Goal: Task Accomplishment & Management: Complete application form

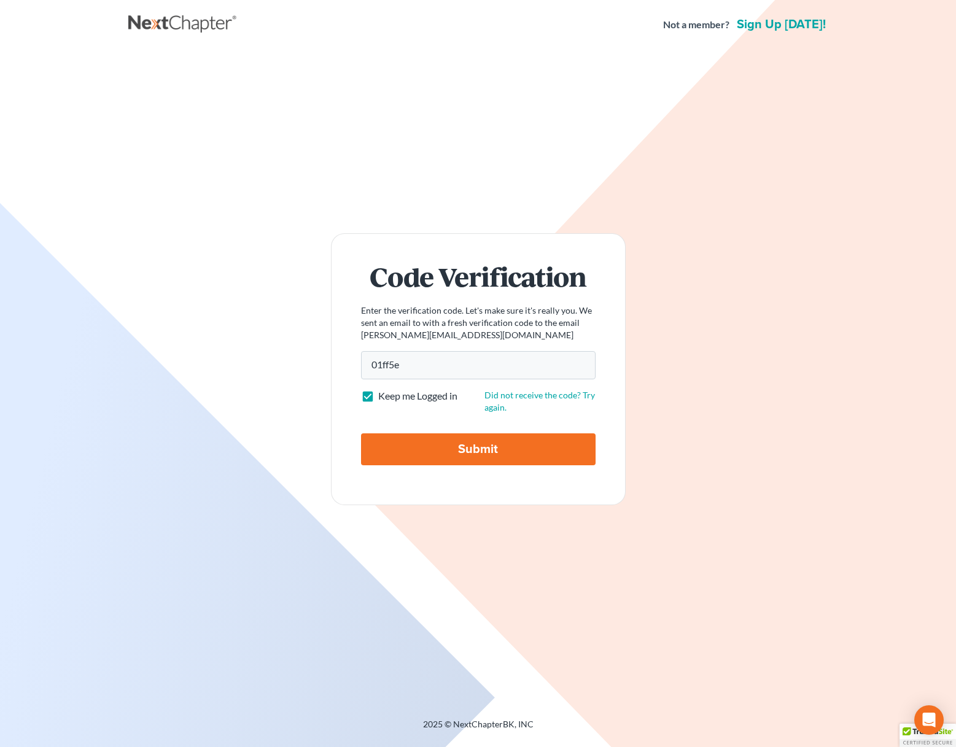
type input "01ff5e"
click at [361, 434] on input "Submit" at bounding box center [478, 450] width 235 height 32
type input "Thinking..."
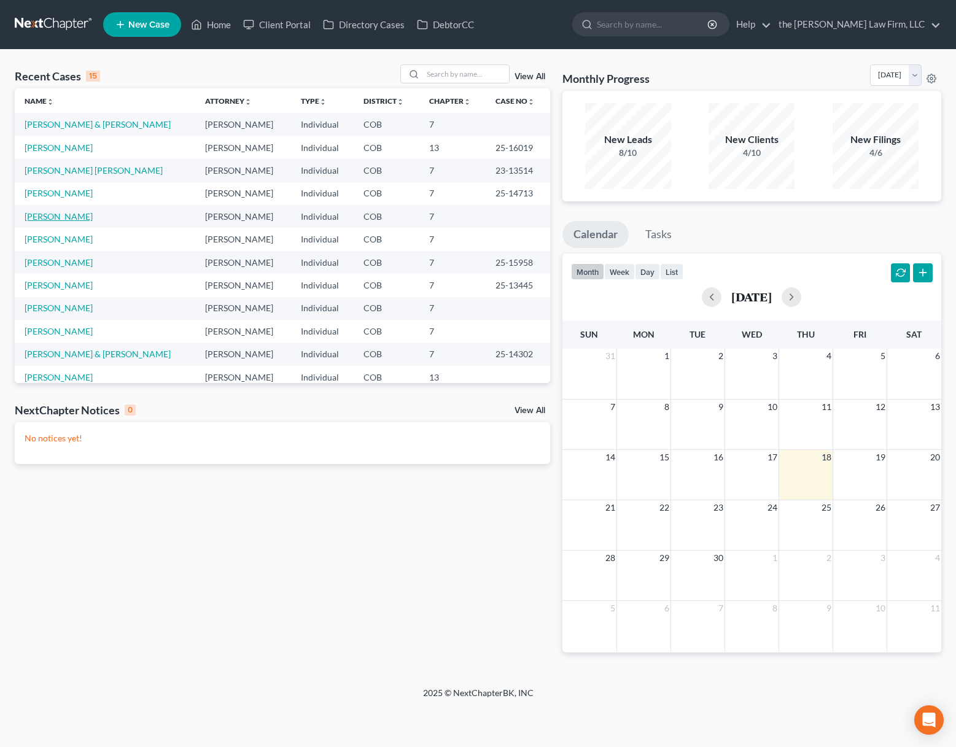
click at [53, 218] on link "Jones, Marnie" at bounding box center [59, 216] width 68 height 10
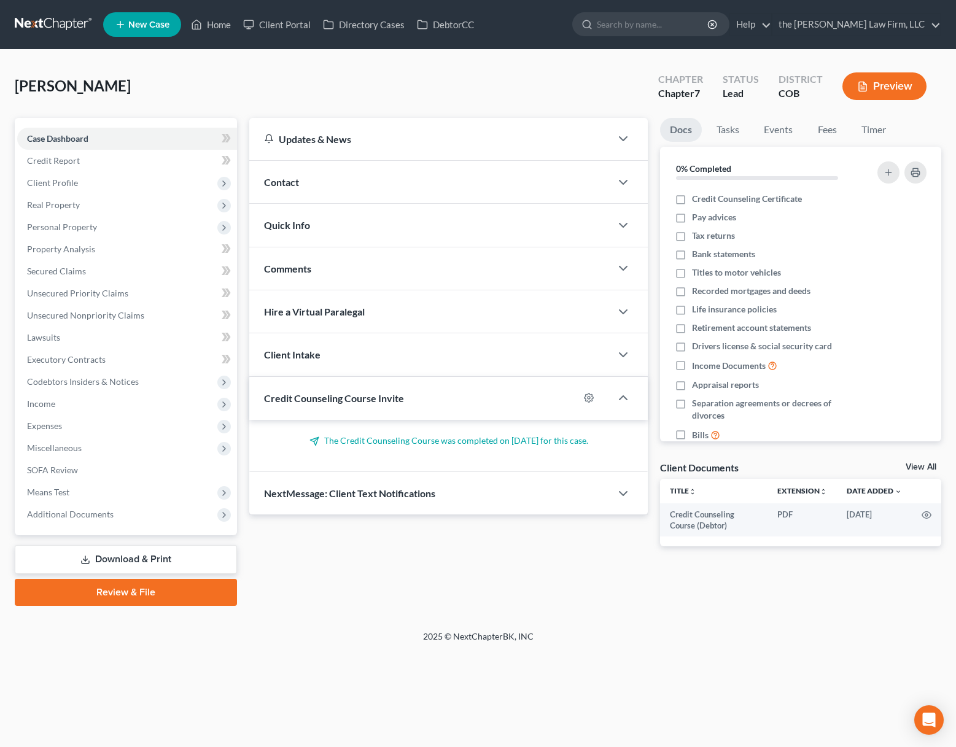
click at [364, 629] on div "Jones, Marnie Upgraded Chapter Chapter 7 Status Lead District COB Preview Petit…" at bounding box center [478, 340] width 956 height 581
click at [507, 77] on div "Jones, Marnie Upgraded Chapter Chapter 7 Status Lead District COB Preview" at bounding box center [478, 90] width 927 height 53
click at [340, 103] on div "Jones, Marnie Upgraded Chapter Chapter 7 Status Lead District COB Preview" at bounding box center [478, 90] width 927 height 53
click at [99, 319] on span "Unsecured Nonpriority Claims" at bounding box center [85, 315] width 117 height 10
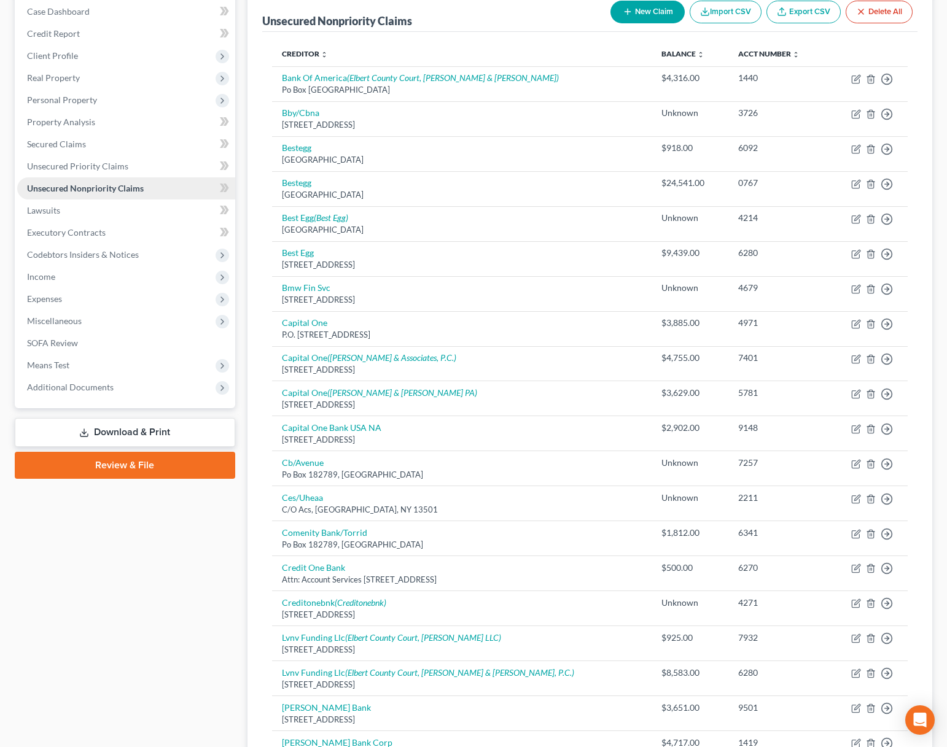
scroll to position [123, 0]
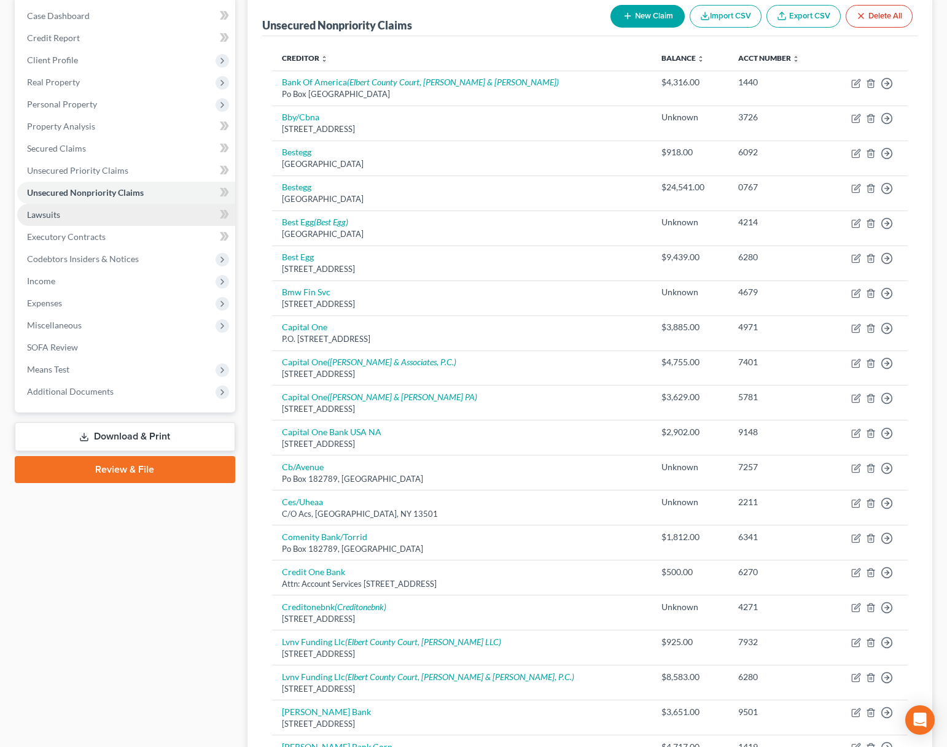
click at [96, 216] on link "Lawsuits" at bounding box center [126, 215] width 218 height 22
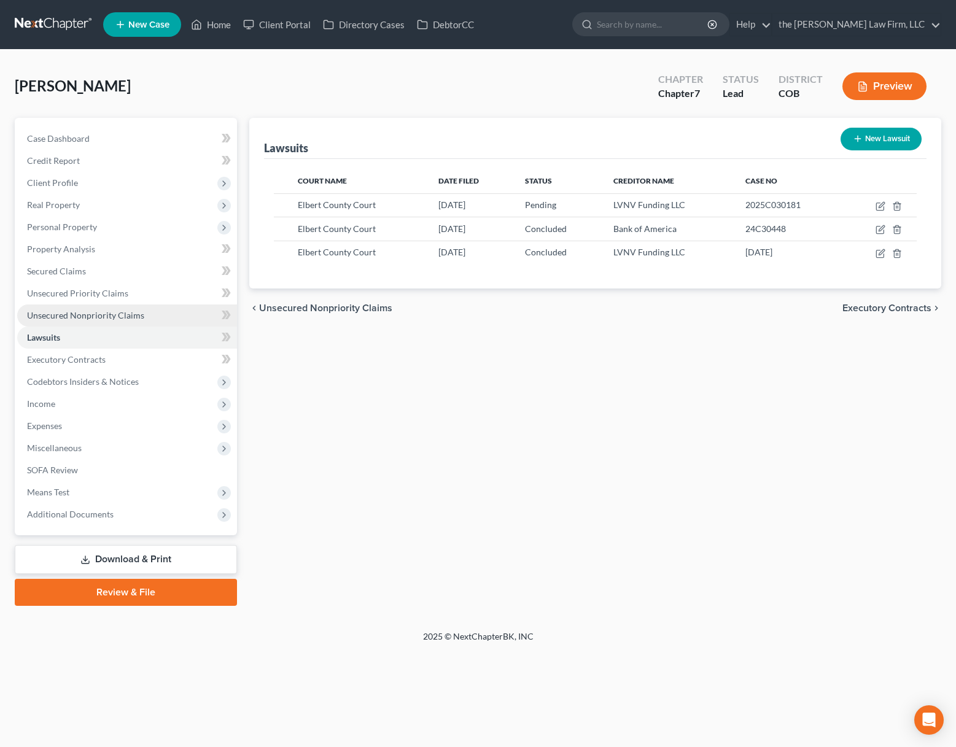
click at [137, 310] on span "Unsecured Nonpriority Claims" at bounding box center [85, 315] width 117 height 10
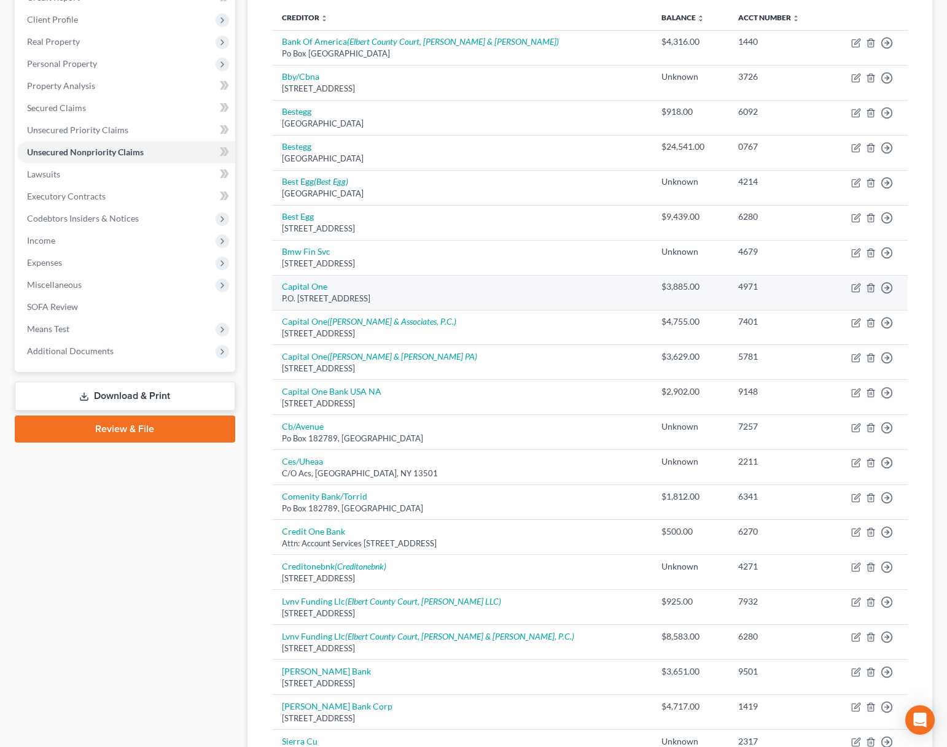
scroll to position [368, 0]
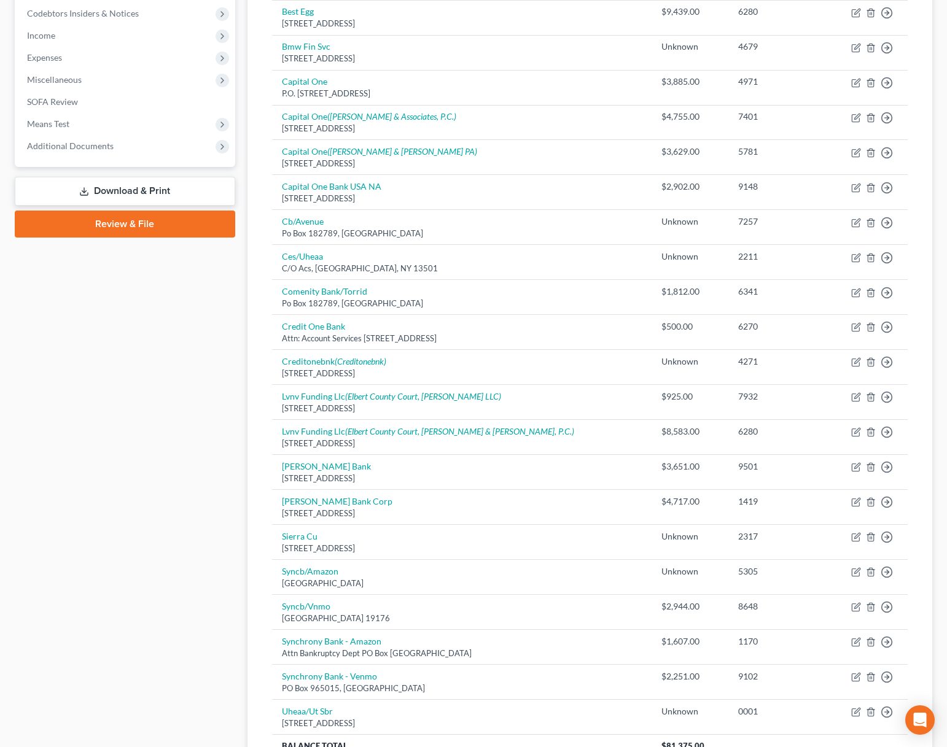
click at [204, 356] on div "Case Dashboard Payments Invoices Payments Payments Credit Report Client Profile" at bounding box center [125, 285] width 233 height 1072
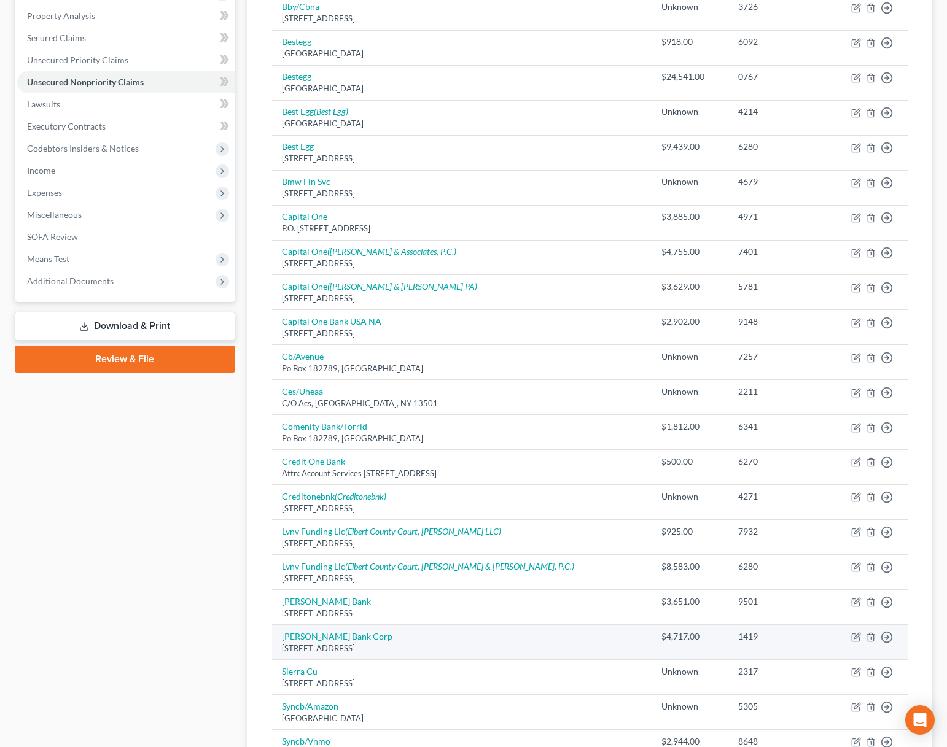
scroll to position [0, 0]
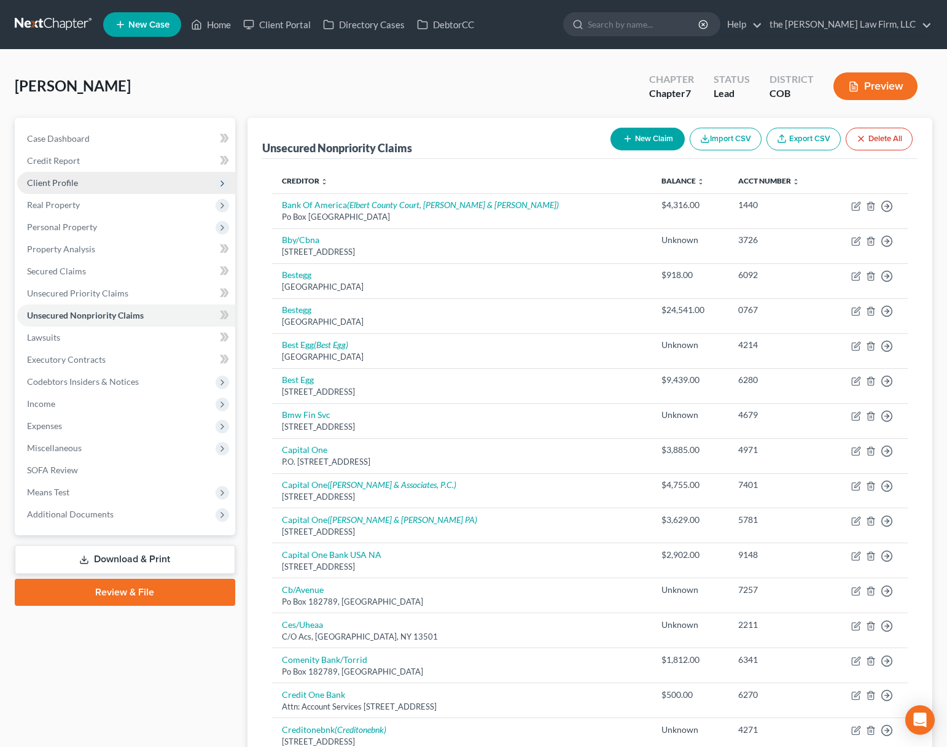
click at [90, 188] on span "Client Profile" at bounding box center [126, 183] width 218 height 22
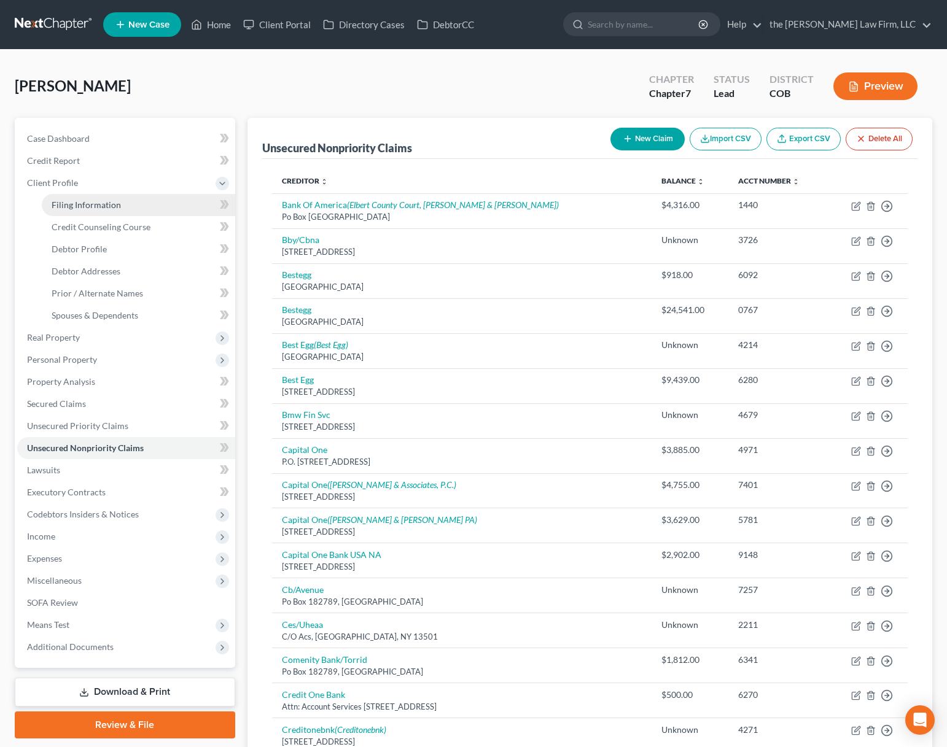
click at [90, 203] on span "Filing Information" at bounding box center [86, 205] width 69 height 10
select select "1"
select select "0"
select select "5"
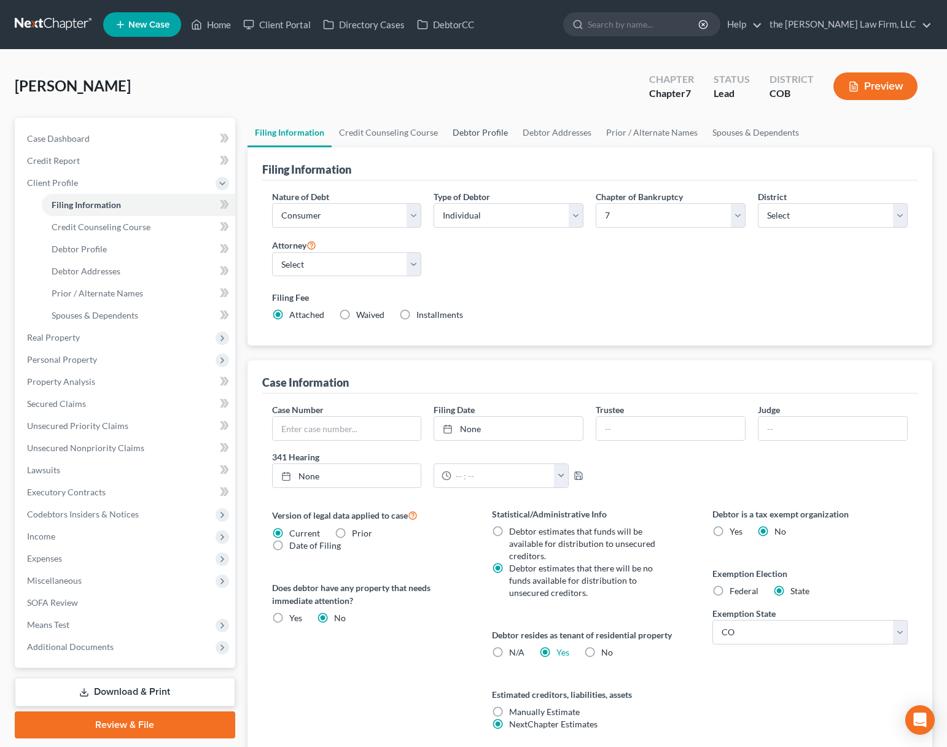
click at [483, 138] on link "Debtor Profile" at bounding box center [480, 132] width 70 height 29
select select "0"
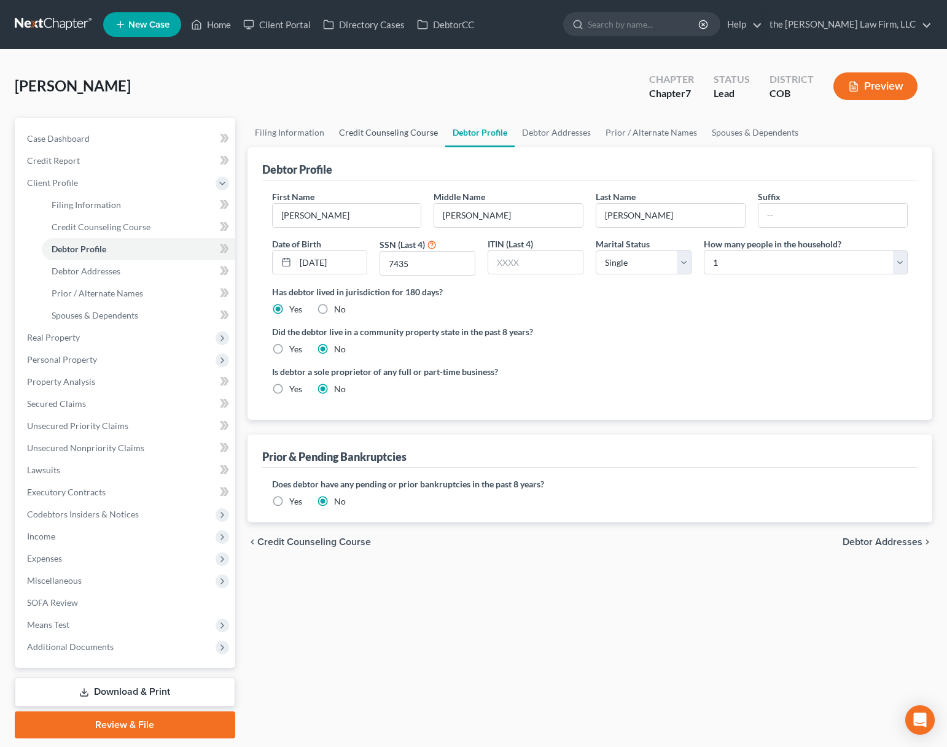
click at [367, 127] on link "Credit Counseling Course" at bounding box center [389, 132] width 114 height 29
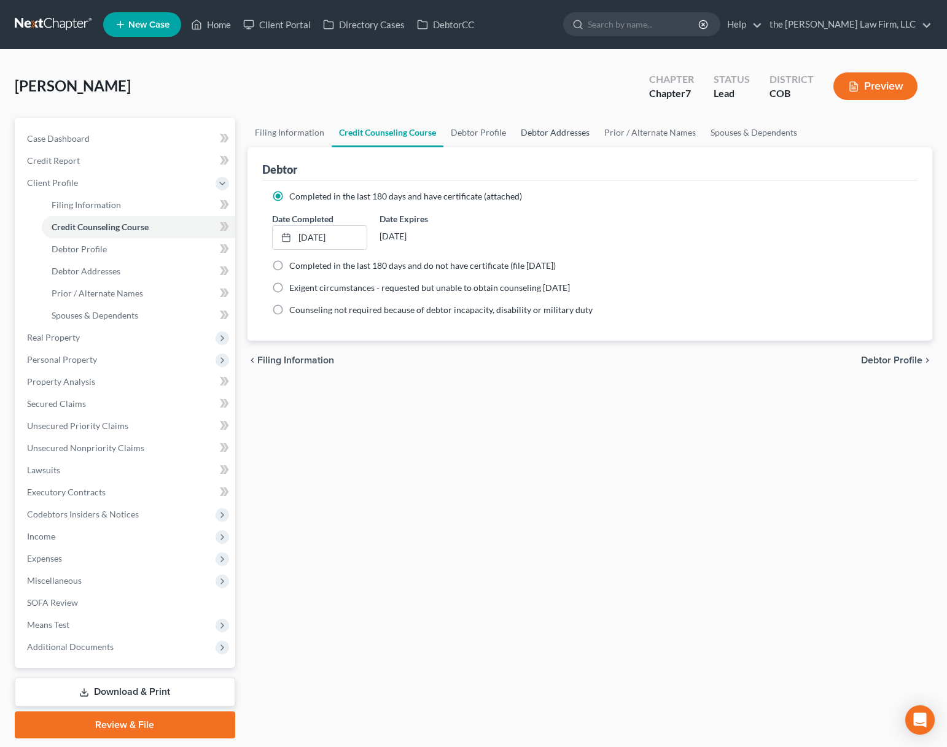
click at [537, 136] on link "Debtor Addresses" at bounding box center [555, 132] width 84 height 29
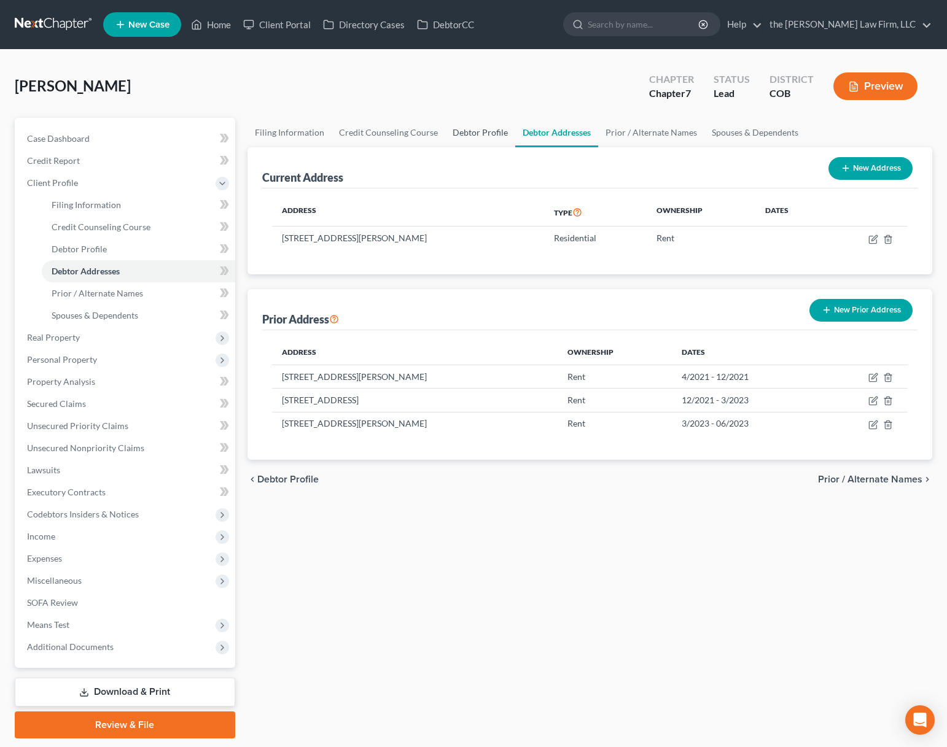
click at [472, 135] on link "Debtor Profile" at bounding box center [480, 132] width 70 height 29
select select "0"
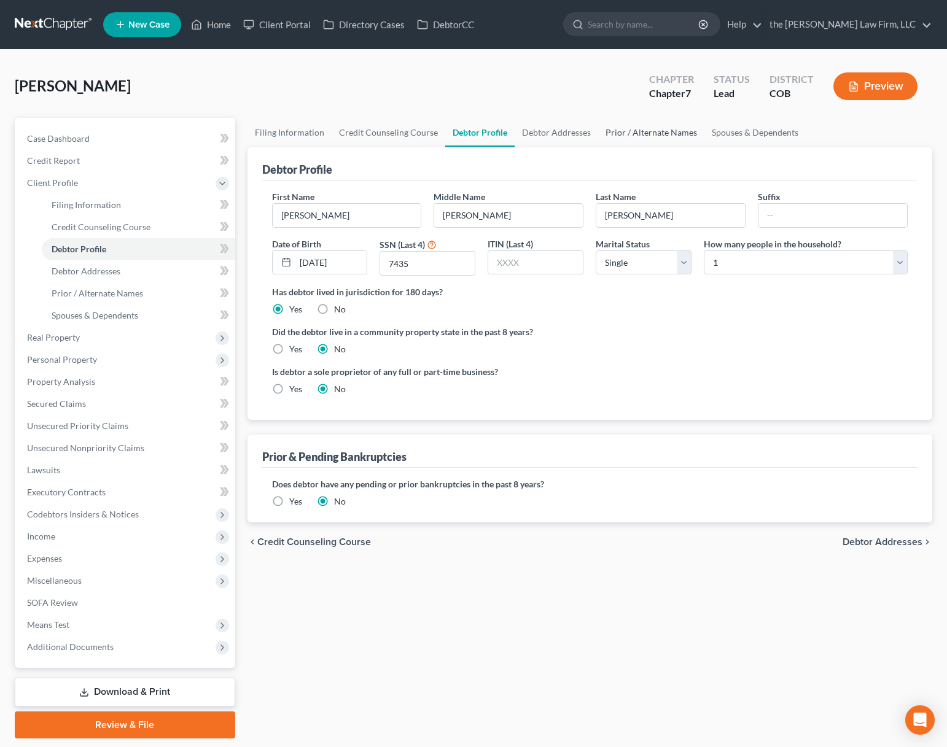
click at [622, 134] on link "Prior / Alternate Names" at bounding box center [651, 132] width 106 height 29
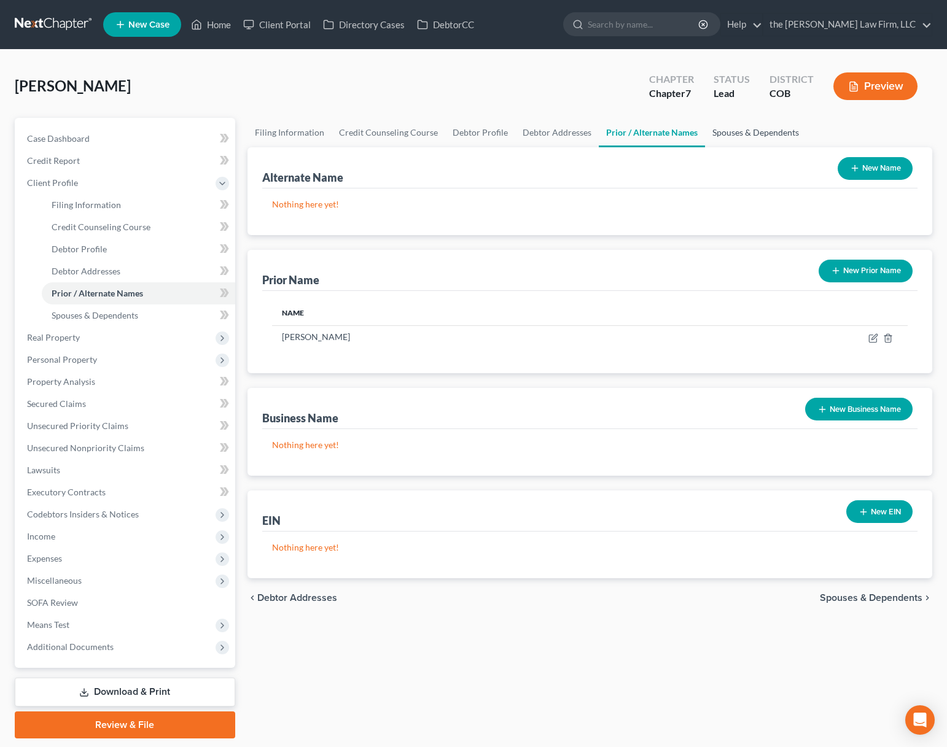
click at [735, 139] on link "Spouses & Dependents" at bounding box center [755, 132] width 101 height 29
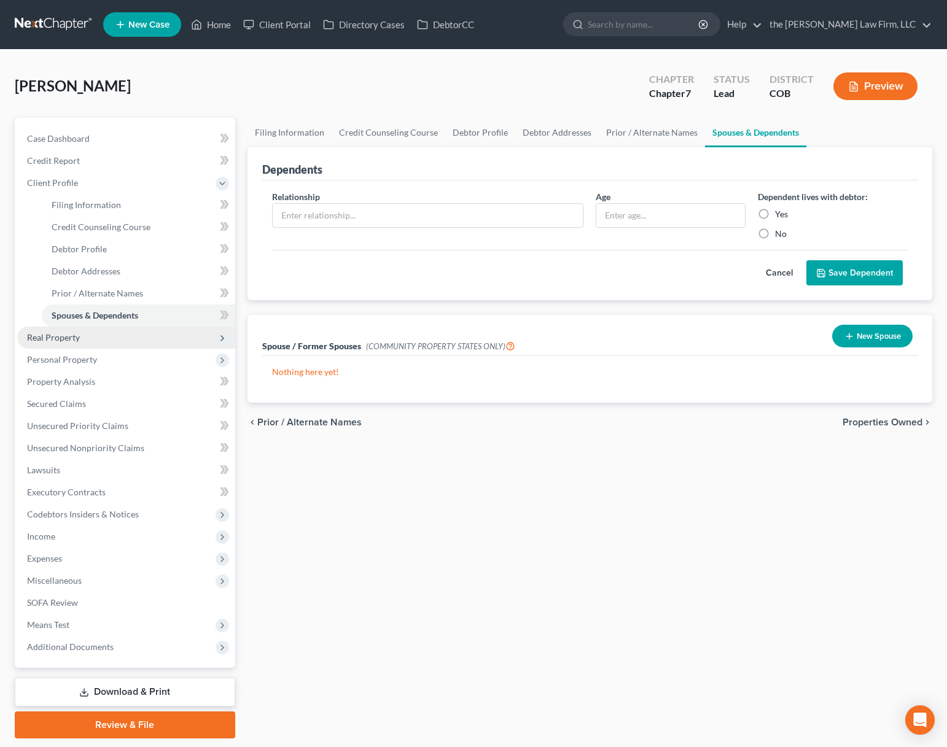
click at [99, 342] on span "Real Property" at bounding box center [126, 338] width 218 height 22
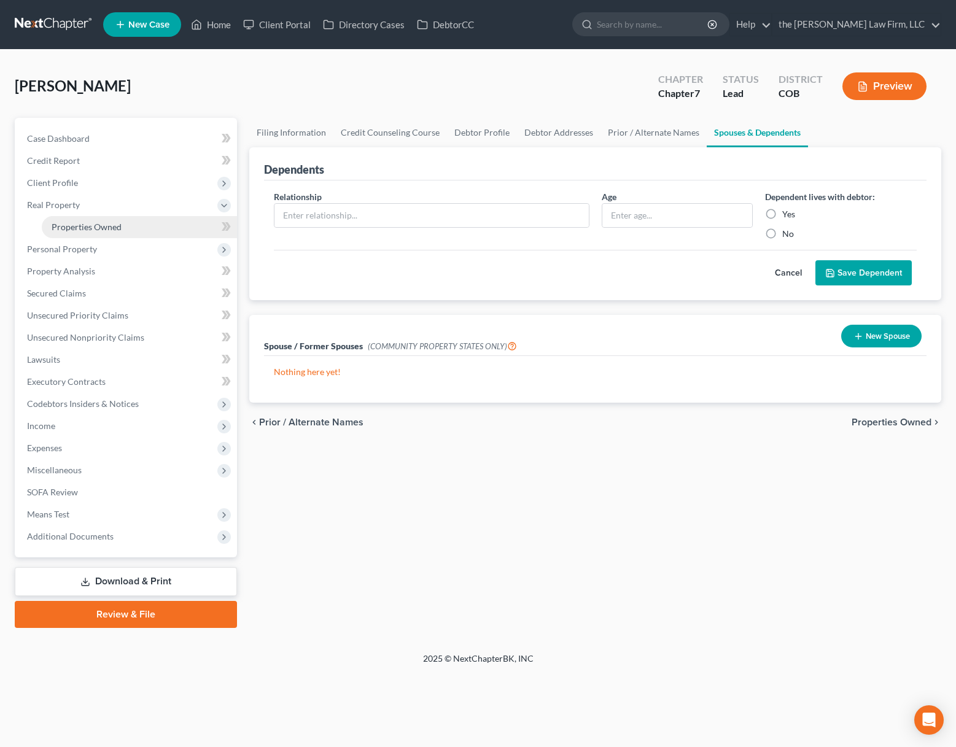
click at [119, 233] on link "Properties Owned" at bounding box center [139, 227] width 195 height 22
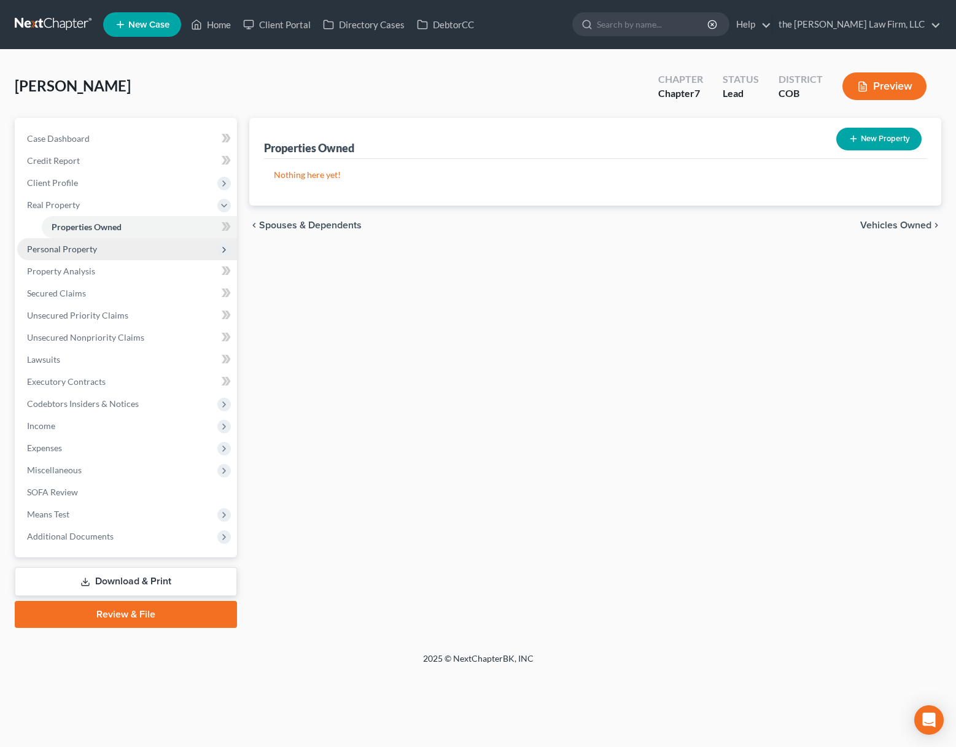
click at [99, 246] on span "Personal Property" at bounding box center [127, 249] width 220 height 22
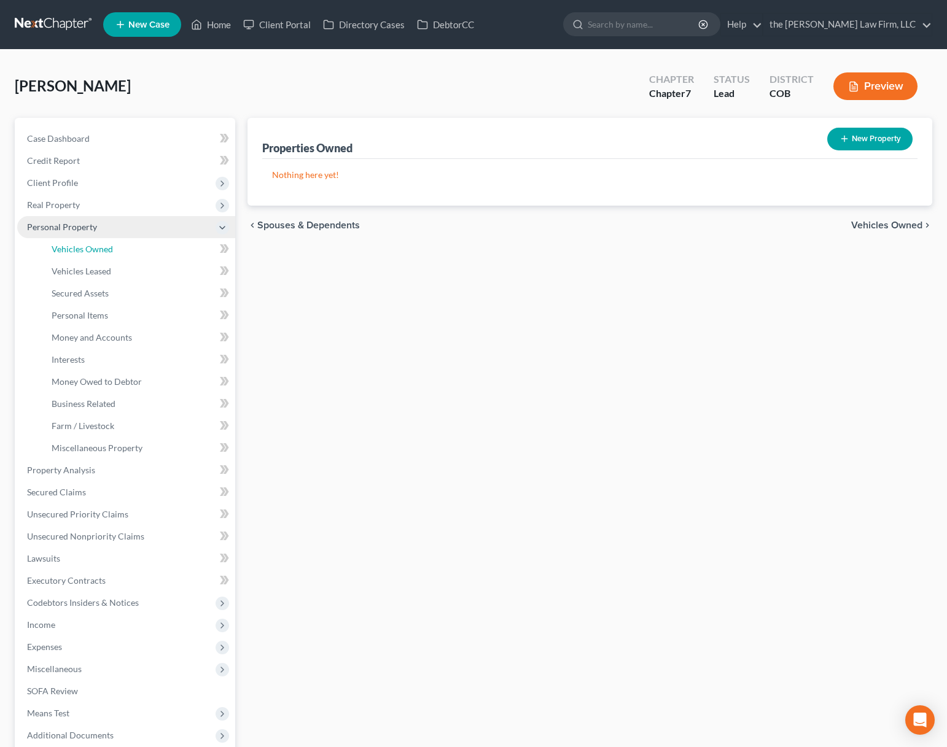
click at [99, 246] on span "Vehicles Owned" at bounding box center [82, 249] width 61 height 10
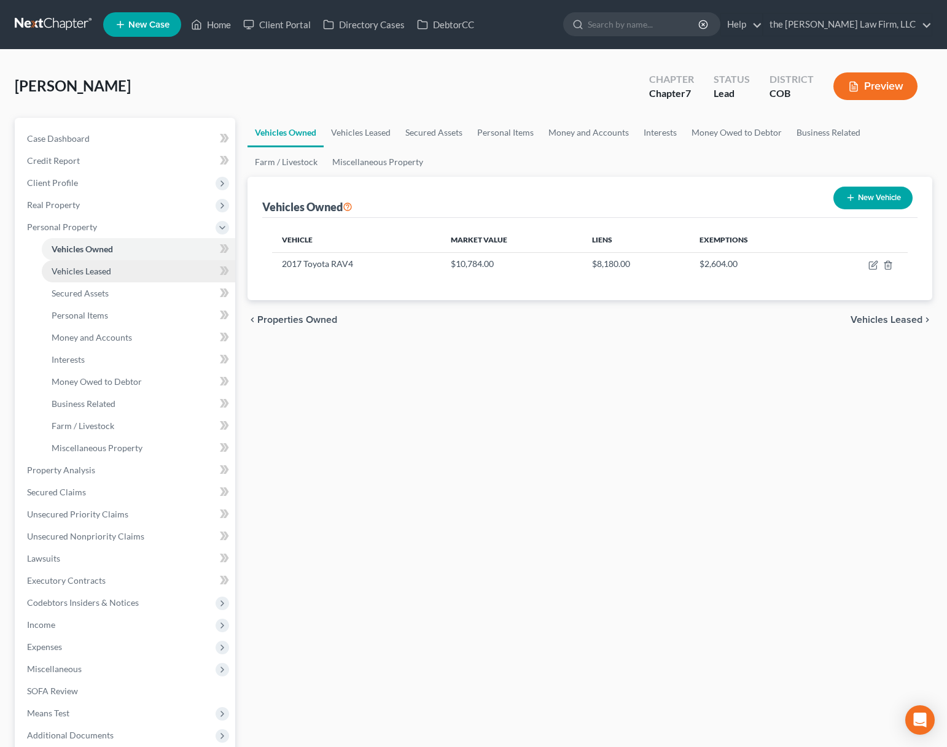
click at [97, 272] on span "Vehicles Leased" at bounding box center [82, 271] width 60 height 10
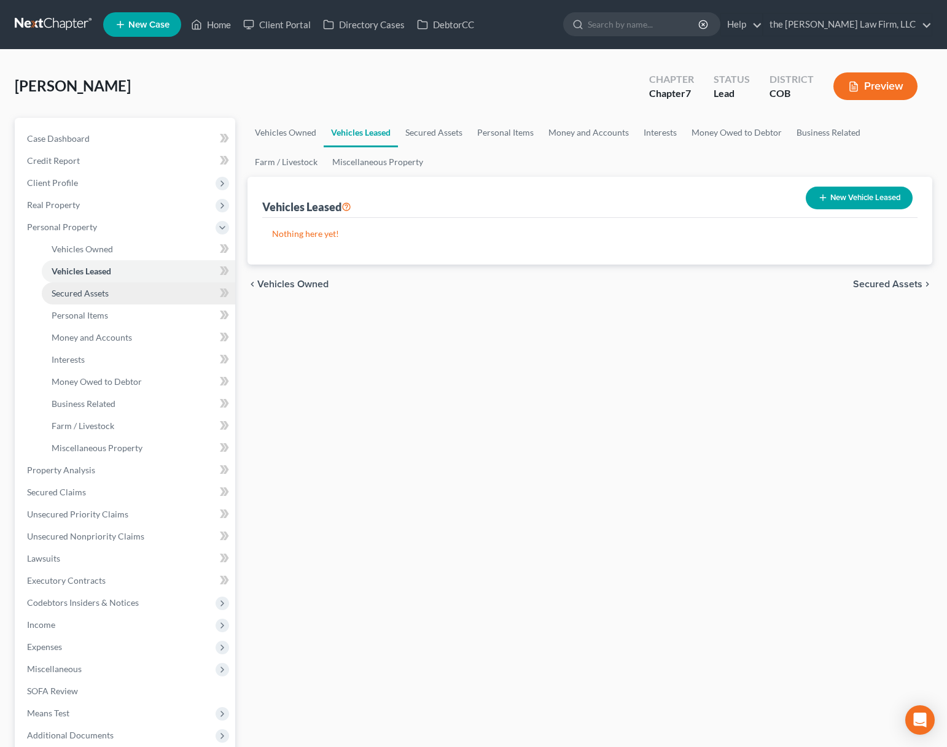
click at [93, 289] on span "Secured Assets" at bounding box center [80, 293] width 57 height 10
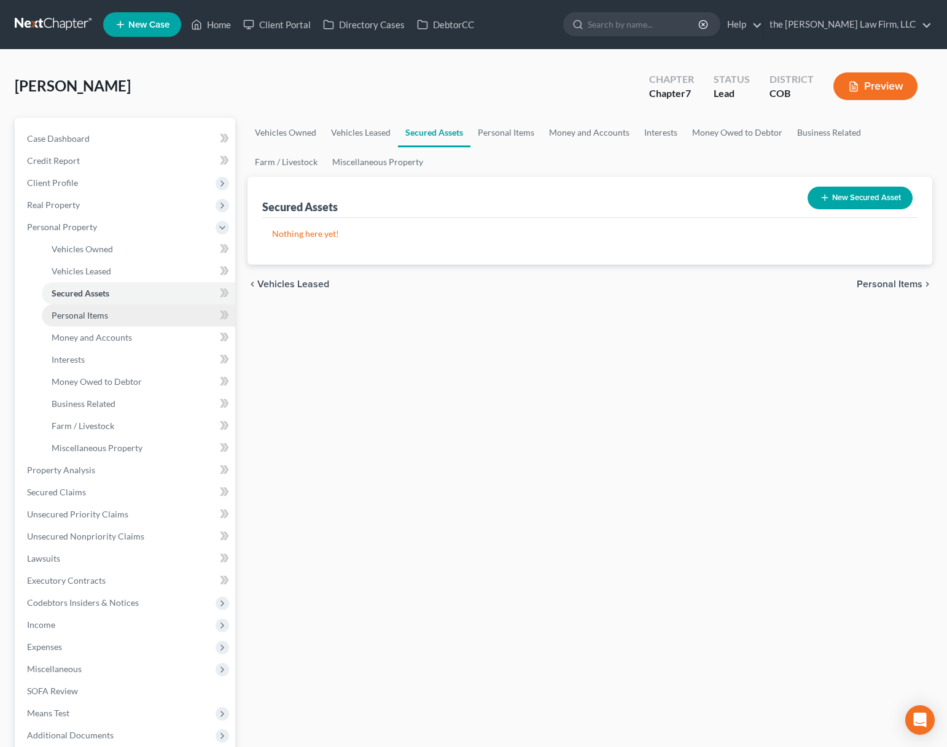
click at [87, 313] on span "Personal Items" at bounding box center [80, 315] width 56 height 10
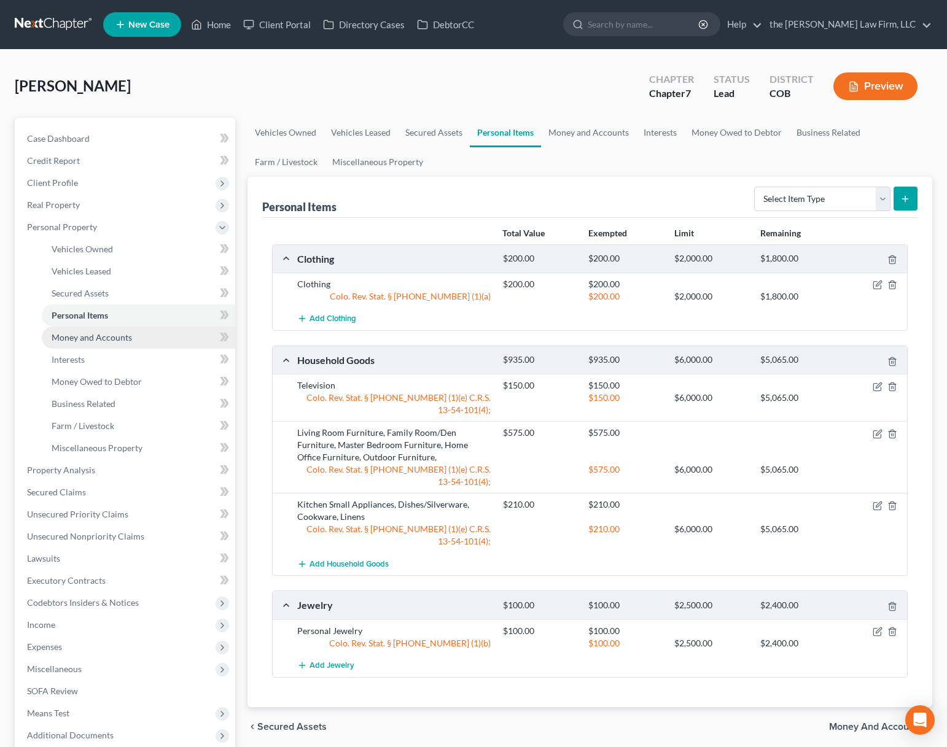
click at [90, 335] on span "Money and Accounts" at bounding box center [92, 337] width 80 height 10
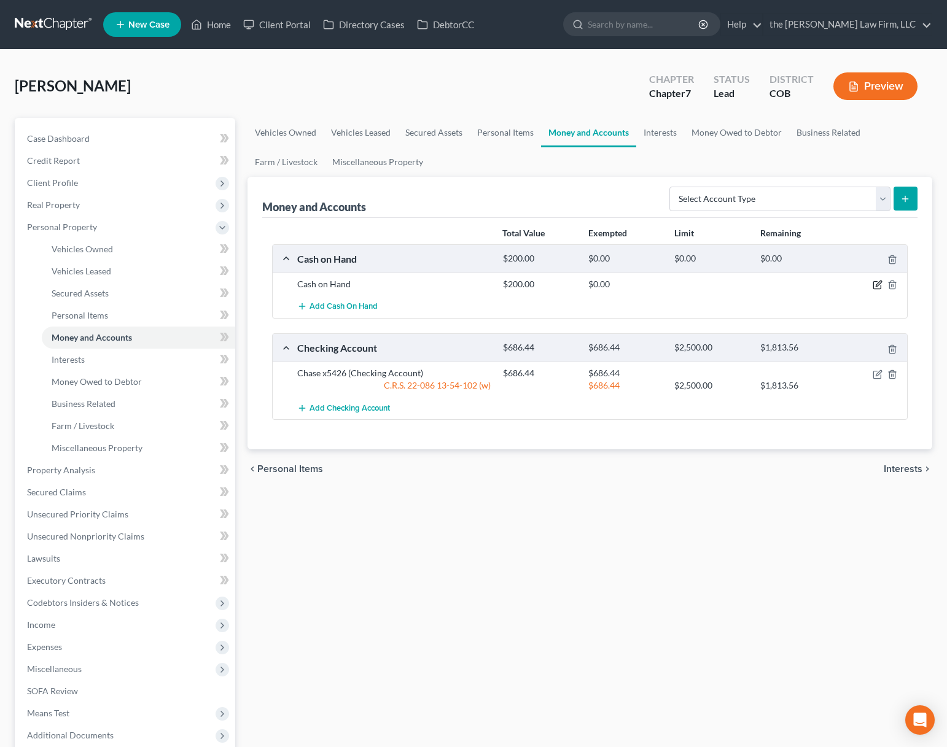
click at [876, 289] on icon "button" at bounding box center [876, 285] width 7 height 7
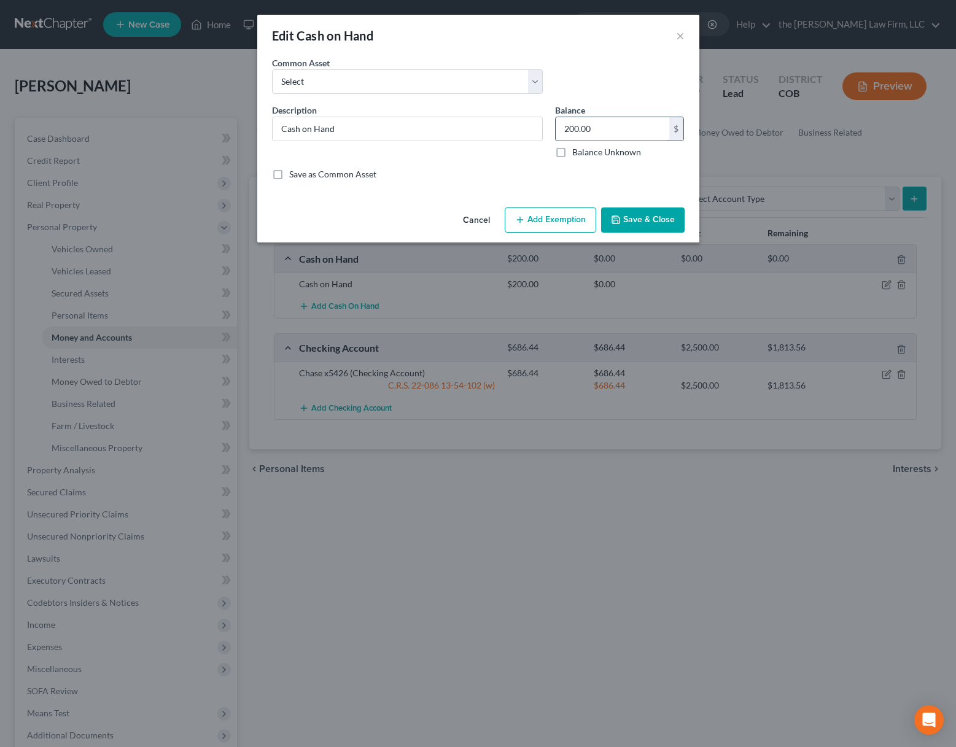
click at [621, 130] on input "200.00" at bounding box center [613, 128] width 114 height 23
type input "20"
click at [680, 41] on button "×" at bounding box center [680, 35] width 9 height 15
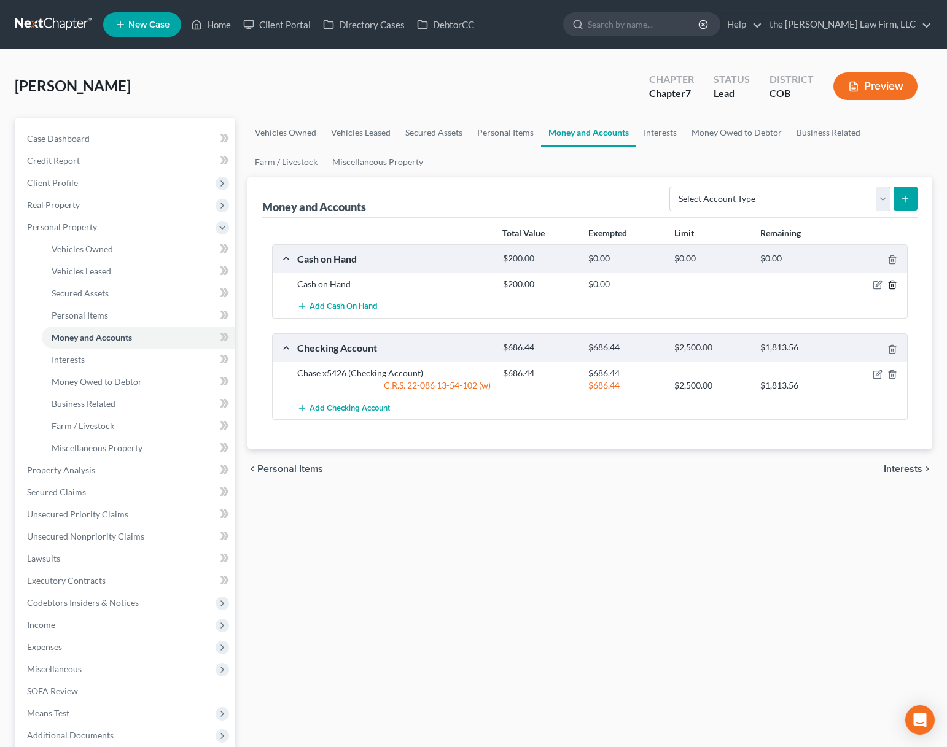
click at [892, 289] on icon "button" at bounding box center [892, 285] width 10 height 10
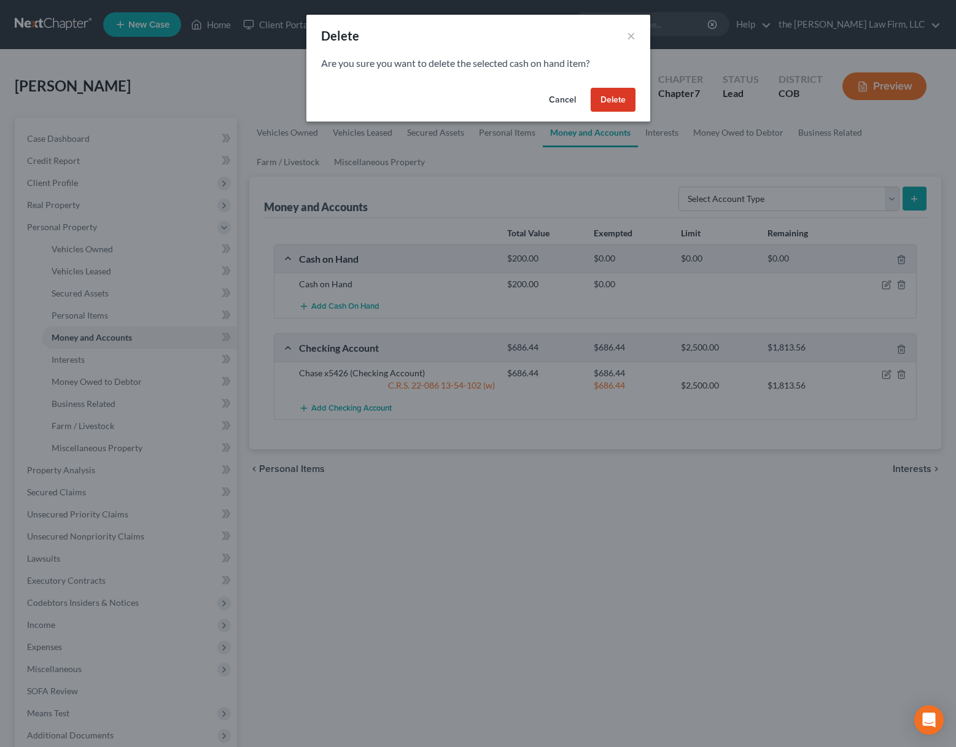
click at [606, 97] on button "Delete" at bounding box center [613, 100] width 45 height 25
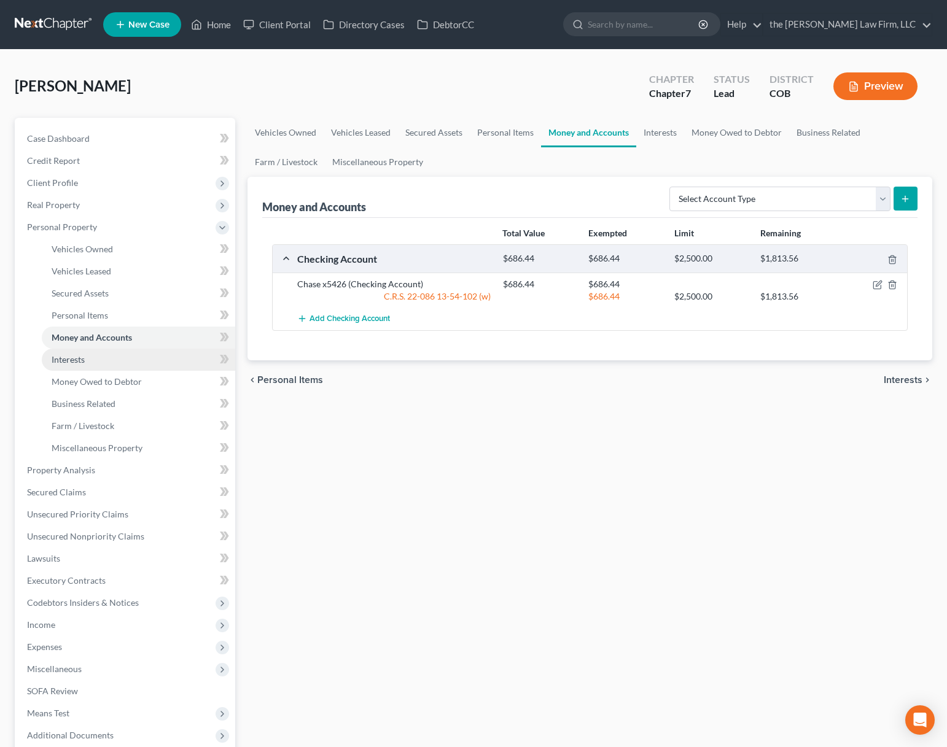
click at [106, 352] on link "Interests" at bounding box center [138, 360] width 193 height 22
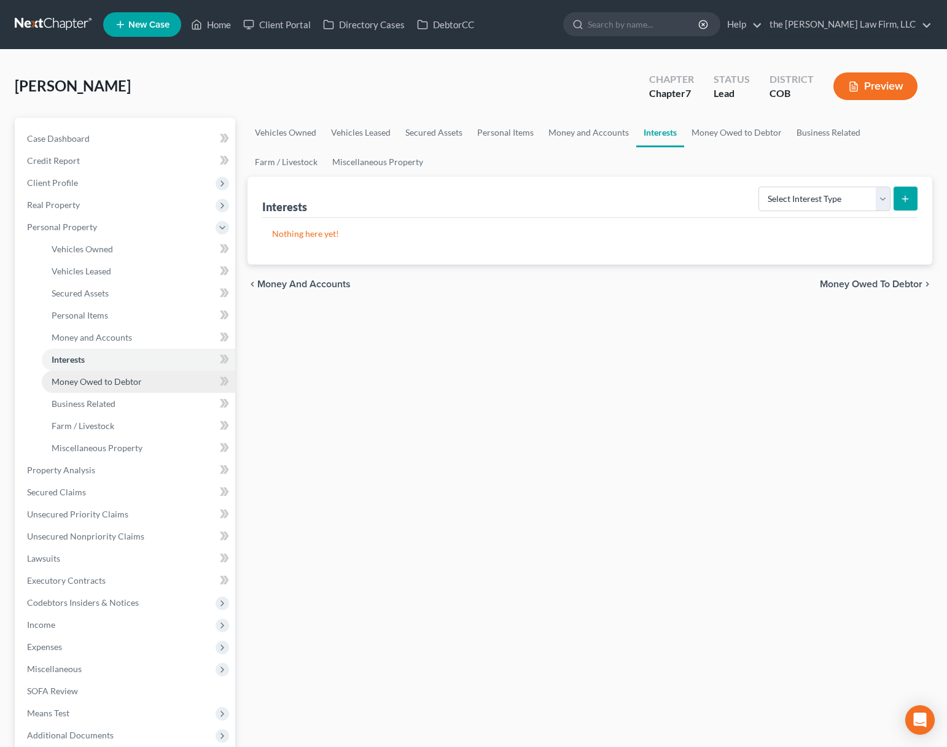
click at [111, 375] on link "Money Owed to Debtor" at bounding box center [138, 382] width 193 height 22
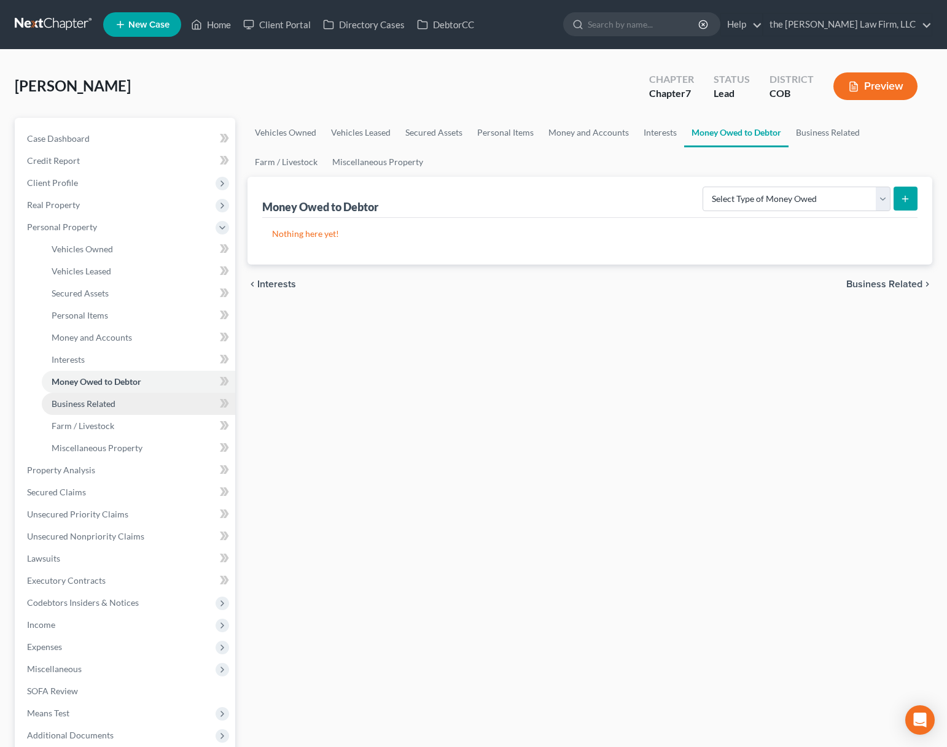
click at [101, 400] on span "Business Related" at bounding box center [84, 404] width 64 height 10
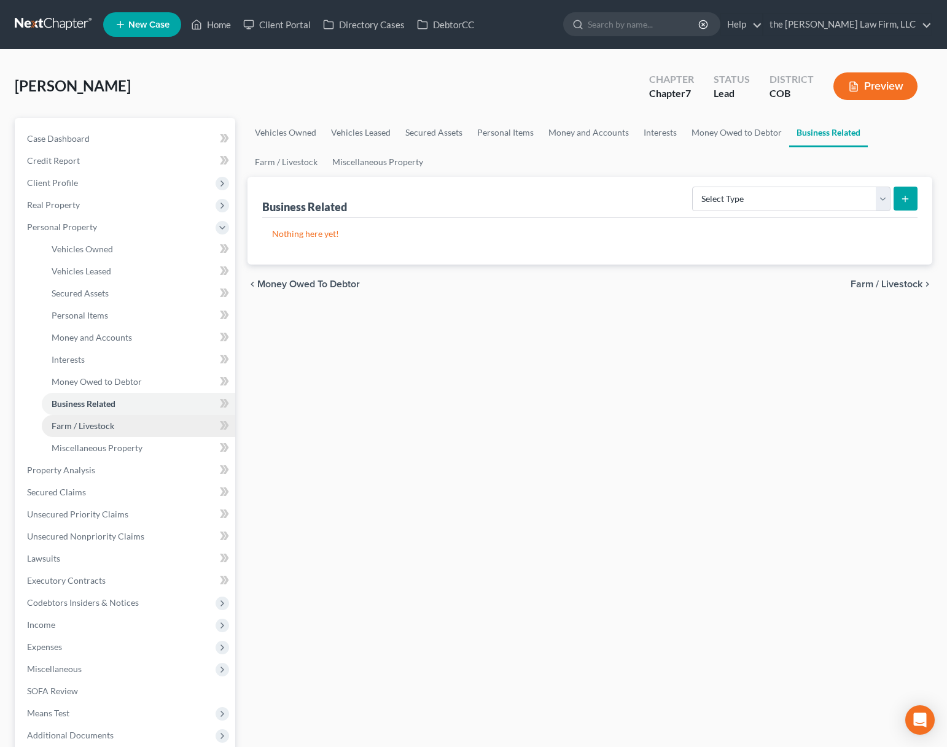
click at [93, 435] on link "Farm / Livestock" at bounding box center [138, 426] width 193 height 22
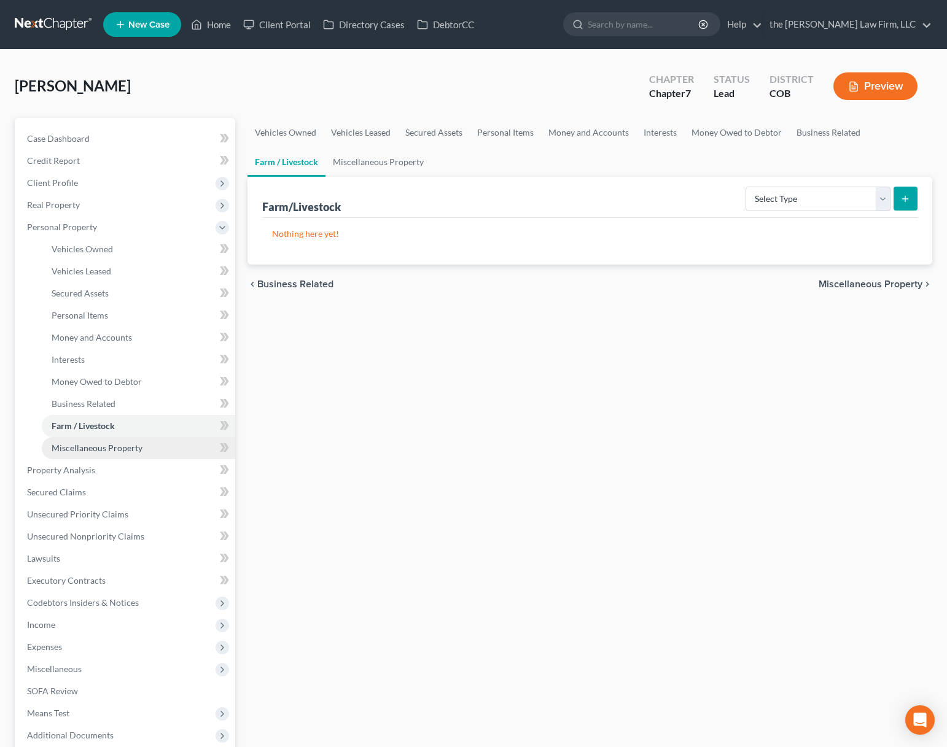
click at [84, 453] on span "Miscellaneous Property" at bounding box center [97, 448] width 91 height 10
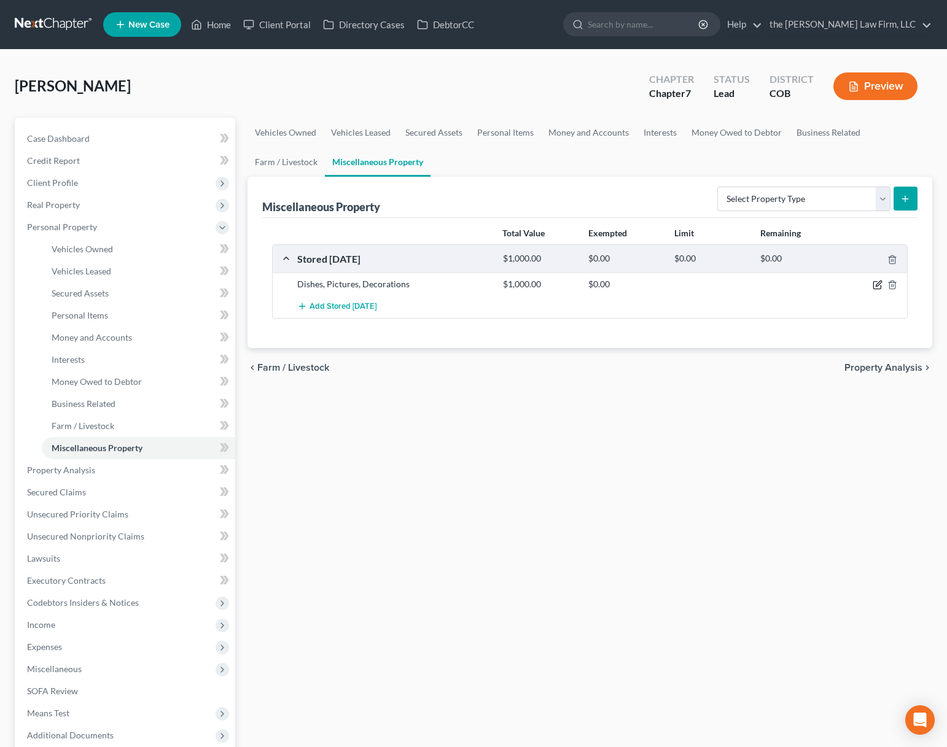
click at [878, 284] on icon "button" at bounding box center [878, 285] width 10 height 10
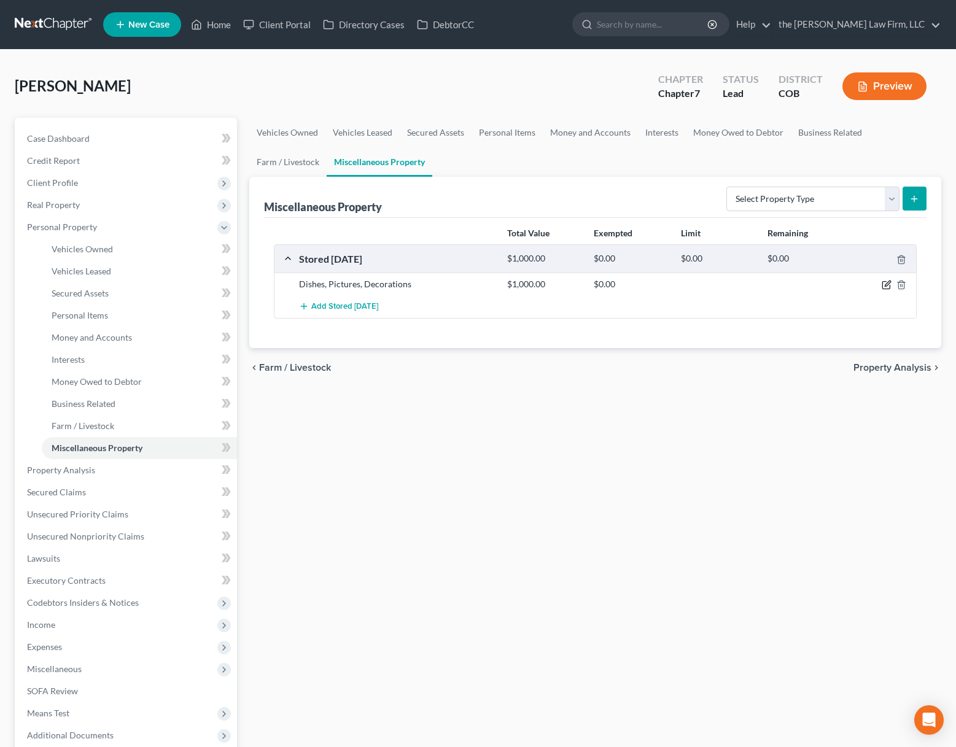
select select "4"
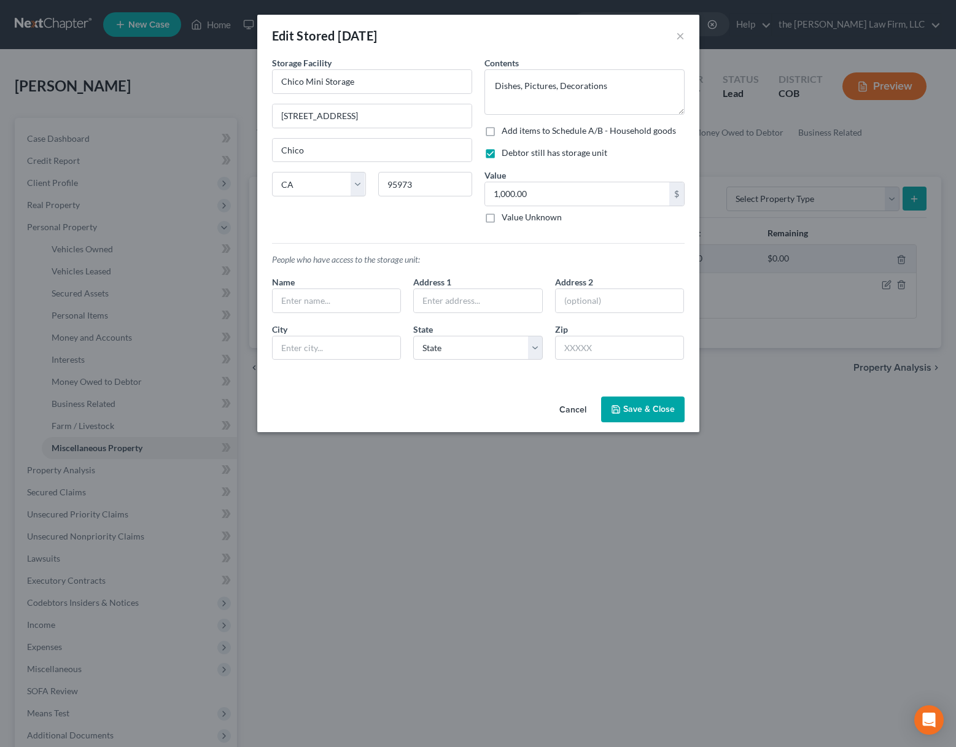
click at [502, 133] on label "Add items to Schedule A/B - Household goods" at bounding box center [589, 131] width 174 height 12
click at [507, 133] on input "Add items to Schedule A/B - Household goods" at bounding box center [511, 129] width 8 height 8
checkbox input "true"
click at [623, 412] on button "Save & Close" at bounding box center [643, 410] width 84 height 26
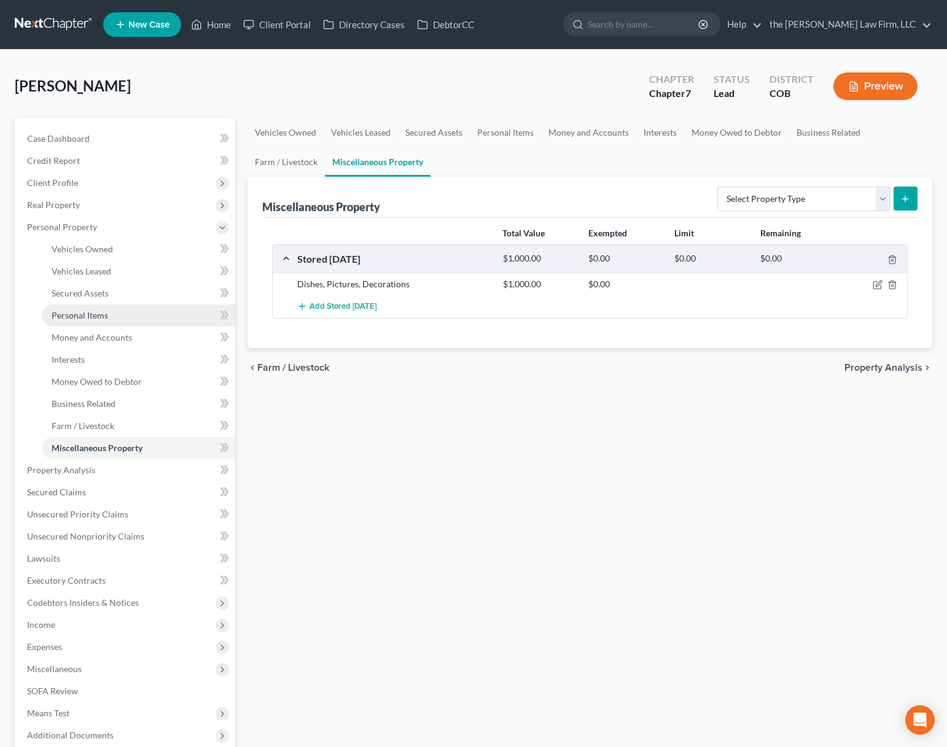
click at [110, 310] on link "Personal Items" at bounding box center [138, 316] width 193 height 22
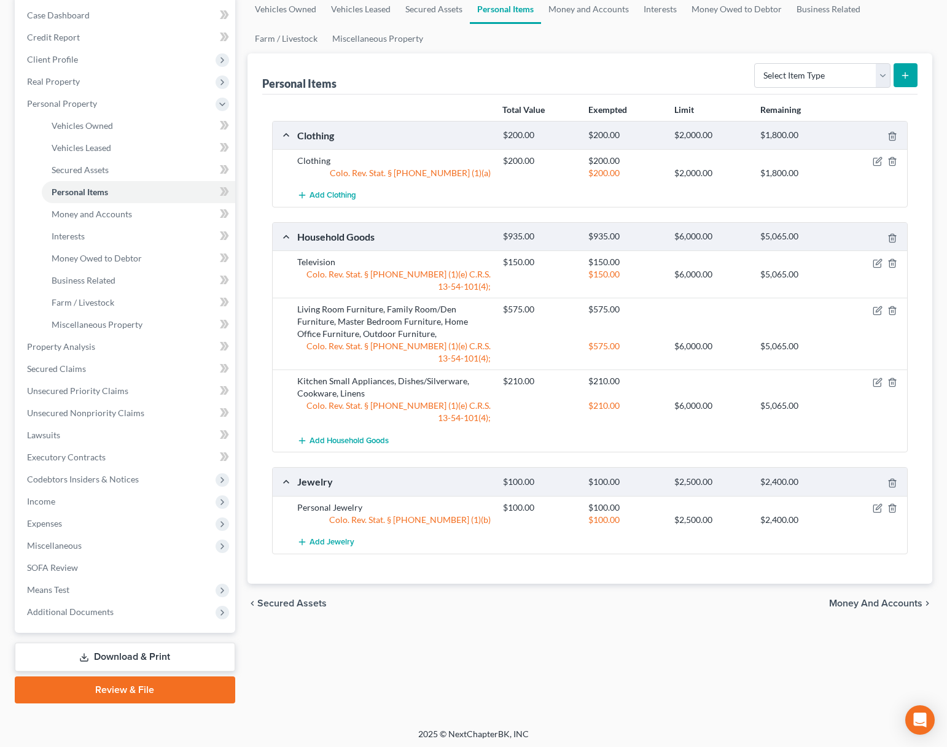
scroll to position [127, 0]
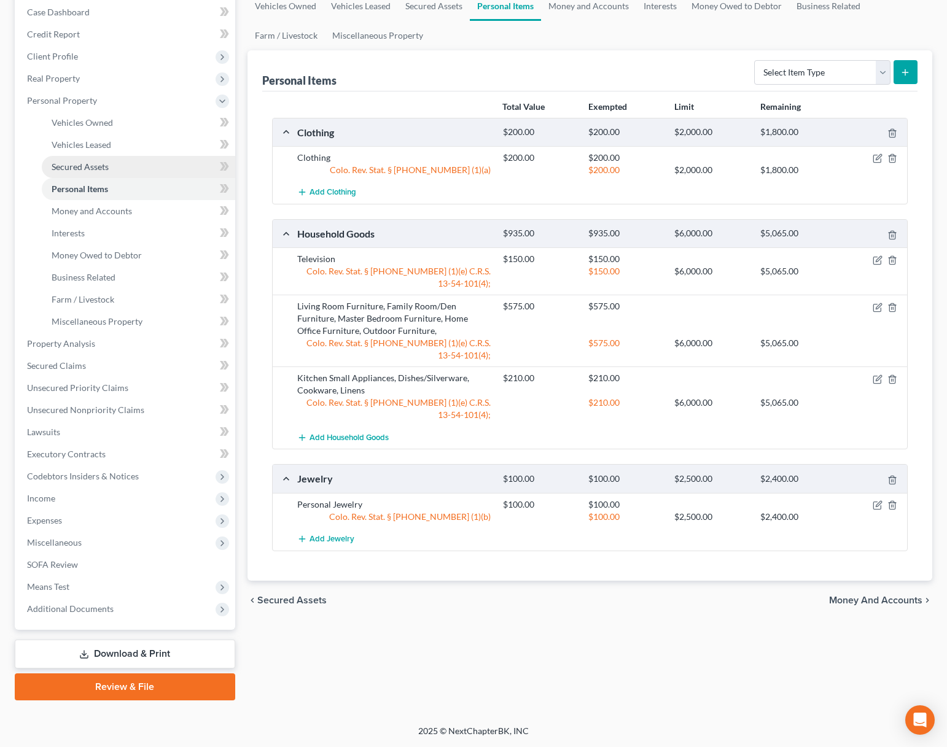
click at [131, 168] on link "Secured Assets" at bounding box center [138, 167] width 193 height 22
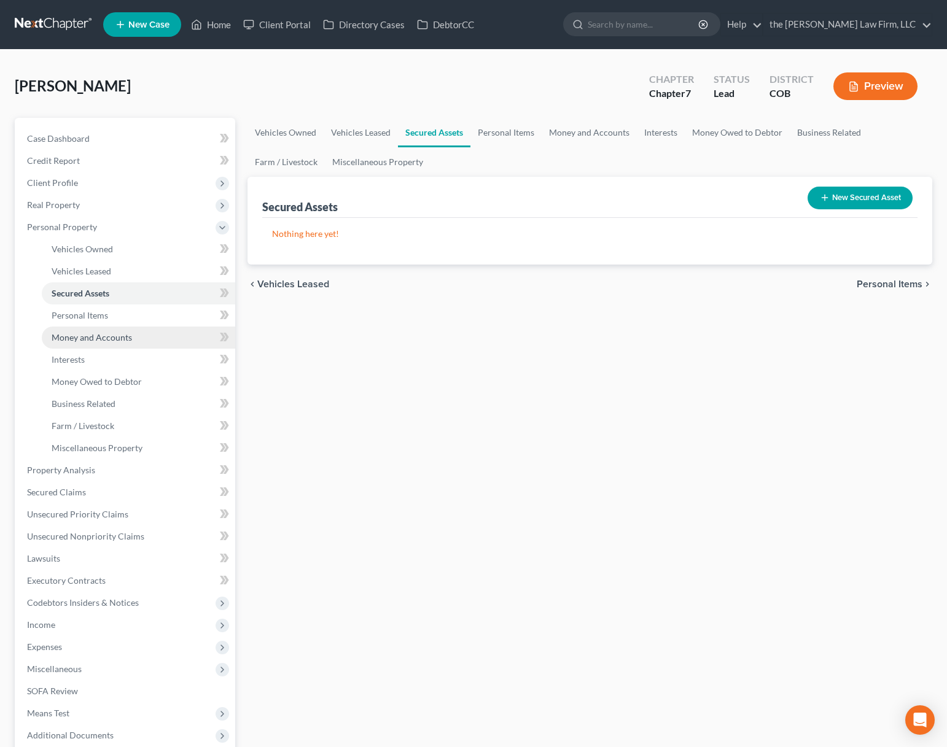
click at [130, 327] on link "Money and Accounts" at bounding box center [138, 338] width 193 height 22
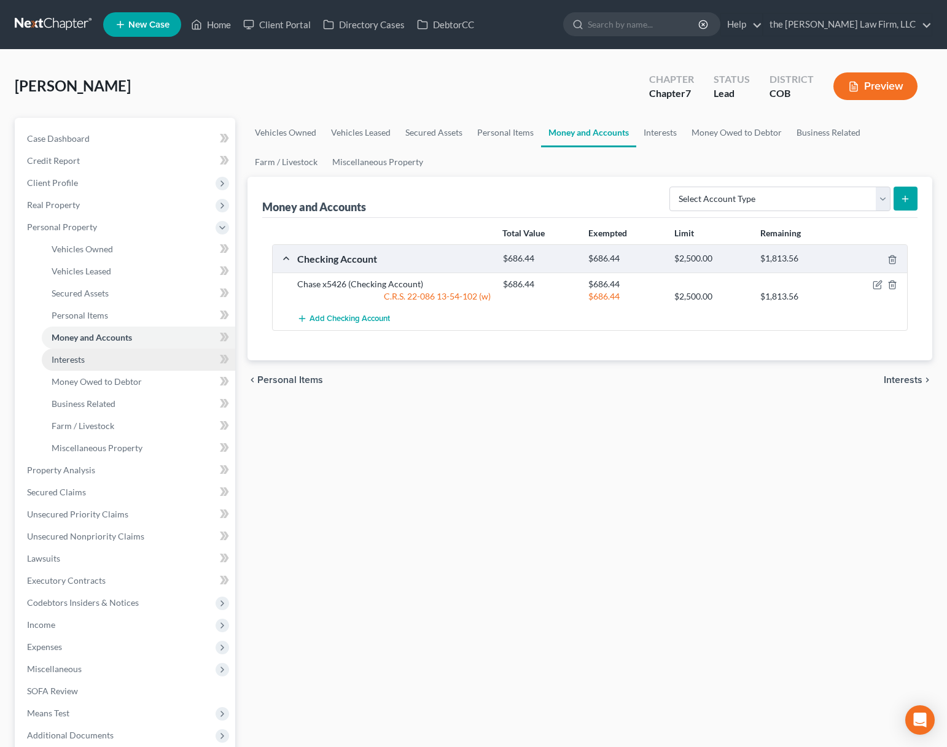
click at [123, 356] on link "Interests" at bounding box center [138, 360] width 193 height 22
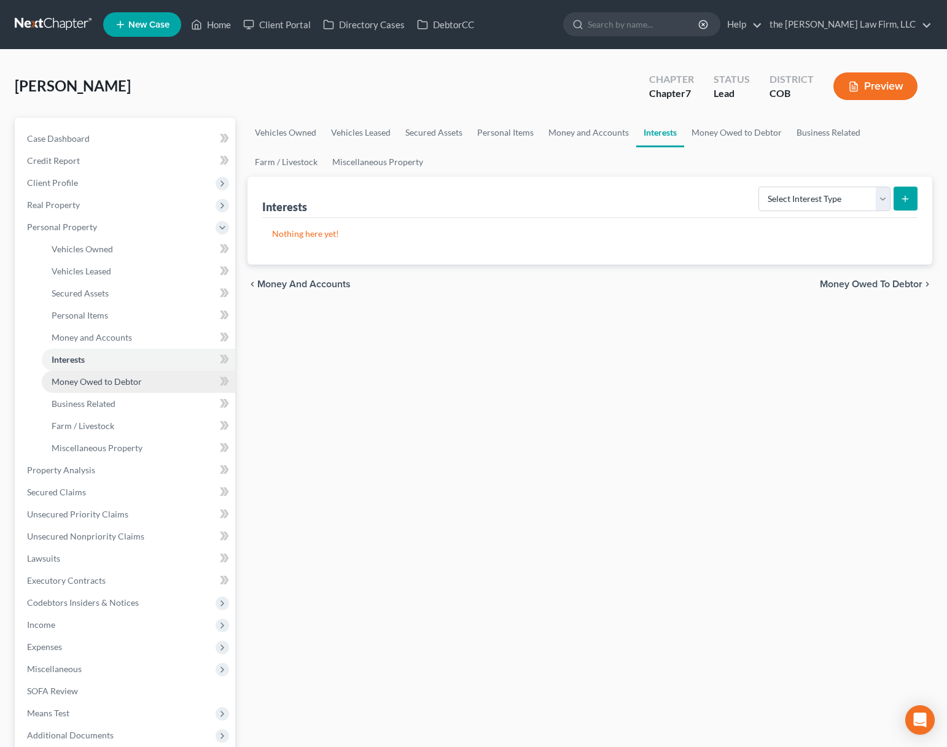
click at [124, 375] on link "Money Owed to Debtor" at bounding box center [138, 382] width 193 height 22
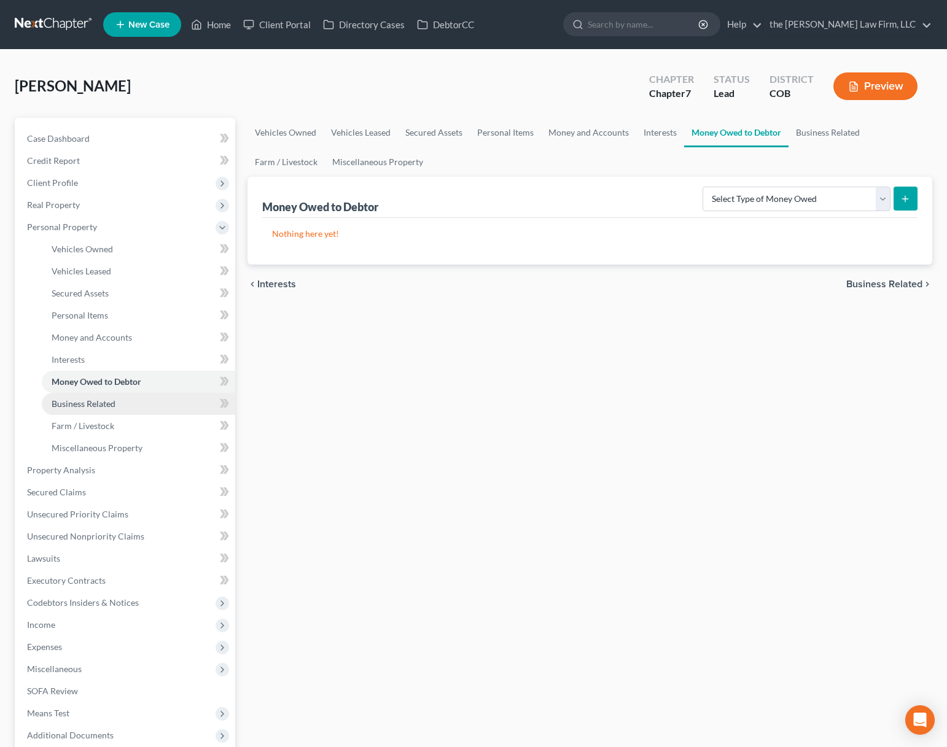
click at [122, 403] on link "Business Related" at bounding box center [138, 404] width 193 height 22
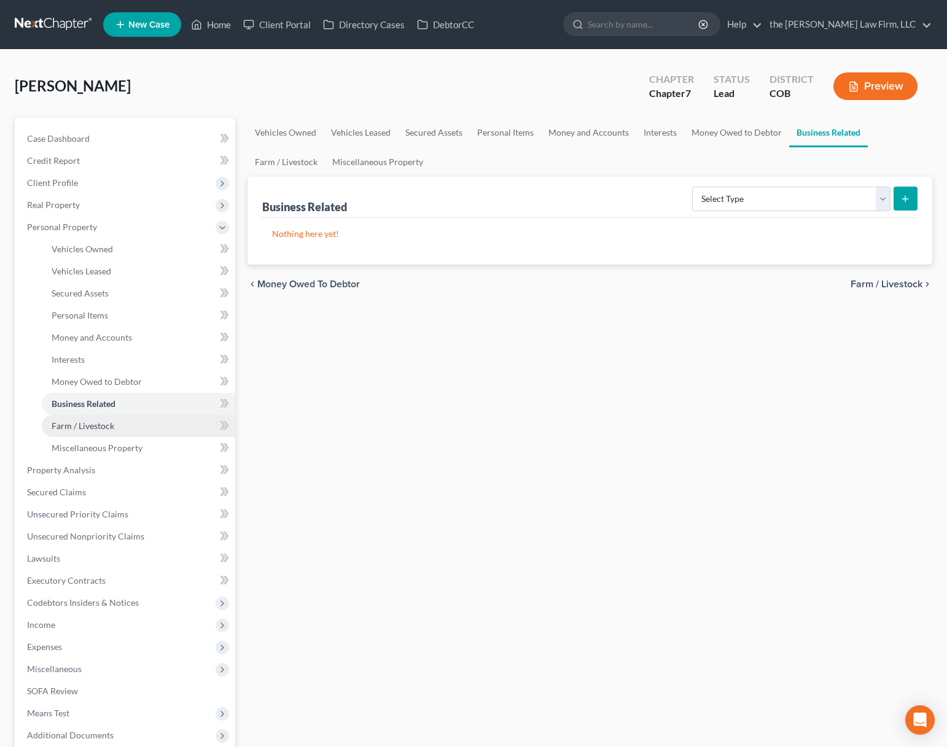
click at [117, 422] on link "Farm / Livestock" at bounding box center [138, 426] width 193 height 22
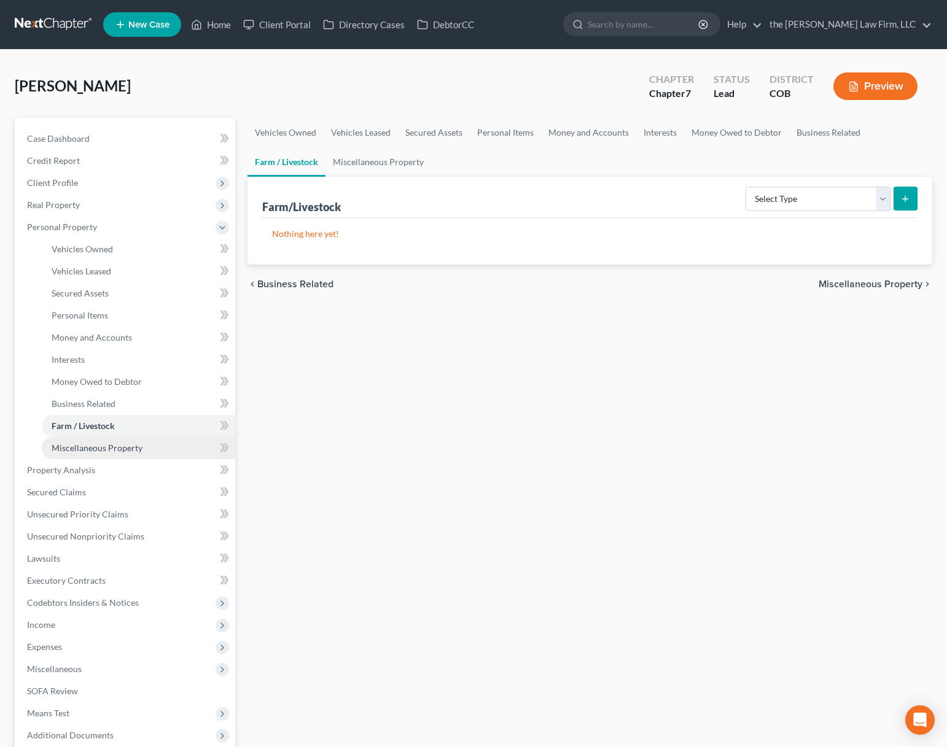
click at [115, 456] on link "Miscellaneous Property" at bounding box center [138, 448] width 193 height 22
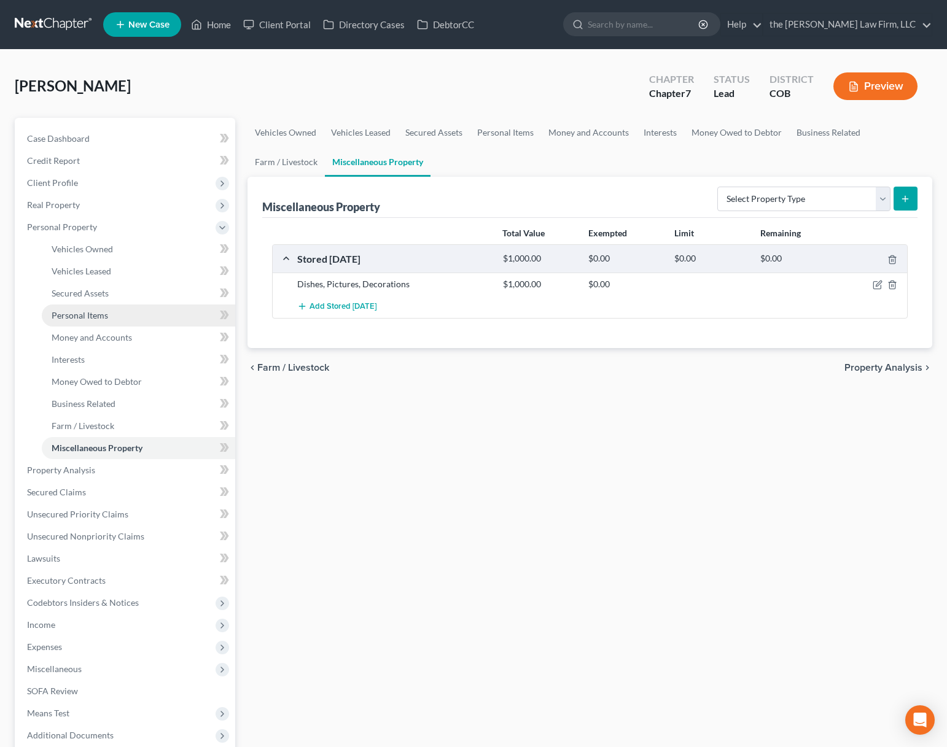
click at [130, 325] on link "Personal Items" at bounding box center [138, 316] width 193 height 22
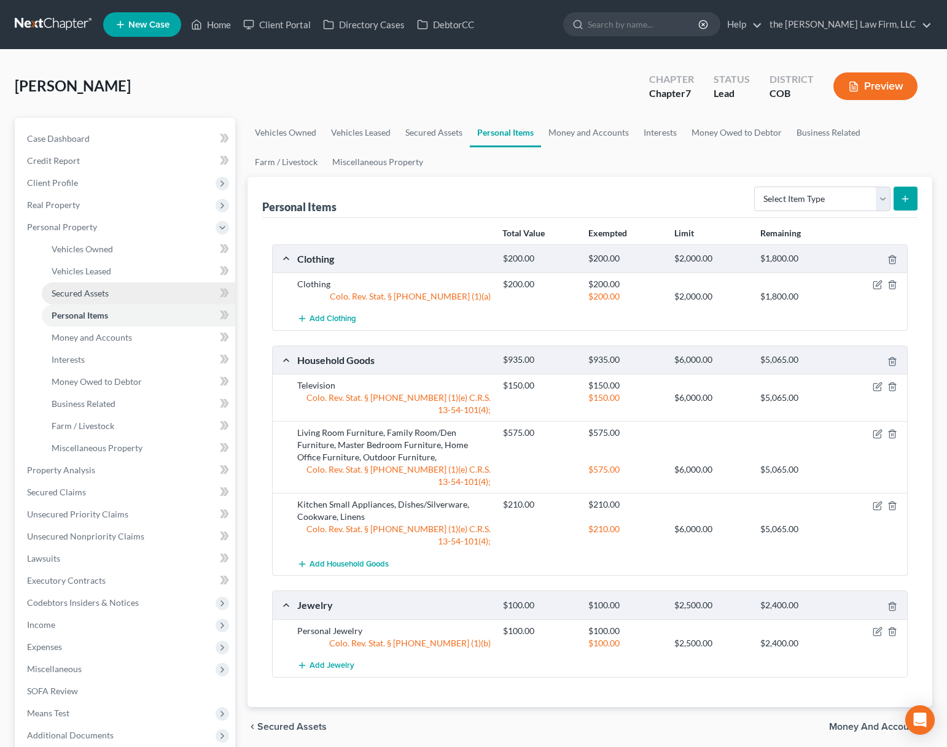
click at [130, 296] on link "Secured Assets" at bounding box center [138, 293] width 193 height 22
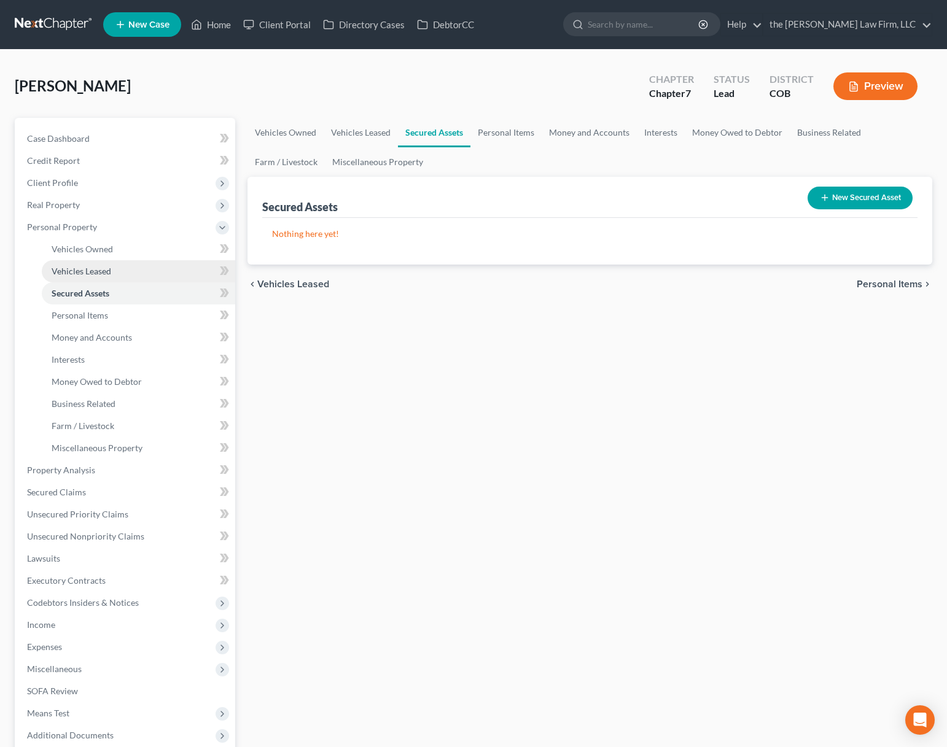
click at [131, 271] on link "Vehicles Leased" at bounding box center [138, 271] width 193 height 22
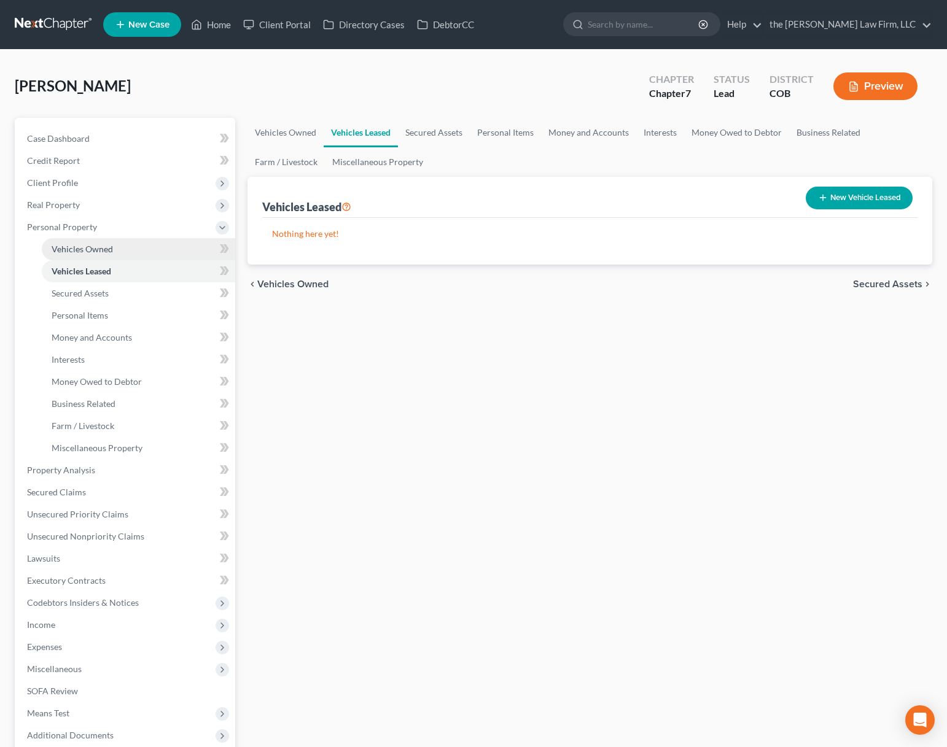
click at [131, 247] on link "Vehicles Owned" at bounding box center [138, 249] width 193 height 22
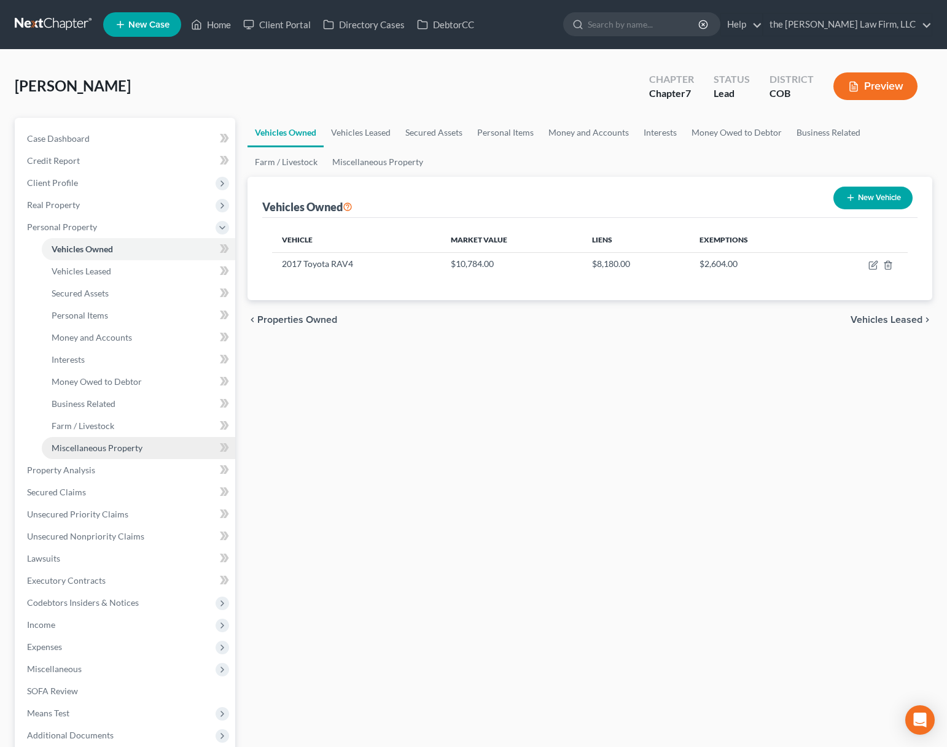
click at [112, 448] on span "Miscellaneous Property" at bounding box center [97, 448] width 91 height 10
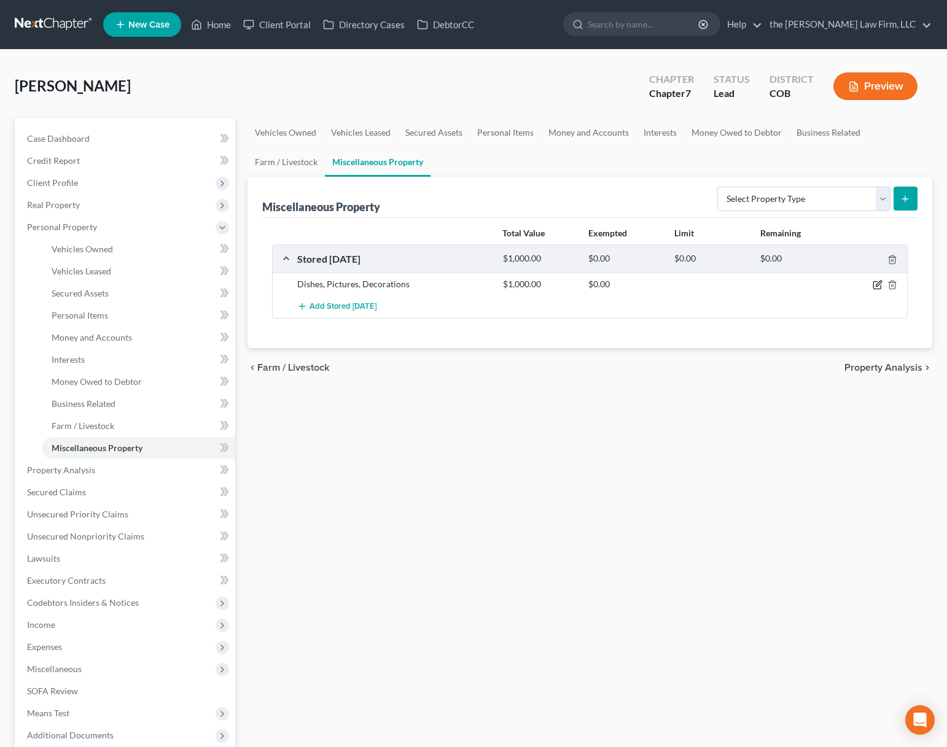
click at [873, 284] on icon "button" at bounding box center [878, 285] width 10 height 10
select select "4"
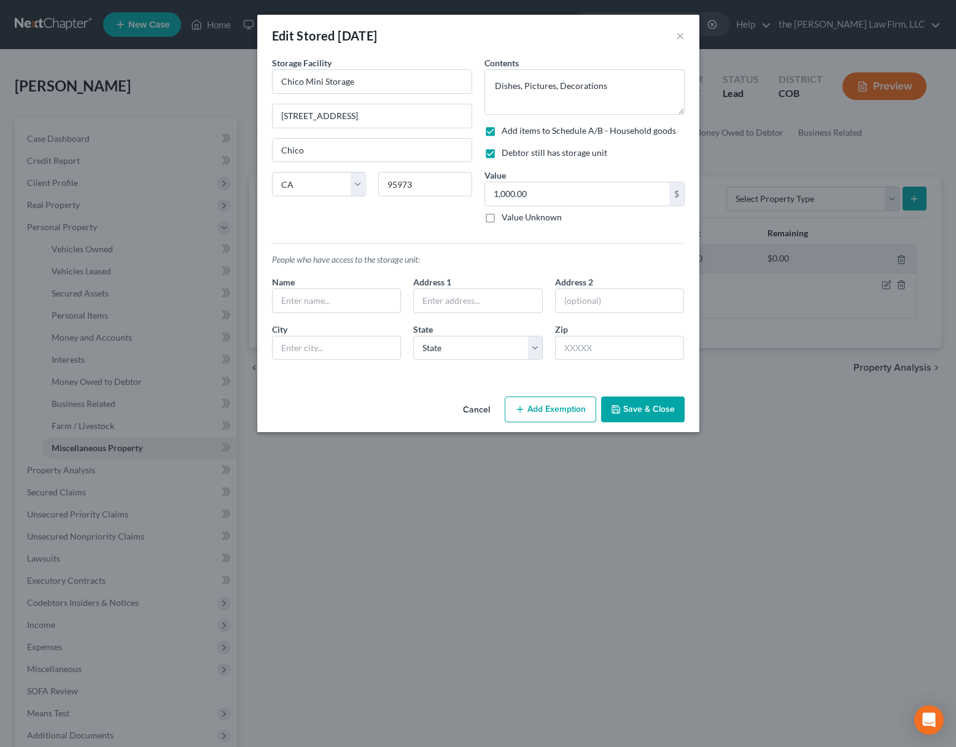
click at [647, 407] on button "Save & Close" at bounding box center [643, 410] width 84 height 26
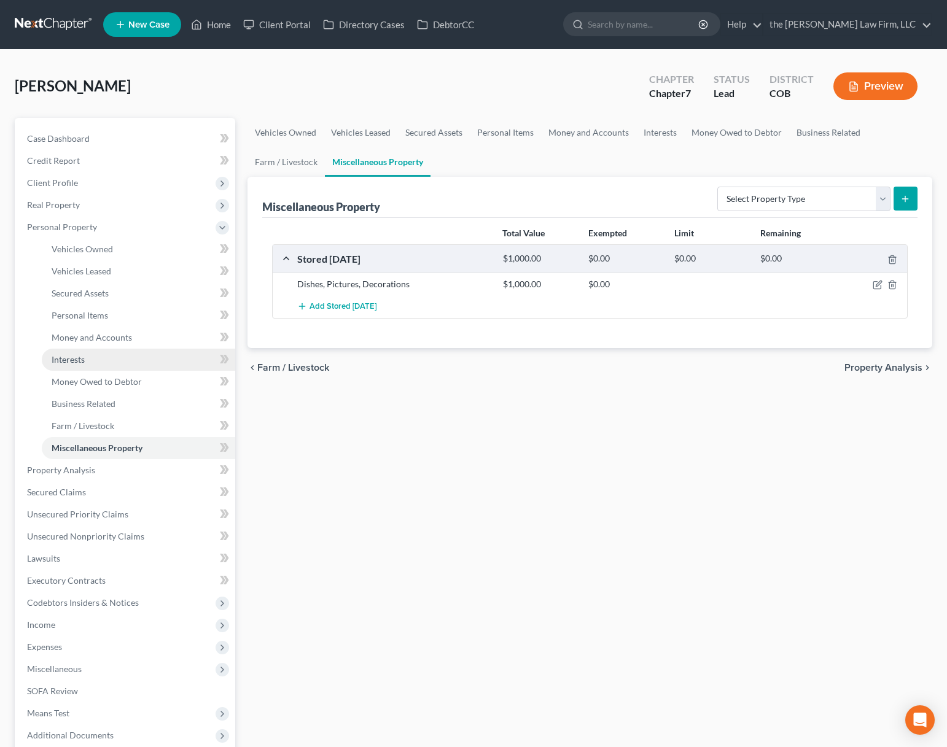
click at [119, 365] on link "Interests" at bounding box center [138, 360] width 193 height 22
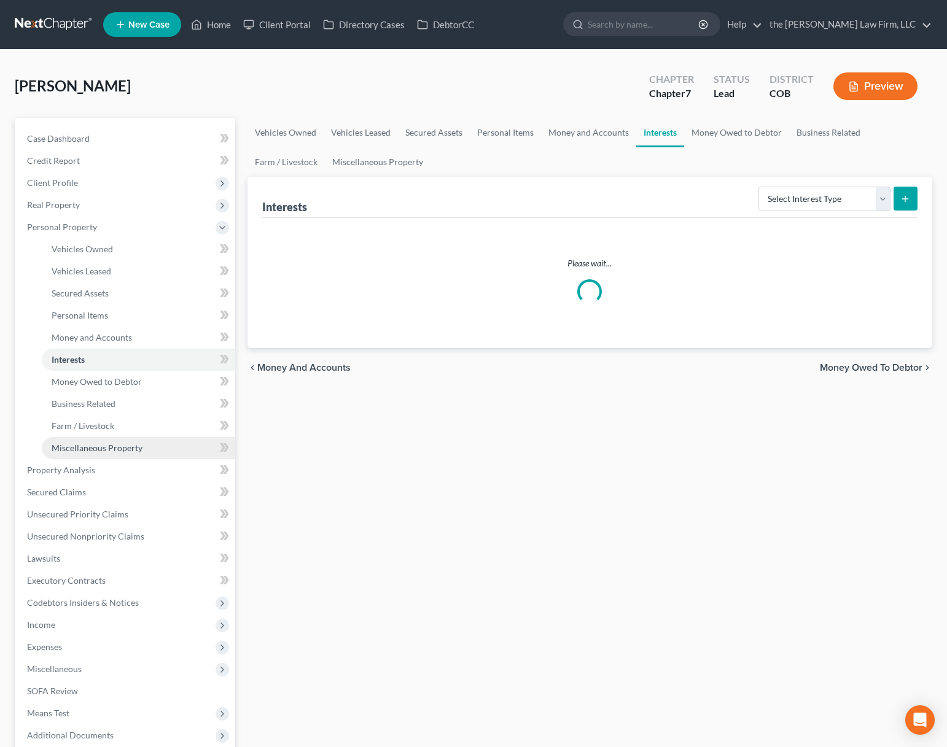
click at [56, 457] on link "Miscellaneous Property" at bounding box center [138, 448] width 193 height 22
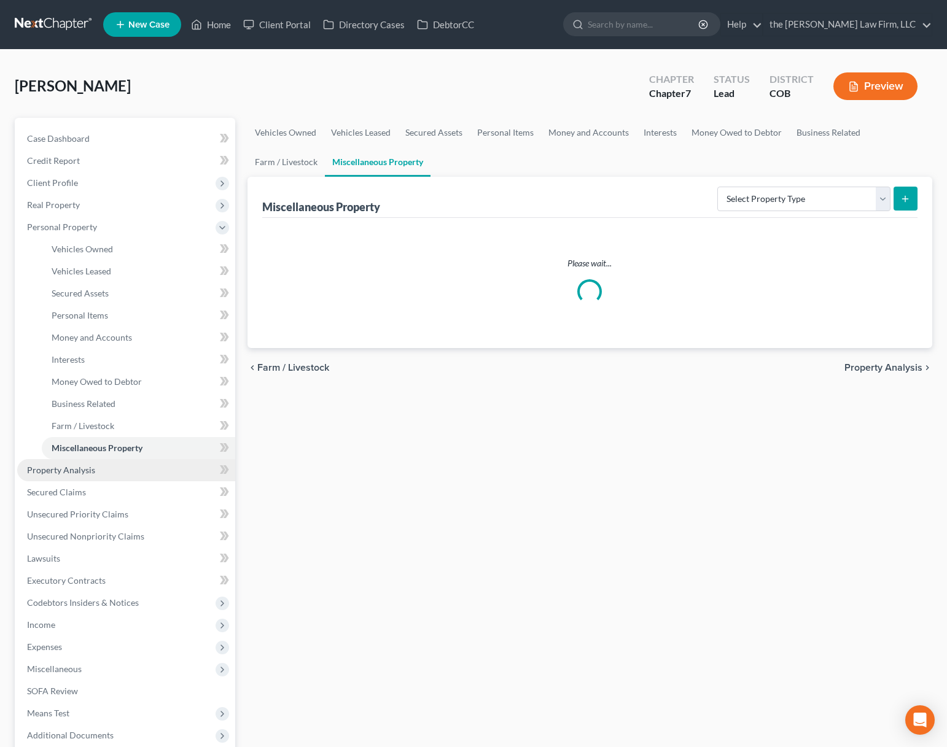
click at [56, 470] on span "Property Analysis" at bounding box center [61, 470] width 68 height 10
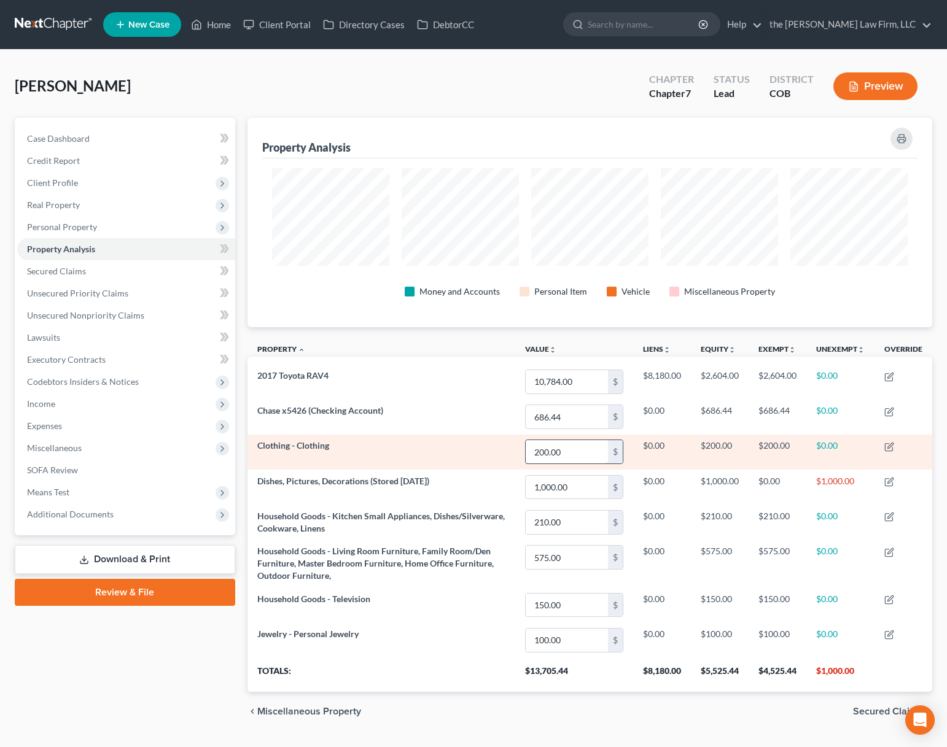
scroll to position [209, 685]
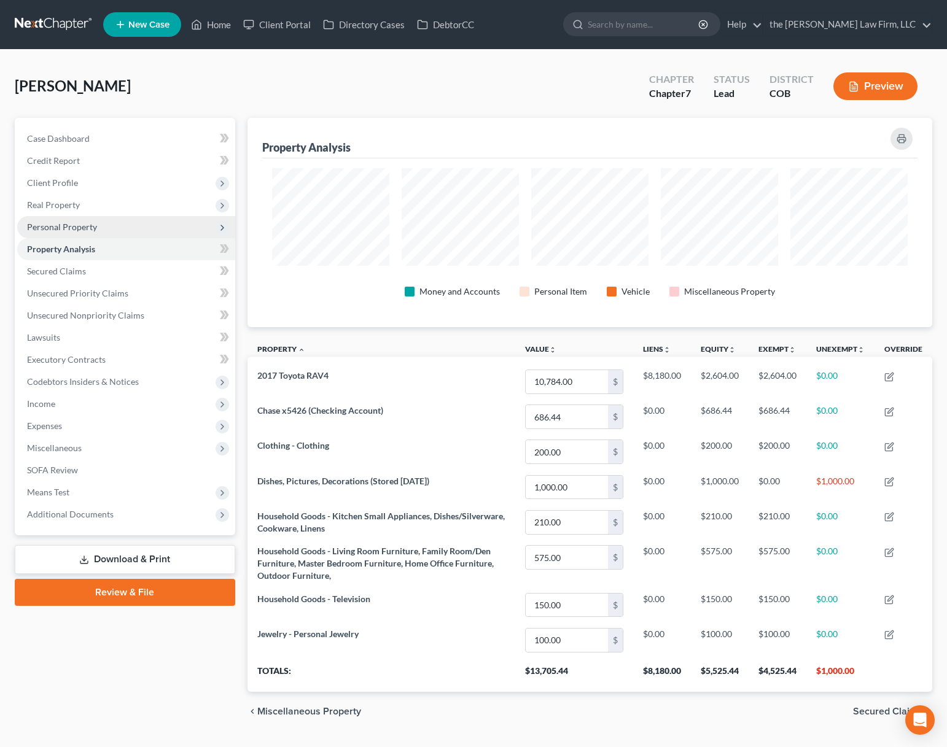
click at [79, 225] on span "Personal Property" at bounding box center [62, 227] width 70 height 10
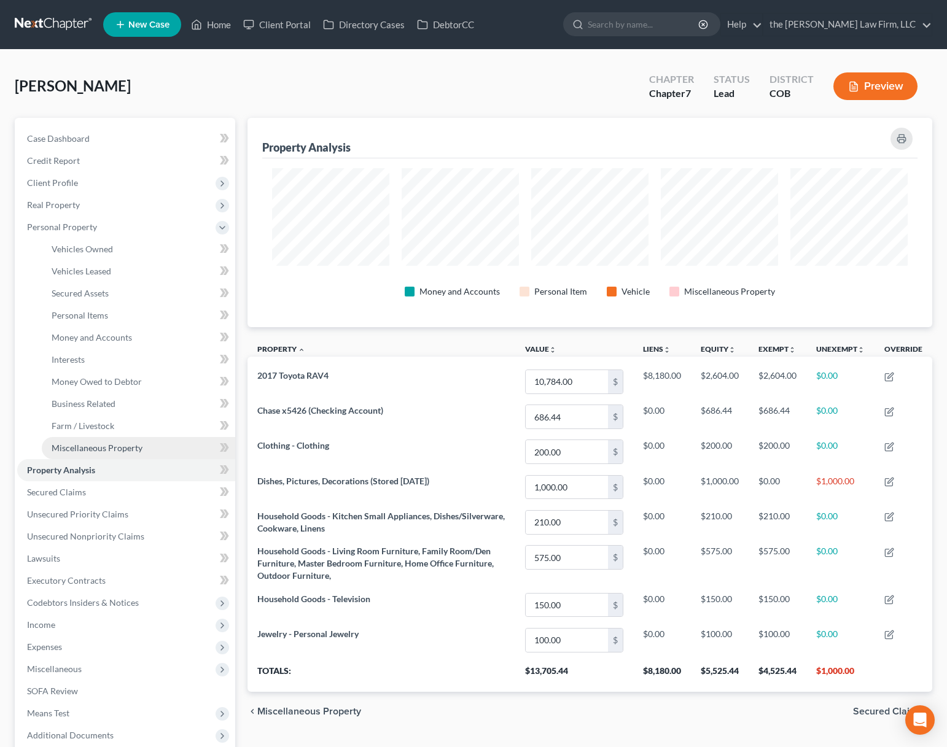
click at [135, 438] on link "Miscellaneous Property" at bounding box center [138, 448] width 193 height 22
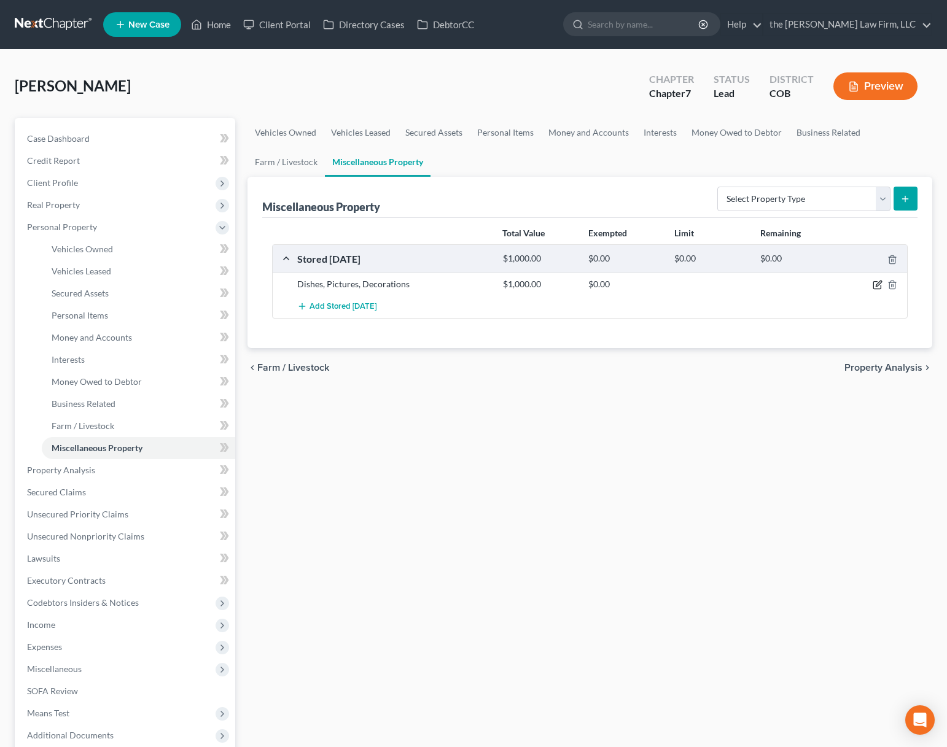
click at [879, 287] on icon "button" at bounding box center [878, 285] width 10 height 10
select select "4"
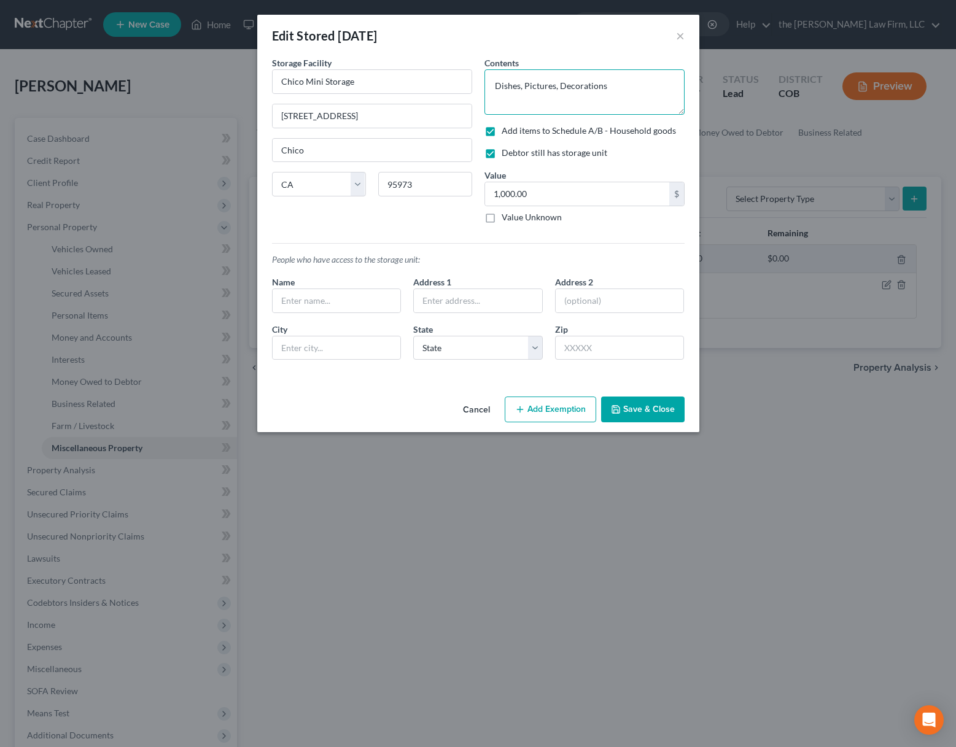
drag, startPoint x: 619, startPoint y: 90, endPoint x: 494, endPoint y: 84, distance: 124.8
click at [494, 84] on textarea "Dishes, Pictures, Decorations" at bounding box center [585, 91] width 200 height 45
click at [681, 36] on button "×" at bounding box center [680, 35] width 9 height 15
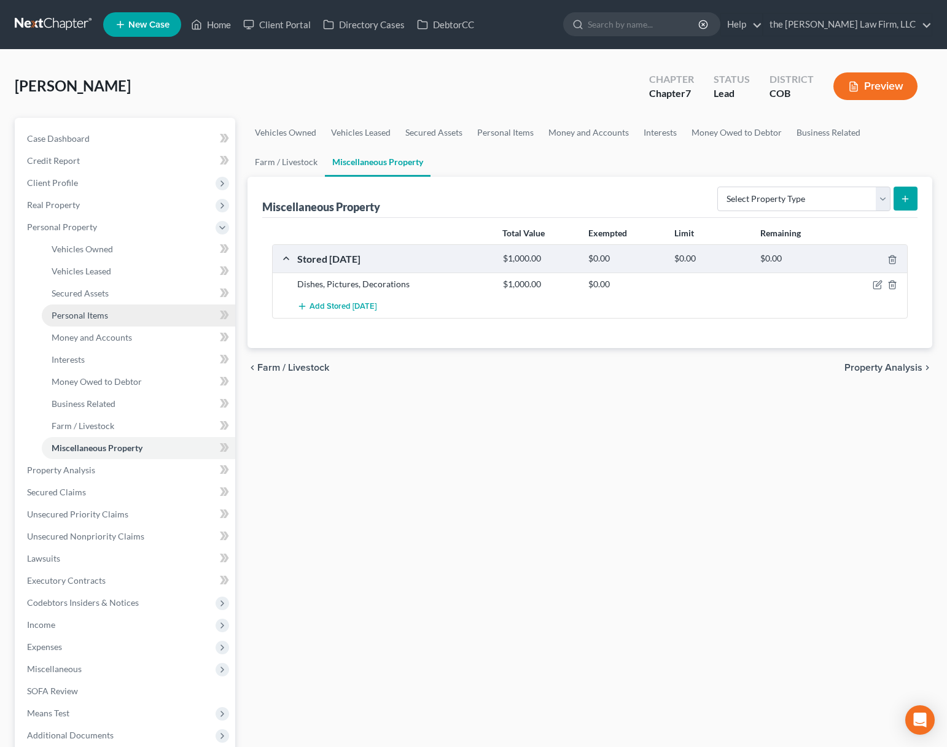
click at [123, 319] on link "Personal Items" at bounding box center [138, 316] width 193 height 22
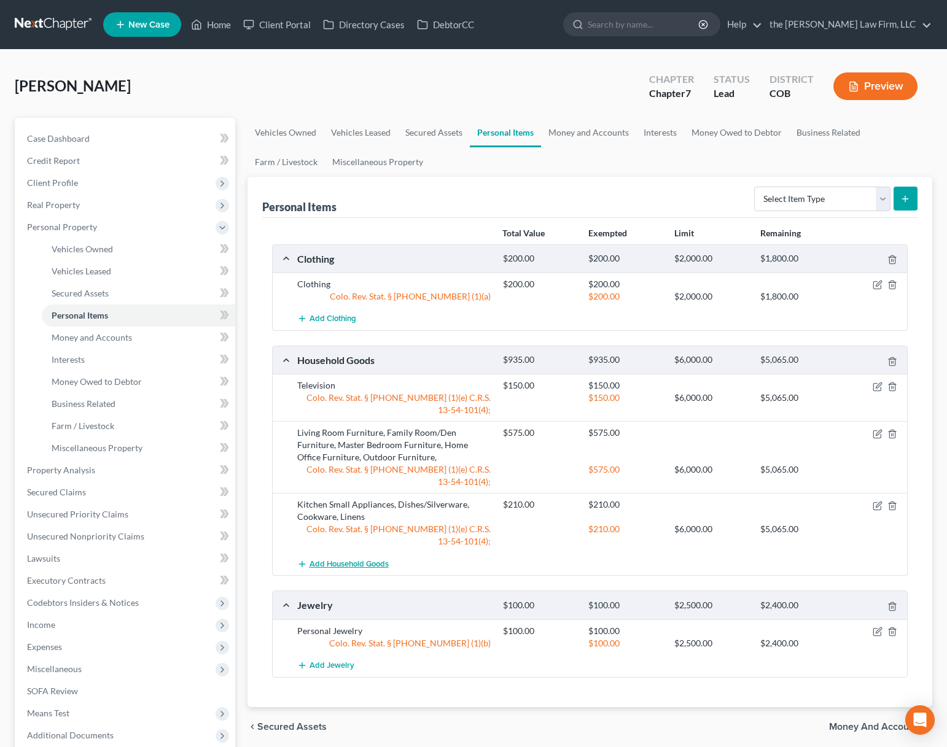
click at [351, 563] on span "Add Household Goods" at bounding box center [348, 564] width 79 height 10
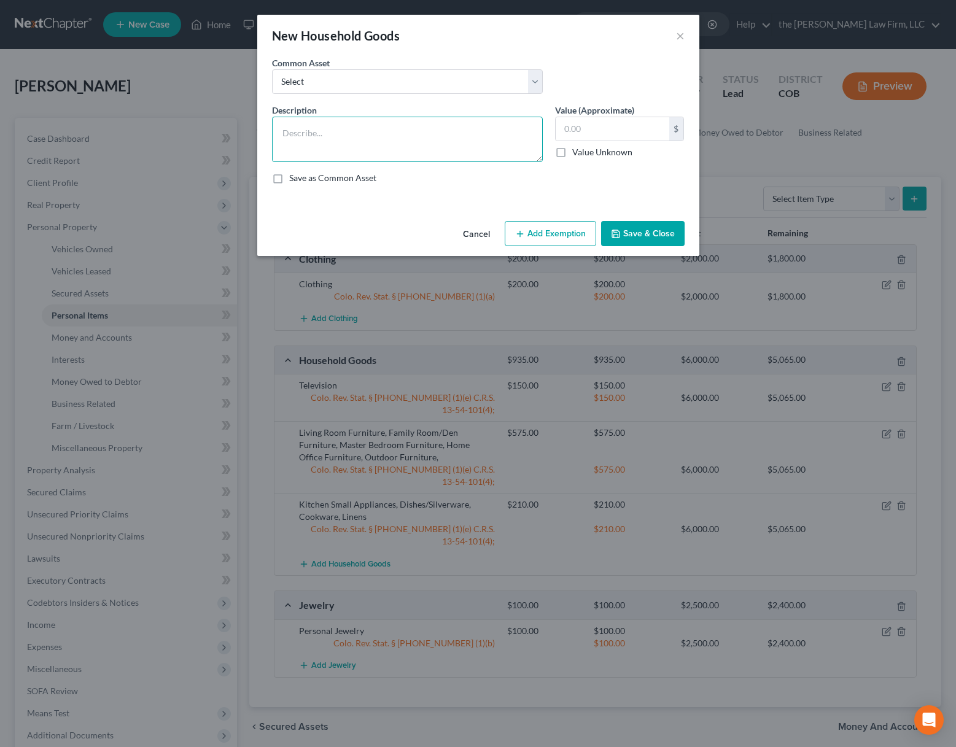
click at [424, 144] on textarea at bounding box center [407, 139] width 271 height 45
paste textarea "Dishes, Pictures, Decorations"
type textarea "Dishes, Pictures, Decorations (in storage)"
type input "1,000"
click at [535, 239] on button "Add Exemption" at bounding box center [550, 234] width 91 height 26
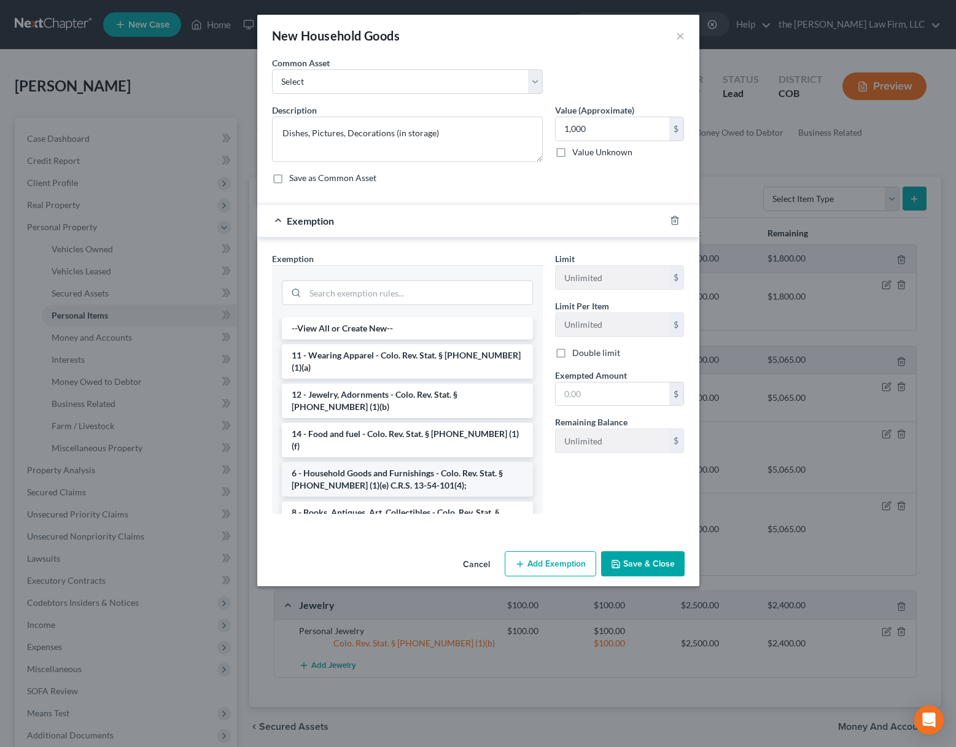
click at [400, 462] on li "6 - Household Goods and Furnishings - Colo. Rev. Stat. § 13-54-102 (1)(e) C.R.S…" at bounding box center [407, 479] width 251 height 34
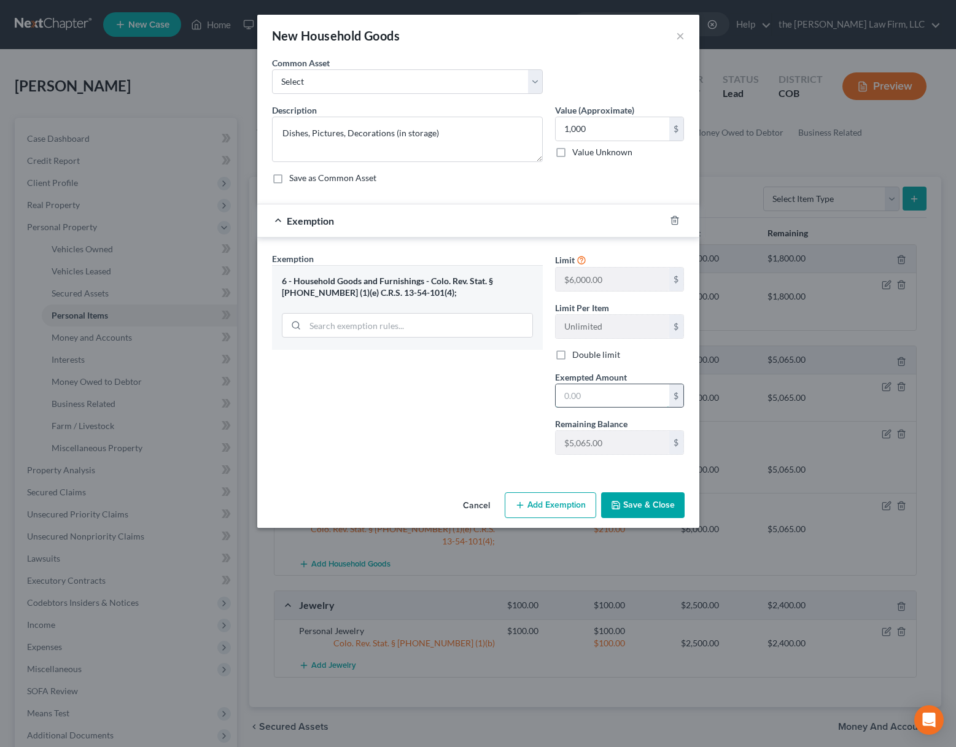
click at [612, 388] on input "text" at bounding box center [613, 395] width 114 height 23
type input "1,000"
click at [650, 492] on button "Save & Close" at bounding box center [643, 505] width 84 height 26
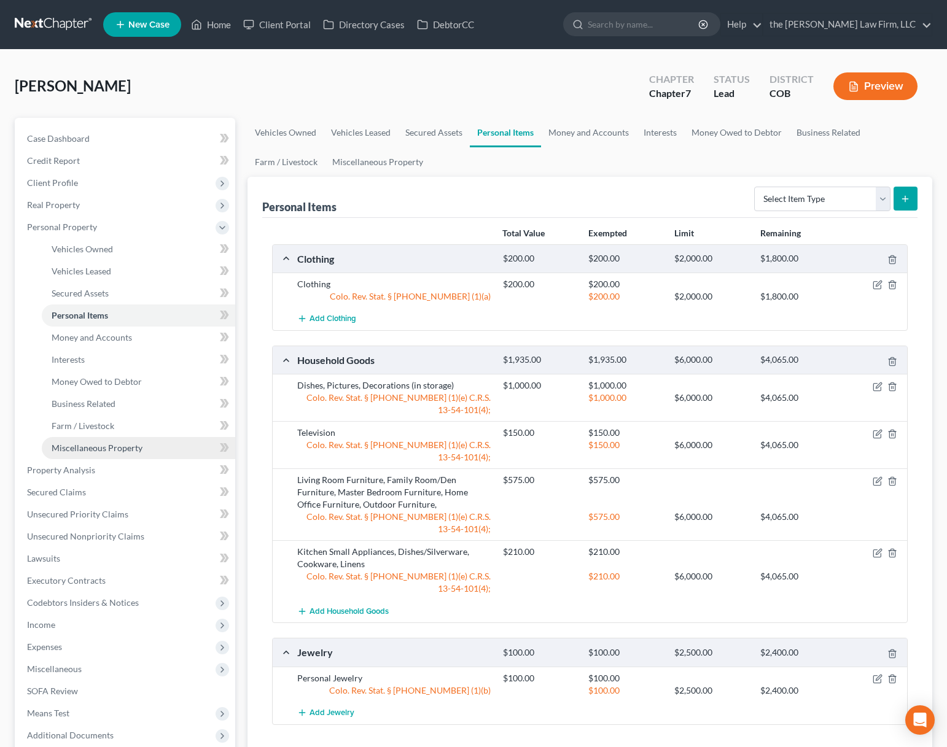
drag, startPoint x: 140, startPoint y: 448, endPoint x: 165, endPoint y: 450, distance: 25.2
click at [140, 448] on span "Miscellaneous Property" at bounding box center [97, 448] width 91 height 10
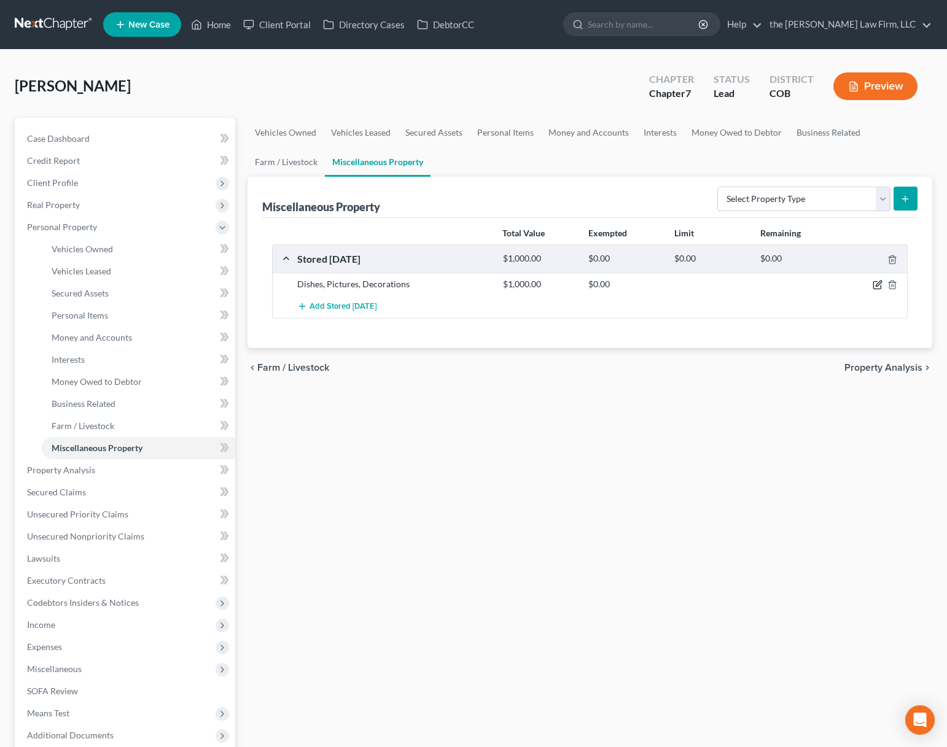
click at [874, 284] on icon "button" at bounding box center [878, 285] width 10 height 10
select select "4"
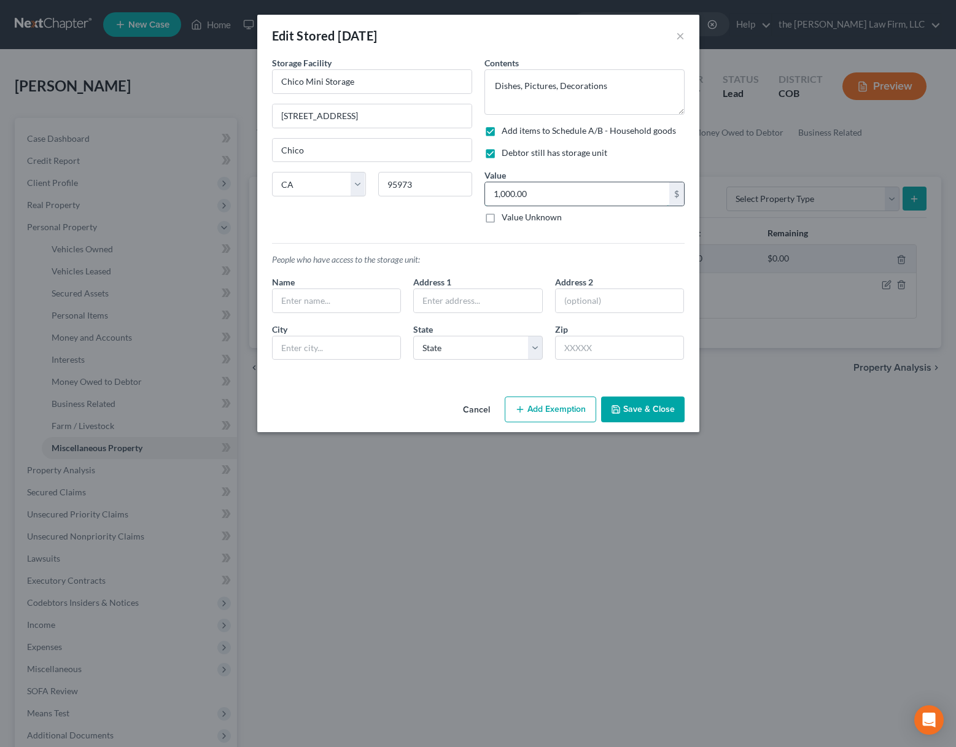
click at [580, 199] on input "1,000.00" at bounding box center [577, 193] width 184 height 23
click at [642, 411] on button "Save & Close" at bounding box center [643, 410] width 84 height 26
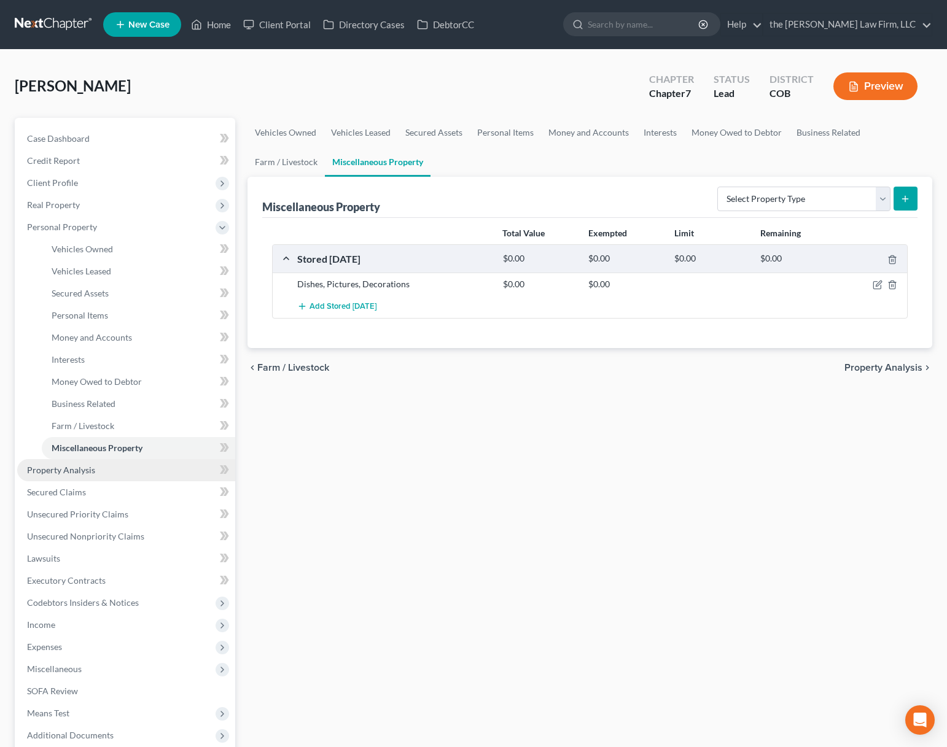
click at [127, 469] on link "Property Analysis" at bounding box center [126, 470] width 218 height 22
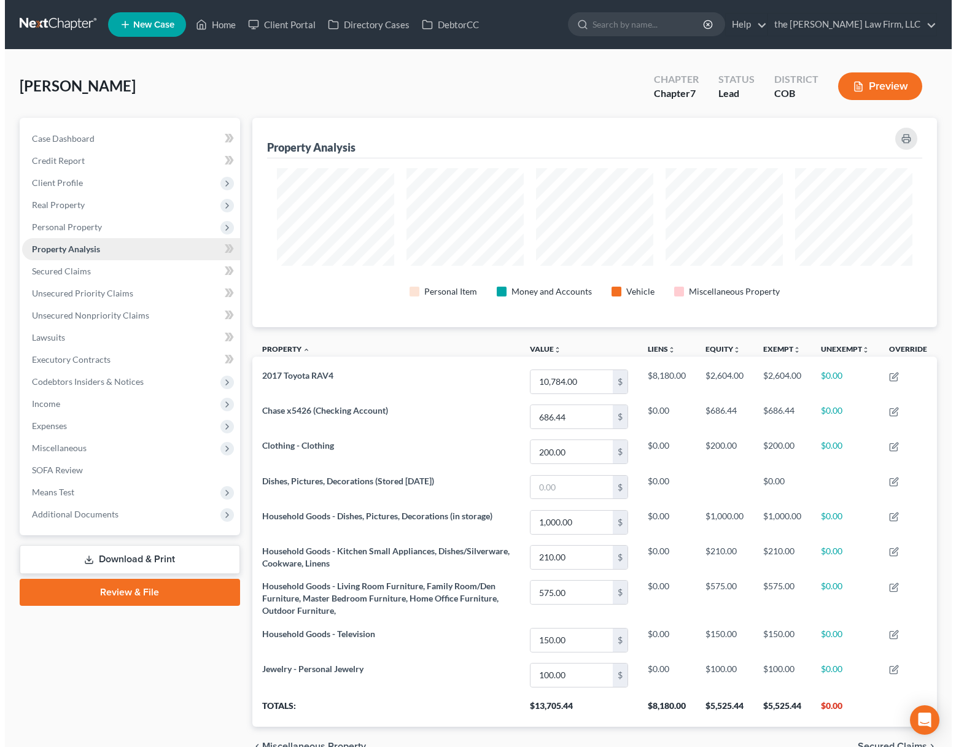
scroll to position [209, 685]
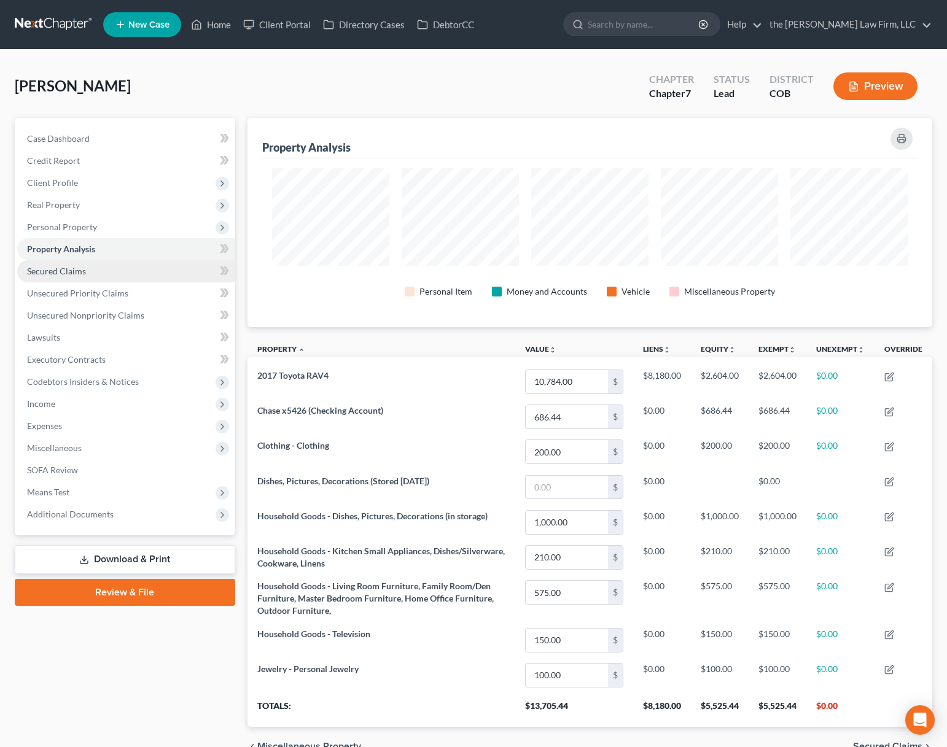
click at [82, 267] on span "Secured Claims" at bounding box center [56, 271] width 59 height 10
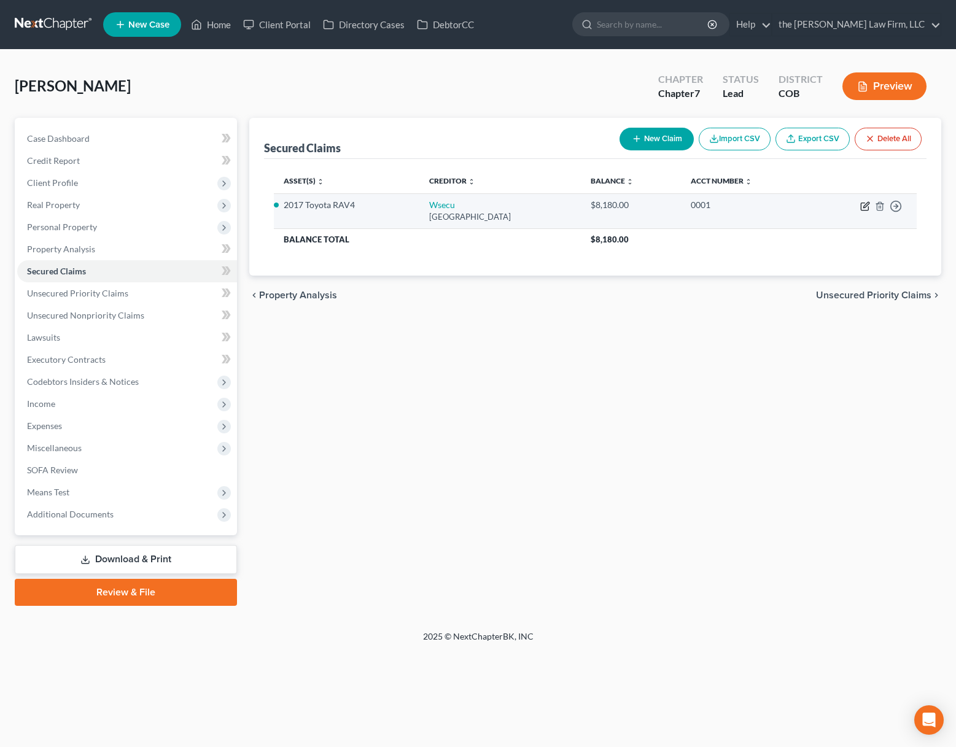
click at [865, 208] on icon "button" at bounding box center [866, 205] width 6 height 6
select select "50"
select select "6"
select select "0"
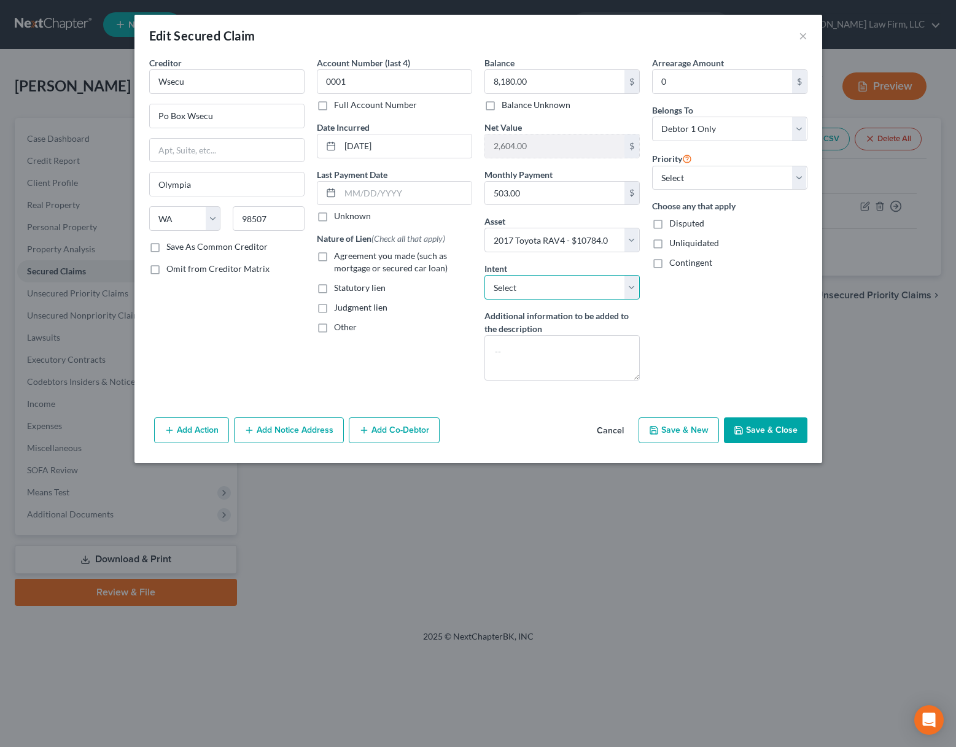
click at [632, 285] on select "Select Surrender Redeem Reaffirm Avoid Other" at bounding box center [562, 287] width 155 height 25
select select "4"
click at [485, 275] on select "Select Surrender Redeem Reaffirm Avoid Other" at bounding box center [562, 287] width 155 height 25
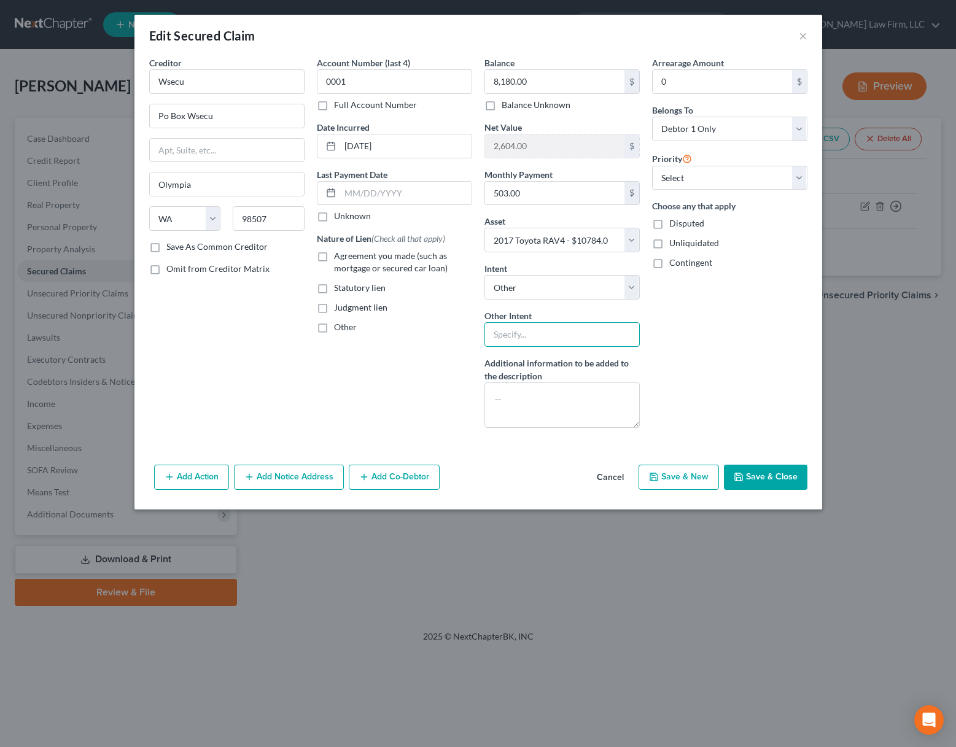
click at [555, 329] on input "text" at bounding box center [562, 334] width 155 height 25
type input "retain and pay pursuant to contract"
click at [794, 480] on button "Save & Close" at bounding box center [766, 478] width 84 height 26
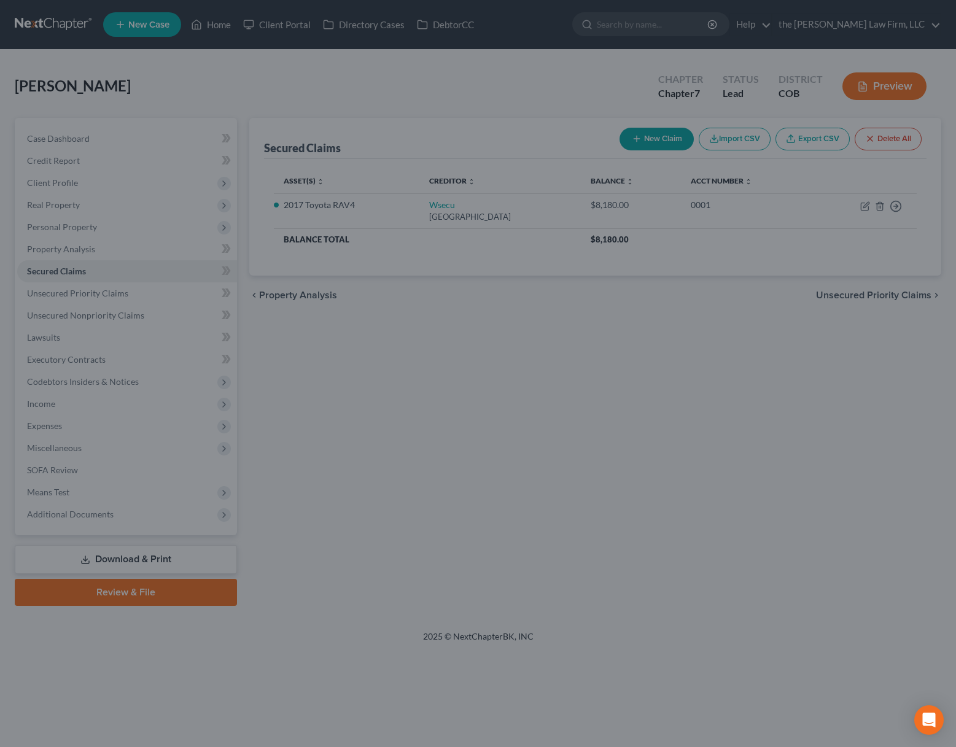
select select "6"
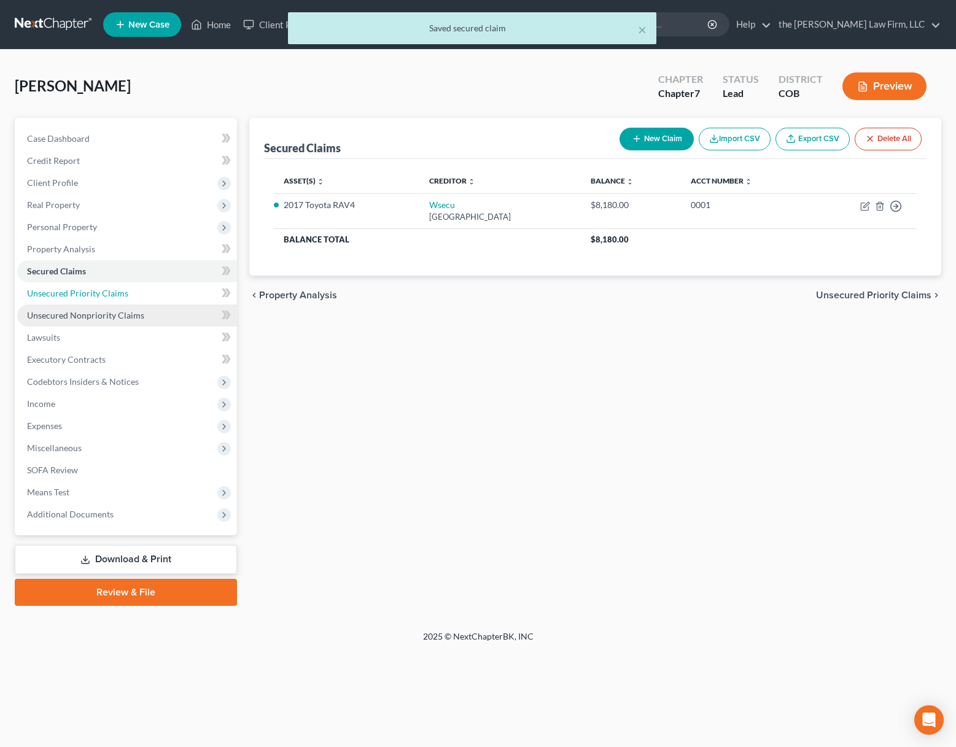
drag, startPoint x: 115, startPoint y: 295, endPoint x: 114, endPoint y: 309, distance: 14.2
click at [115, 295] on span "Unsecured Priority Claims" at bounding box center [77, 293] width 101 height 10
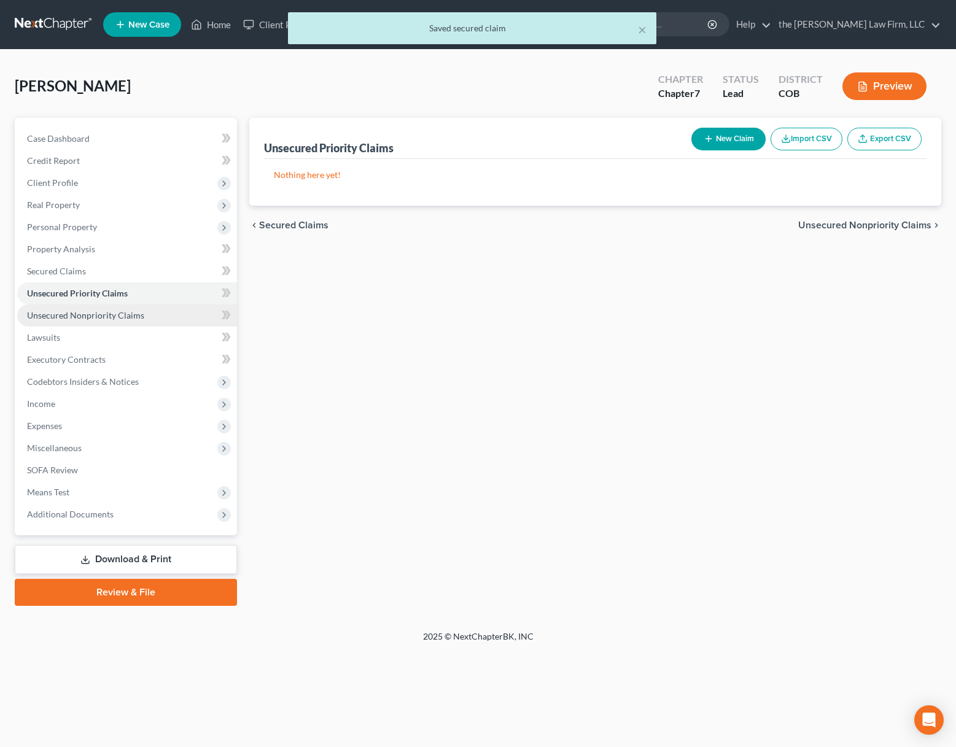
click at [114, 311] on span "Unsecured Nonpriority Claims" at bounding box center [85, 315] width 117 height 10
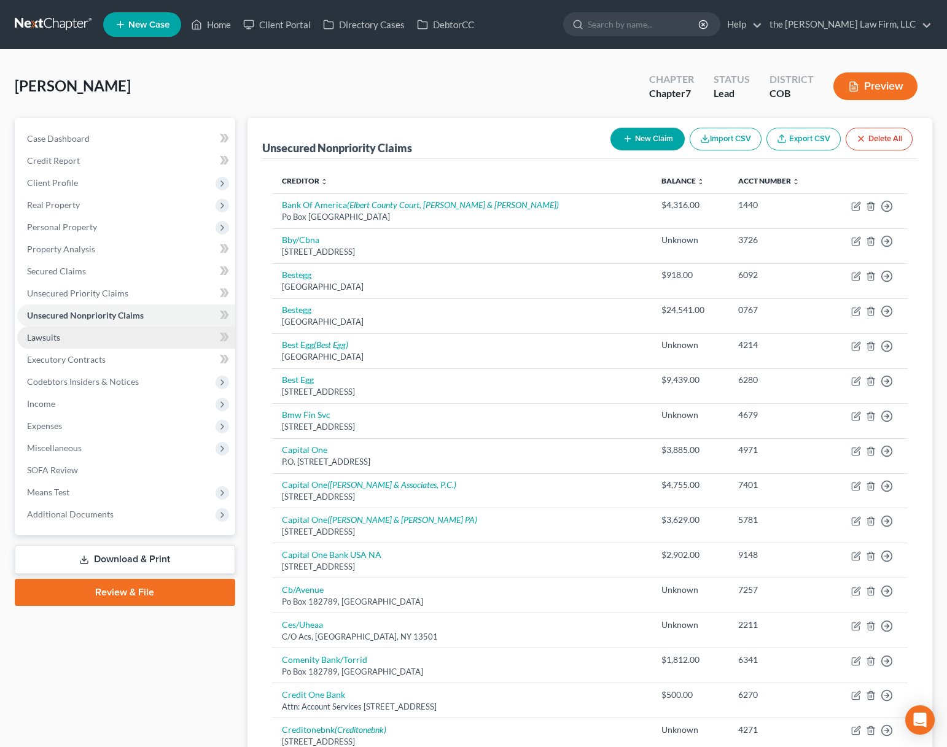
click at [88, 338] on link "Lawsuits" at bounding box center [126, 338] width 218 height 22
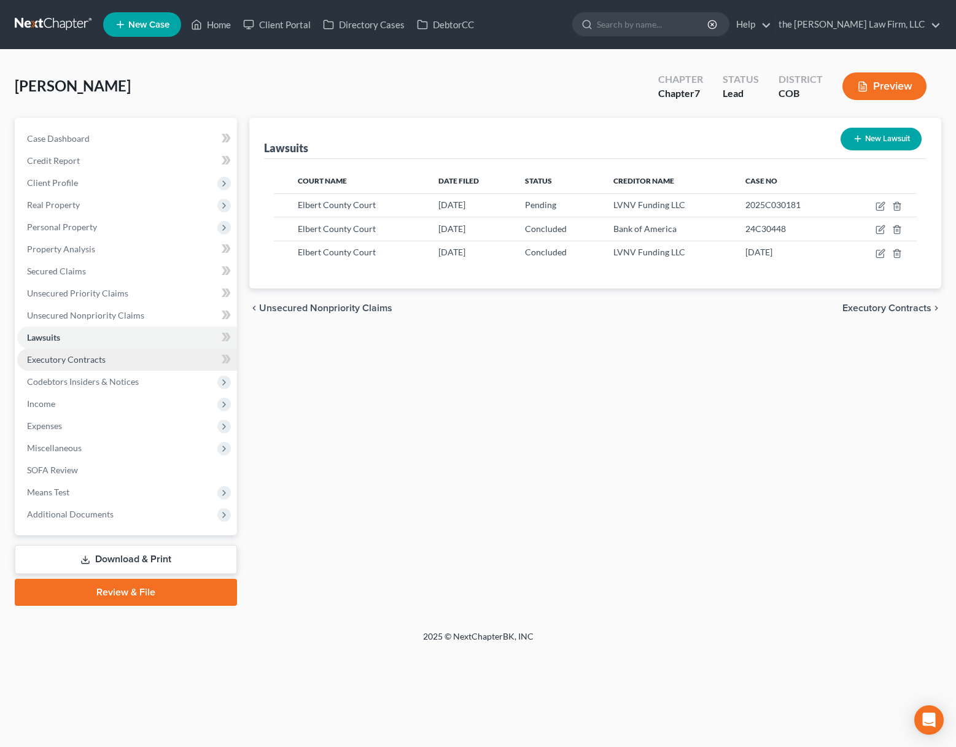
click at [71, 357] on span "Executory Contracts" at bounding box center [66, 359] width 79 height 10
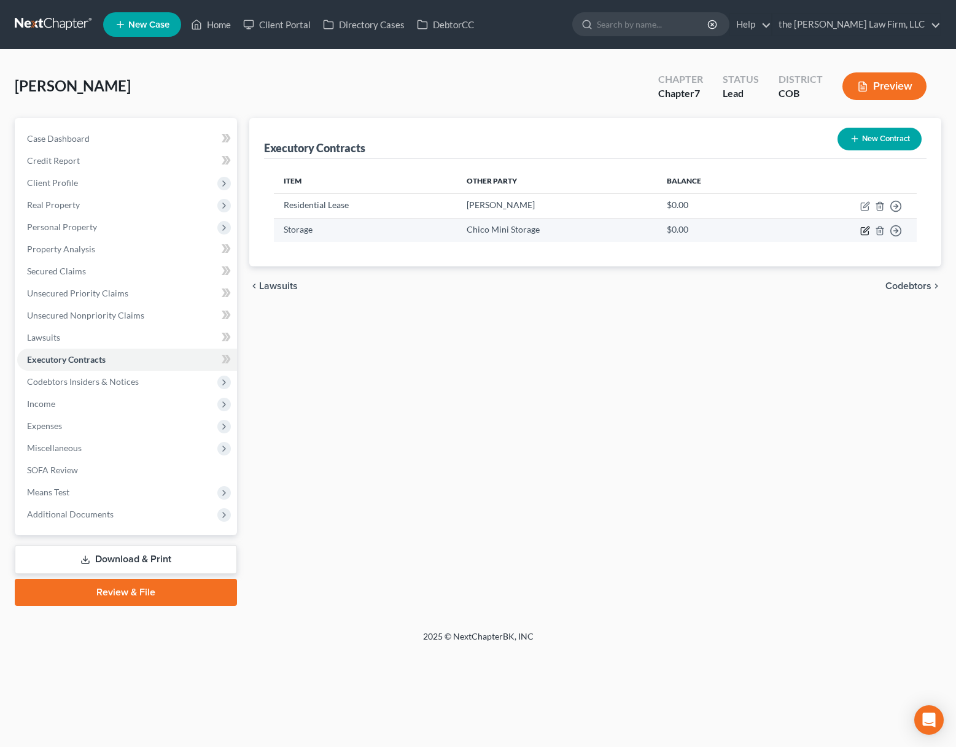
click at [863, 228] on icon "button" at bounding box center [865, 231] width 10 height 10
select select "4"
select select "0"
select select "2"
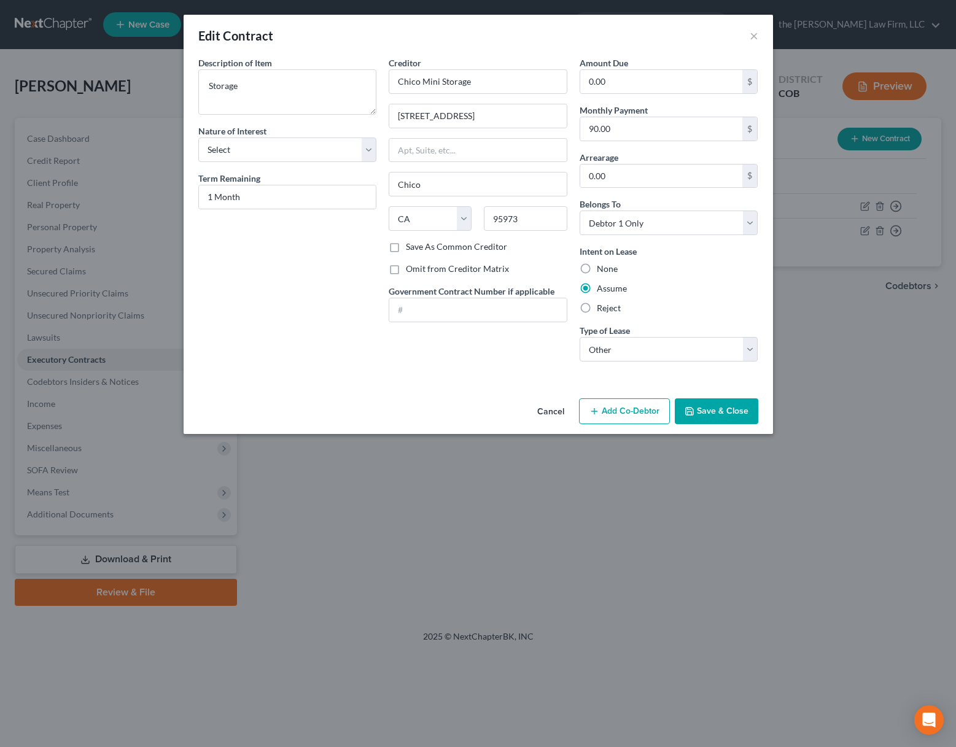
click at [722, 413] on button "Save & Close" at bounding box center [717, 412] width 84 height 26
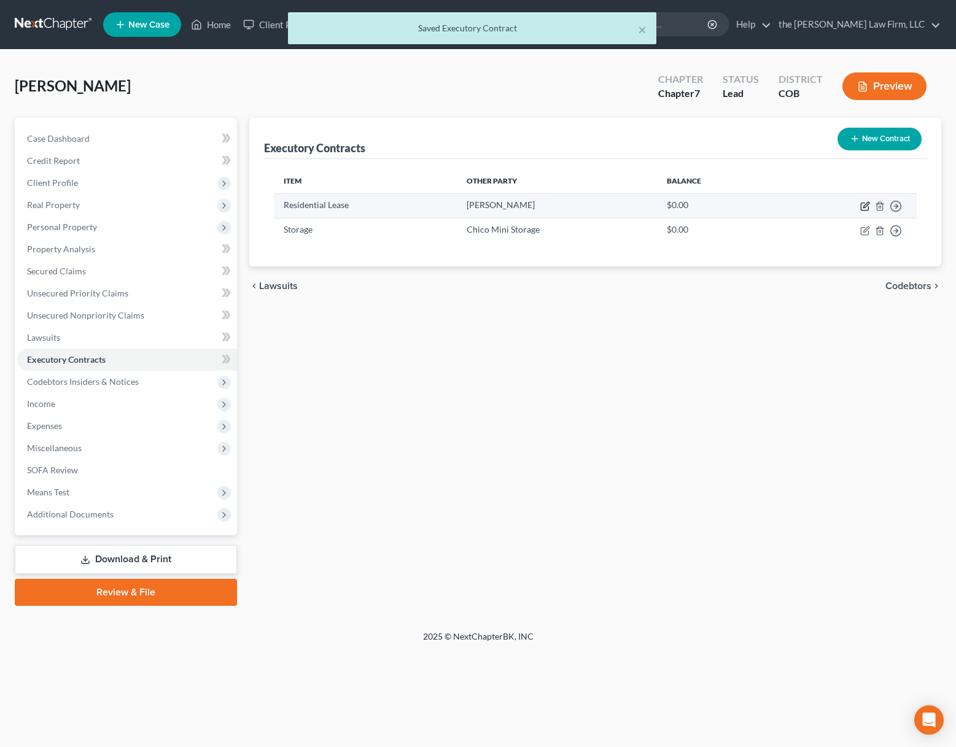
click at [866, 205] on icon "button" at bounding box center [865, 206] width 10 height 10
select select "3"
select select "5"
select select "0"
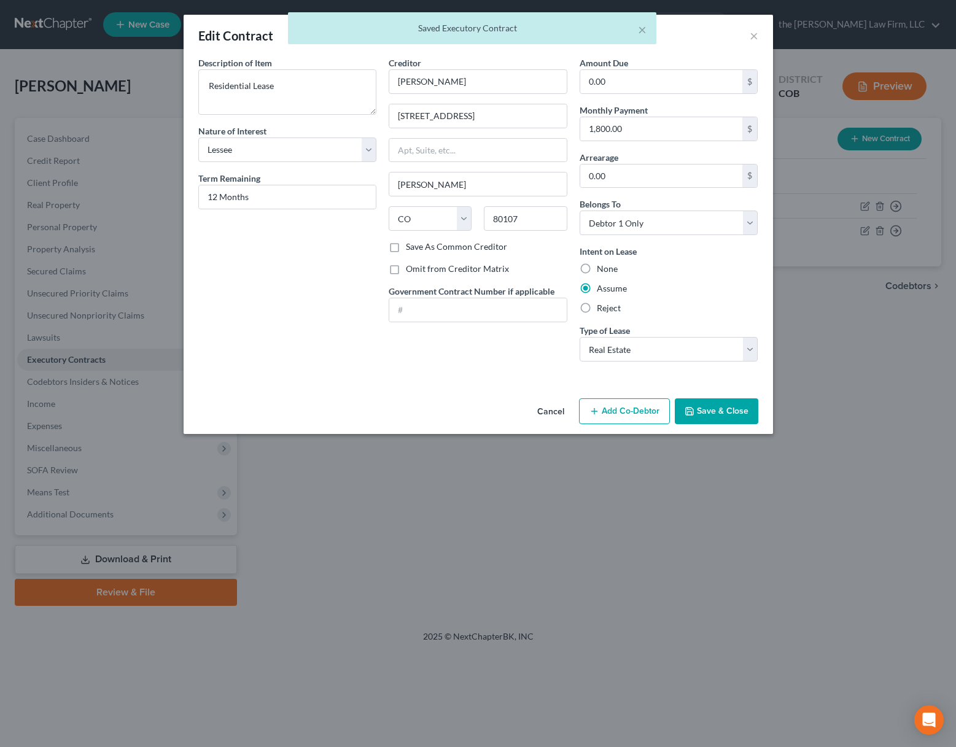
click at [725, 408] on button "Save & Close" at bounding box center [717, 412] width 84 height 26
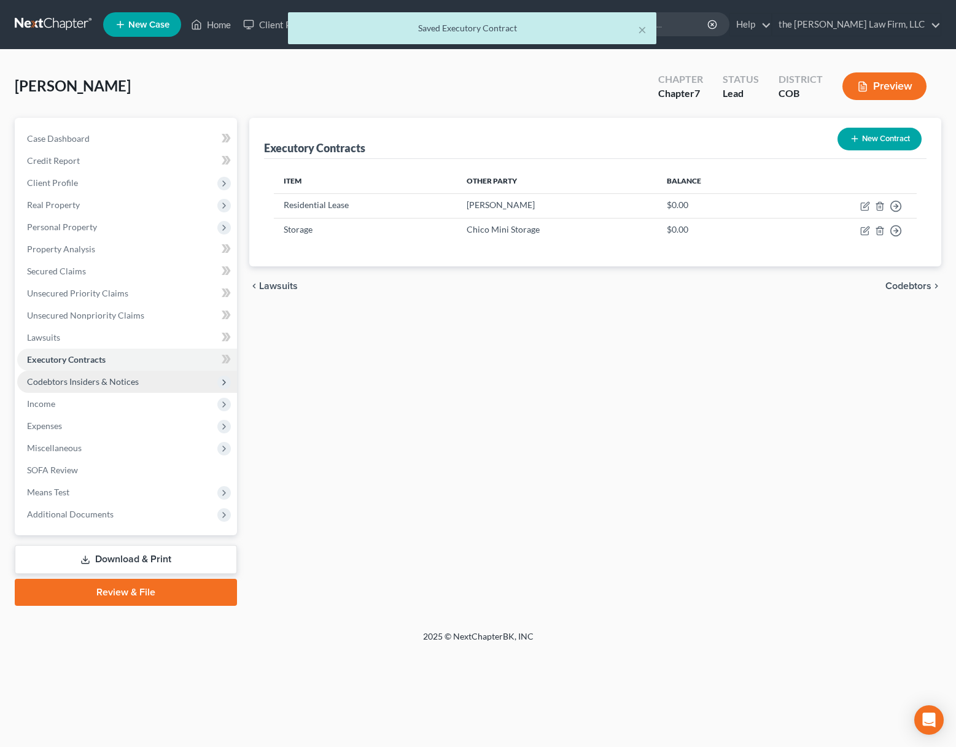
click at [80, 384] on span "Codebtors Insiders & Notices" at bounding box center [83, 381] width 112 height 10
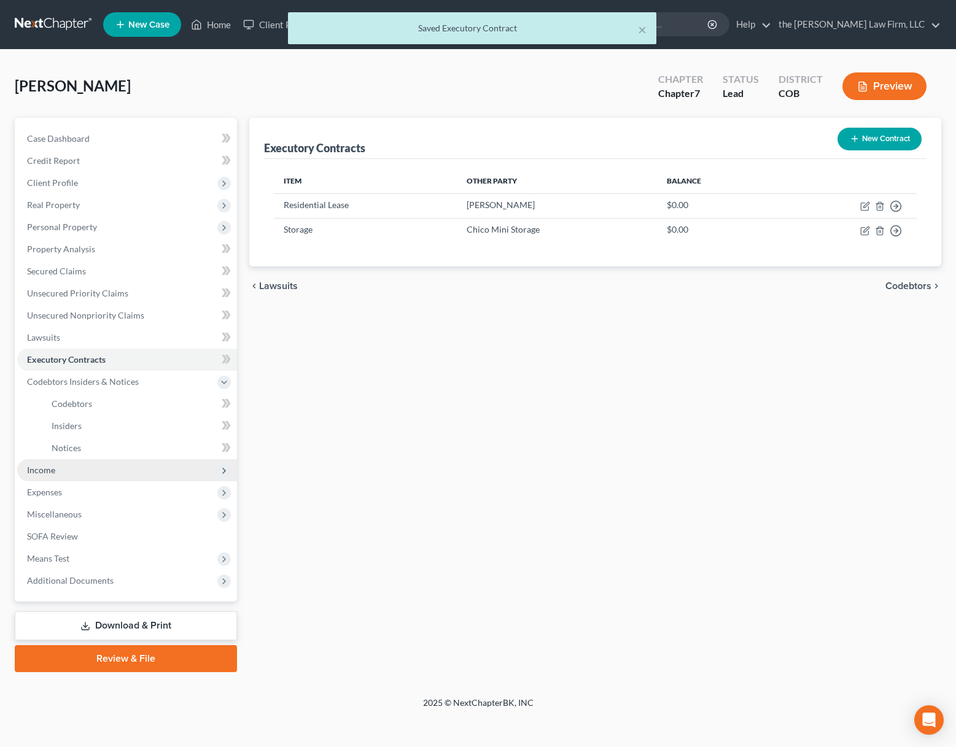
click at [80, 464] on span "Income" at bounding box center [127, 470] width 220 height 22
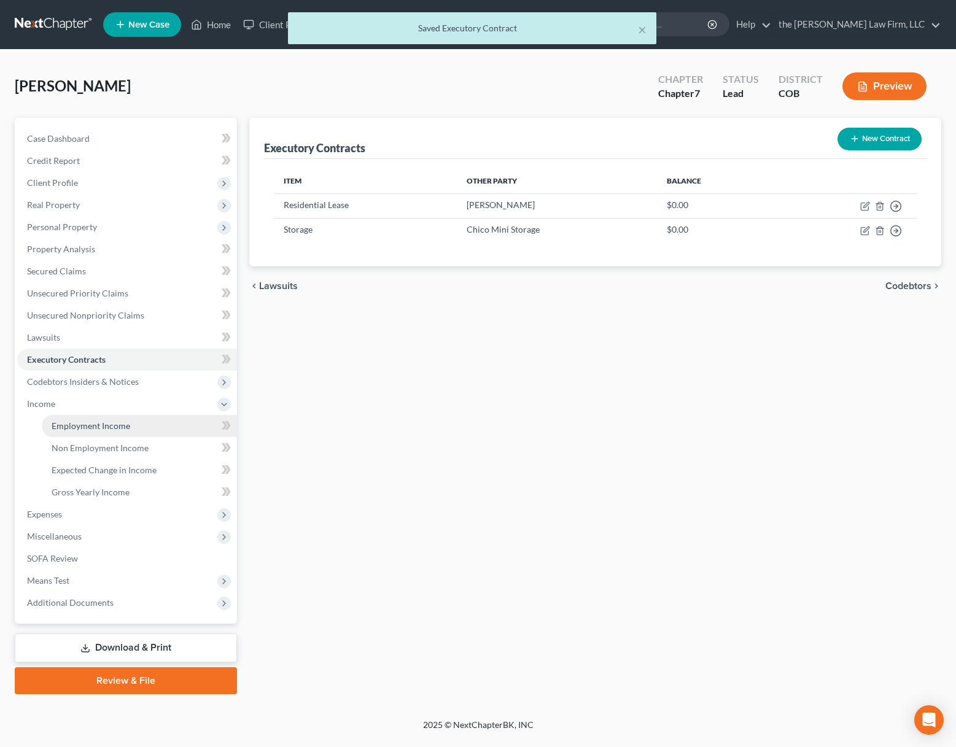
click at [102, 422] on span "Employment Income" at bounding box center [91, 426] width 79 height 10
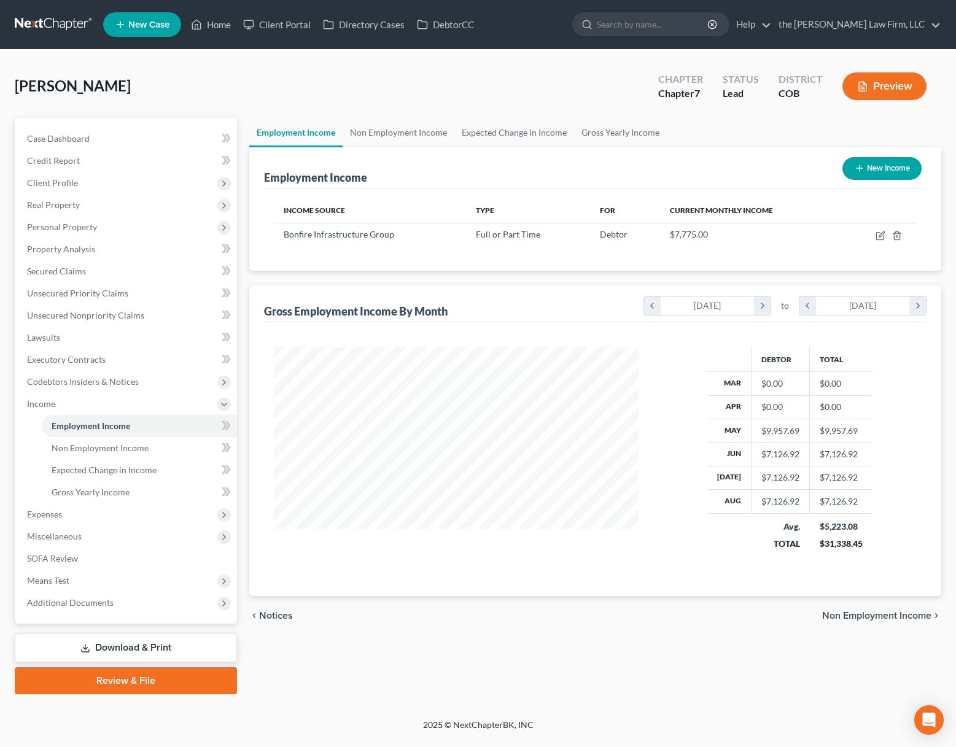
scroll to position [220, 389]
click at [93, 493] on span "Gross Yearly Income" at bounding box center [91, 492] width 78 height 10
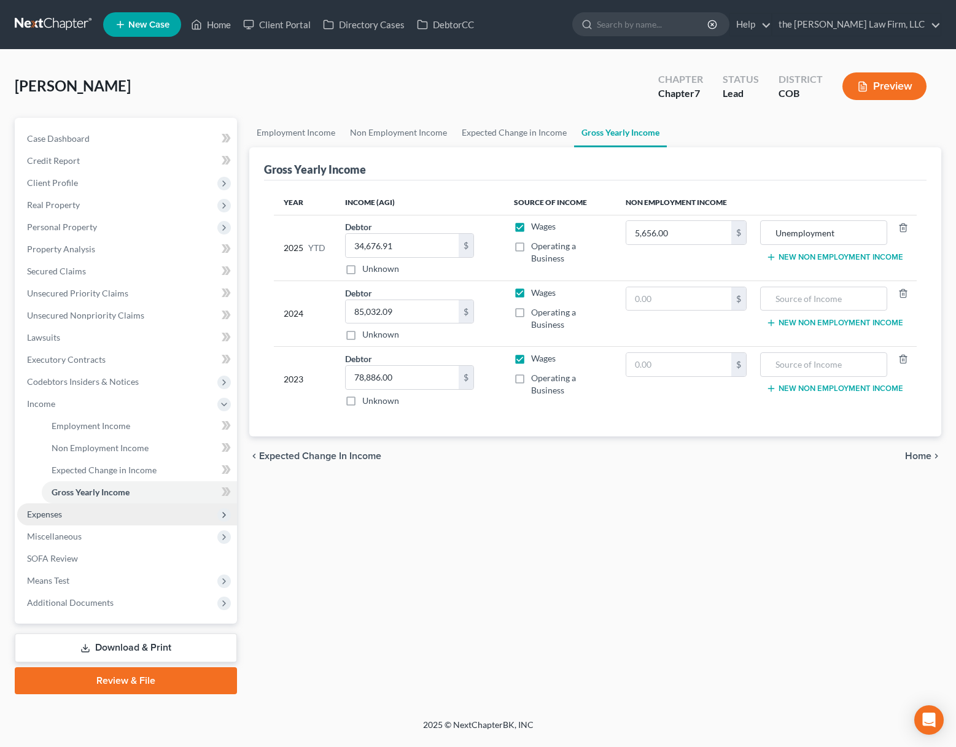
click at [64, 518] on span "Expenses" at bounding box center [127, 515] width 220 height 22
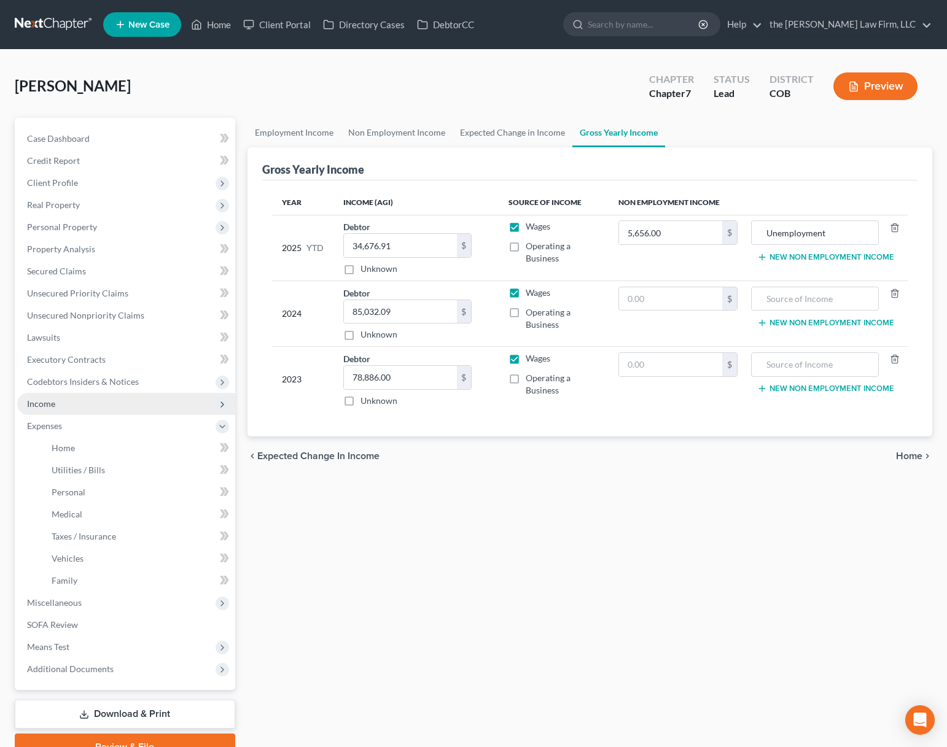
click at [76, 404] on span "Income" at bounding box center [126, 404] width 218 height 22
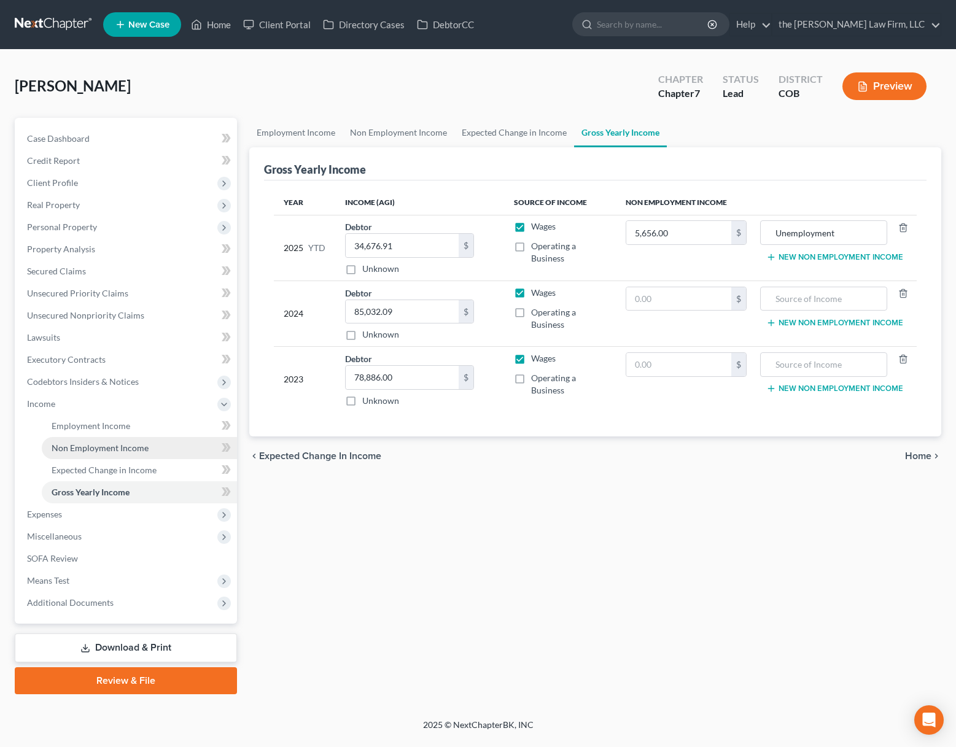
click at [92, 445] on span "Non Employment Income" at bounding box center [100, 448] width 97 height 10
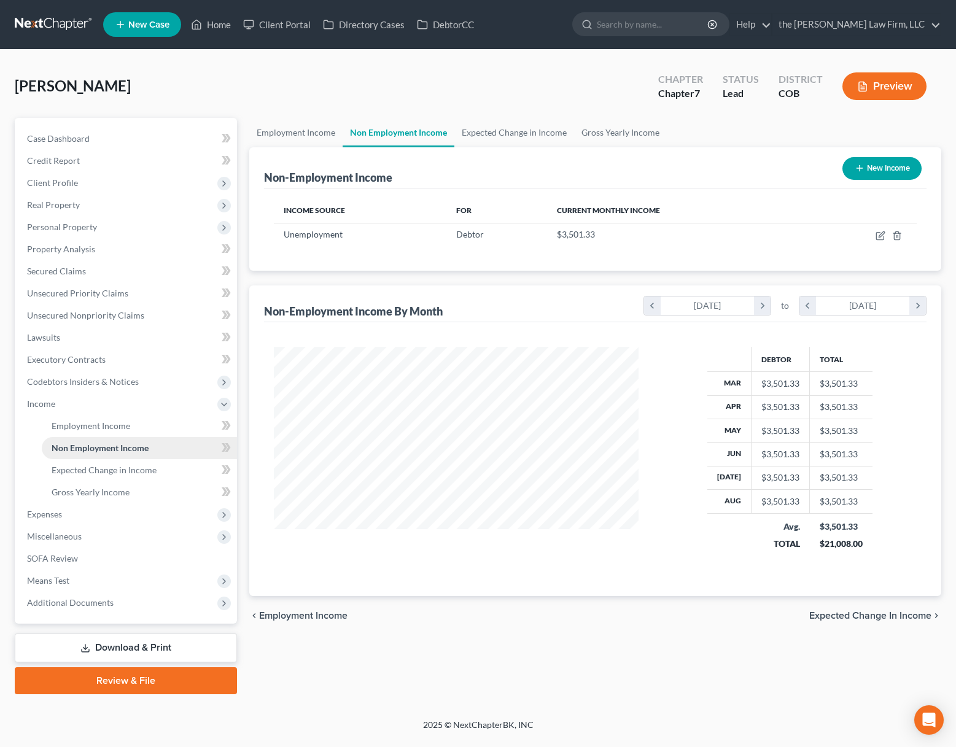
scroll to position [220, 389]
click at [93, 426] on span "Employment Income" at bounding box center [91, 426] width 79 height 10
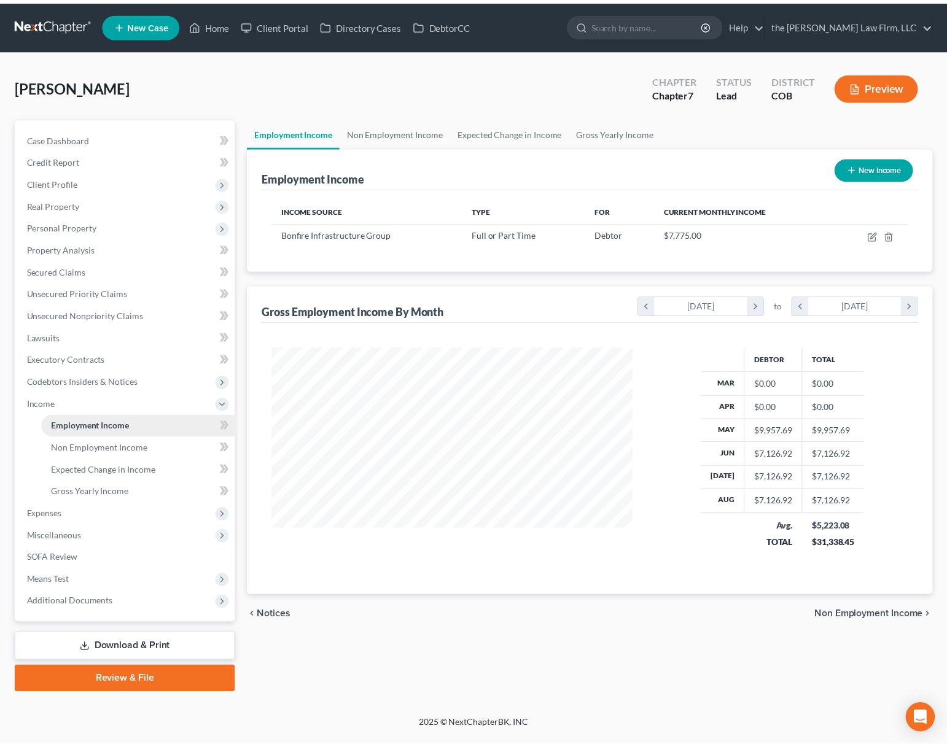
scroll to position [220, 389]
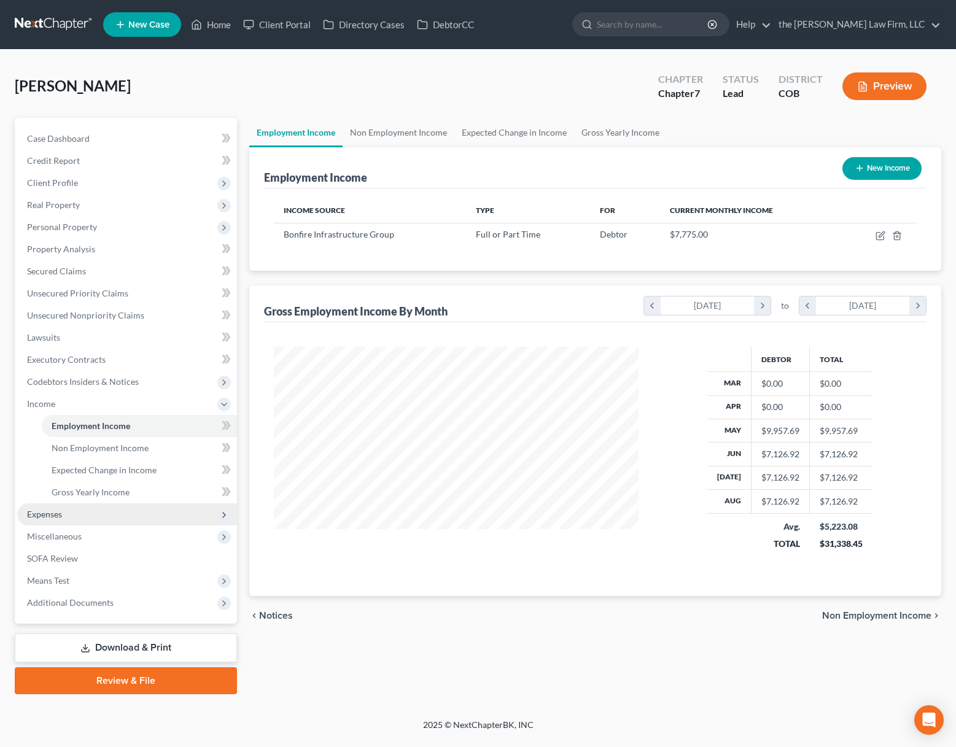
click at [71, 518] on span "Expenses" at bounding box center [127, 515] width 220 height 22
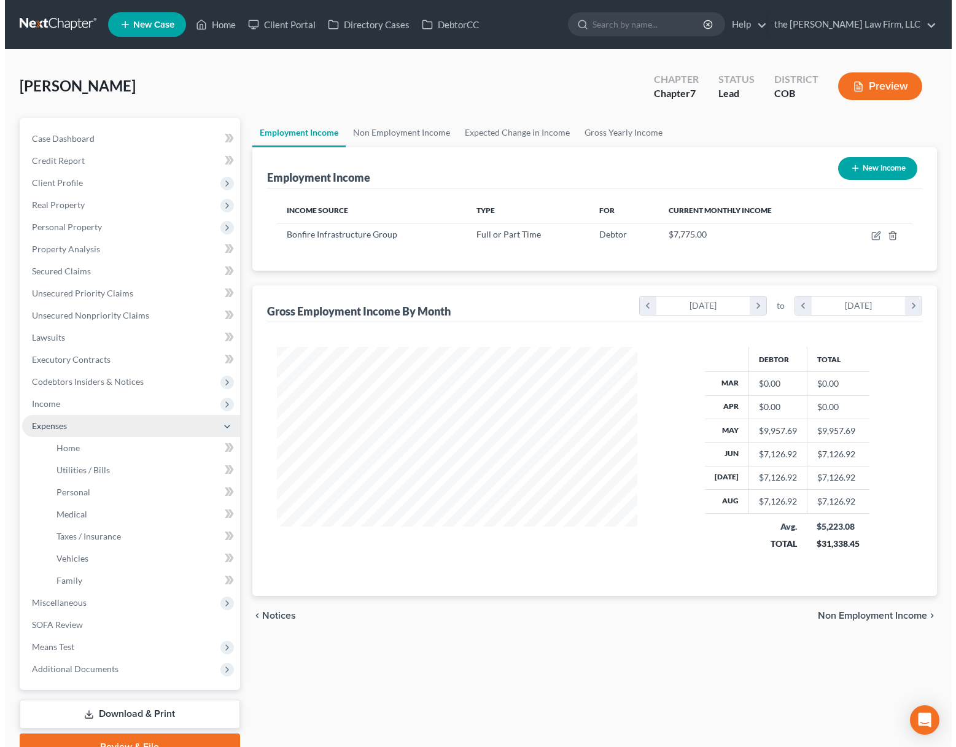
scroll to position [613860, 613695]
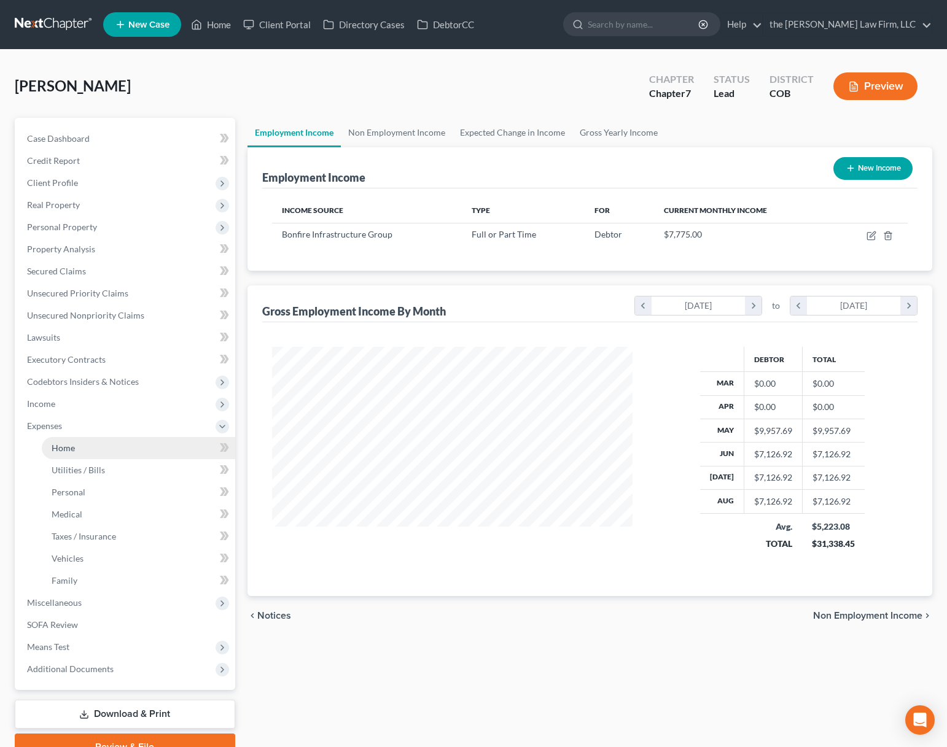
click at [93, 455] on link "Home" at bounding box center [138, 448] width 193 height 22
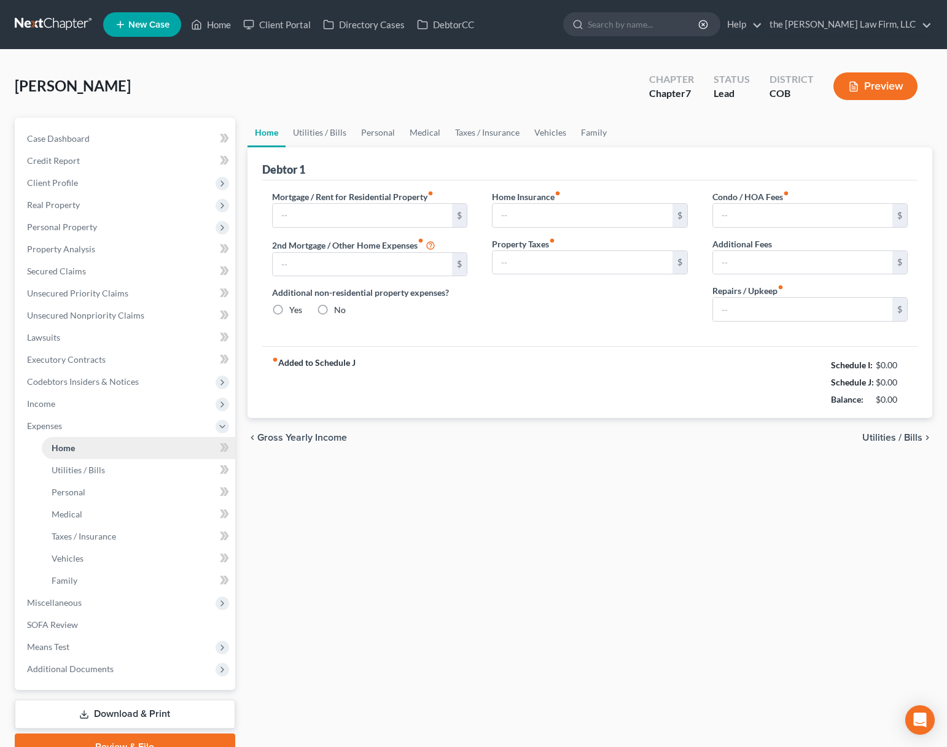
type input "1,800.00"
type input "0.00"
radio input "true"
type input "0.00"
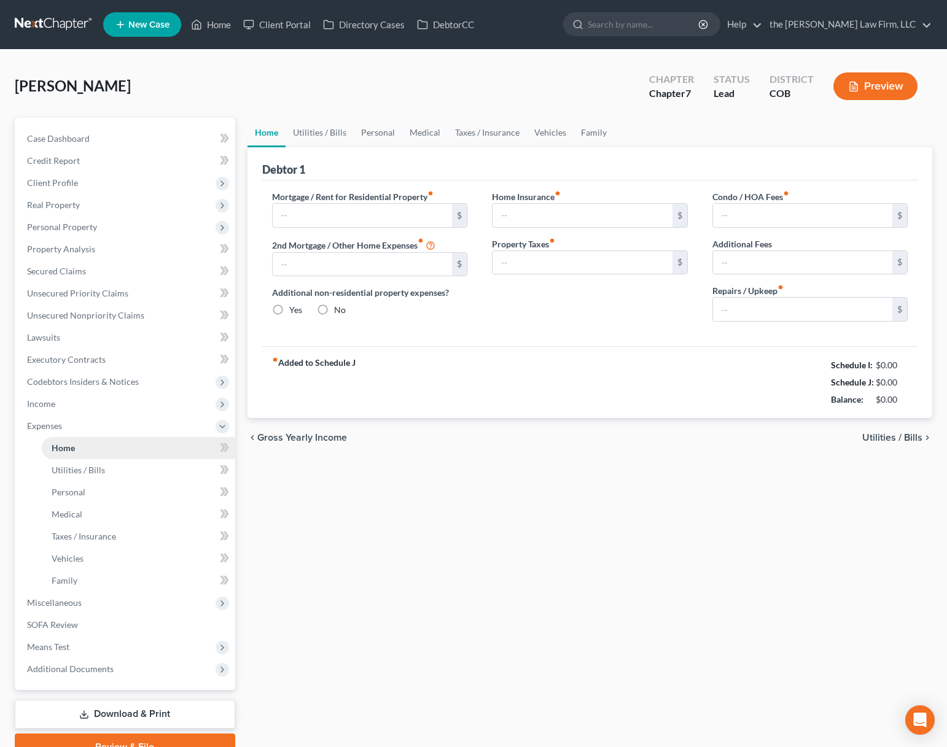
type input "0.00"
click at [77, 406] on span "Income" at bounding box center [126, 404] width 218 height 22
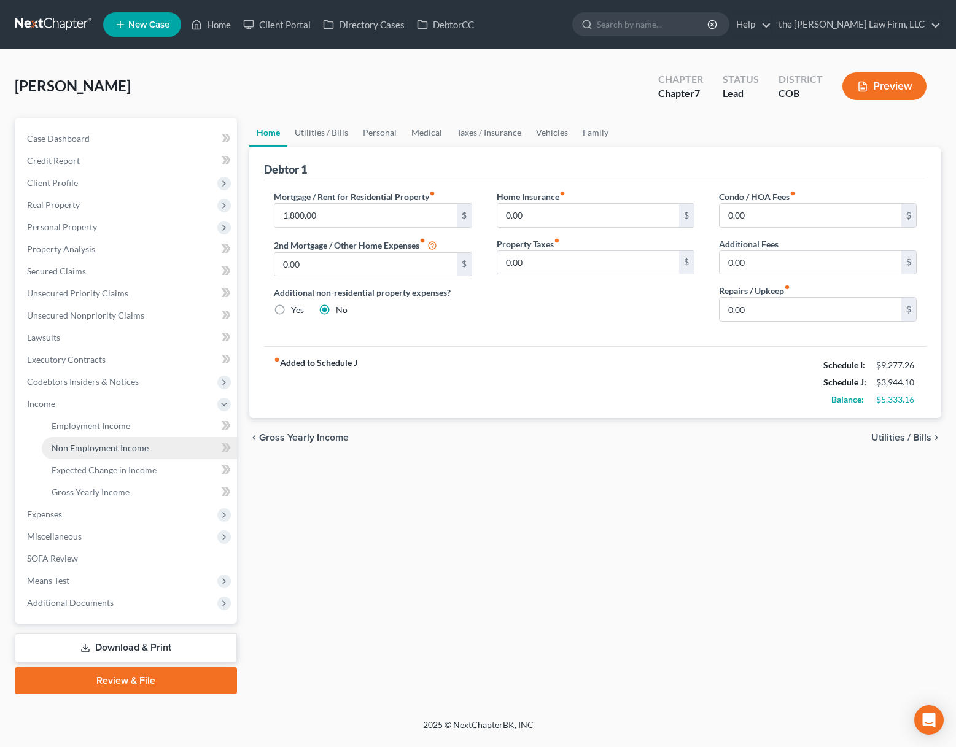
click at [107, 451] on span "Non Employment Income" at bounding box center [100, 448] width 97 height 10
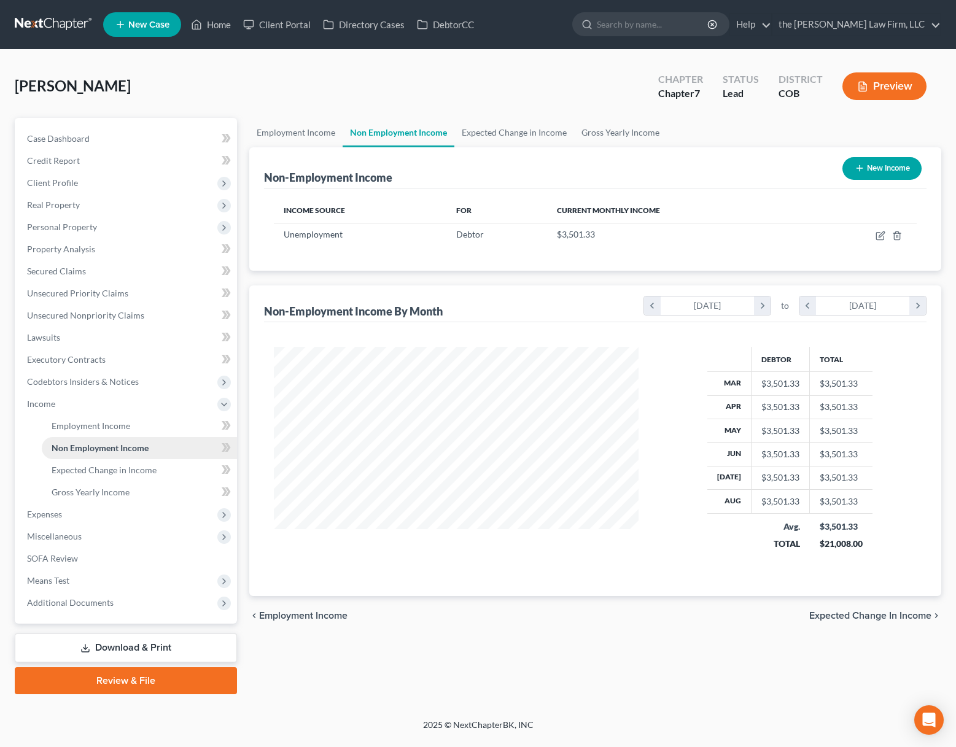
scroll to position [220, 389]
click at [110, 427] on span "Employment Income" at bounding box center [91, 426] width 79 height 10
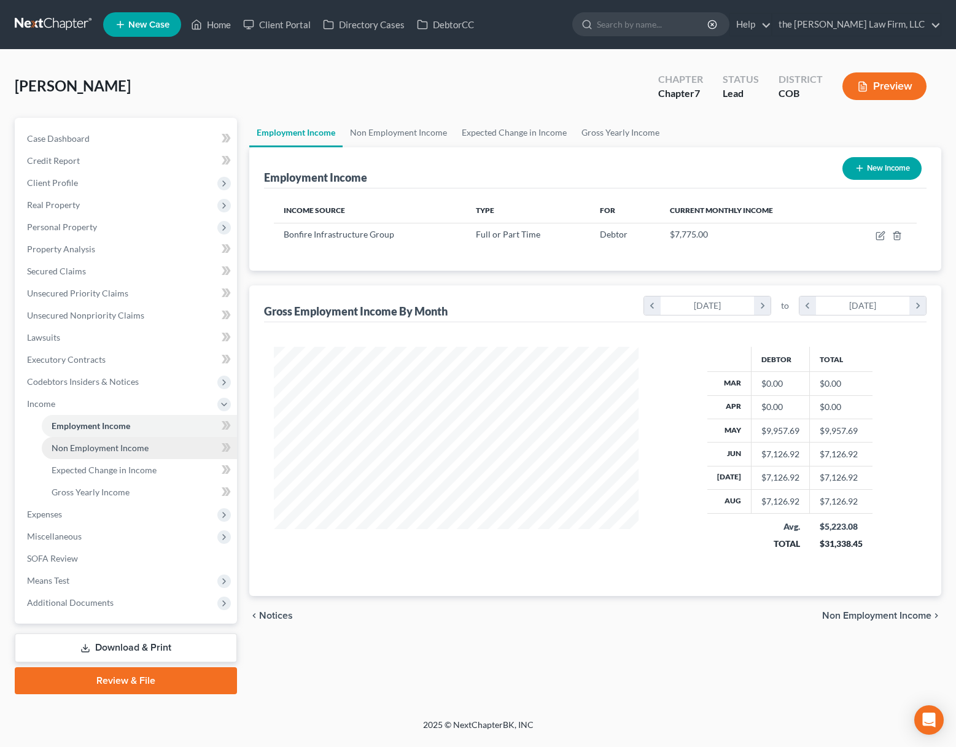
scroll to position [220, 389]
click at [103, 449] on span "Non Employment Income" at bounding box center [100, 448] width 97 height 10
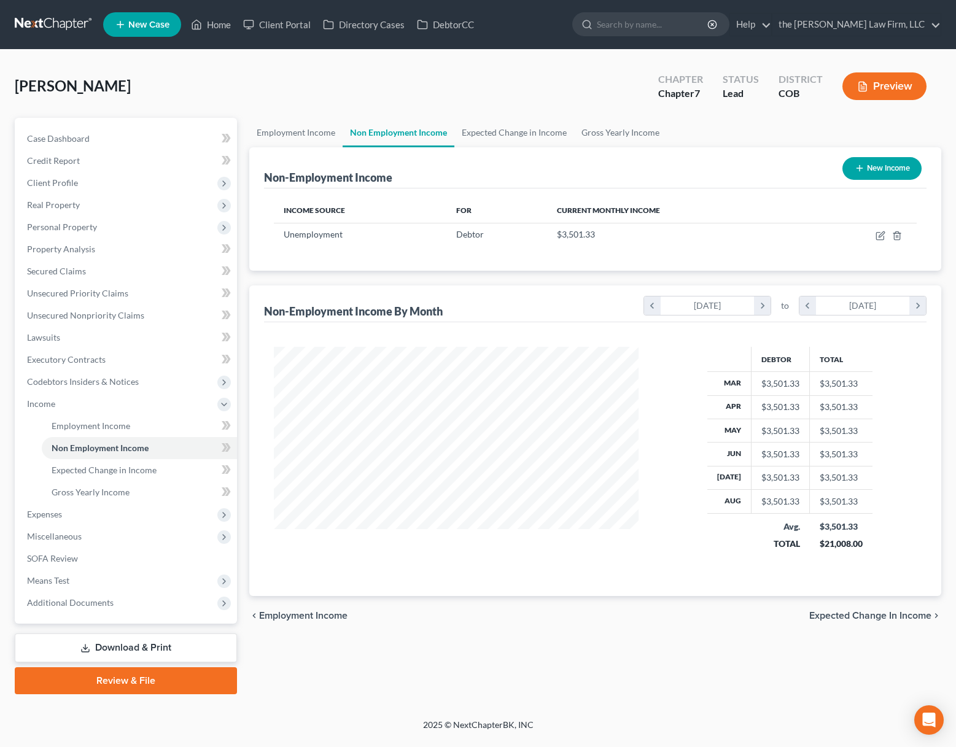
scroll to position [220, 389]
click at [881, 235] on icon "button" at bounding box center [882, 235] width 6 height 6
select select "0"
select select "3"
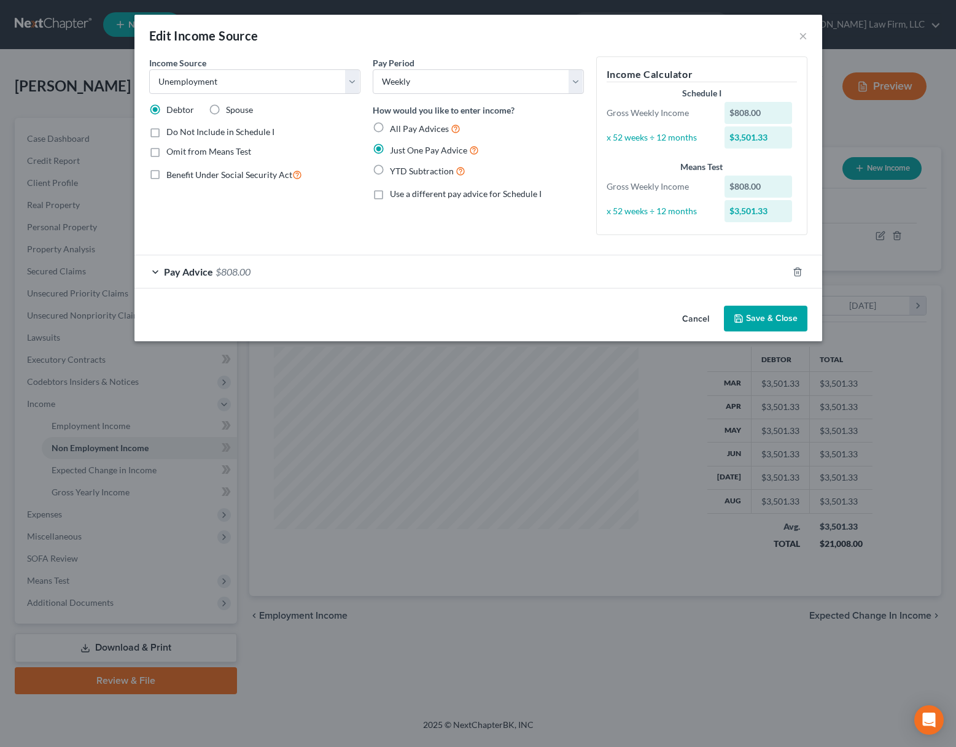
click at [262, 270] on div "Pay Advice $808.00" at bounding box center [460, 271] width 653 height 33
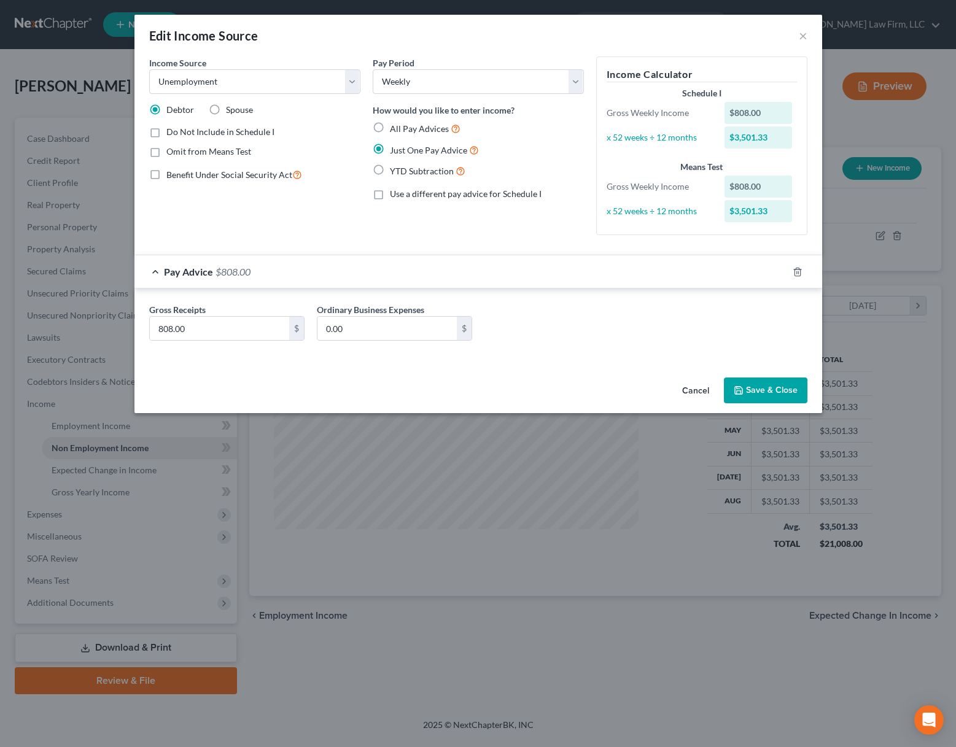
click at [390, 127] on label "All Pay Advices" at bounding box center [425, 129] width 71 height 14
click at [395, 127] on input "All Pay Advices" at bounding box center [399, 126] width 8 height 8
radio input "true"
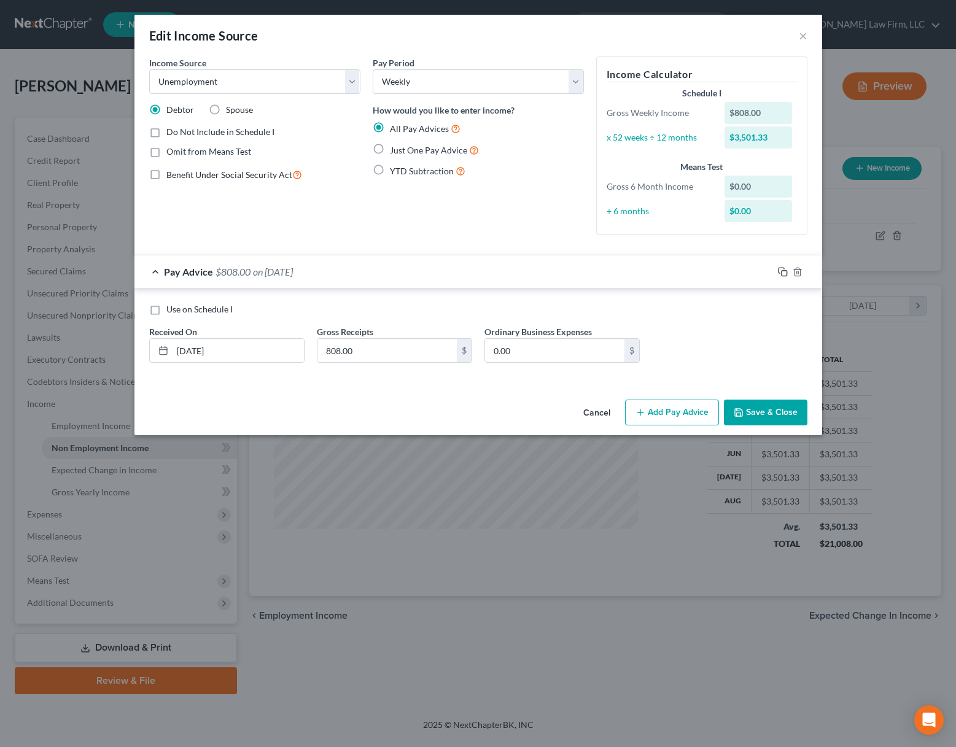
click at [779, 273] on icon "button" at bounding box center [782, 271] width 6 height 6
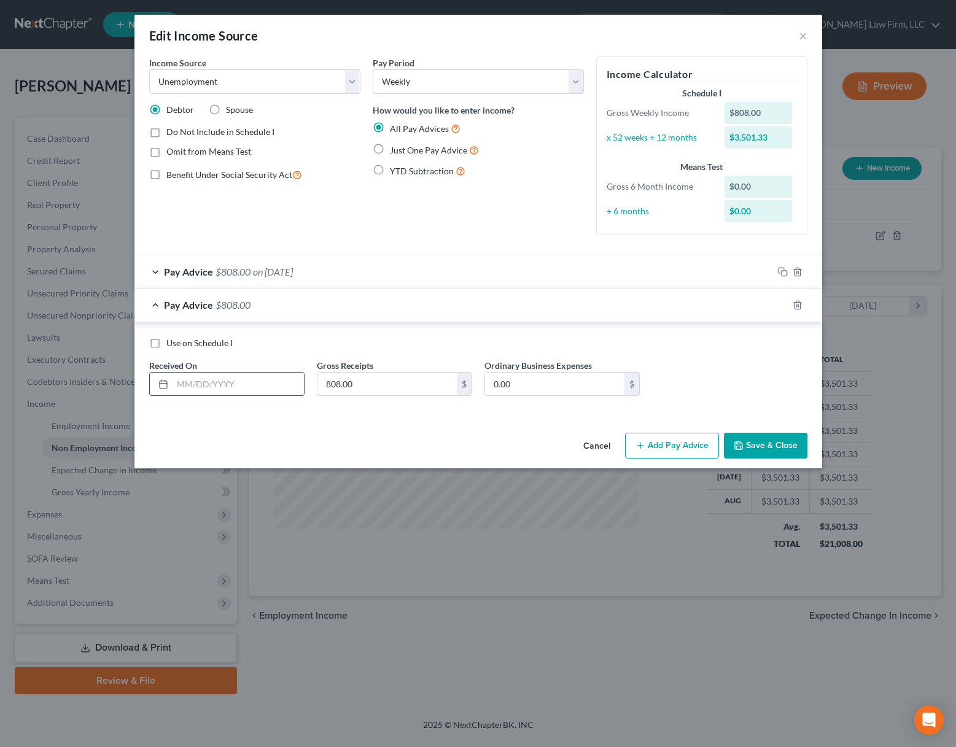
click at [238, 383] on input "text" at bounding box center [238, 384] width 131 height 23
type input "2/24/25"
click at [782, 308] on icon "button" at bounding box center [783, 305] width 10 height 10
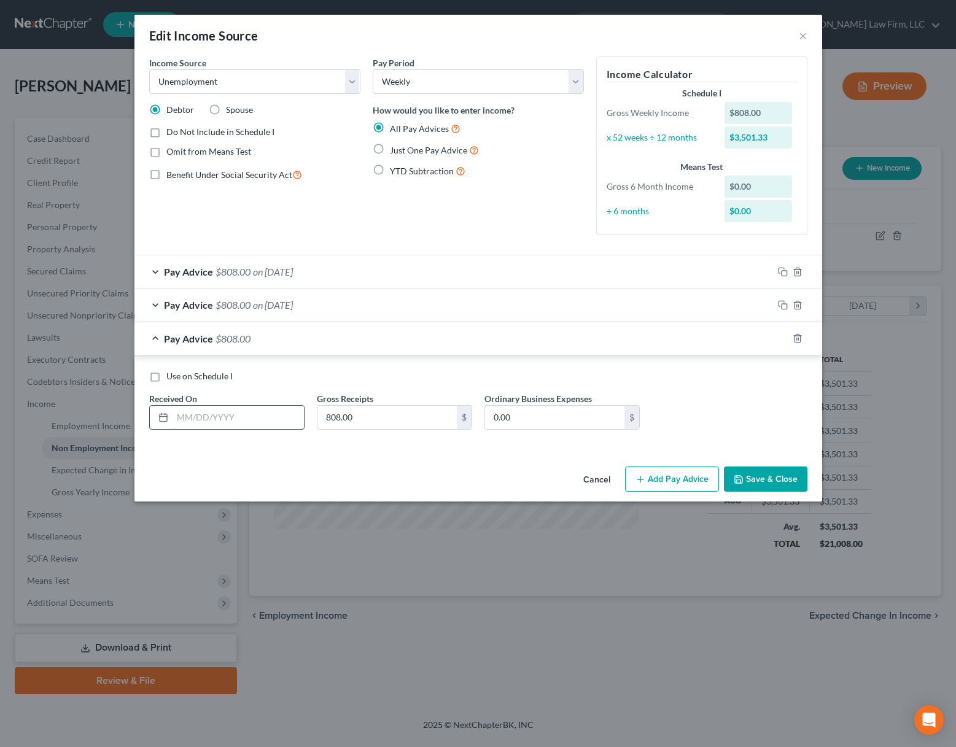
click at [267, 422] on input "text" at bounding box center [238, 417] width 131 height 23
click at [204, 418] on input "text" at bounding box center [238, 417] width 131 height 23
type input "3/3/25"
click at [787, 338] on icon "button" at bounding box center [783, 338] width 10 height 10
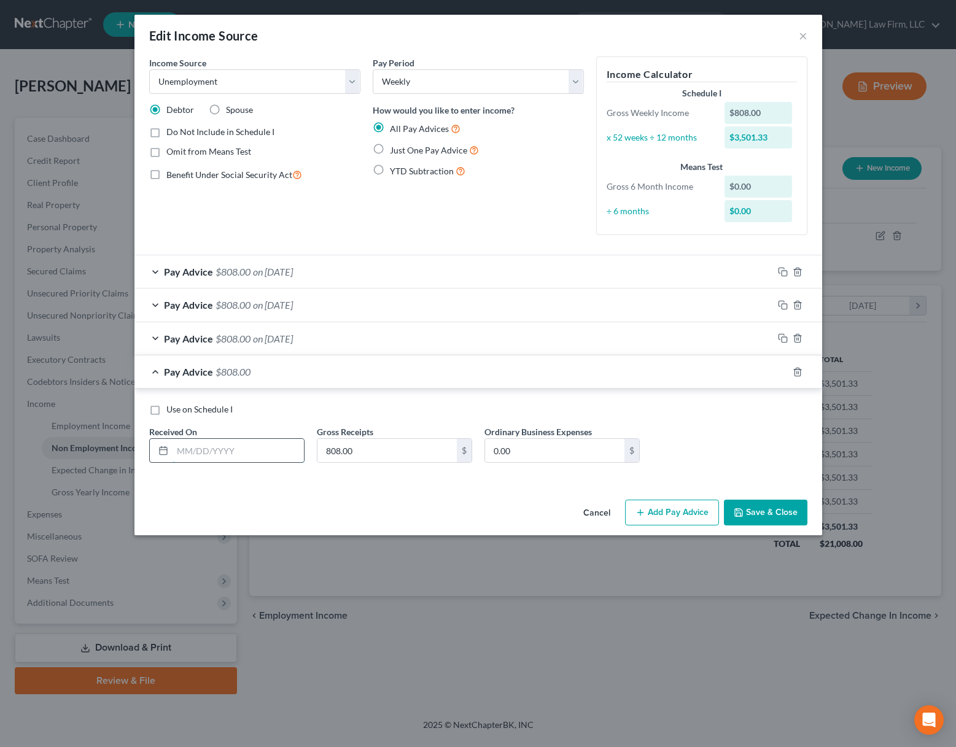
click at [251, 457] on input "text" at bounding box center [238, 450] width 131 height 23
type input "3/10/25"
click at [785, 368] on icon "button" at bounding box center [783, 372] width 10 height 10
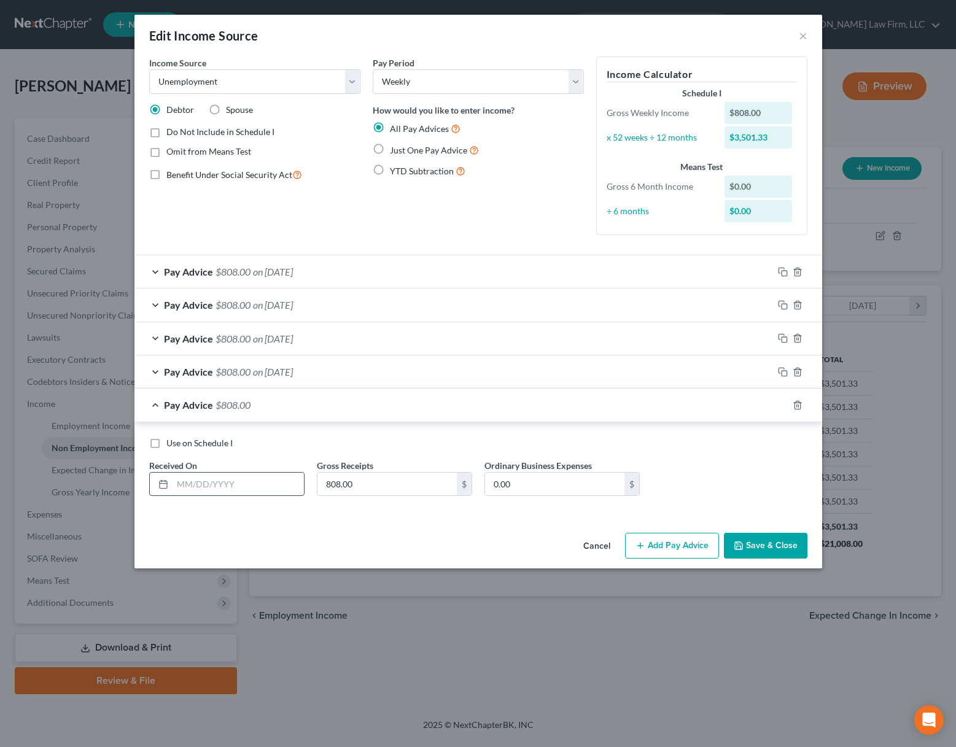
click at [236, 484] on input "text" at bounding box center [238, 484] width 131 height 23
type input "3/17/25"
click at [784, 403] on icon "button" at bounding box center [783, 405] width 10 height 10
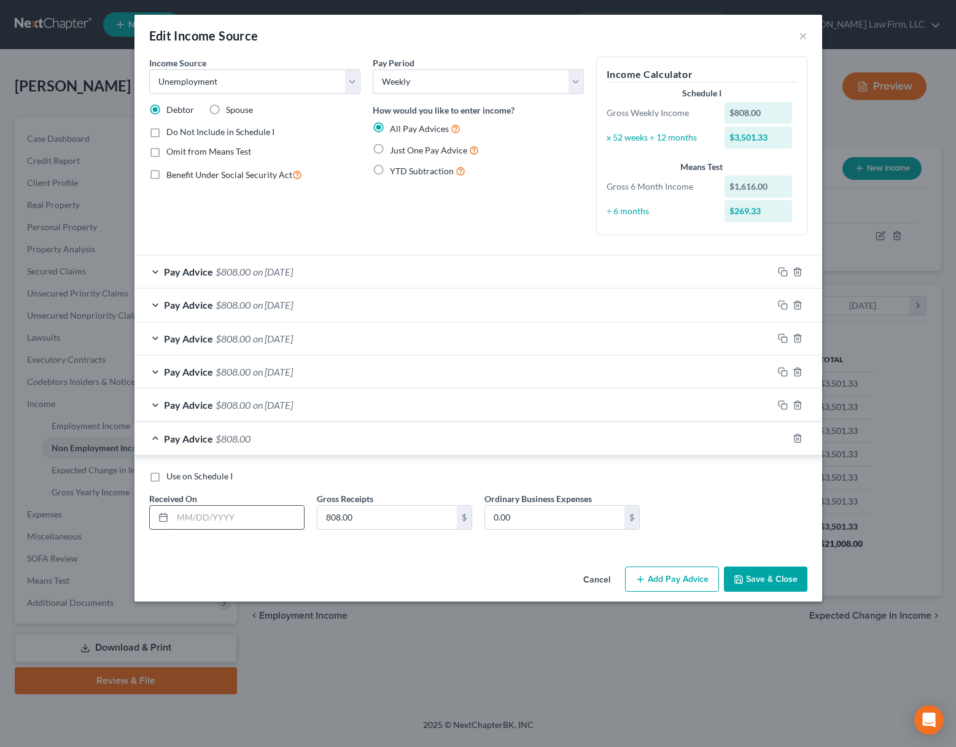
click at [206, 516] on input "text" at bounding box center [238, 517] width 131 height 23
type input "3/24/25"
click at [780, 578] on button "Save & Close" at bounding box center [766, 580] width 84 height 26
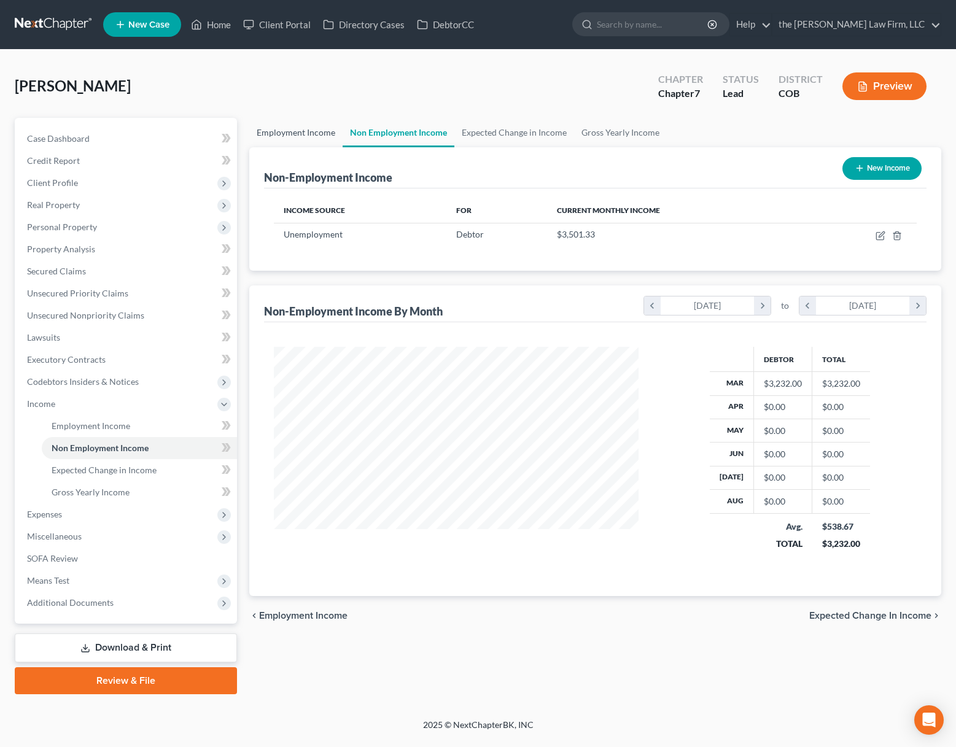
click at [303, 130] on link "Employment Income" at bounding box center [295, 132] width 93 height 29
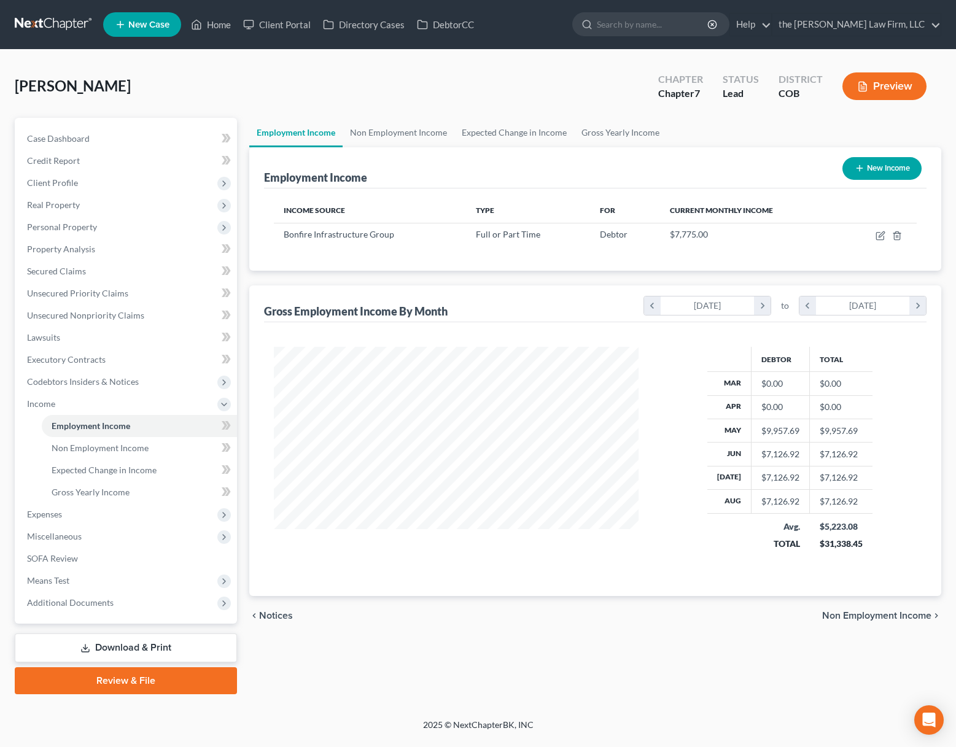
scroll to position [220, 389]
click at [407, 133] on link "Non Employment Income" at bounding box center [399, 132] width 112 height 29
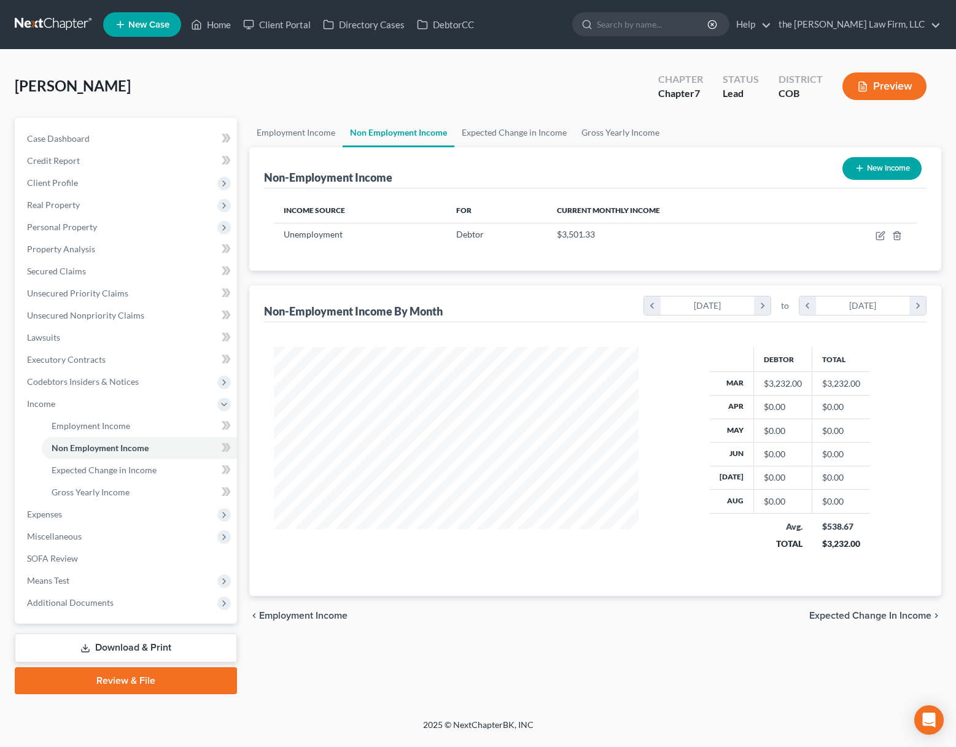
scroll to position [220, 389]
click at [882, 235] on icon "button" at bounding box center [881, 236] width 10 height 10
select select "0"
select select "3"
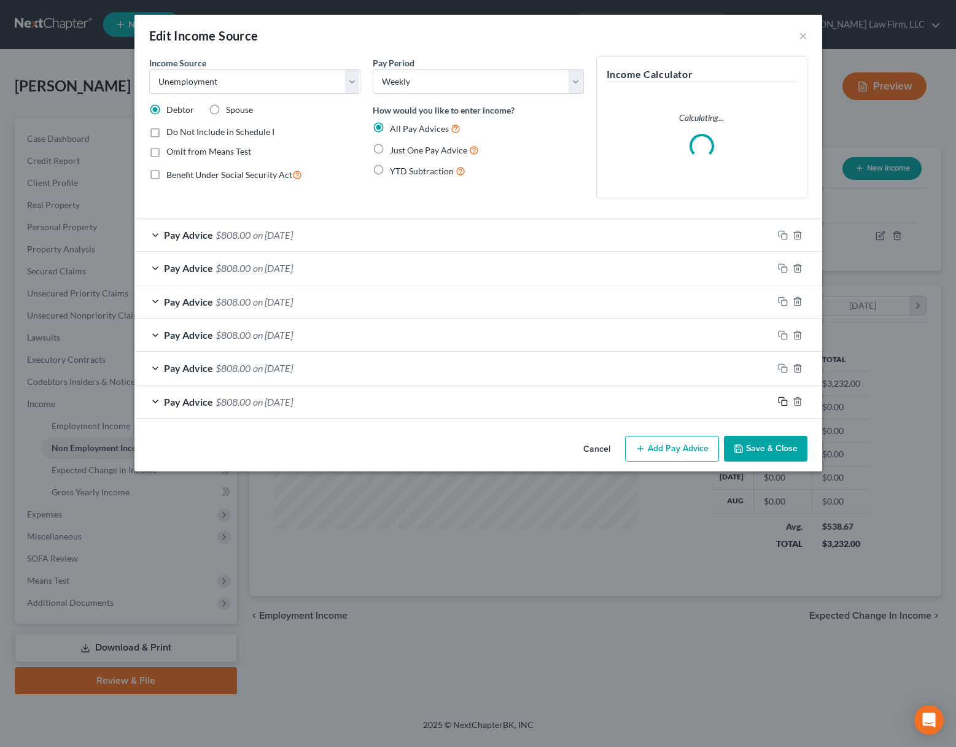
click at [779, 398] on icon "button" at bounding box center [782, 401] width 6 height 6
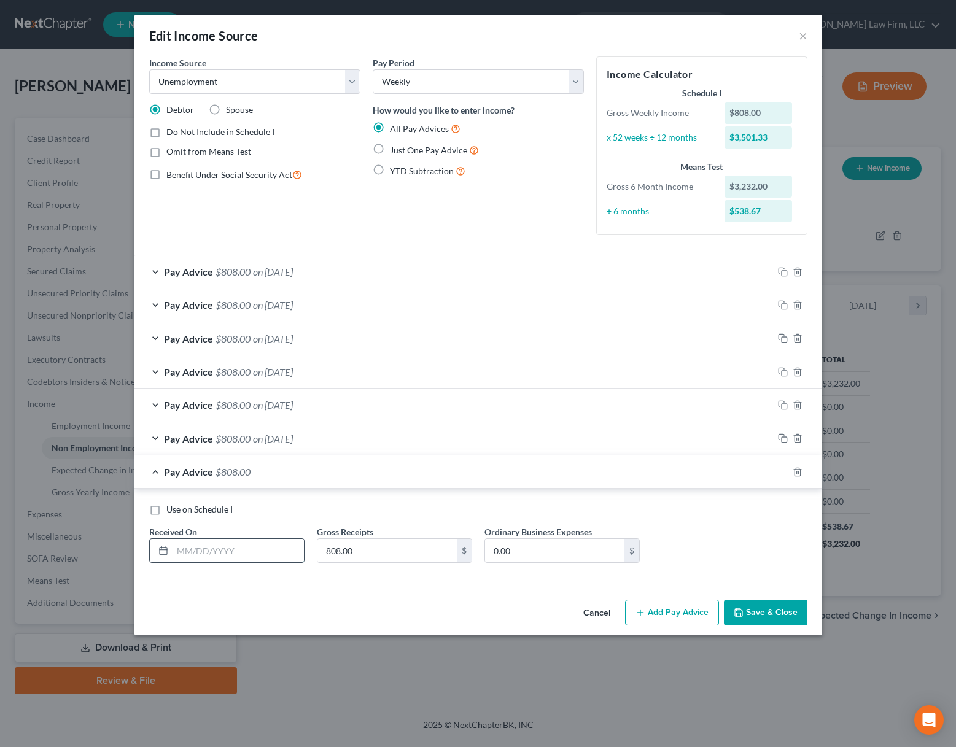
click at [227, 549] on input "text" at bounding box center [238, 550] width 131 height 23
type input "3/31/25"
click at [783, 472] on icon "button" at bounding box center [783, 472] width 10 height 10
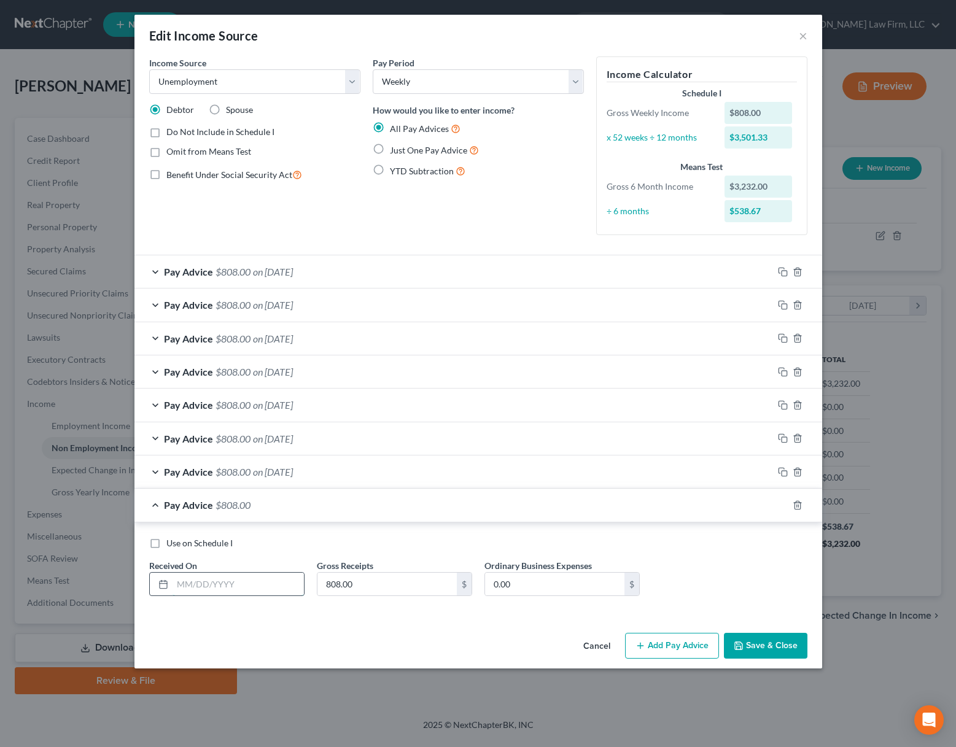
click at [247, 582] on input "text" at bounding box center [238, 584] width 131 height 23
type input "4/7/25"
click at [785, 504] on rect "button" at bounding box center [785, 507] width 6 height 6
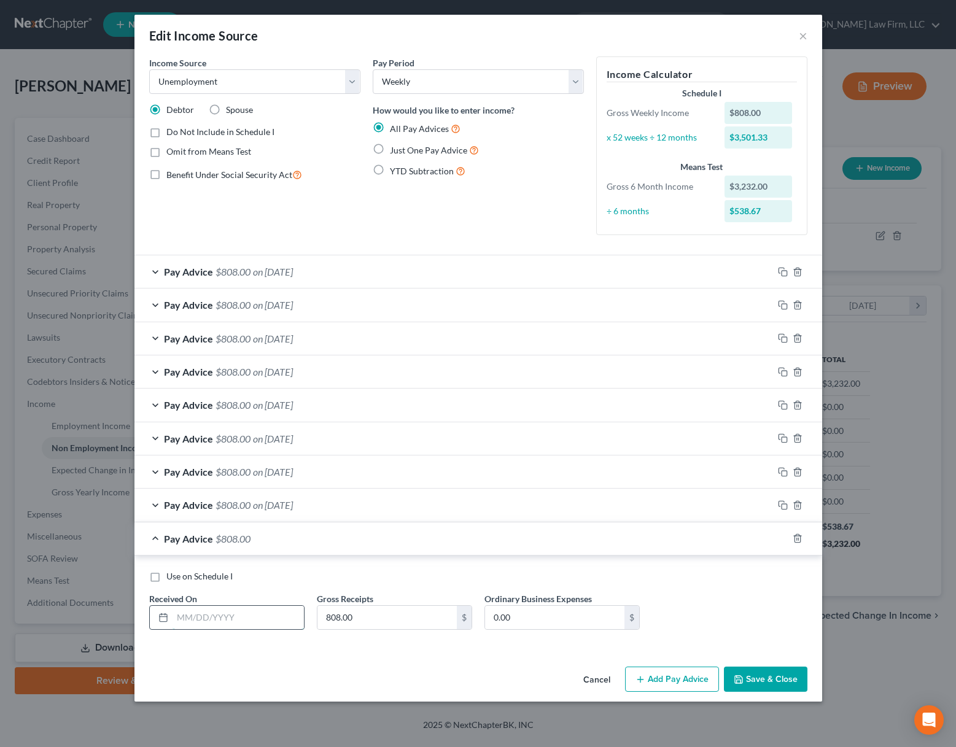
click at [224, 620] on input "text" at bounding box center [238, 617] width 131 height 23
type input "4/14/25"
click at [783, 542] on icon "button" at bounding box center [783, 539] width 10 height 10
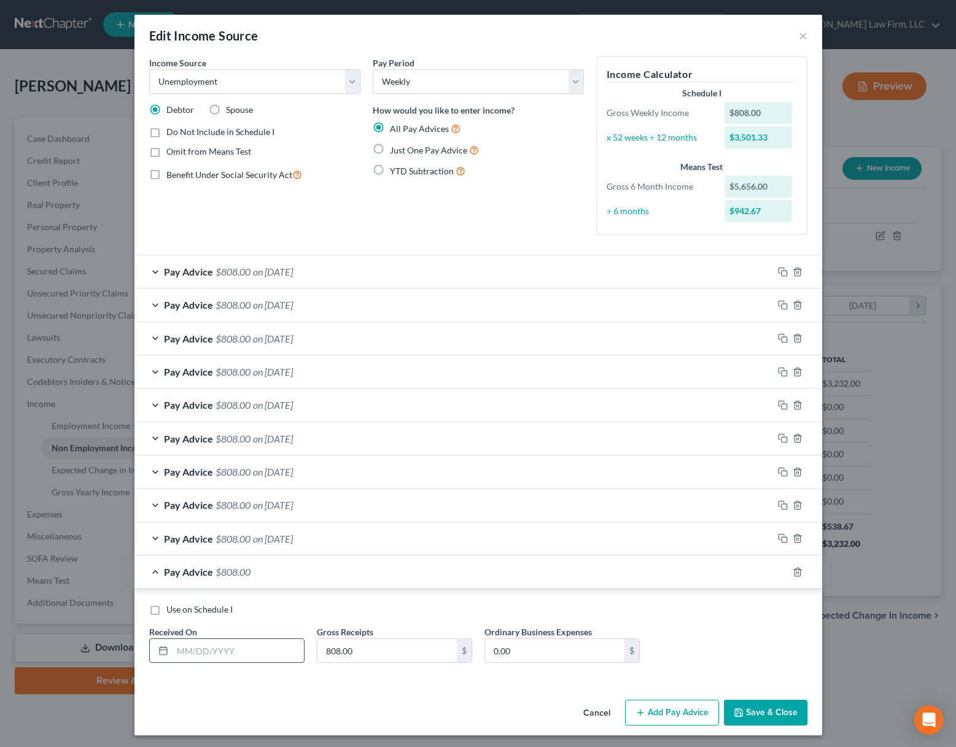
click at [262, 648] on input "text" at bounding box center [238, 650] width 131 height 23
type input "4/21/25"
click at [779, 571] on icon "button" at bounding box center [782, 571] width 6 height 6
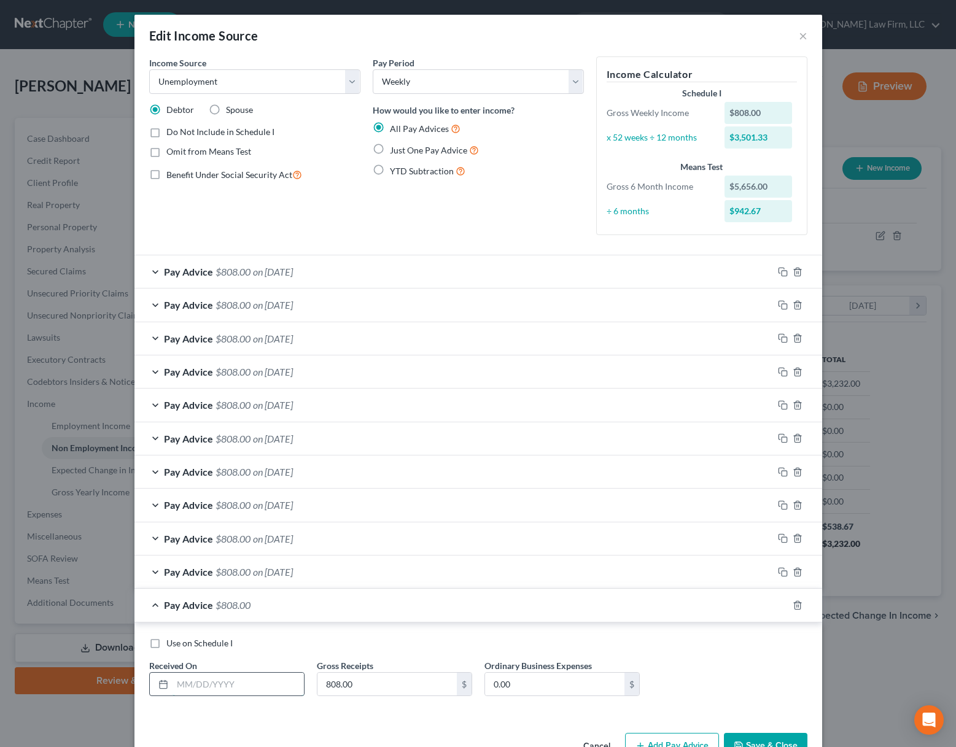
click at [218, 690] on input "text" at bounding box center [238, 684] width 131 height 23
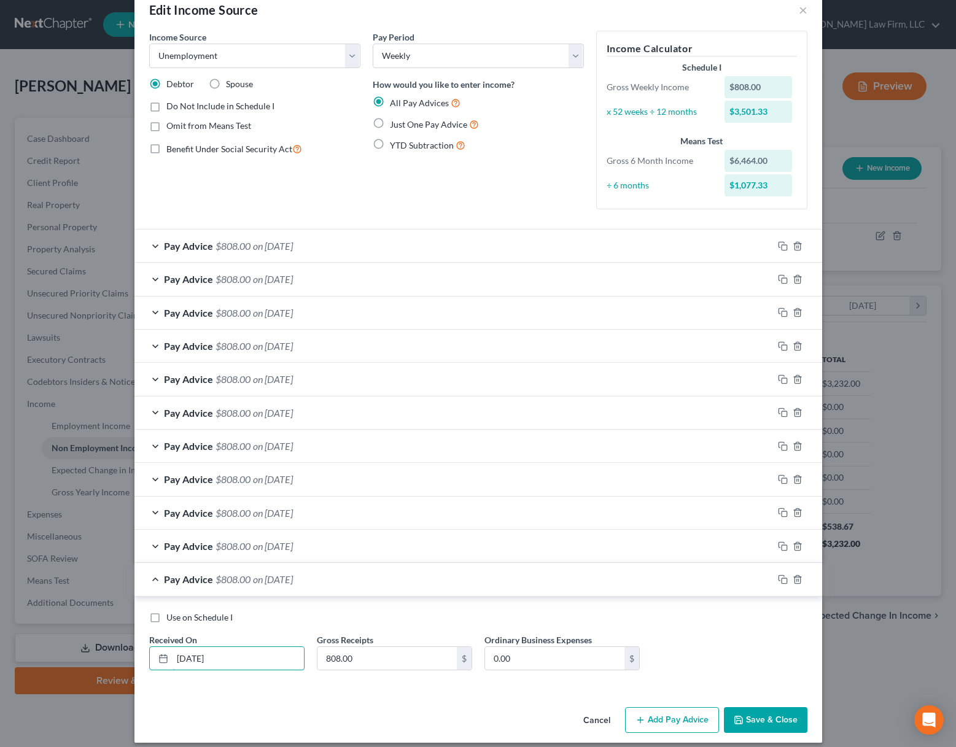
scroll to position [36, 0]
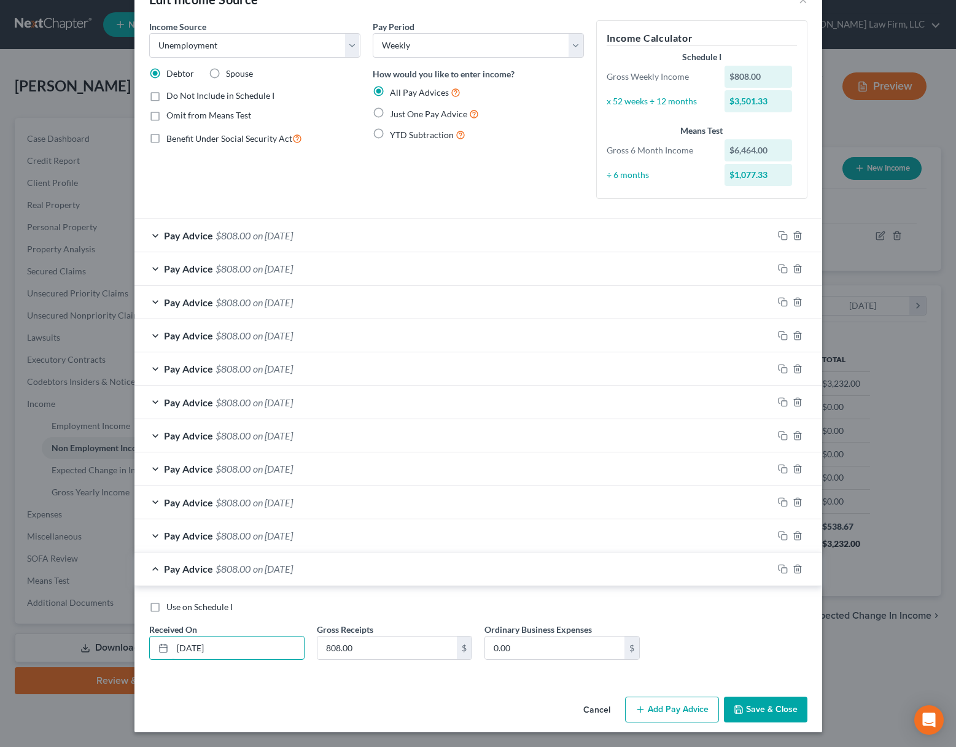
type input "4/28/25"
click at [787, 710] on button "Save & Close" at bounding box center [766, 710] width 84 height 26
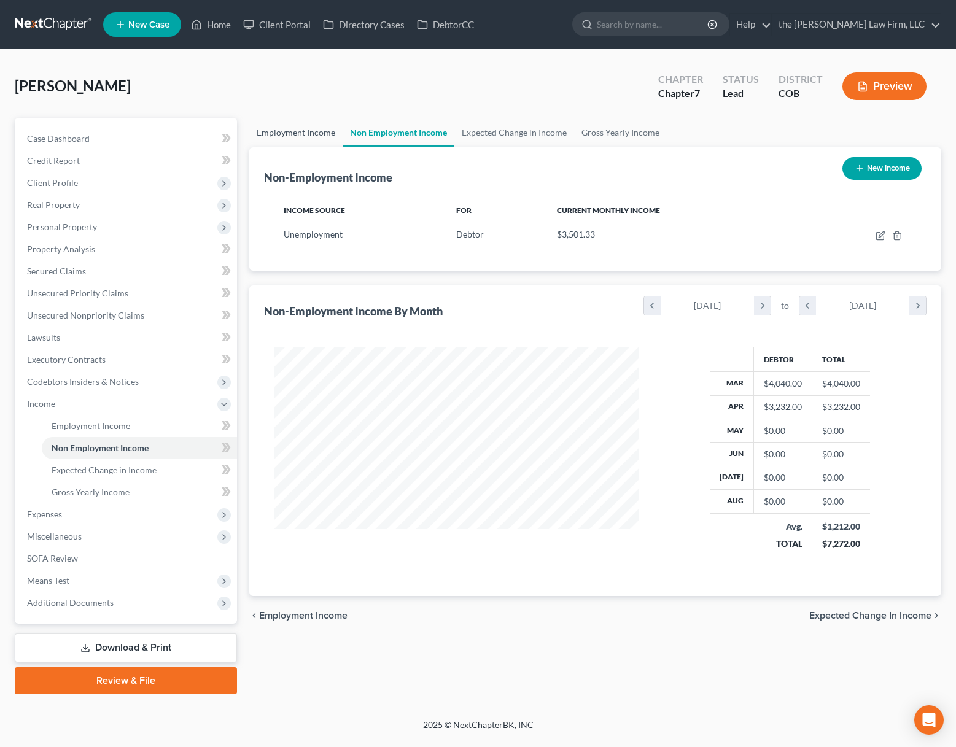
click at [314, 127] on link "Employment Income" at bounding box center [295, 132] width 93 height 29
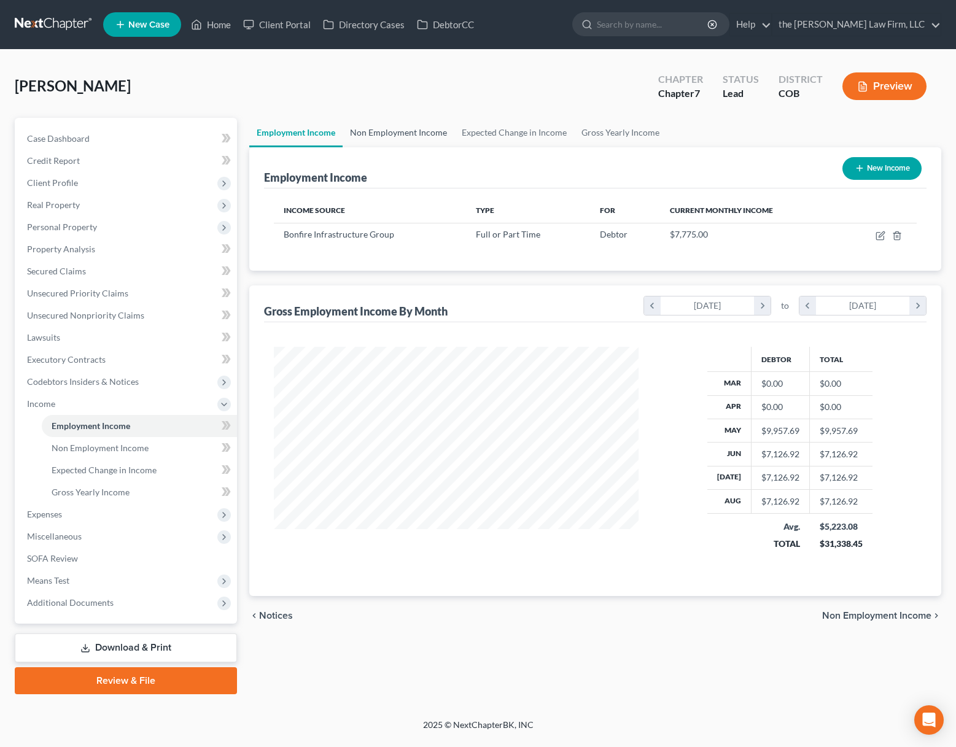
scroll to position [220, 389]
click at [380, 131] on link "Non Employment Income" at bounding box center [399, 132] width 112 height 29
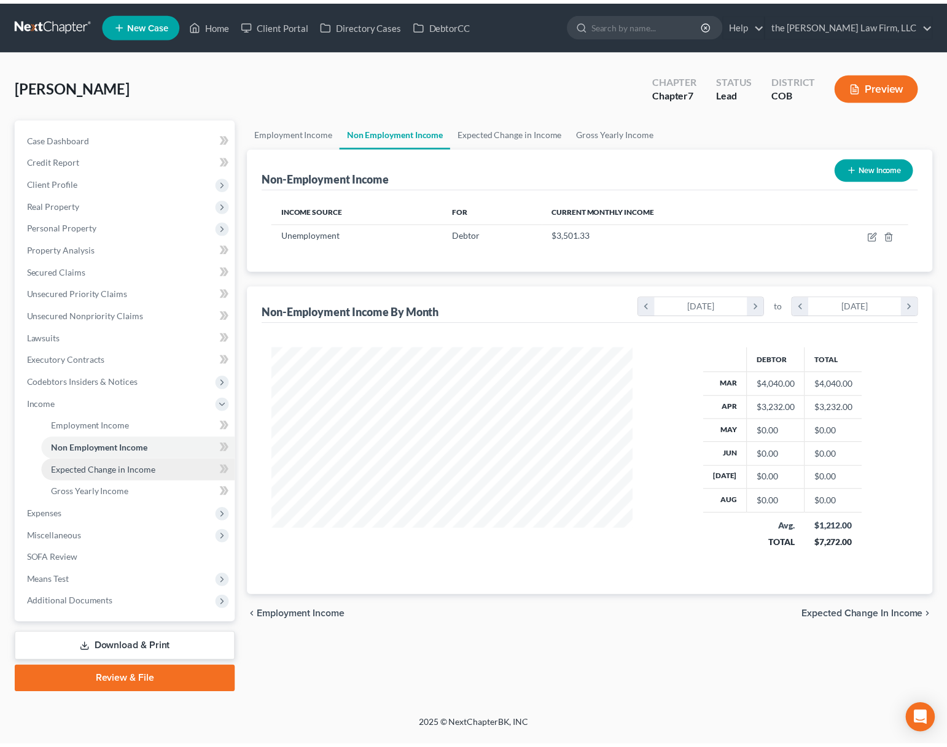
scroll to position [220, 389]
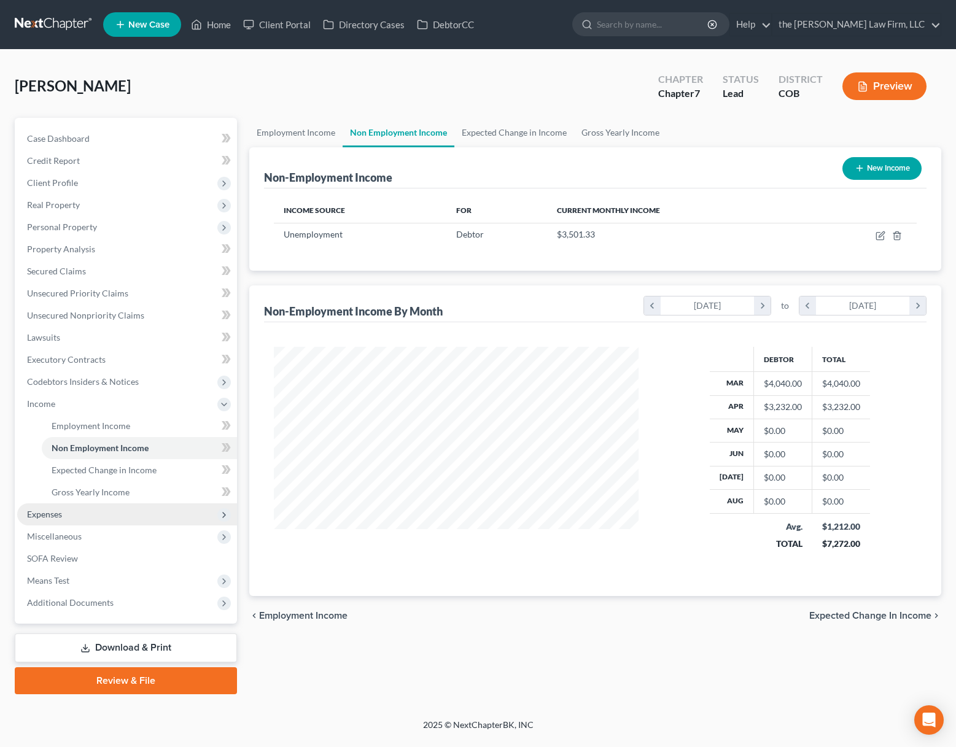
click at [79, 510] on span "Expenses" at bounding box center [127, 515] width 220 height 22
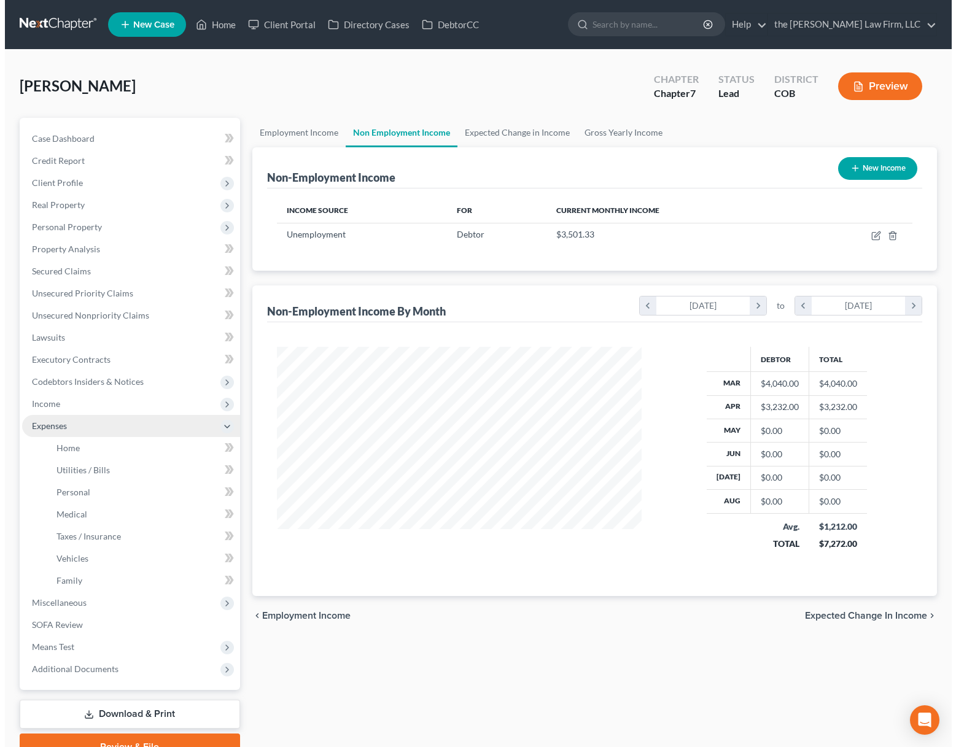
scroll to position [613860, 613695]
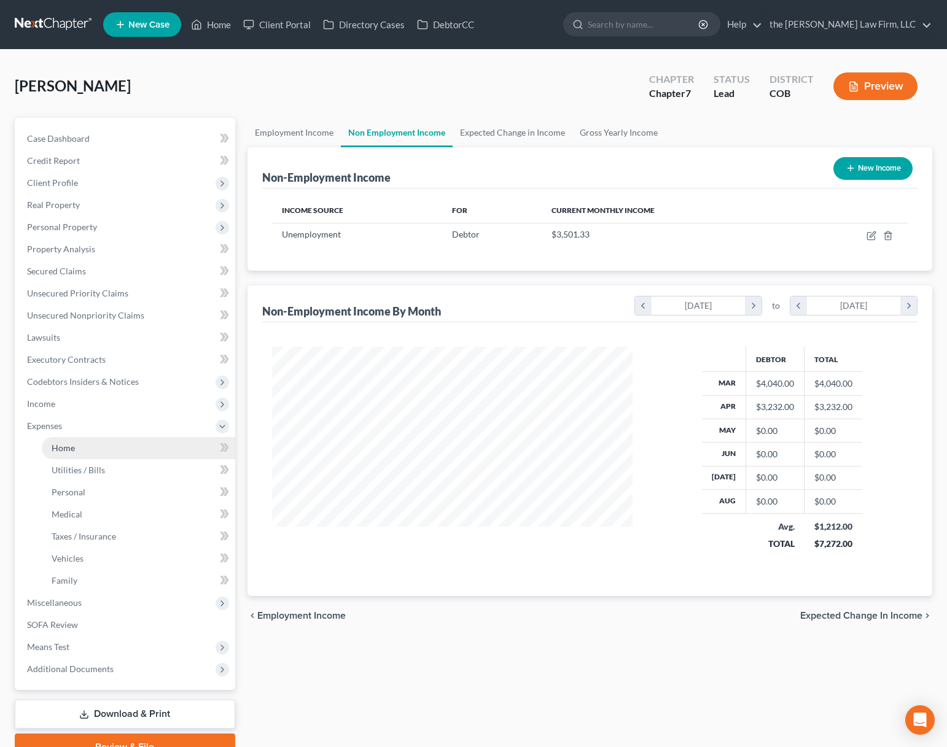
click at [91, 440] on link "Home" at bounding box center [138, 448] width 193 height 22
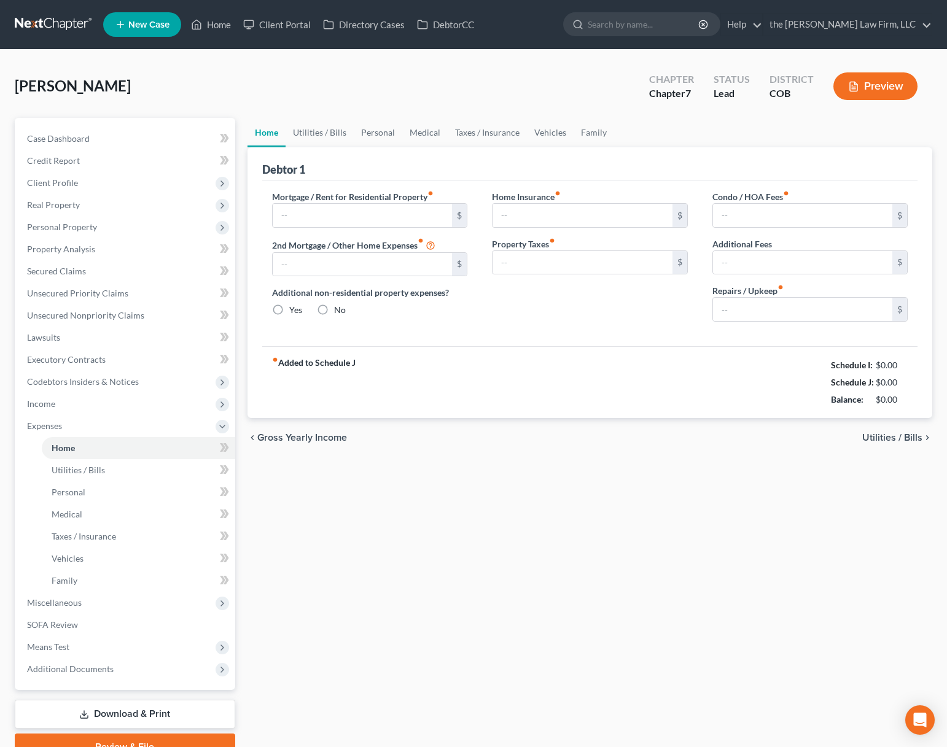
type input "1,800.00"
type input "0.00"
radio input "true"
type input "0.00"
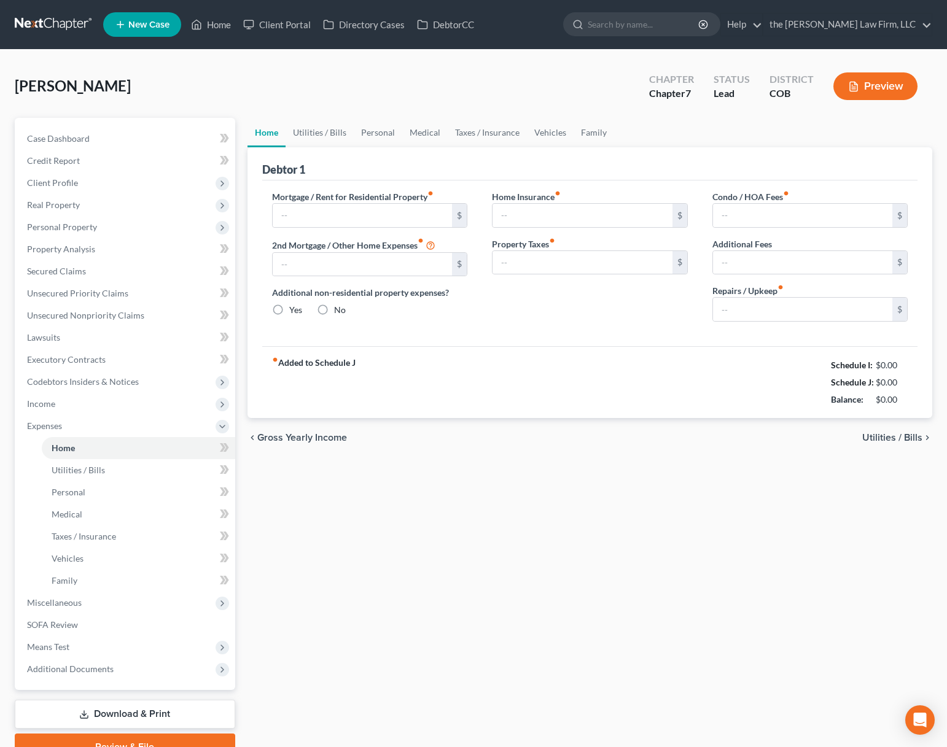
type input "0.00"
click at [94, 397] on span "Income" at bounding box center [126, 404] width 218 height 22
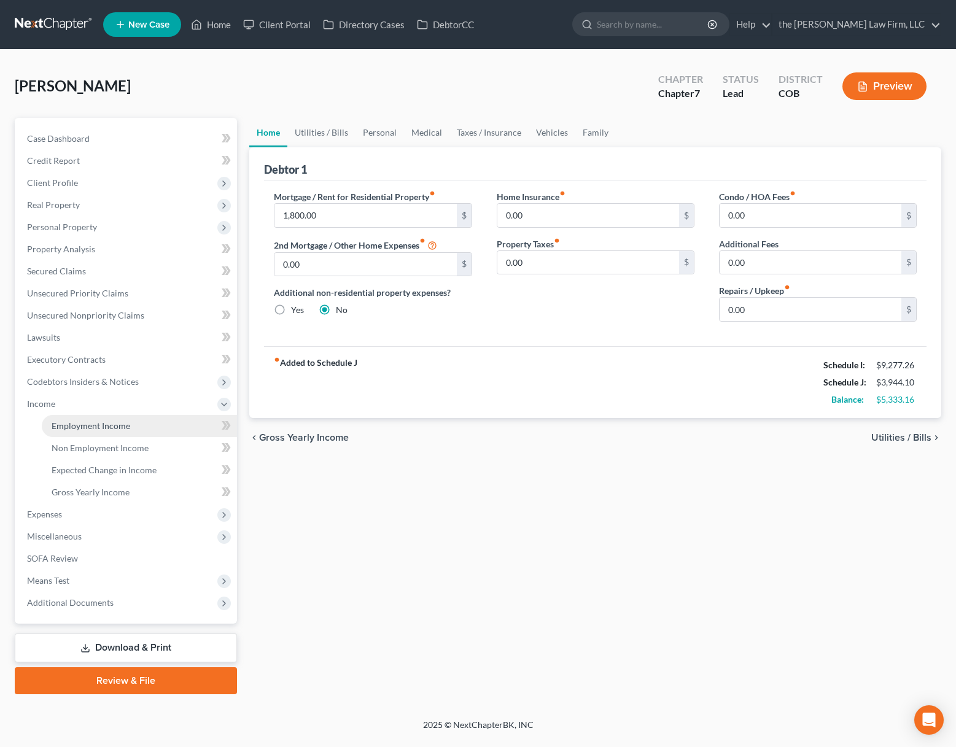
click at [104, 424] on span "Employment Income" at bounding box center [91, 426] width 79 height 10
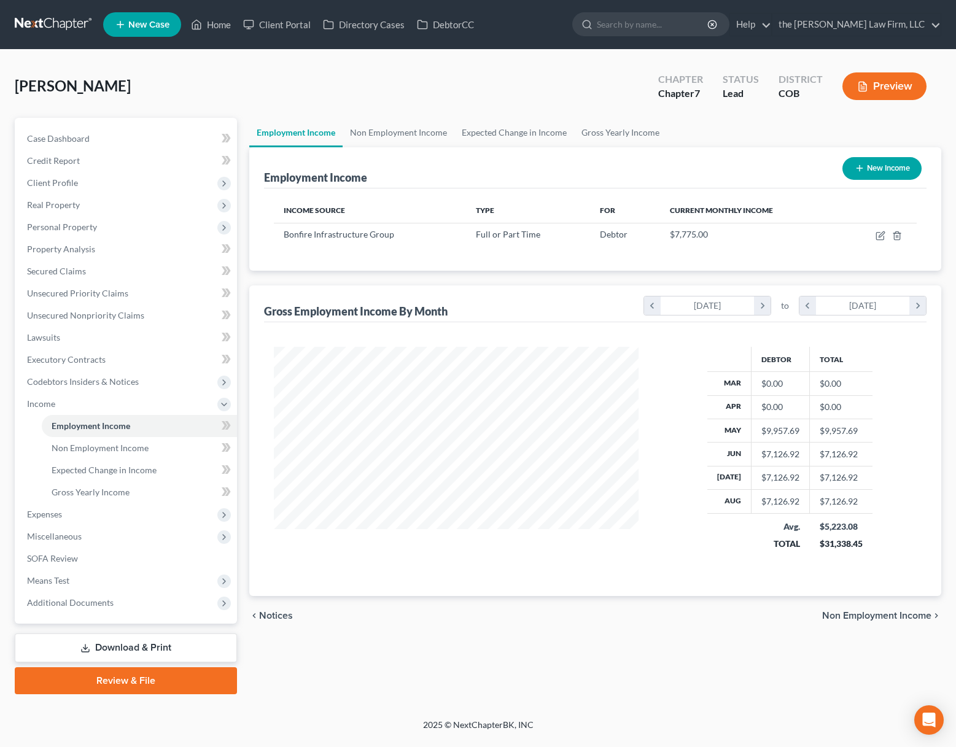
scroll to position [220, 389]
click at [882, 232] on icon "button" at bounding box center [881, 236] width 10 height 10
select select "0"
select select "5"
select select "2"
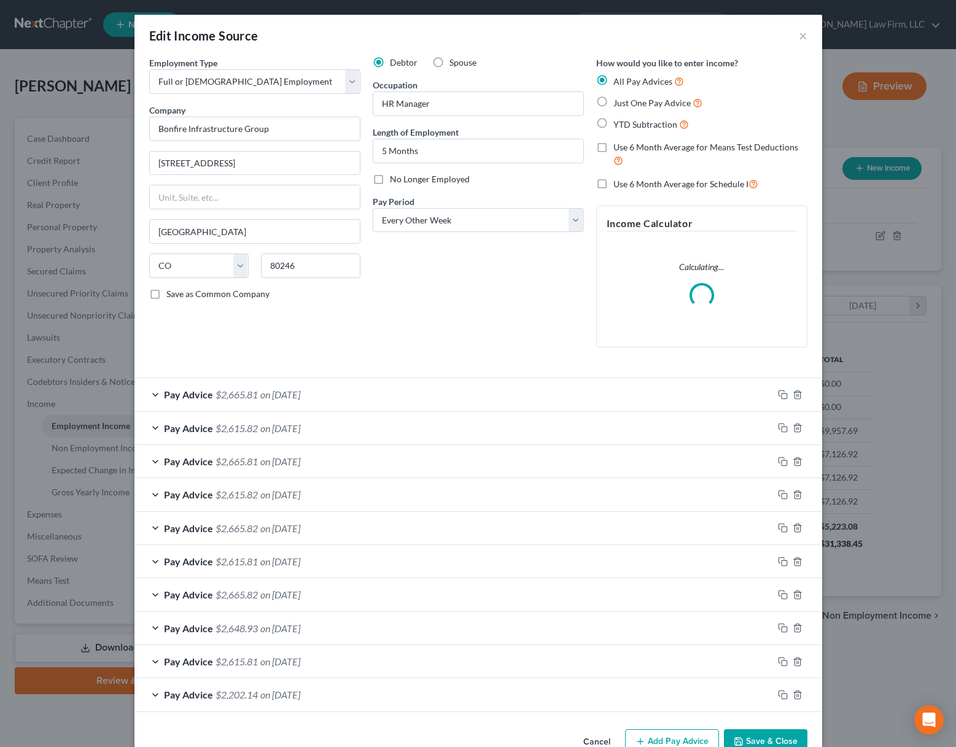
click at [647, 185] on span "Use 6 Month Average for Schedule I" at bounding box center [680, 184] width 135 height 10
click at [626, 185] on input "Use 6 Month Average for Schedule I" at bounding box center [622, 181] width 8 height 8
checkbox input "true"
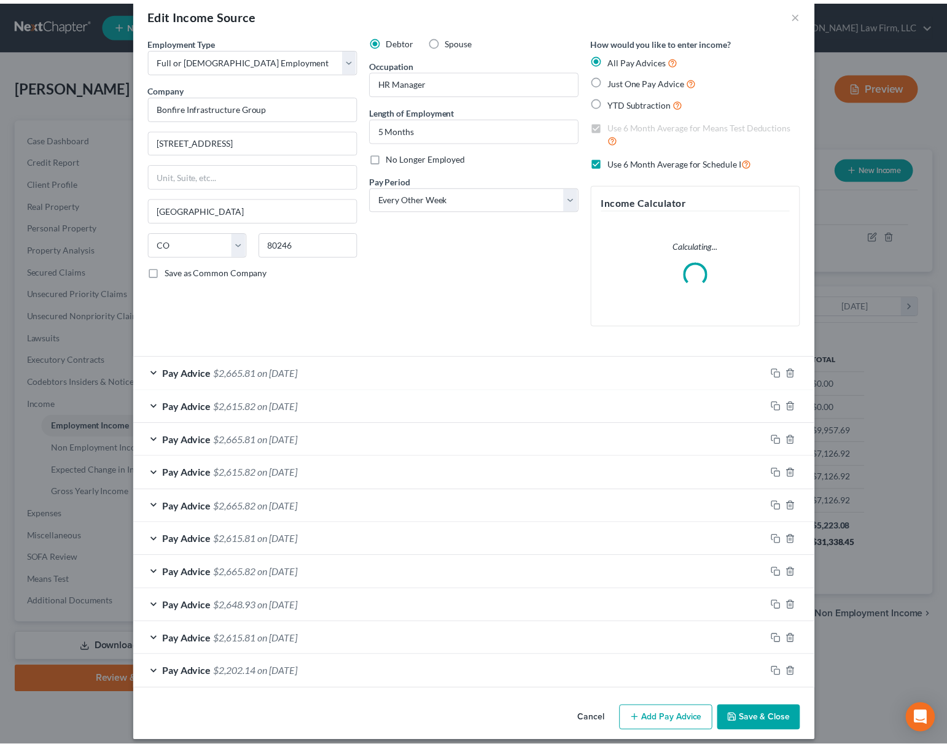
scroll to position [32, 0]
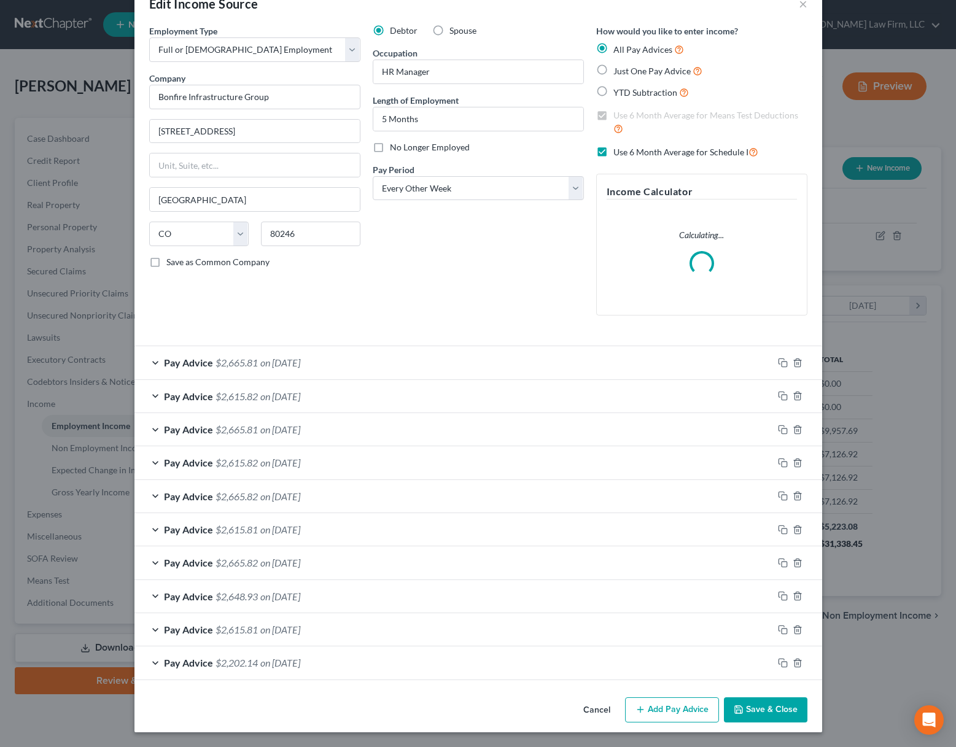
click at [769, 701] on button "Save & Close" at bounding box center [766, 711] width 84 height 26
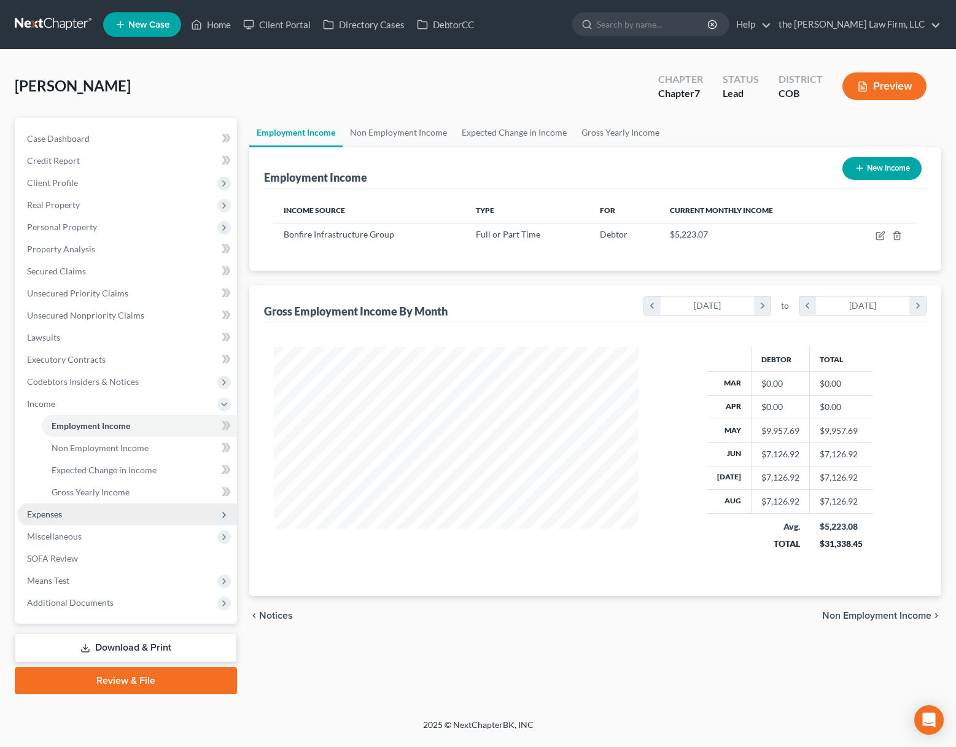
click at [69, 517] on span "Expenses" at bounding box center [127, 515] width 220 height 22
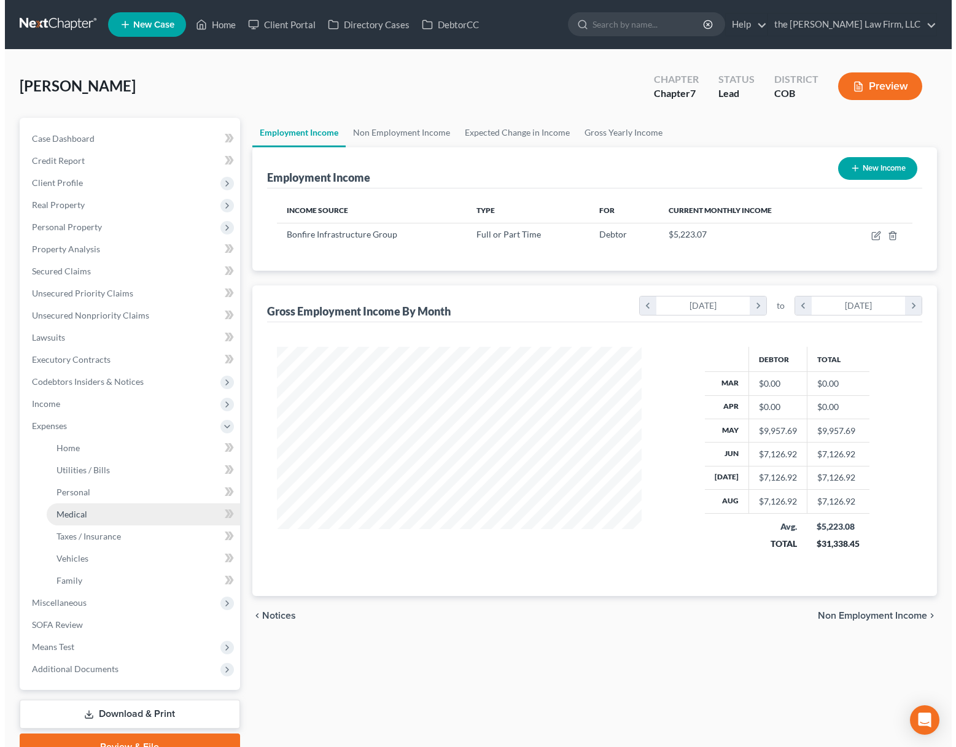
scroll to position [613860, 613695]
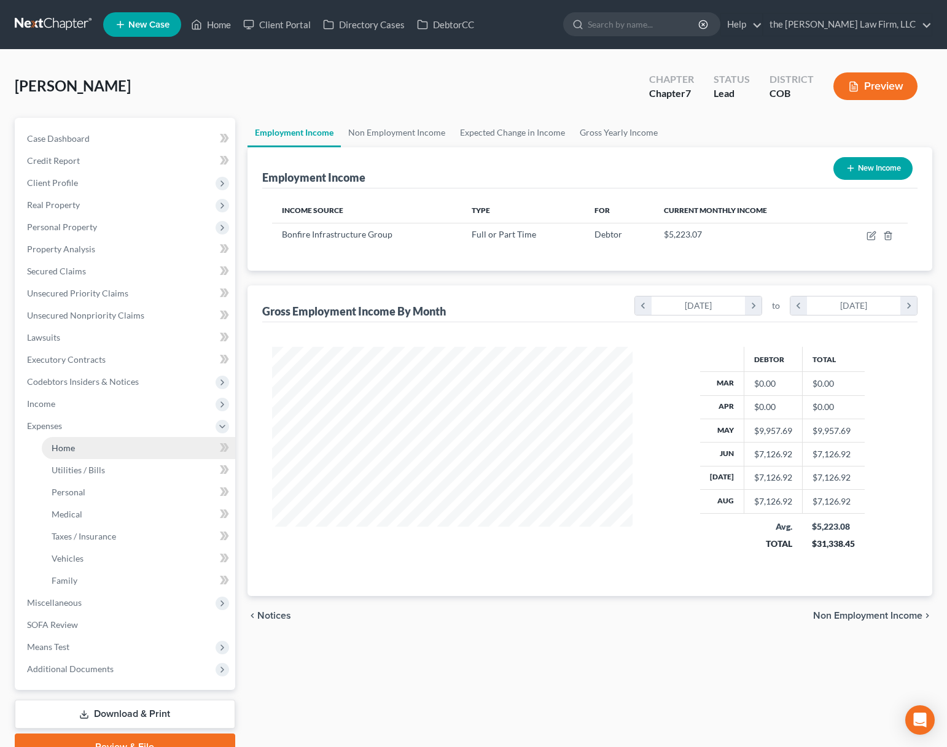
click at [109, 442] on link "Home" at bounding box center [138, 448] width 193 height 22
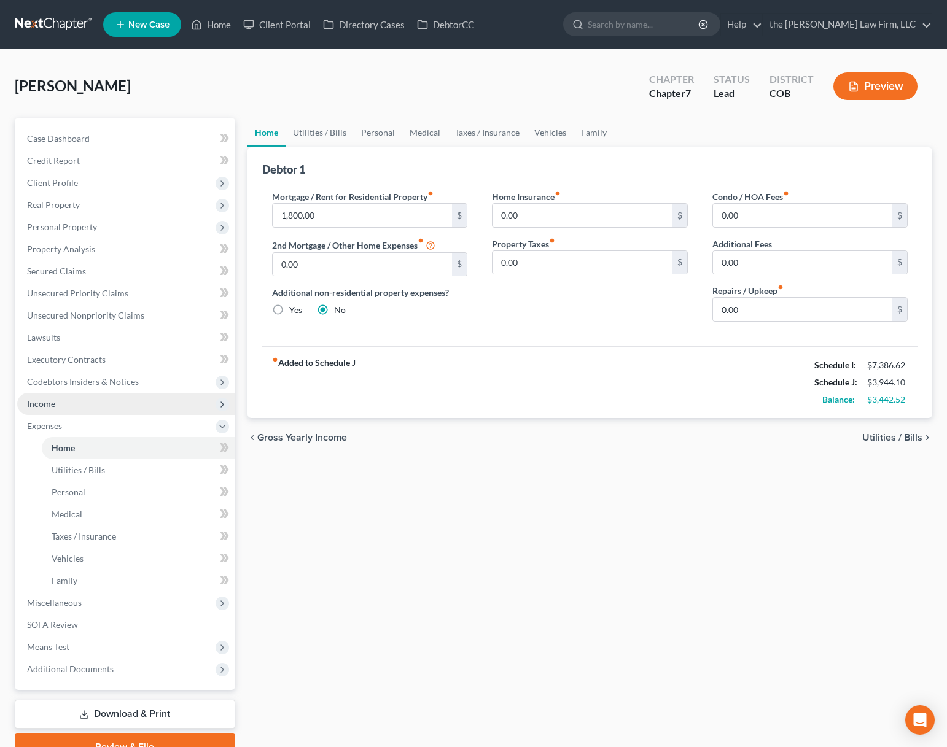
click at [135, 405] on span "Income" at bounding box center [126, 404] width 218 height 22
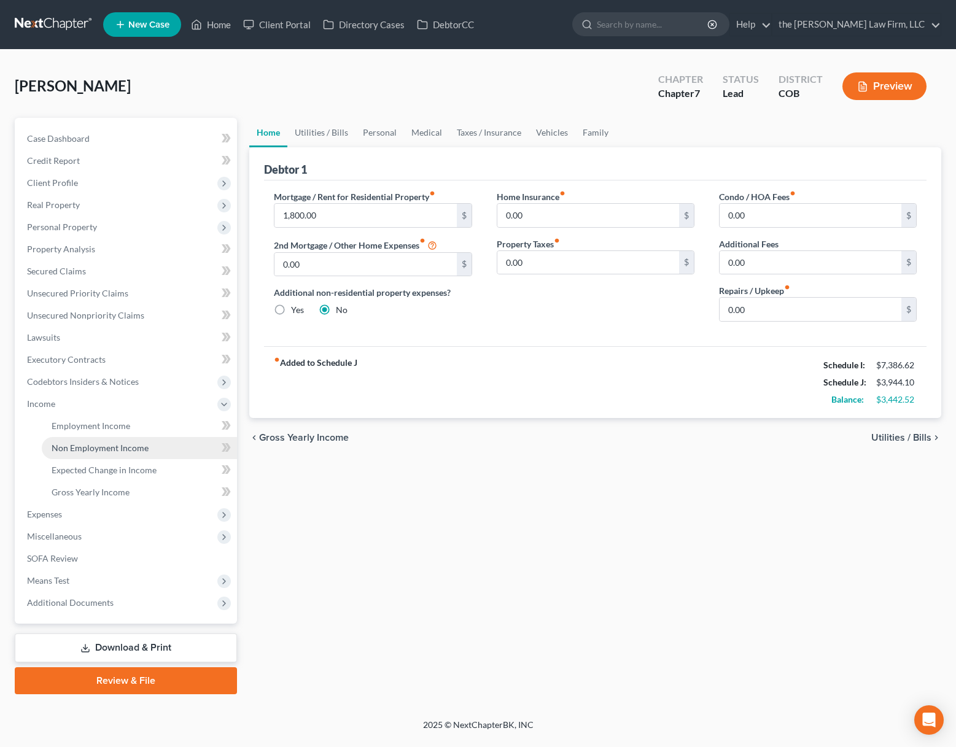
click at [119, 449] on span "Non Employment Income" at bounding box center [100, 448] width 97 height 10
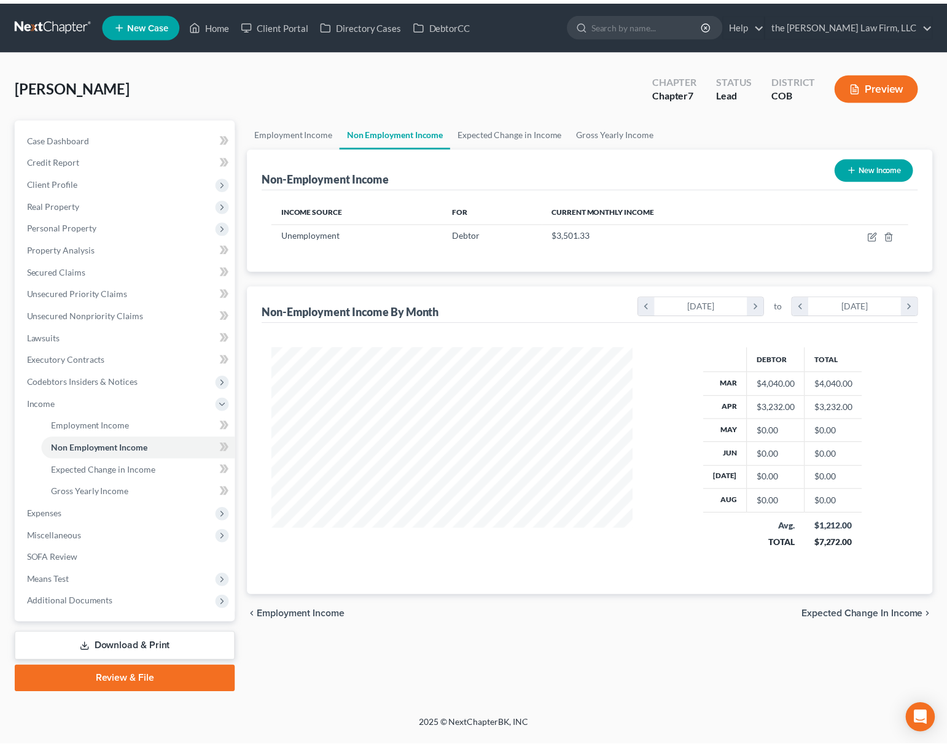
scroll to position [220, 389]
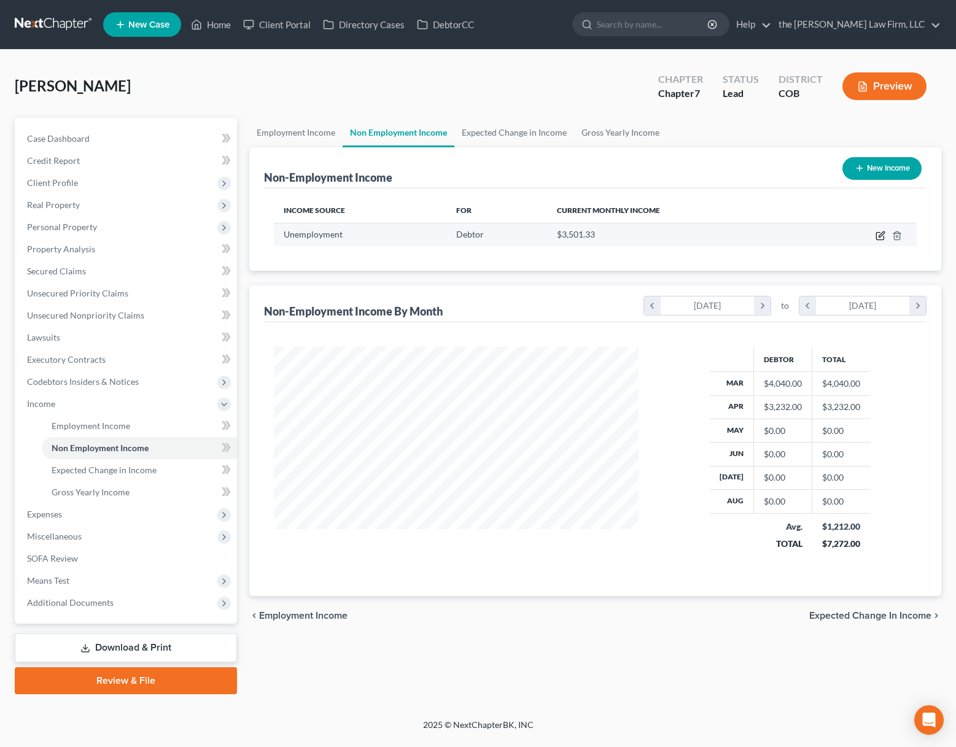
click at [877, 237] on icon "button" at bounding box center [879, 236] width 7 height 7
select select "0"
select select "3"
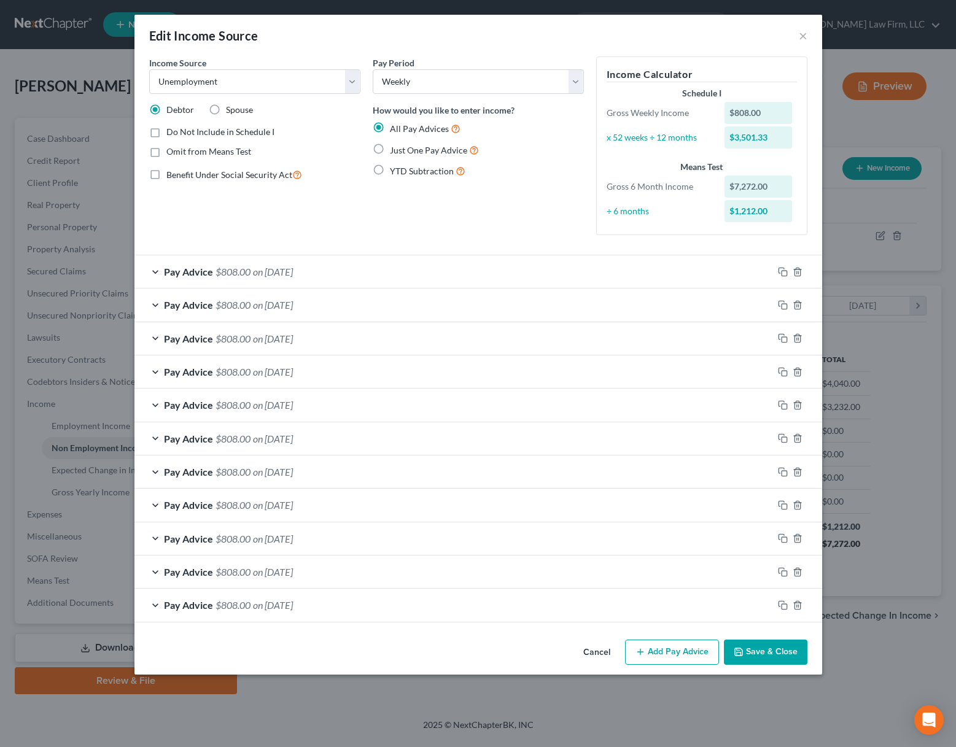
click at [166, 132] on label "Do Not Include in Schedule I" at bounding box center [220, 132] width 108 height 12
click at [171, 132] on input "Do Not Include in Schedule I" at bounding box center [175, 130] width 8 height 8
checkbox input "true"
click at [763, 652] on button "Save & Close" at bounding box center [766, 653] width 84 height 26
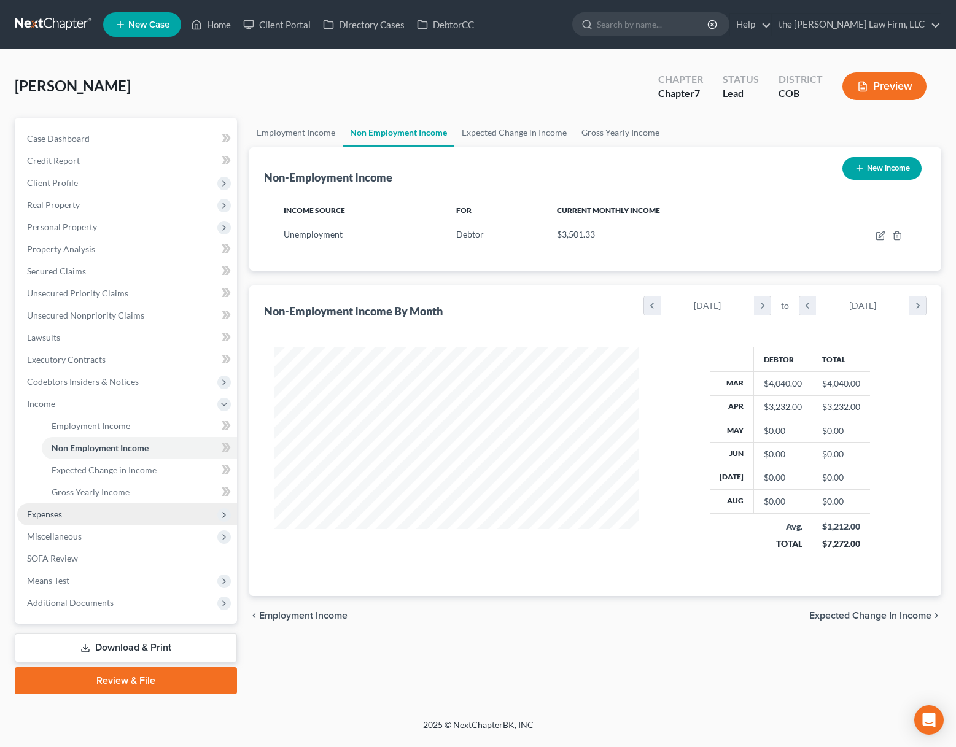
click at [102, 510] on span "Expenses" at bounding box center [127, 515] width 220 height 22
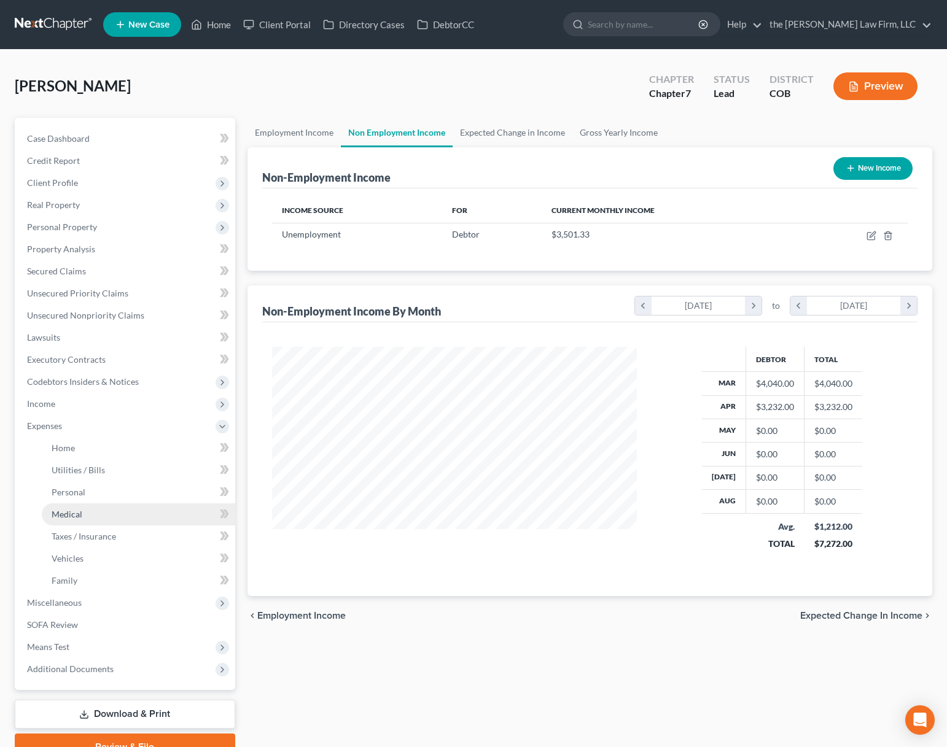
scroll to position [613860, 613695]
click at [115, 457] on link "Home" at bounding box center [138, 448] width 193 height 22
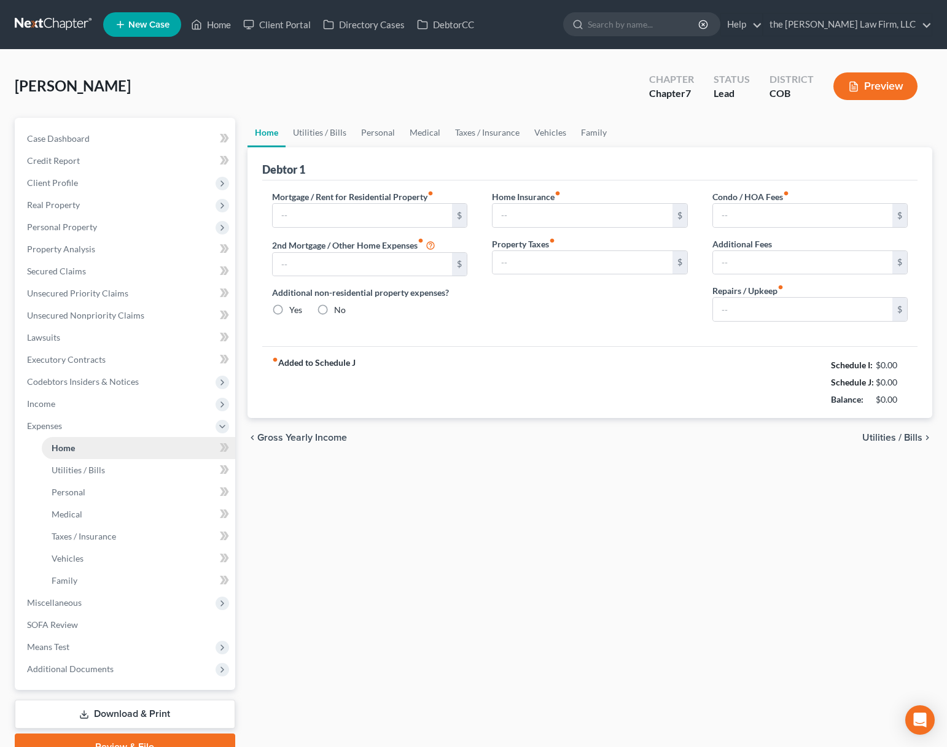
type input "1,800.00"
type input "0.00"
radio input "true"
type input "0.00"
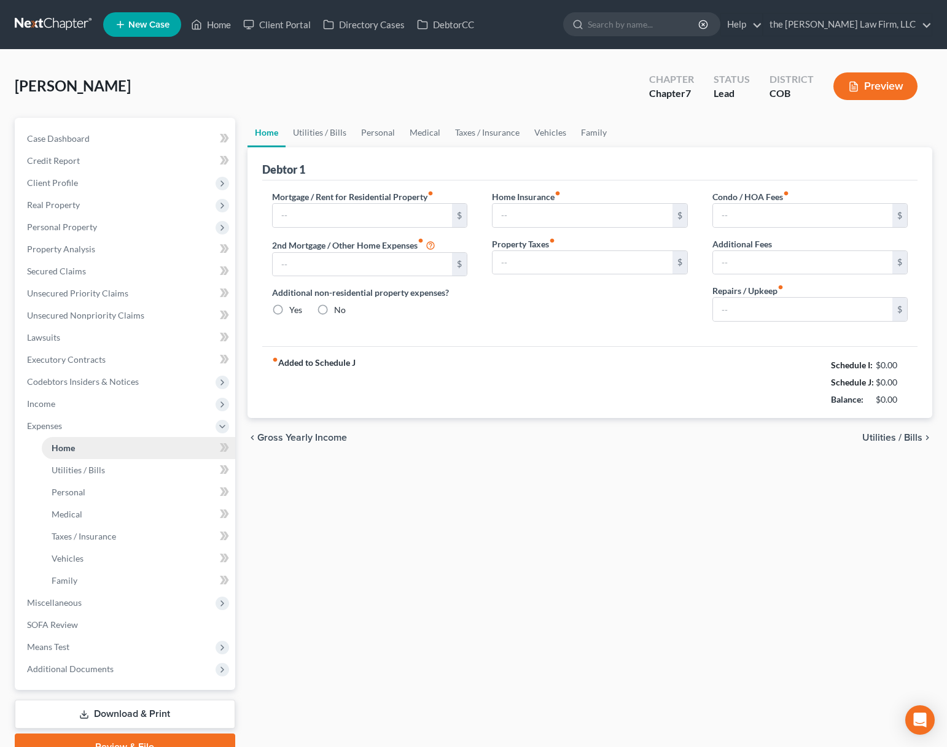
type input "0.00"
click at [325, 133] on link "Utilities / Bills" at bounding box center [320, 132] width 68 height 29
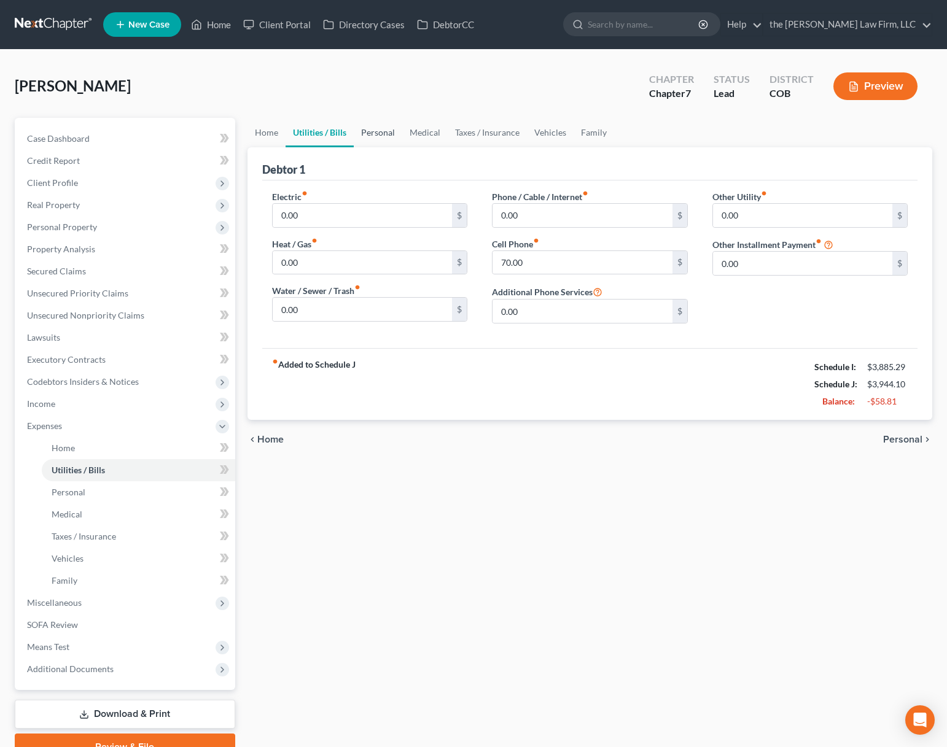
click at [386, 132] on link "Personal" at bounding box center [378, 132] width 49 height 29
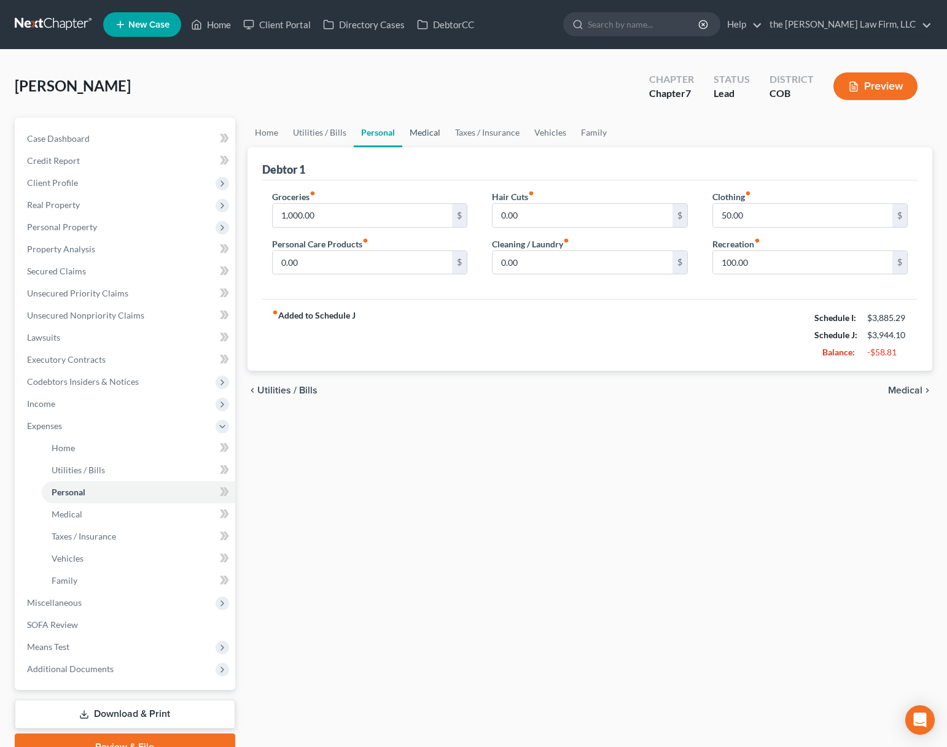
click at [422, 129] on link "Medical" at bounding box center [424, 132] width 45 height 29
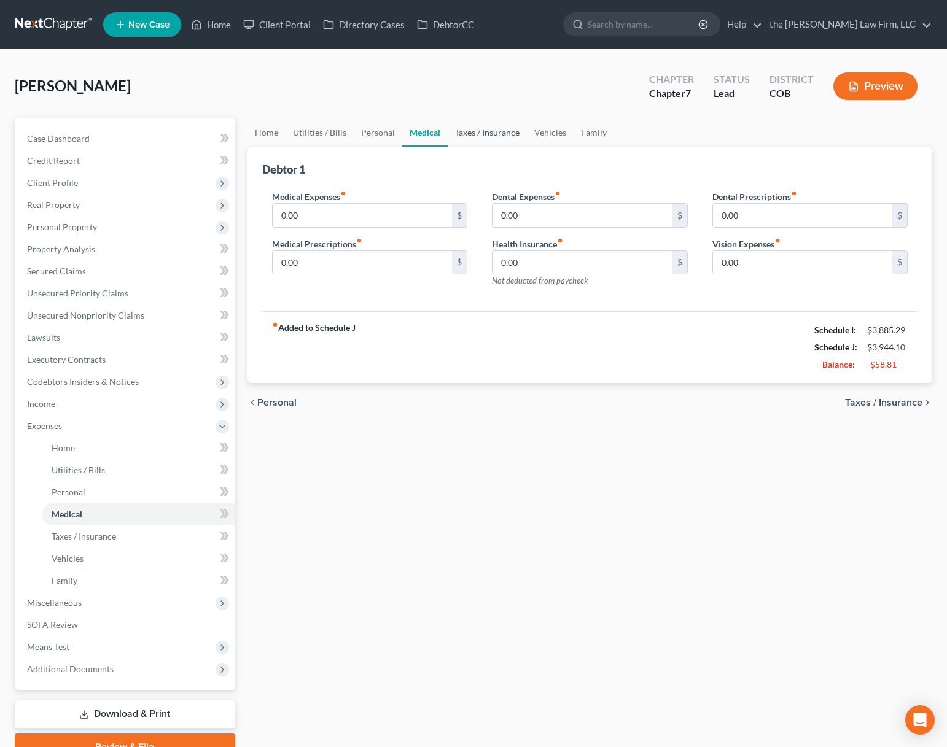
click at [467, 131] on link "Taxes / Insurance" at bounding box center [487, 132] width 79 height 29
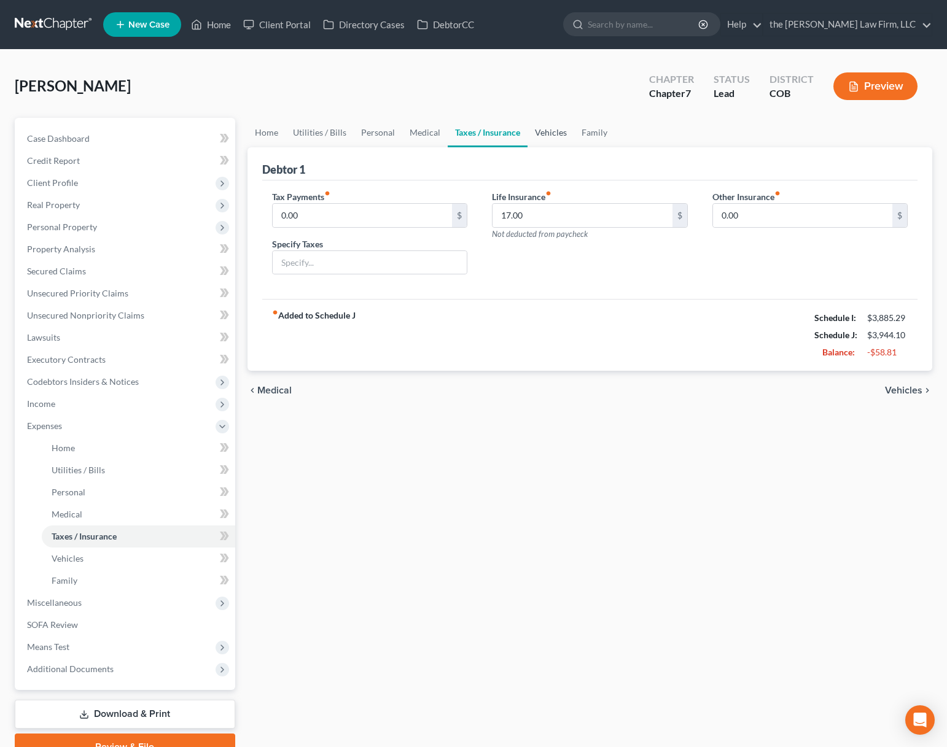
click at [543, 128] on link "Vehicles" at bounding box center [550, 132] width 47 height 29
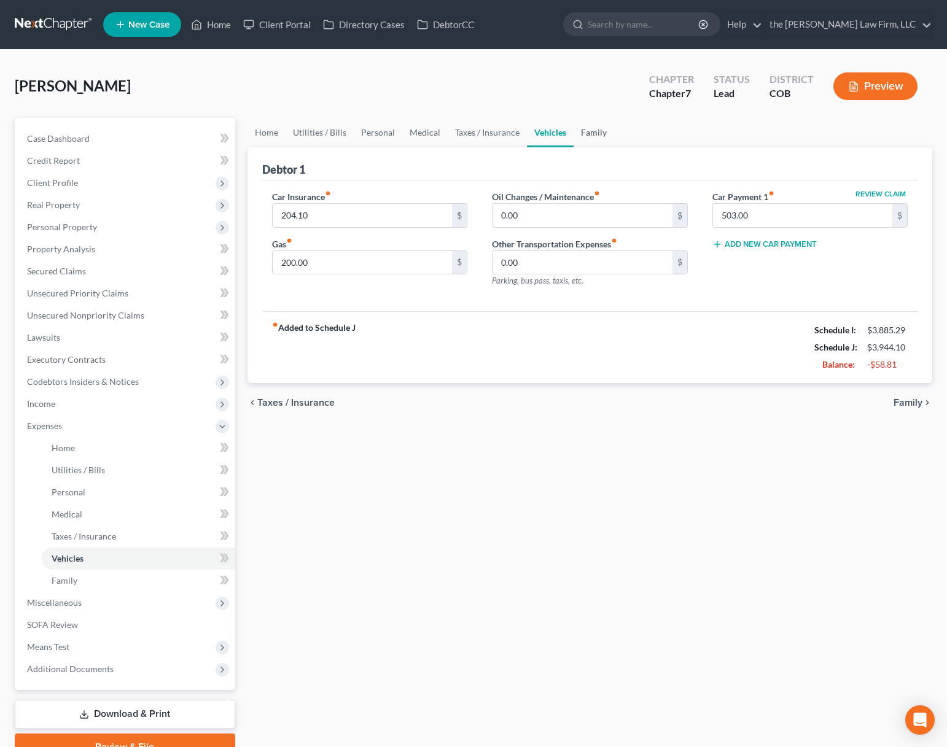
click at [587, 131] on link "Family" at bounding box center [594, 132] width 41 height 29
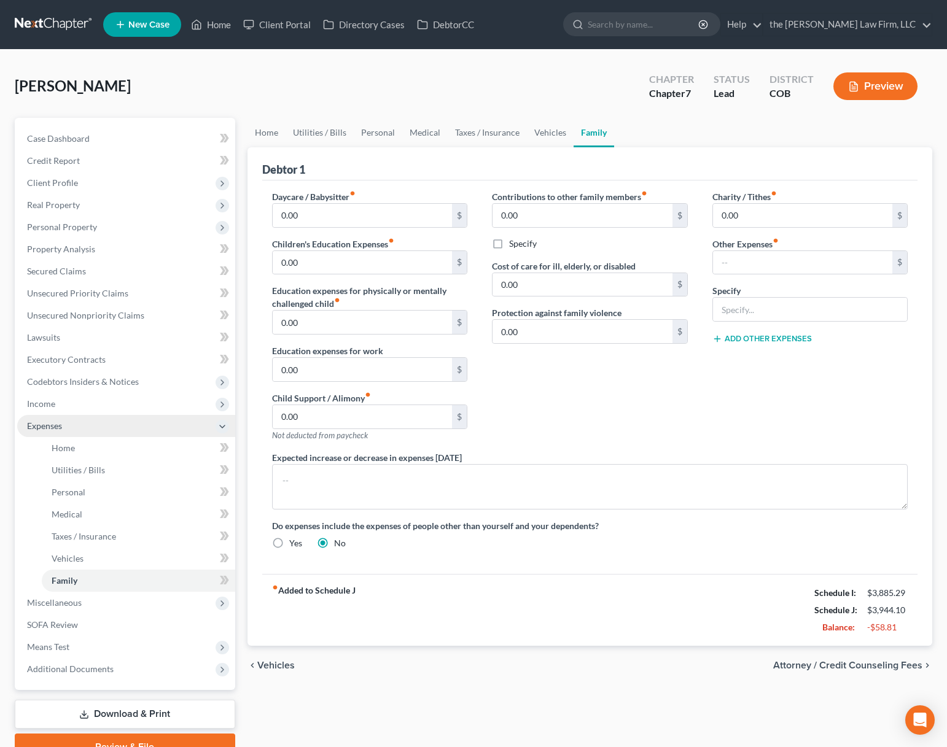
click at [139, 424] on span "Expenses" at bounding box center [126, 426] width 218 height 22
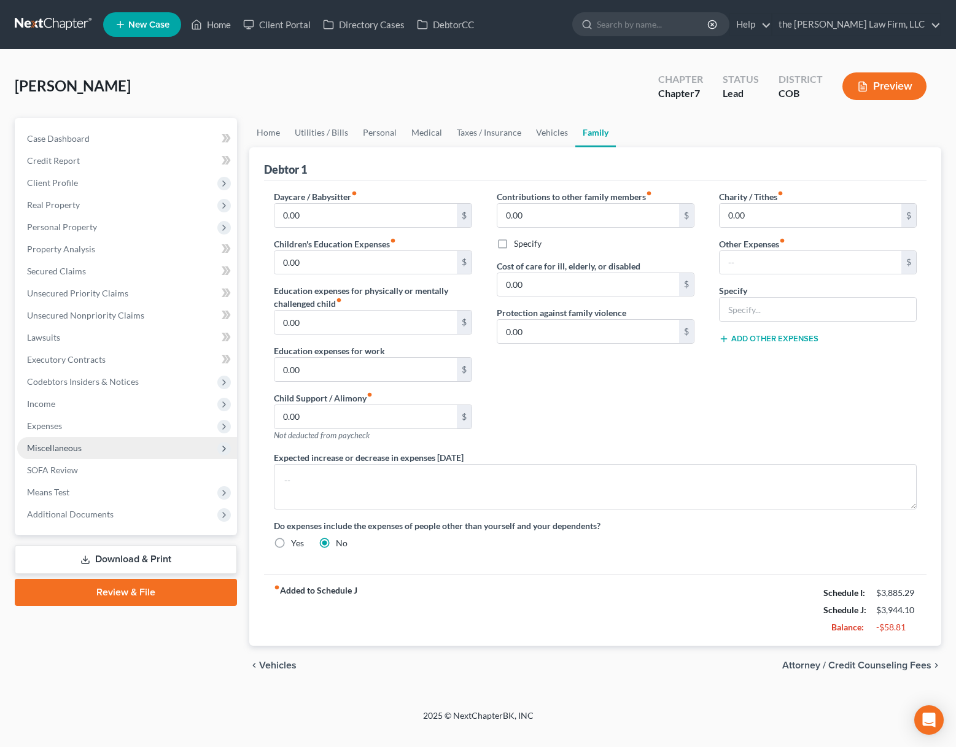
click at [88, 448] on span "Miscellaneous" at bounding box center [127, 448] width 220 height 22
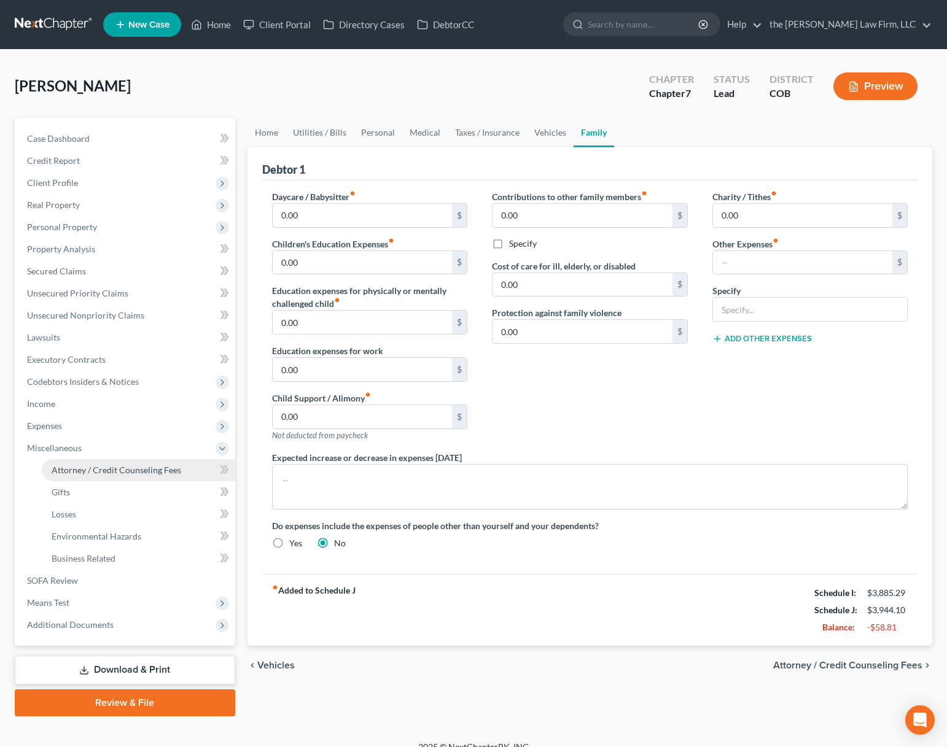
click at [97, 469] on span "Attorney / Credit Counseling Fees" at bounding box center [117, 470] width 130 height 10
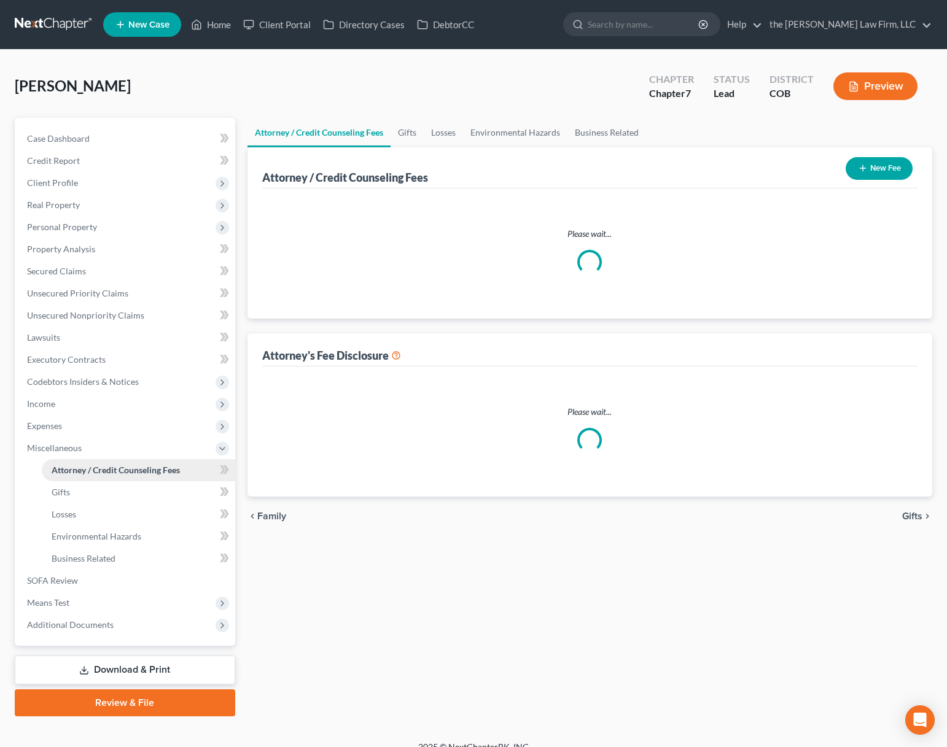
select select "0"
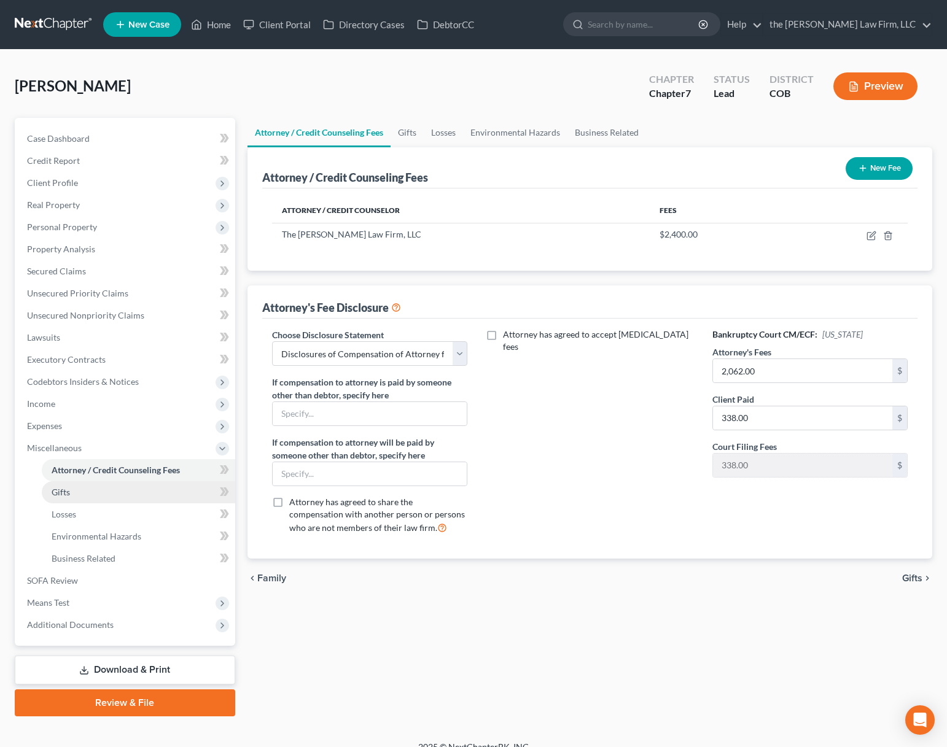
click at [93, 490] on link "Gifts" at bounding box center [138, 492] width 193 height 22
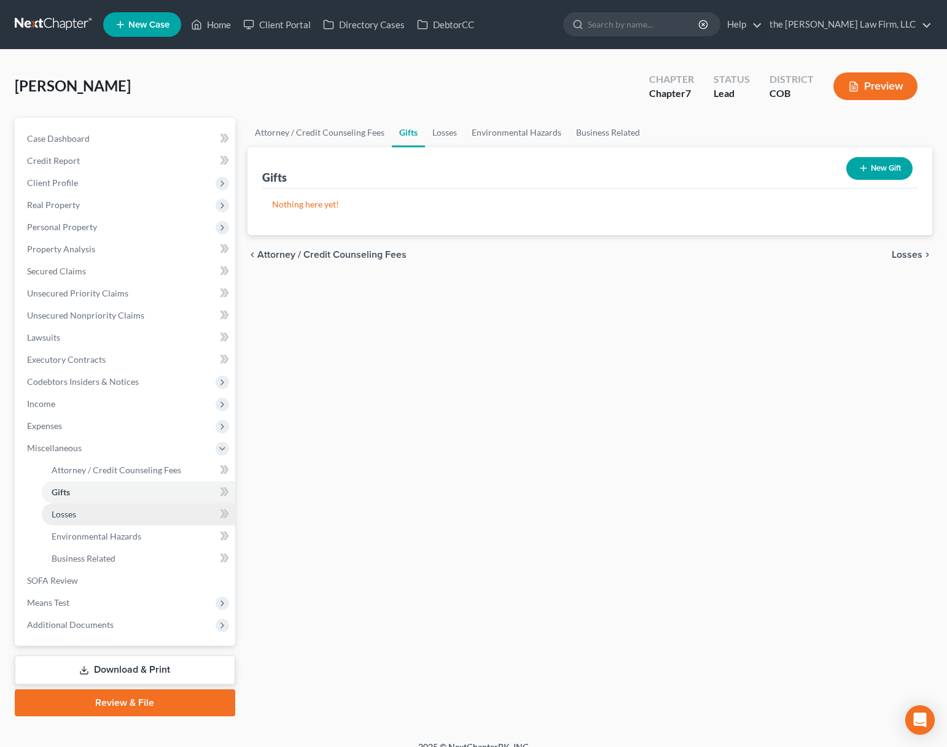
click at [92, 518] on link "Losses" at bounding box center [138, 515] width 193 height 22
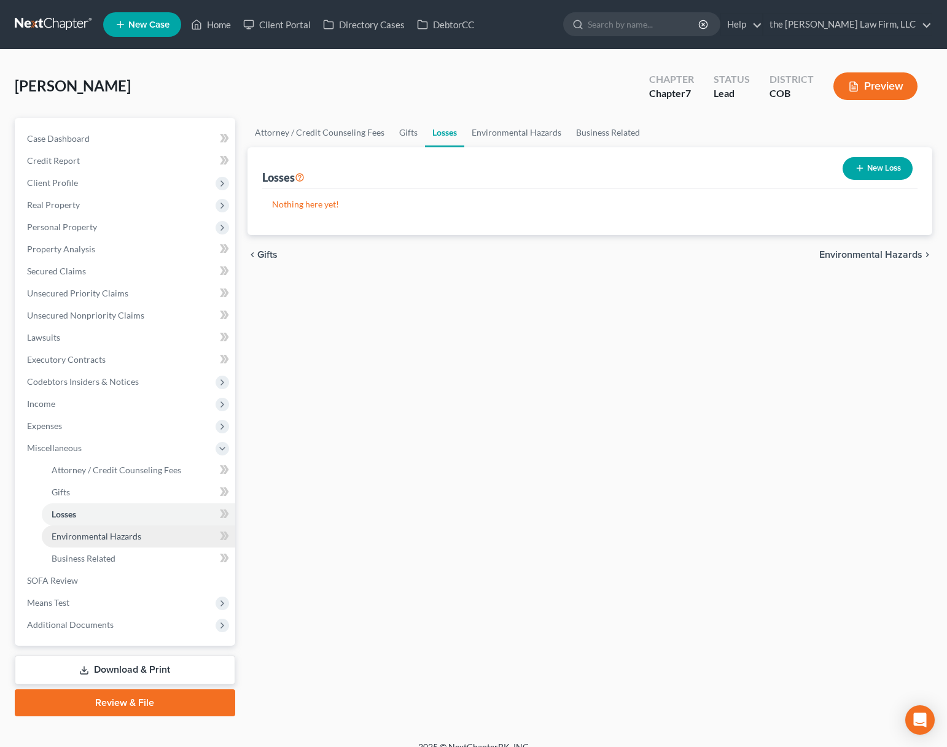
click at [92, 540] on span "Environmental Hazards" at bounding box center [97, 536] width 90 height 10
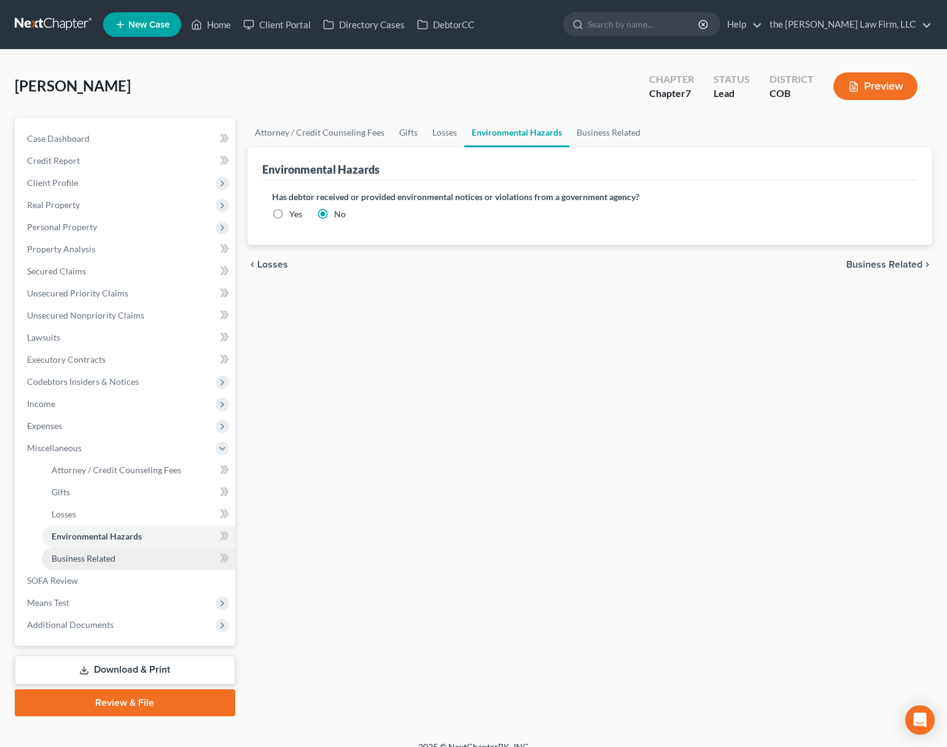
click at [91, 562] on span "Business Related" at bounding box center [84, 558] width 64 height 10
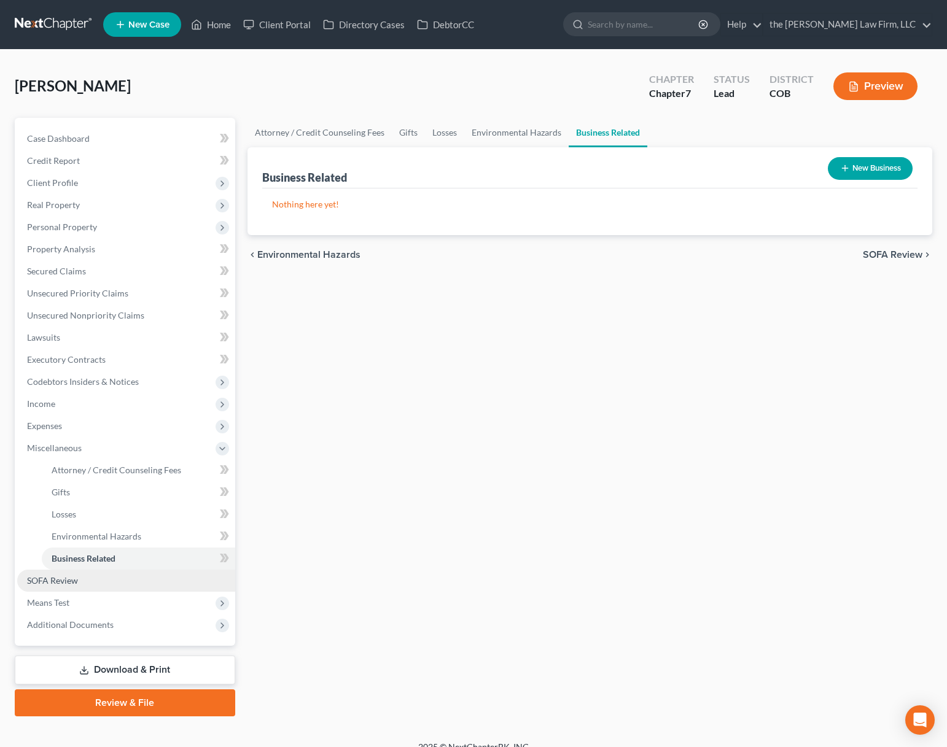
click at [85, 578] on link "SOFA Review" at bounding box center [126, 581] width 218 height 22
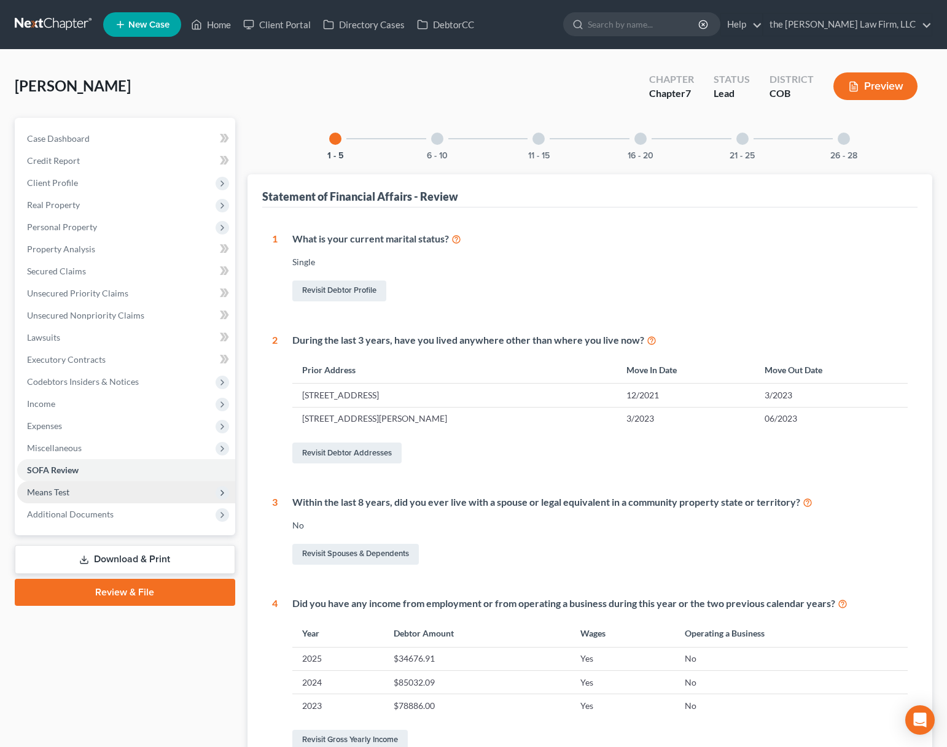
click at [99, 496] on span "Means Test" at bounding box center [126, 492] width 218 height 22
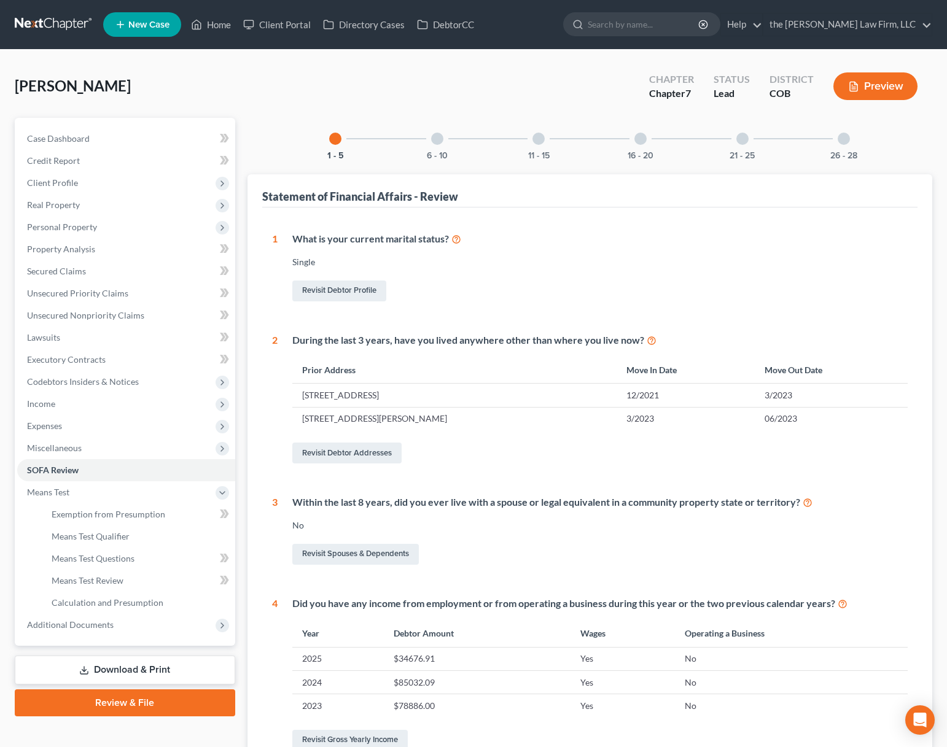
click at [440, 136] on div at bounding box center [437, 139] width 12 height 12
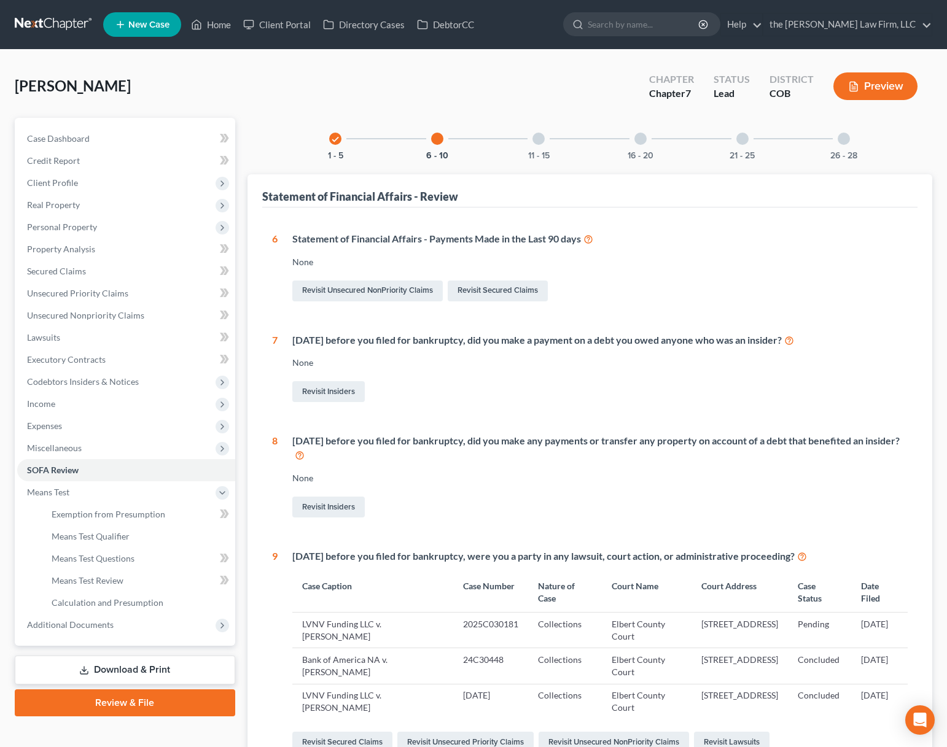
click at [538, 134] on div at bounding box center [538, 139] width 12 height 12
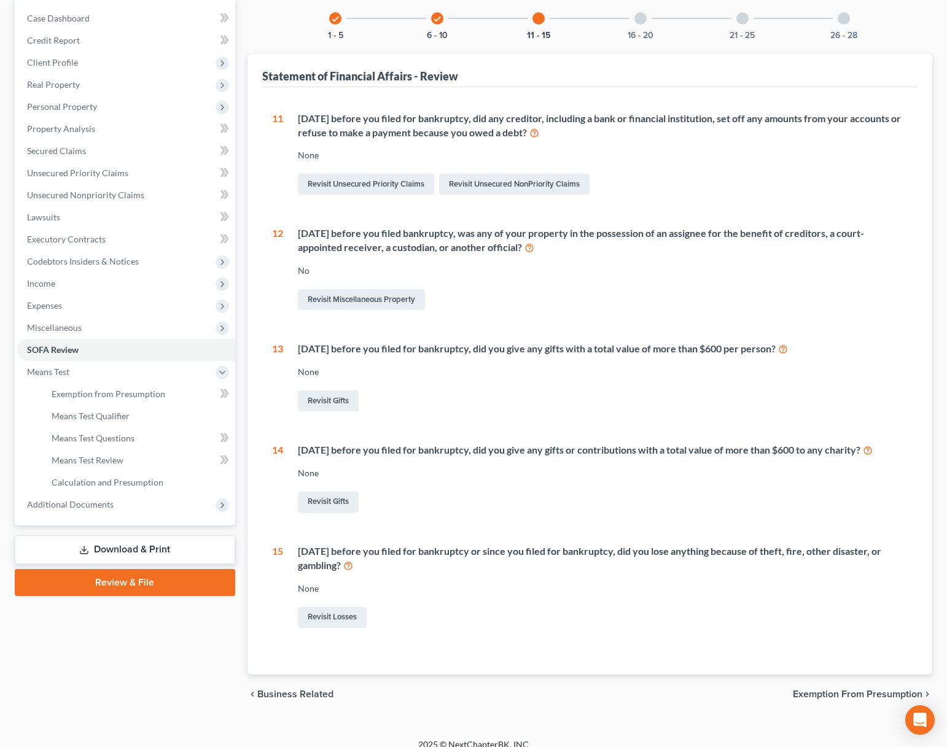
scroll to position [134, 0]
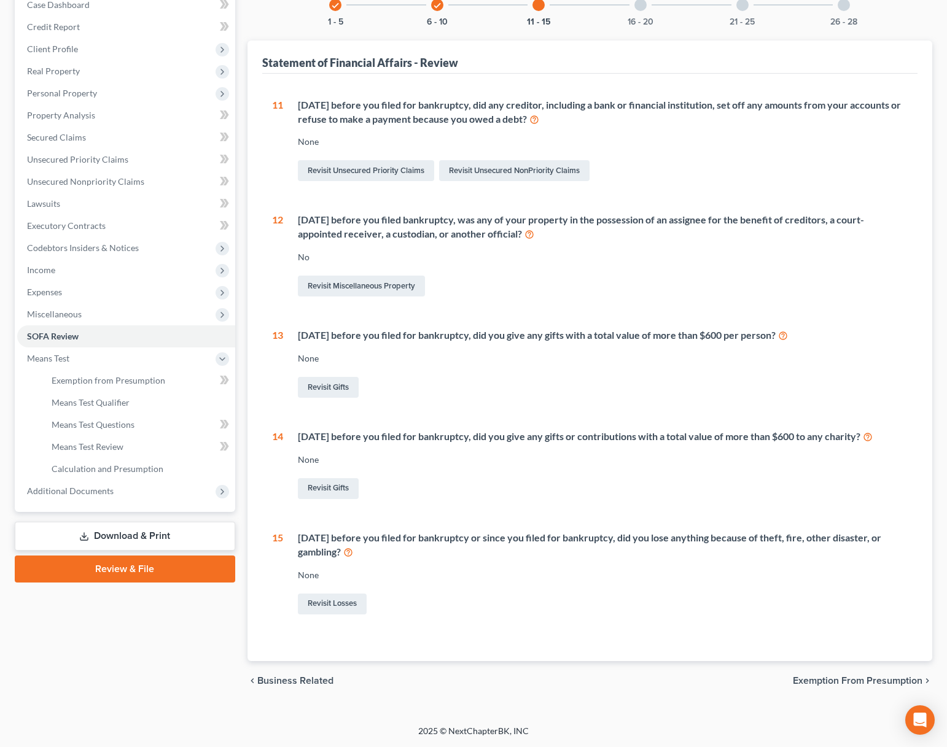
click at [642, 6] on div at bounding box center [640, 5] width 12 height 12
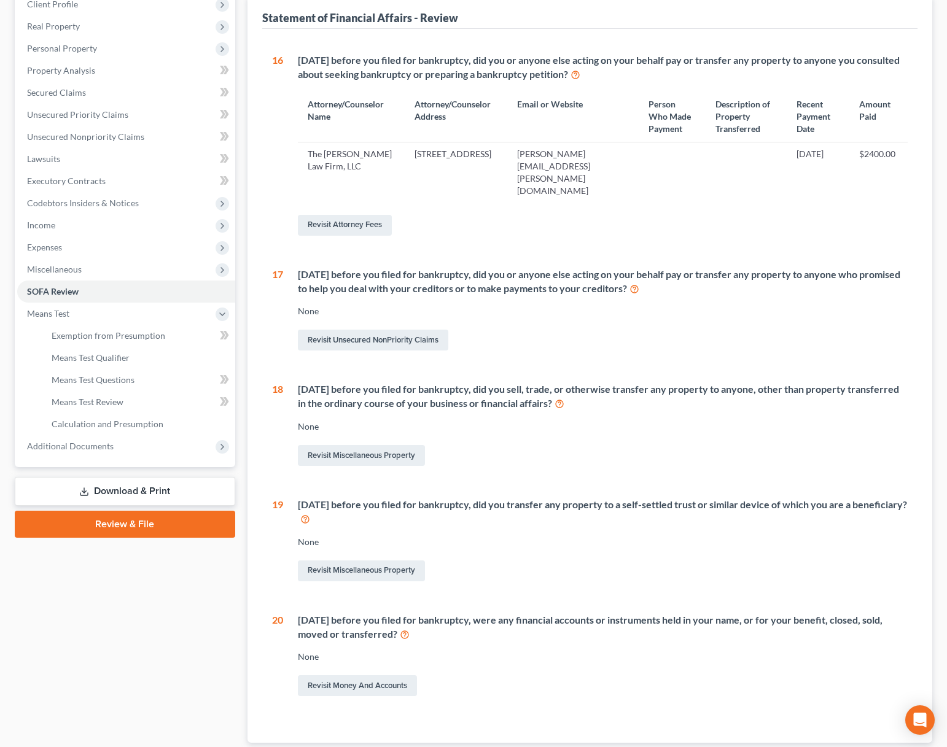
scroll to position [2, 0]
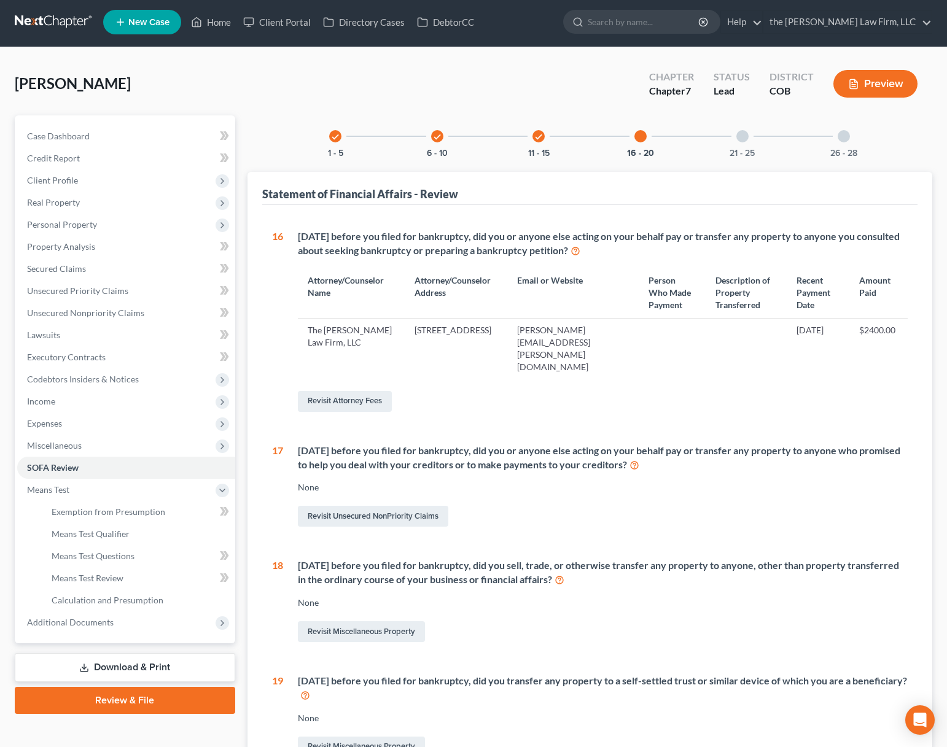
click at [750, 134] on div "21 - 25" at bounding box center [743, 136] width 42 height 42
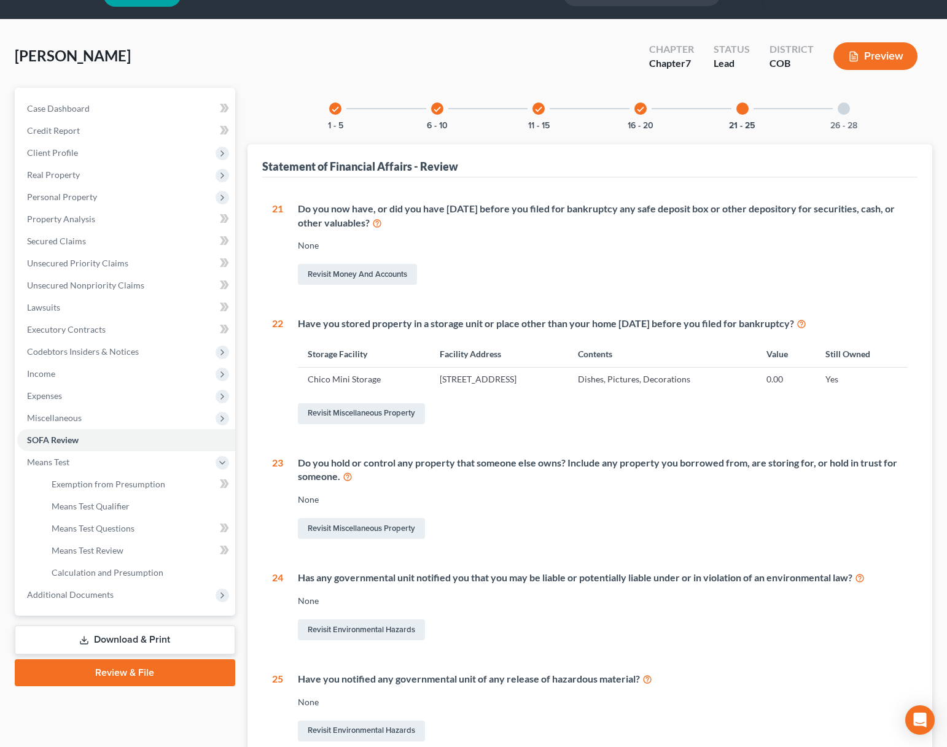
scroll to position [0, 0]
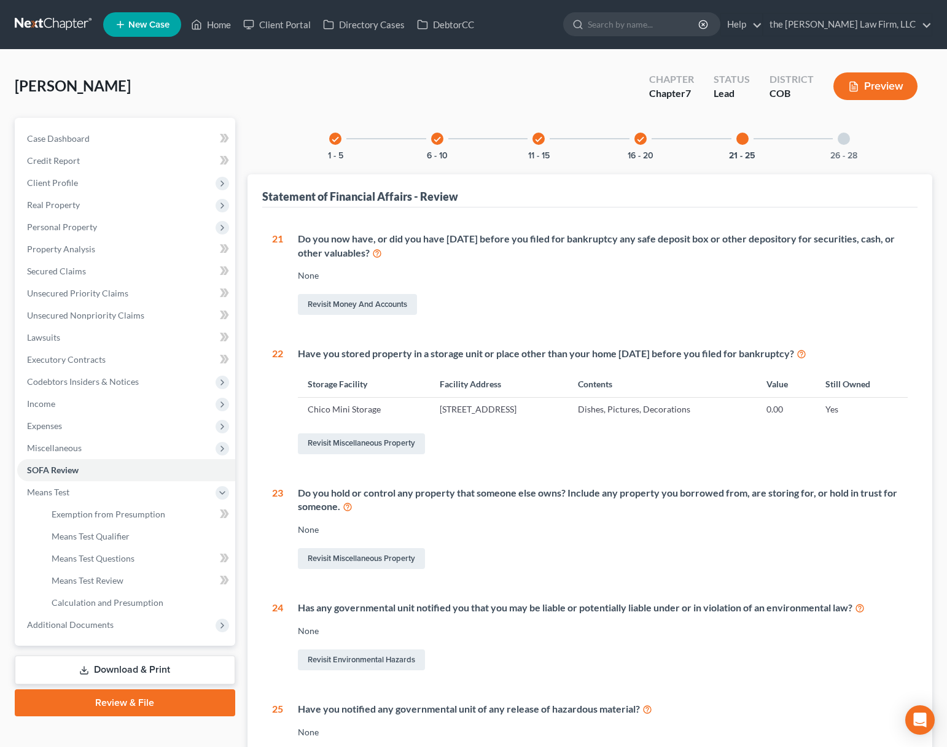
click at [840, 143] on div at bounding box center [844, 139] width 12 height 12
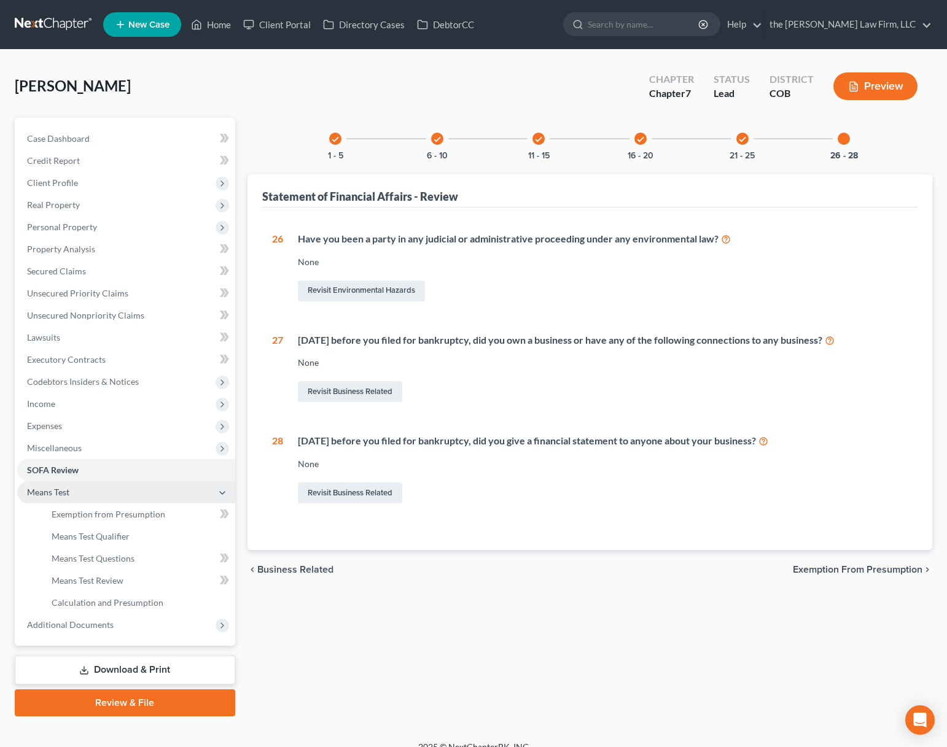
click at [76, 495] on span "Means Test" at bounding box center [126, 492] width 218 height 22
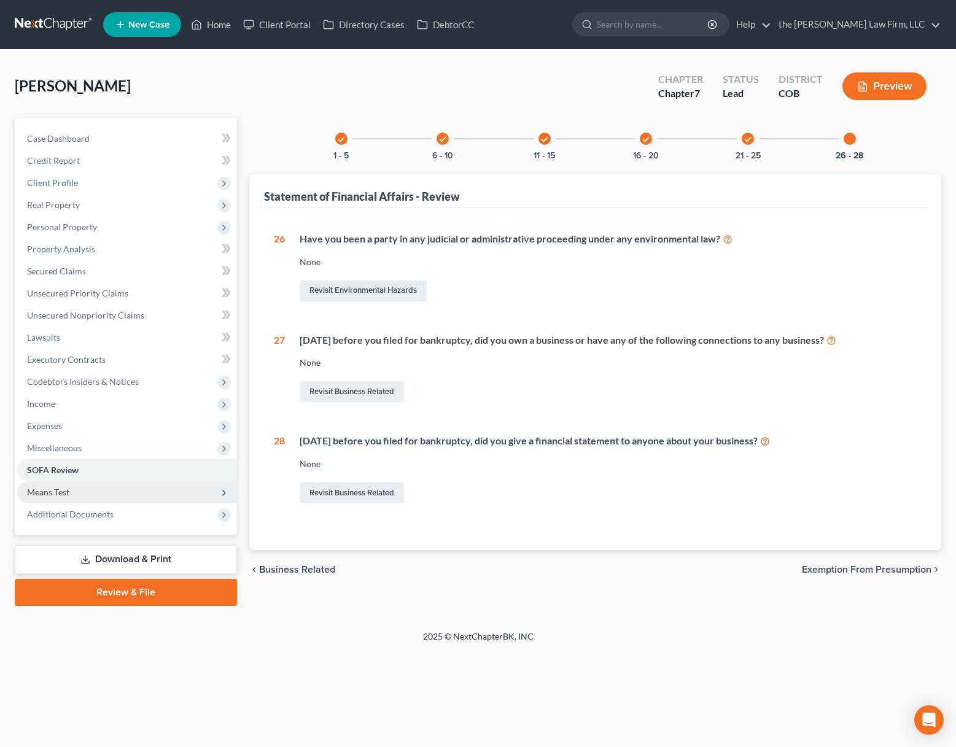
click at [76, 494] on span "Means Test" at bounding box center [127, 492] width 220 height 22
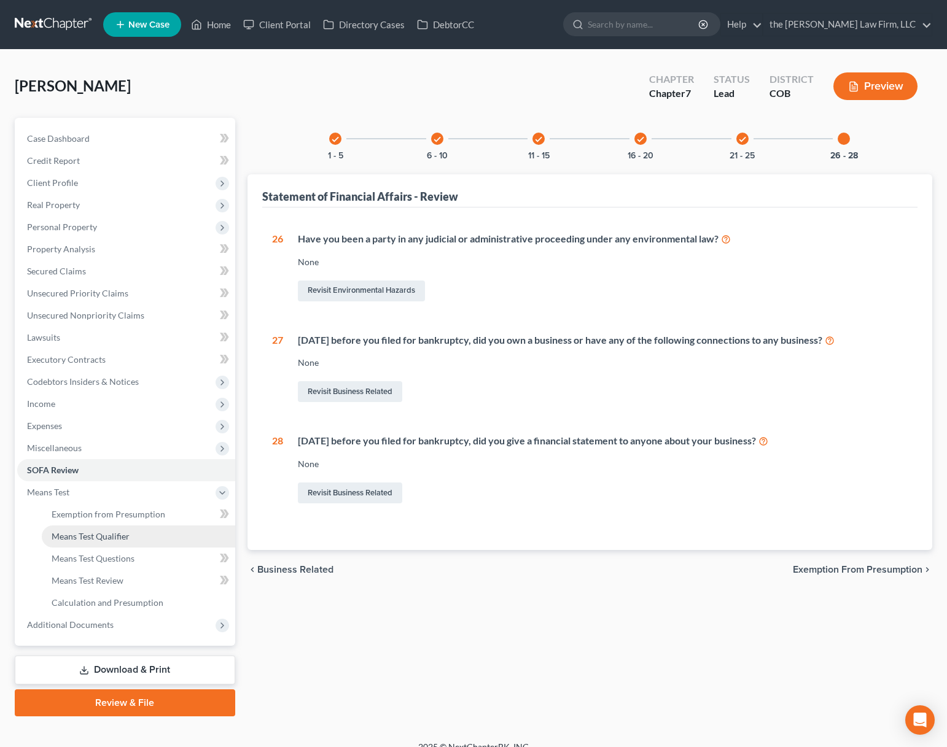
click at [87, 531] on span "Means Test Qualifier" at bounding box center [91, 536] width 78 height 10
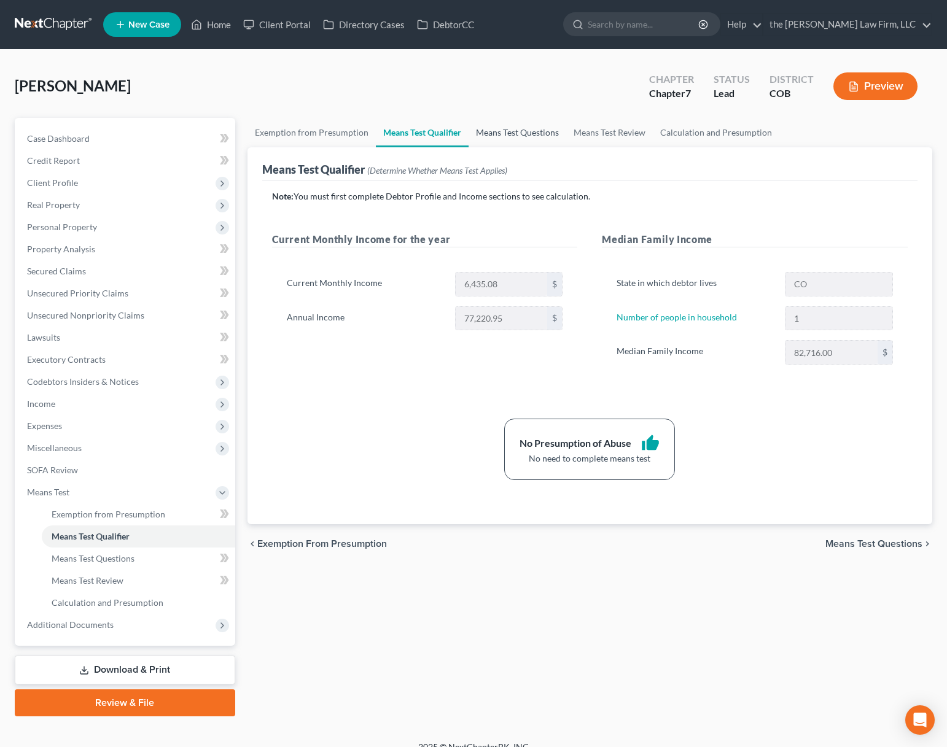
click at [506, 138] on link "Means Test Questions" at bounding box center [518, 132] width 98 height 29
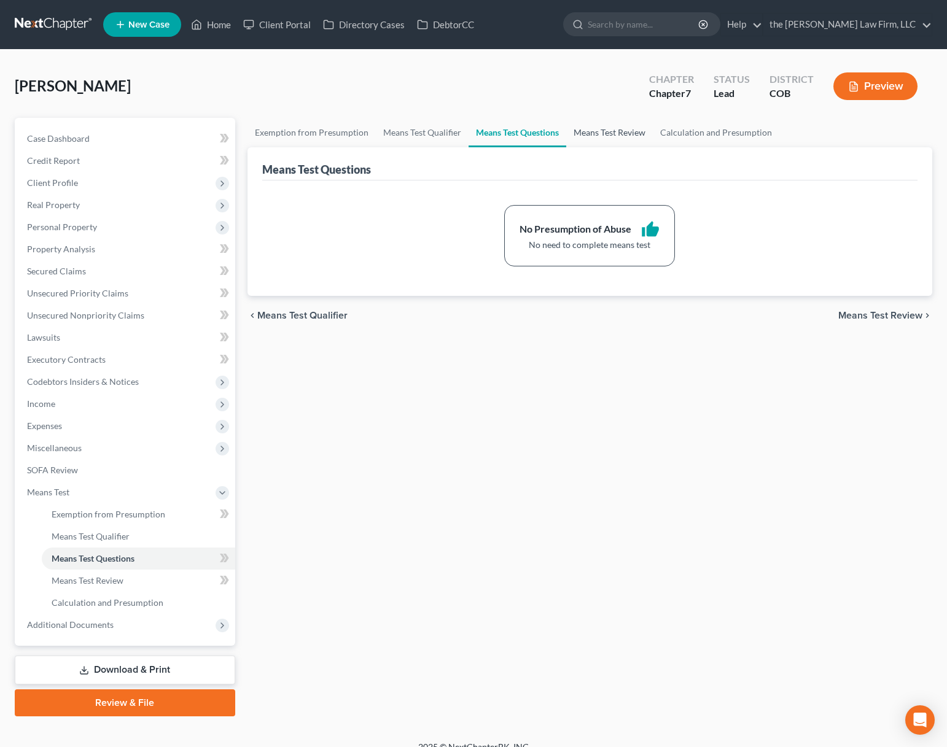
click at [617, 134] on link "Means Test Review" at bounding box center [609, 132] width 87 height 29
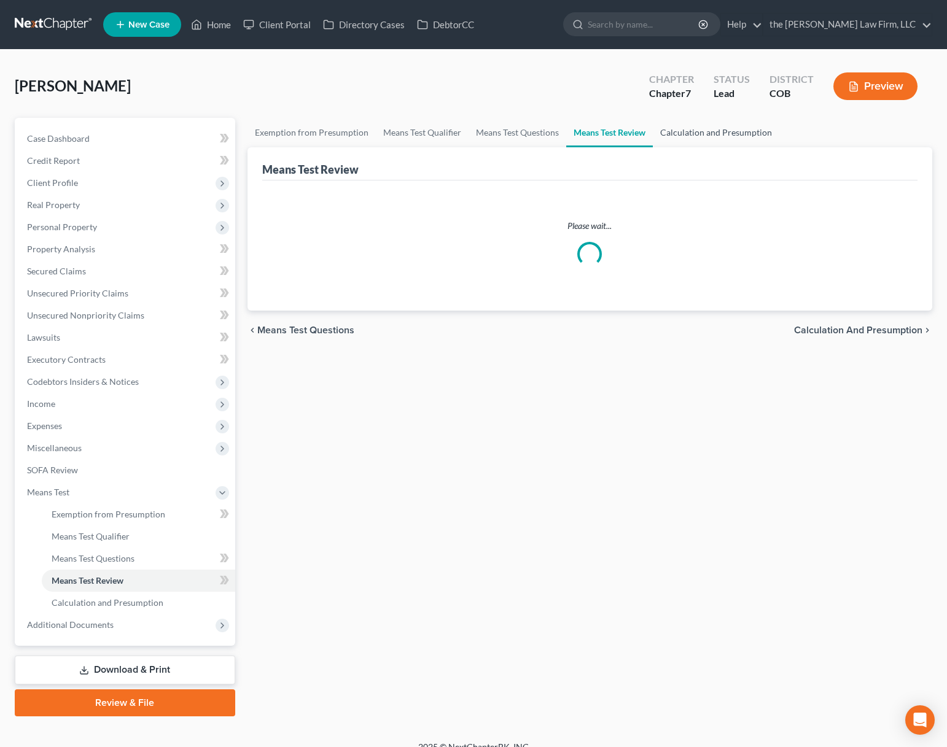
click at [684, 131] on link "Calculation and Presumption" at bounding box center [716, 132] width 127 height 29
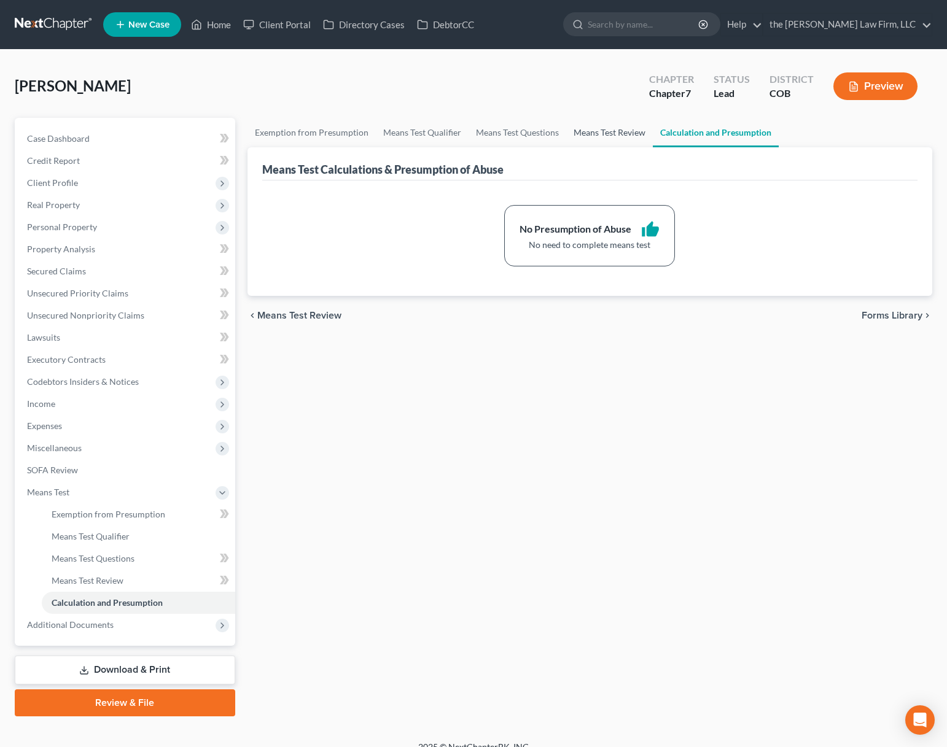
click at [578, 137] on link "Means Test Review" at bounding box center [609, 132] width 87 height 29
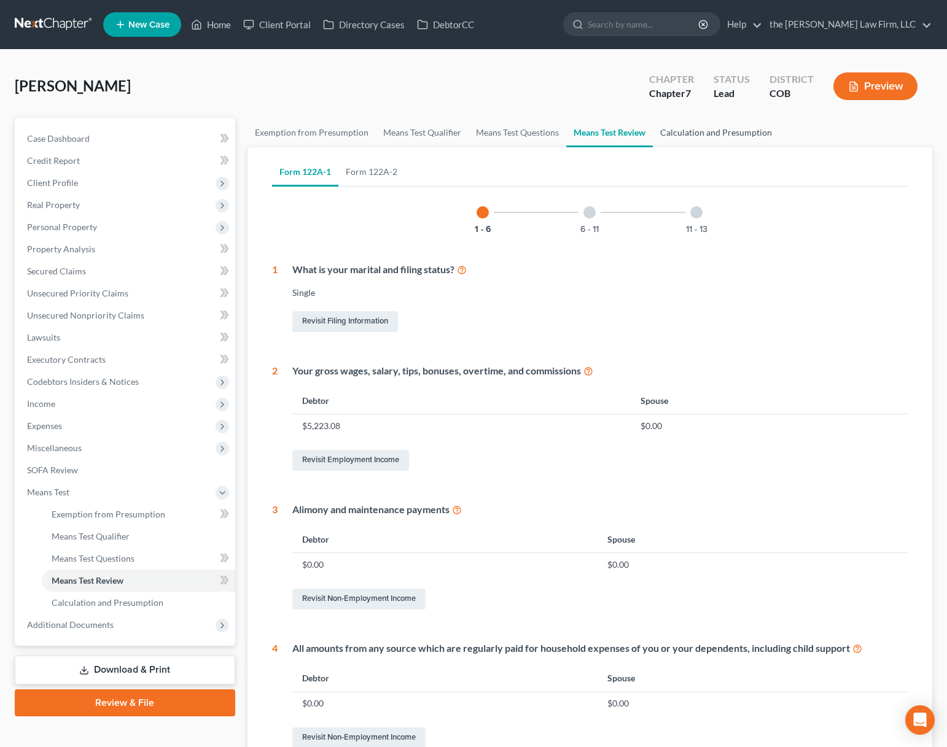
click at [715, 134] on link "Calculation and Presumption" at bounding box center [716, 132] width 127 height 29
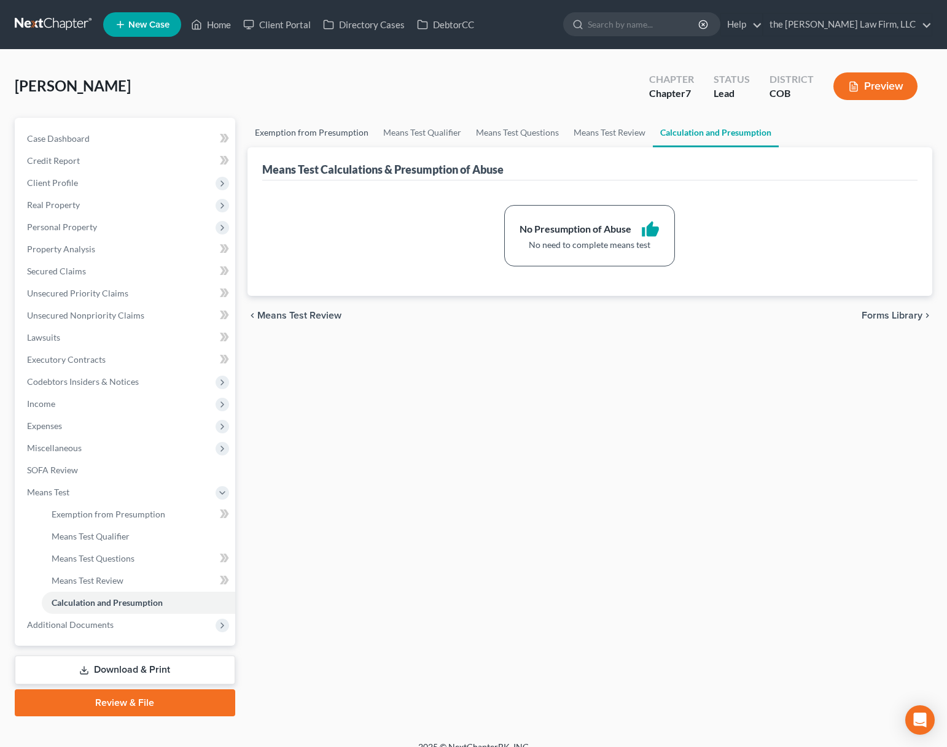
click at [300, 136] on link "Exemption from Presumption" at bounding box center [311, 132] width 128 height 29
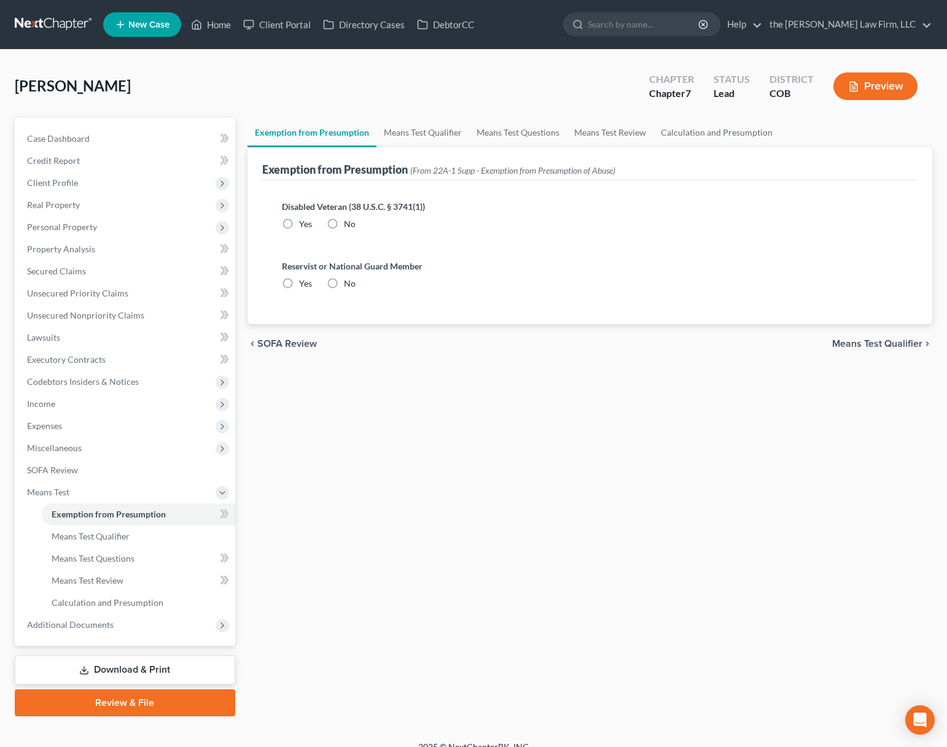
drag, startPoint x: 332, startPoint y: 225, endPoint x: 333, endPoint y: 290, distance: 65.7
click at [344, 225] on label "No" at bounding box center [350, 224] width 12 height 12
click at [349, 225] on input "No" at bounding box center [353, 222] width 8 height 8
radio input "true"
click at [344, 290] on label "No" at bounding box center [350, 284] width 12 height 12
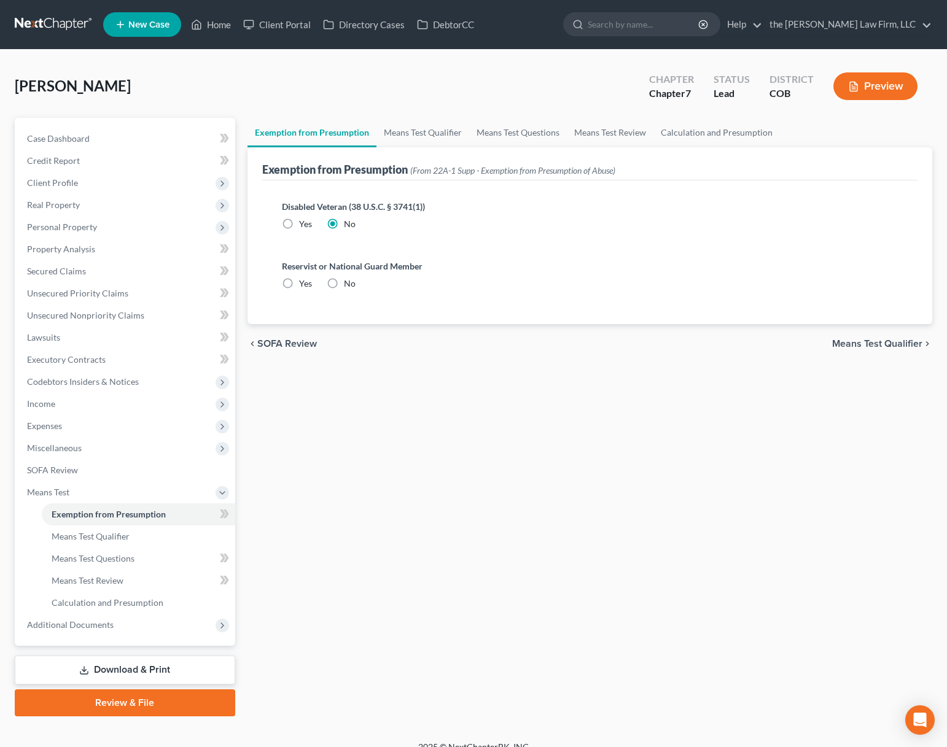
click at [349, 286] on input "No" at bounding box center [353, 282] width 8 height 8
radio input "true"
click at [601, 138] on link "Means Test Review" at bounding box center [610, 132] width 87 height 29
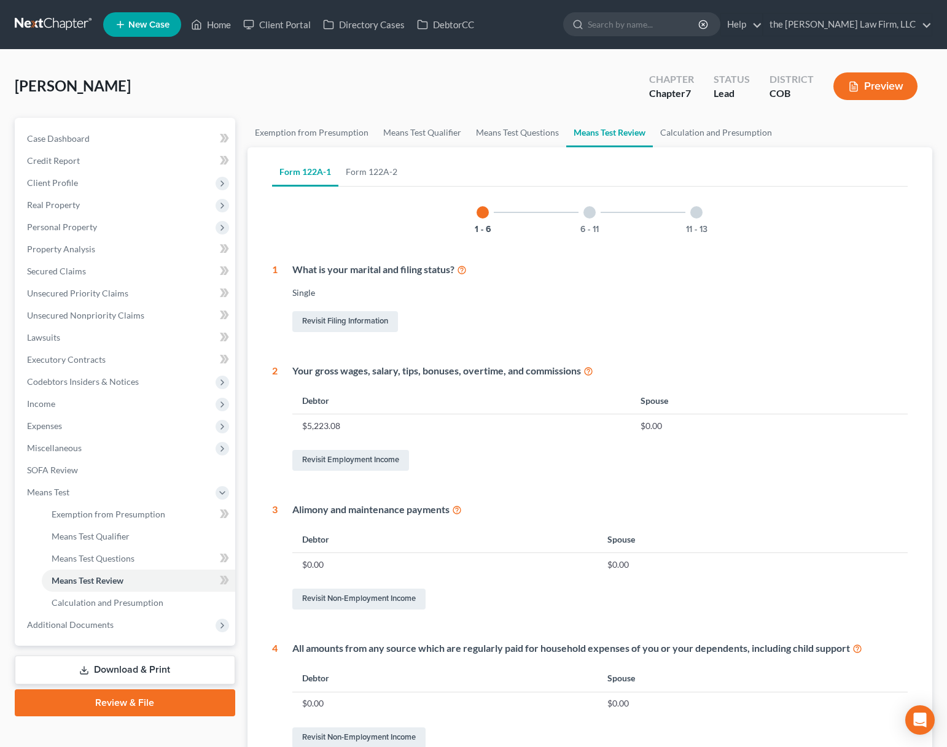
click at [266, 92] on div "Jones, Marnie Upgraded Chapter Chapter 7 Status Lead District COB Preview" at bounding box center [473, 90] width 917 height 53
click at [738, 720] on div "All amounts from any source which are regularly paid for household expenses of …" at bounding box center [593, 696] width 631 height 109
drag, startPoint x: 122, startPoint y: 308, endPoint x: 233, endPoint y: 377, distance: 130.7
click at [122, 308] on link "Unsecured Nonpriority Claims" at bounding box center [126, 316] width 218 height 22
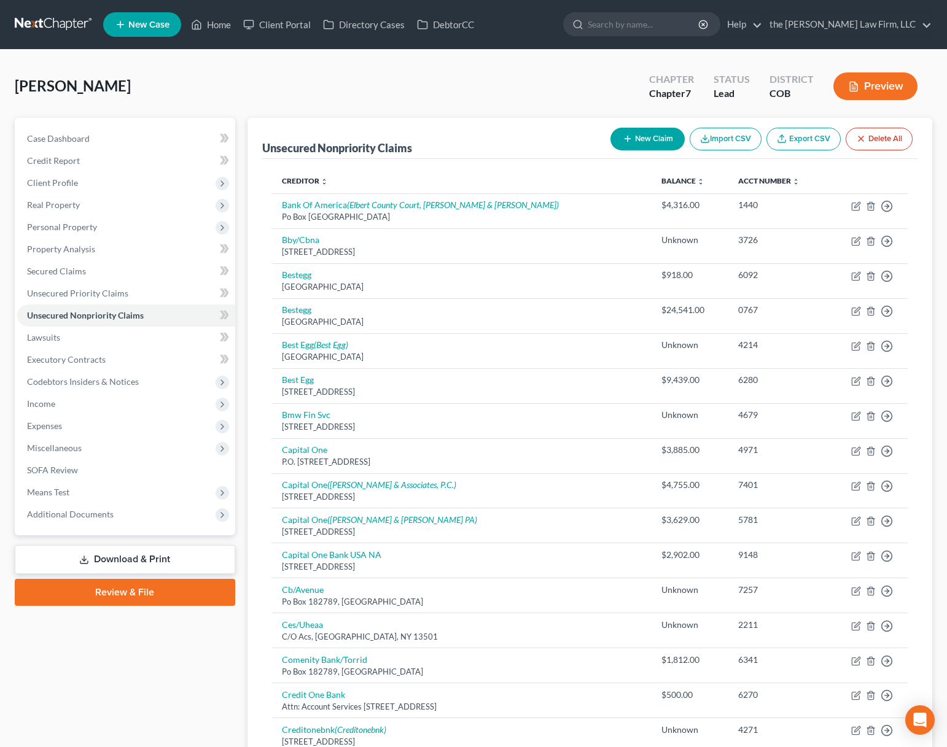
click at [642, 136] on button "New Claim" at bounding box center [647, 139] width 74 height 23
select select "0"
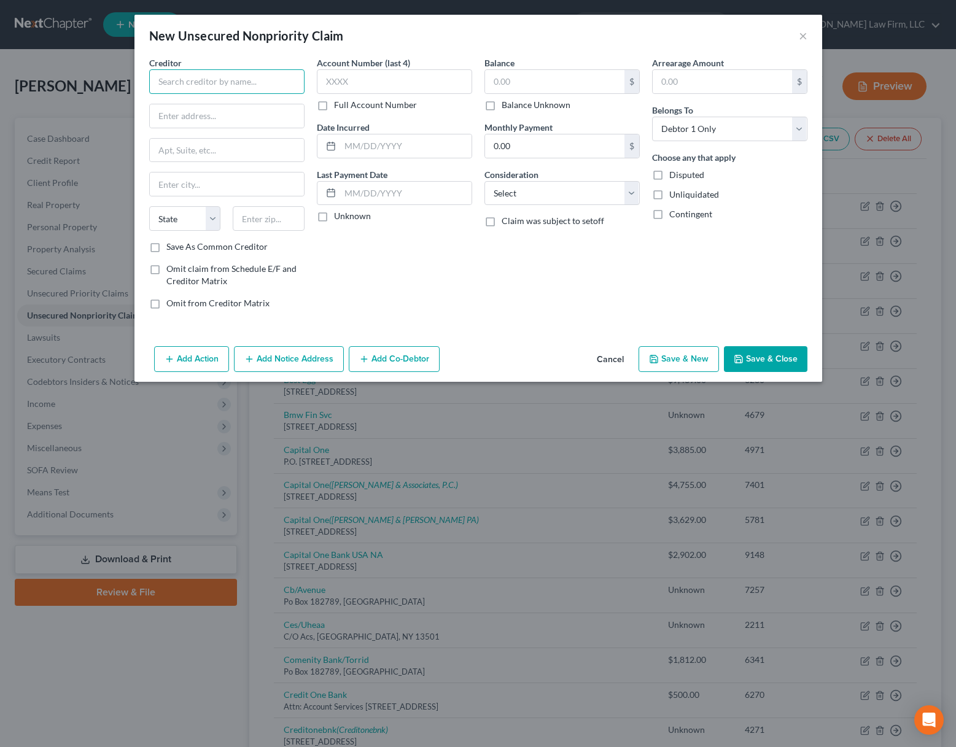
click at [273, 76] on input "text" at bounding box center [226, 81] width 155 height 25
type input "r"
type input "Resurgent Capital Services"
type input "PO Box 10497"
type input "Greenville"
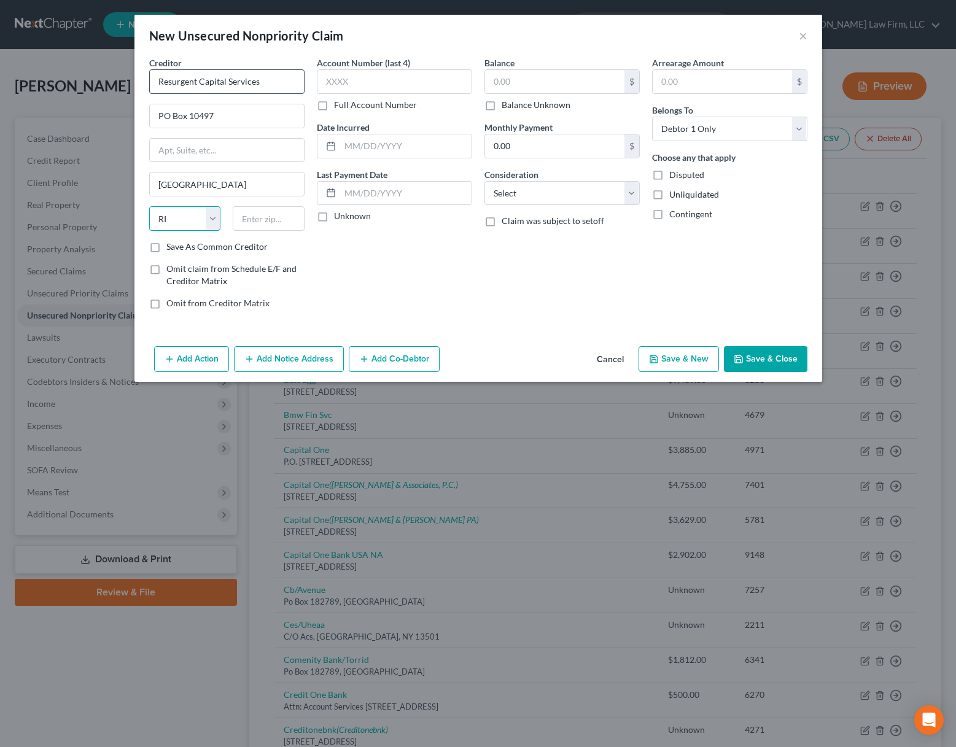
select select "42"
type input "29603"
type input "5305"
type input "2,156.69"
click at [775, 362] on button "Save & Close" at bounding box center [766, 359] width 84 height 26
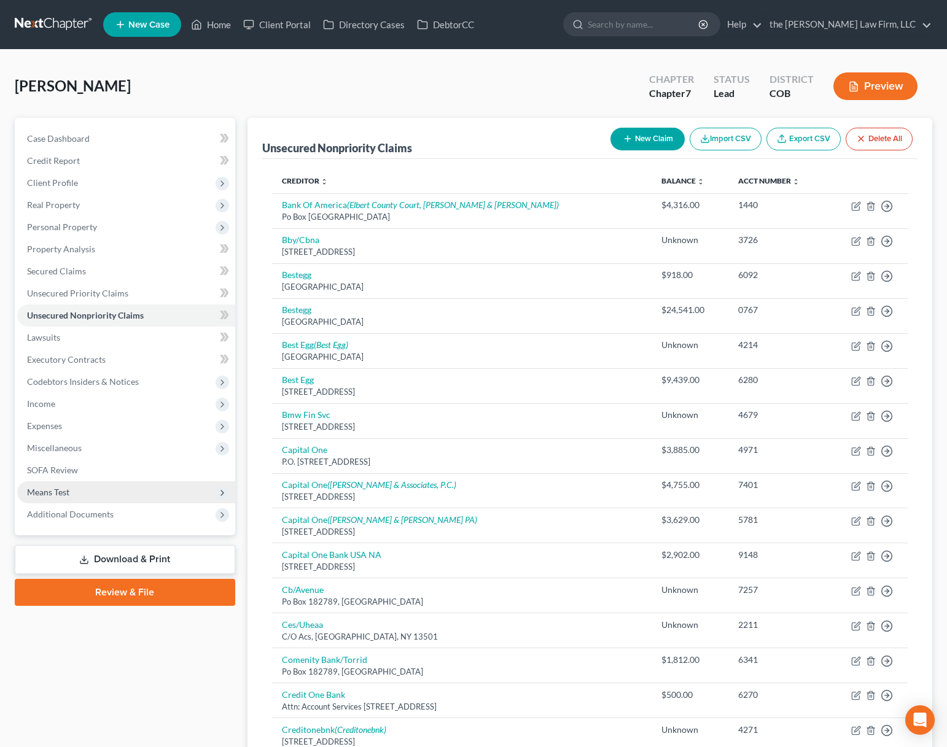
click at [131, 497] on span "Means Test" at bounding box center [126, 492] width 218 height 22
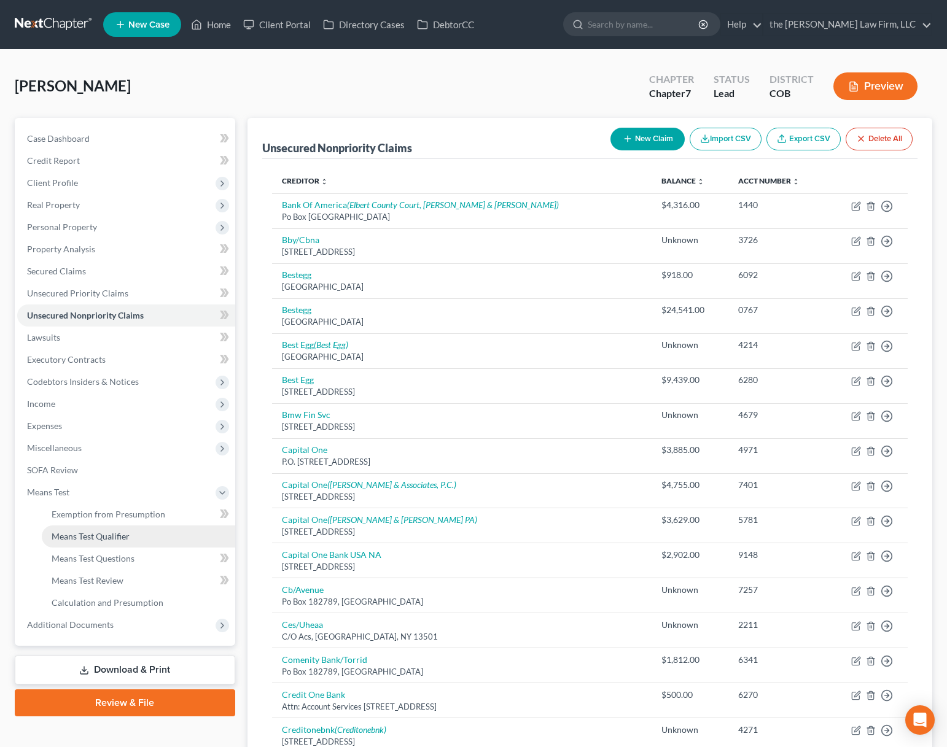
click at [125, 537] on span "Means Test Qualifier" at bounding box center [91, 536] width 78 height 10
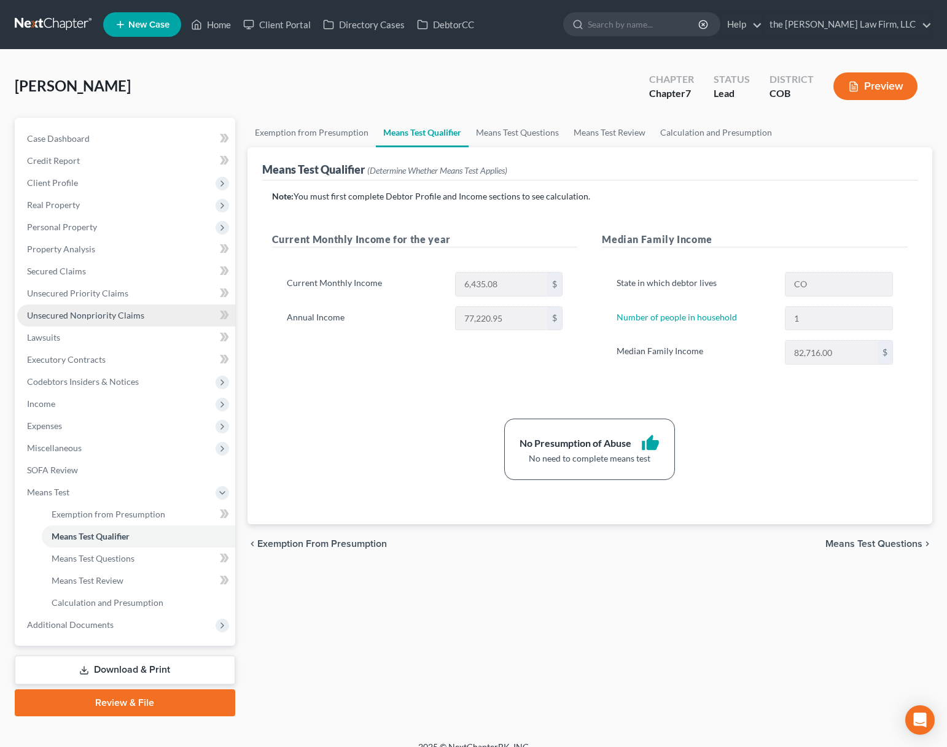
click at [116, 310] on span "Unsecured Nonpriority Claims" at bounding box center [85, 315] width 117 height 10
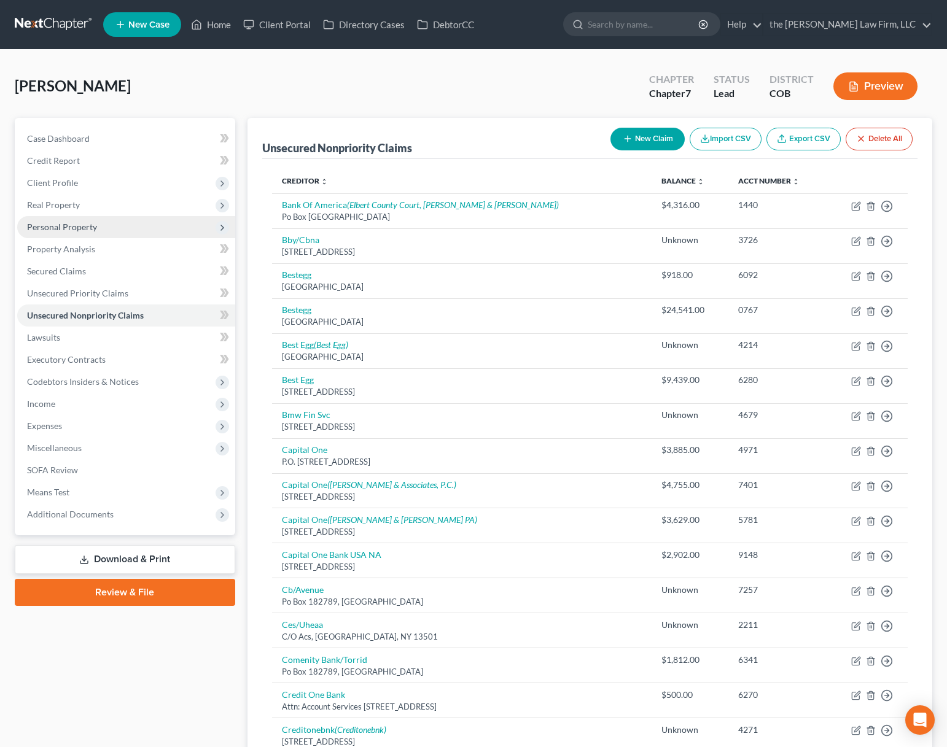
click at [111, 229] on span "Personal Property" at bounding box center [126, 227] width 218 height 22
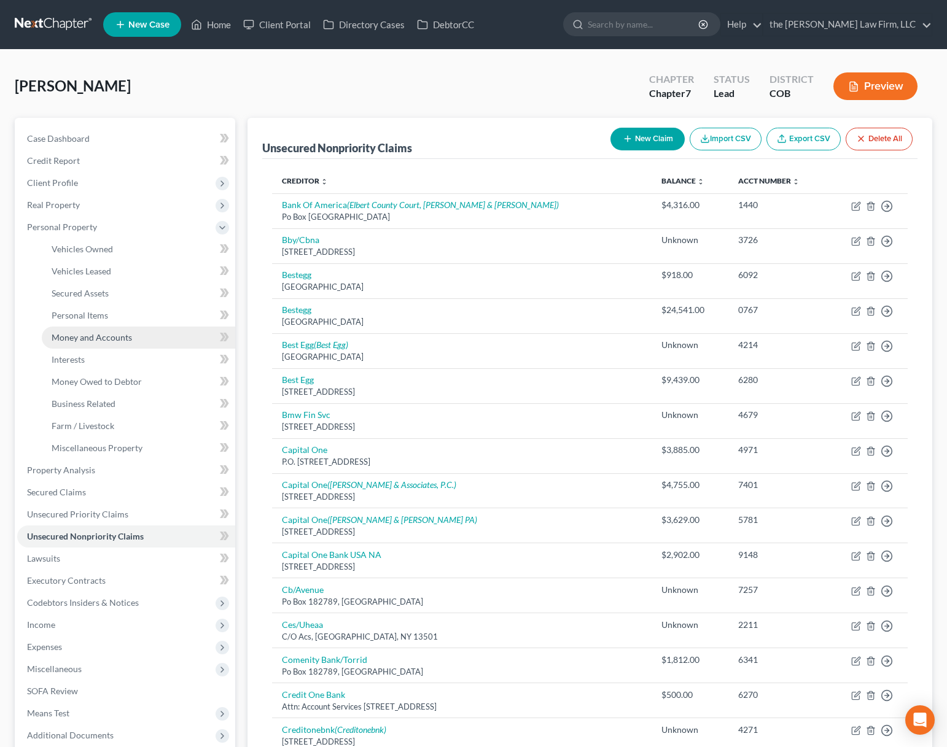
click at [102, 337] on span "Money and Accounts" at bounding box center [92, 337] width 80 height 10
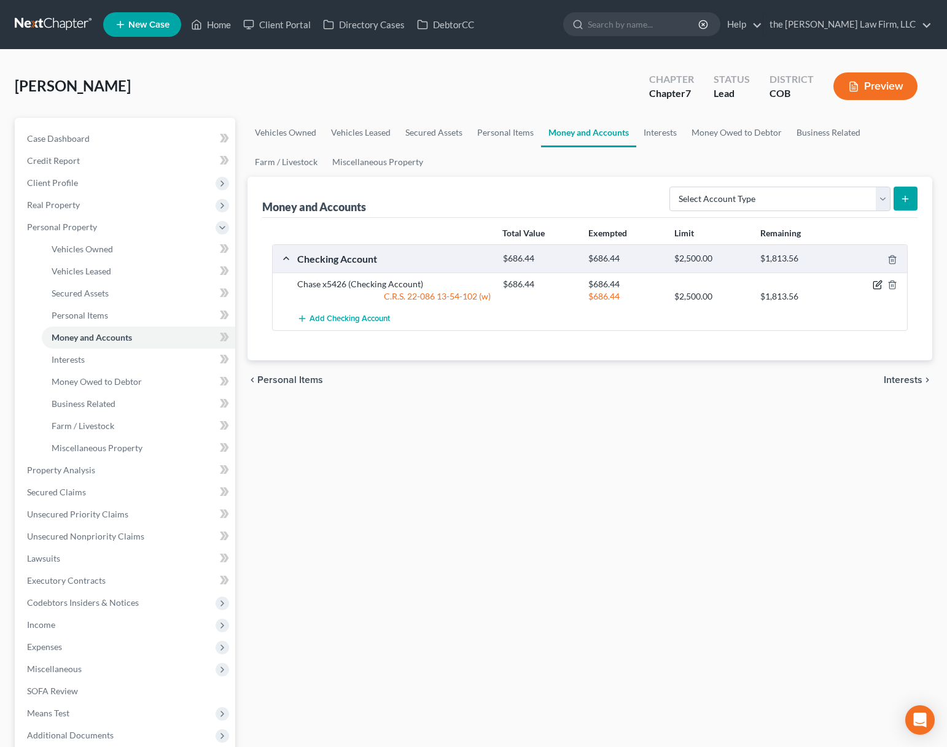
click at [874, 282] on icon "button" at bounding box center [876, 285] width 7 height 7
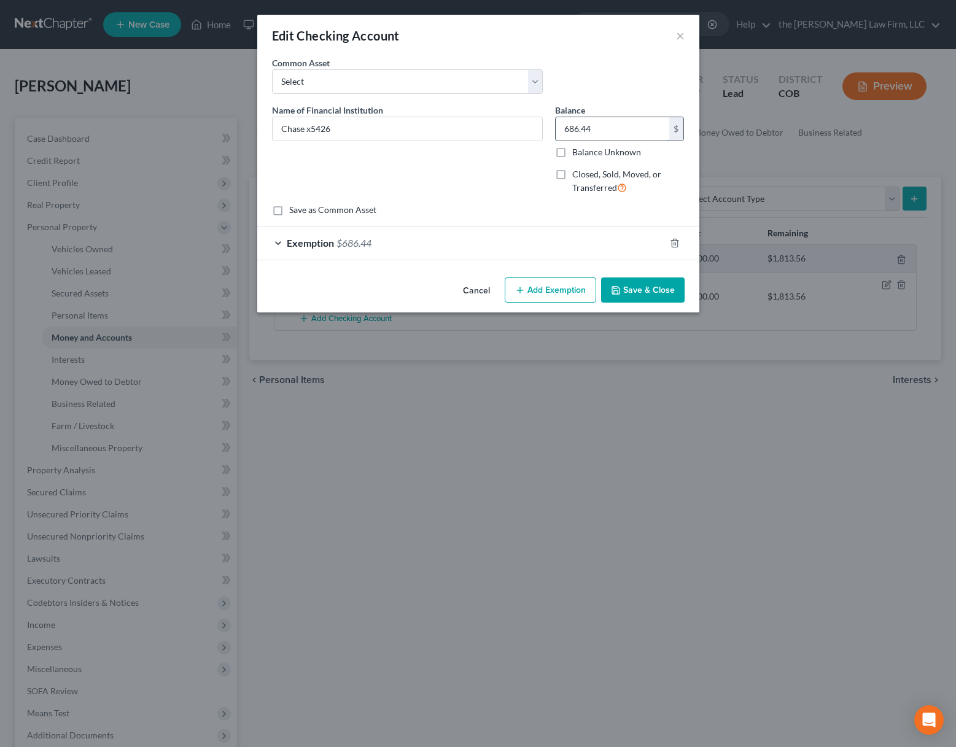
click at [593, 127] on input "686.44" at bounding box center [613, 128] width 114 height 23
type input "655.35"
click at [376, 236] on div "Exemption $686.44" at bounding box center [461, 243] width 408 height 33
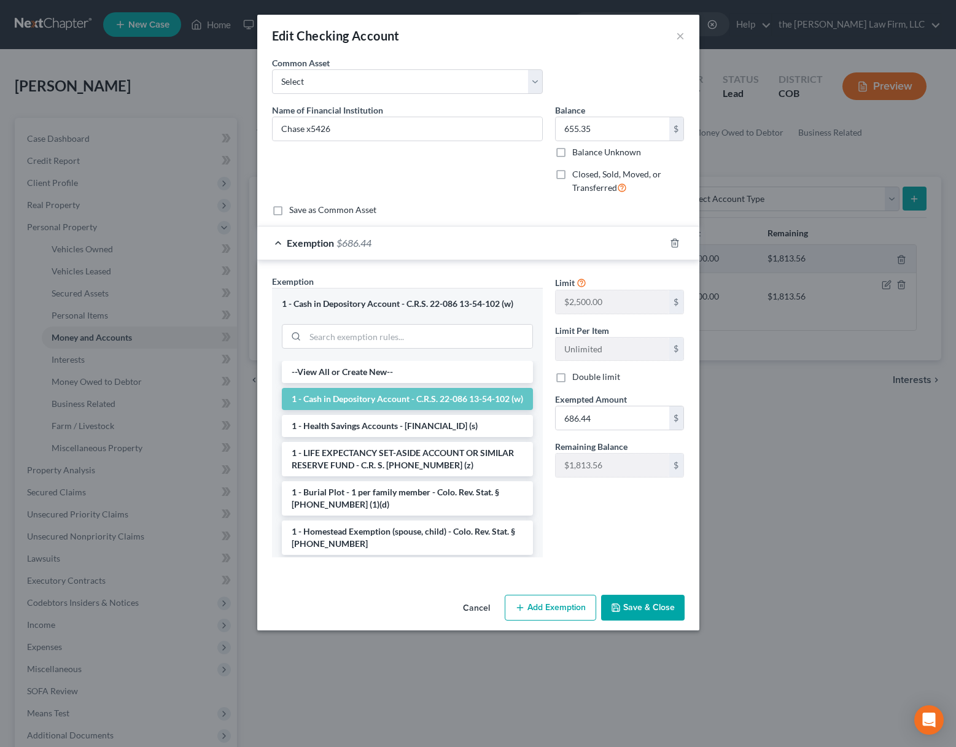
click at [620, 433] on div "Limit $2,500.00 $ Limit Per Item Unlimited $ Double limit Exempted Amount * 686…" at bounding box center [620, 381] width 142 height 212
click at [623, 427] on input "686.44" at bounding box center [613, 418] width 114 height 23
type input "655.35"
drag, startPoint x: 658, startPoint y: 607, endPoint x: 655, endPoint y: 596, distance: 11.3
click at [657, 605] on button "Save & Close" at bounding box center [643, 608] width 84 height 26
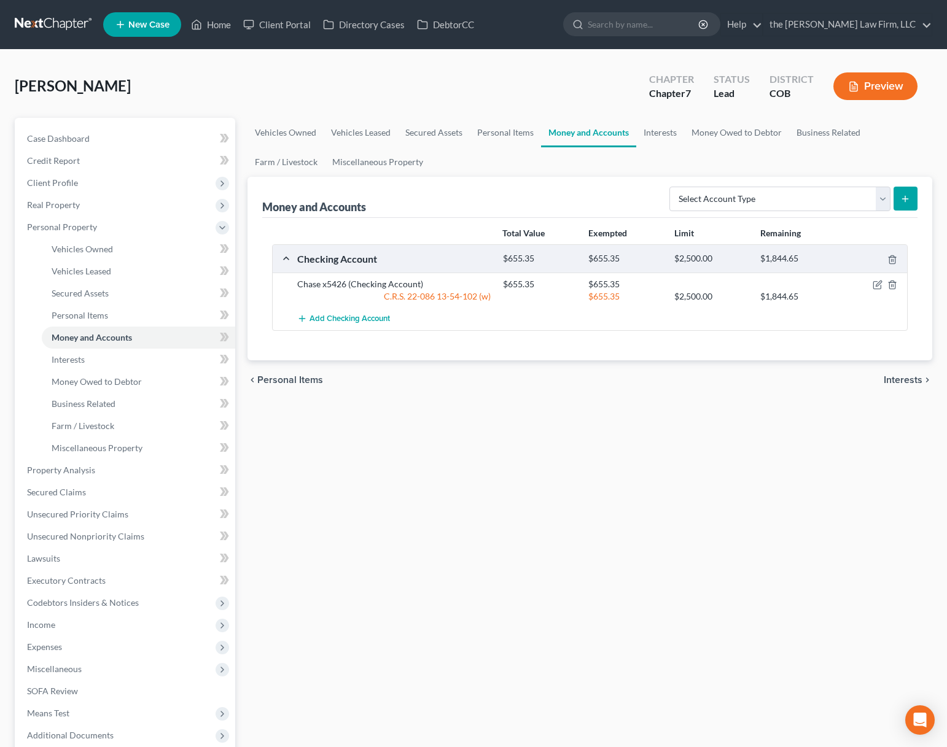
drag, startPoint x: 536, startPoint y: 558, endPoint x: 524, endPoint y: 543, distance: 18.3
click at [536, 558] on div "Vehicles Owned Vehicles Leased Secured Assets Personal Items Money and Accounts…" at bounding box center [590, 472] width 698 height 709
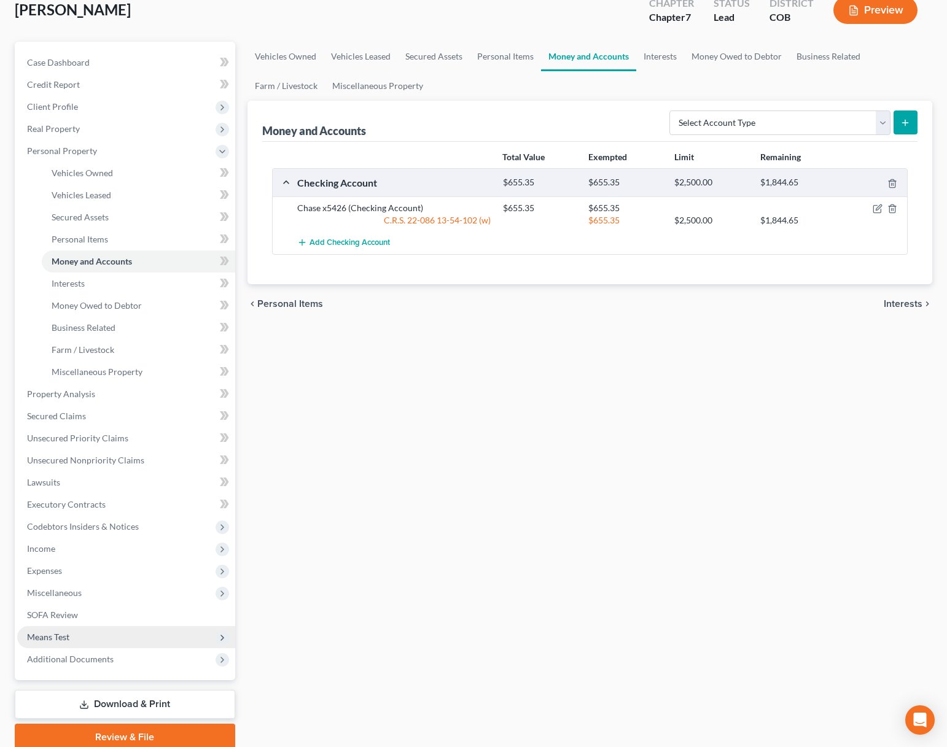
scroll to position [127, 0]
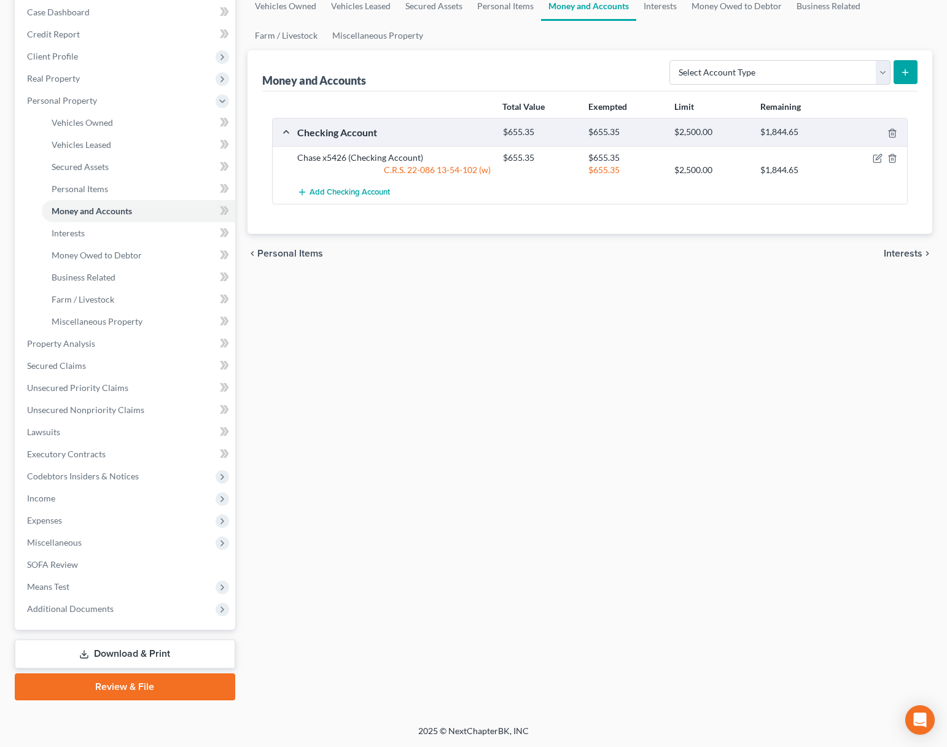
click at [128, 652] on link "Download & Print" at bounding box center [125, 654] width 220 height 29
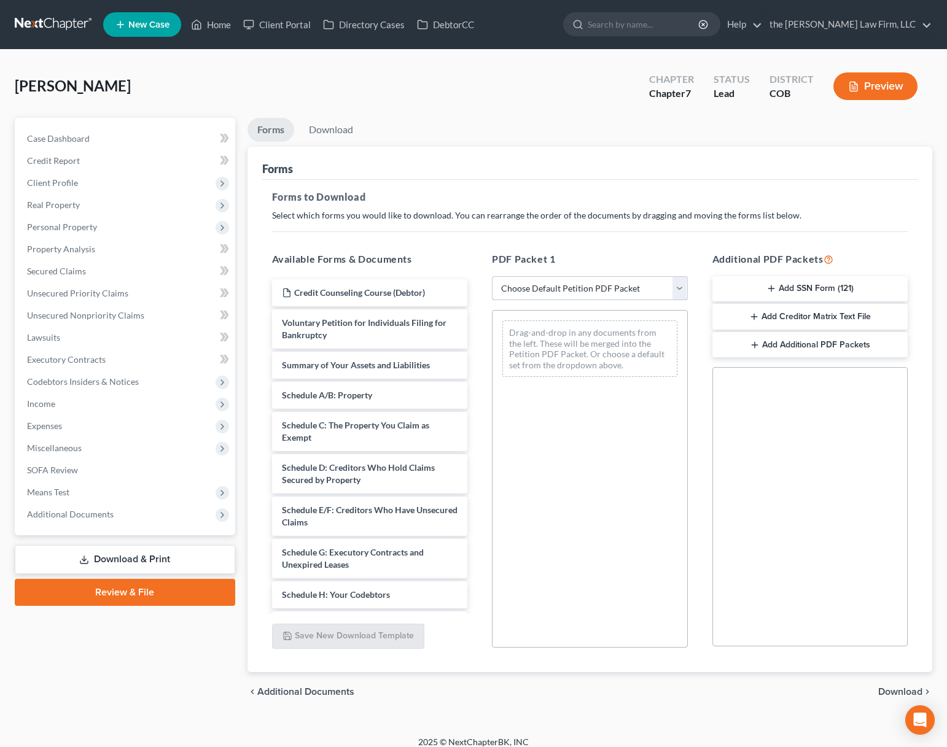
click at [680, 286] on select "Choose Default Petition PDF Packet Complete Bankruptcy Petition (all forms and …" at bounding box center [590, 288] width 196 height 25
select select "0"
click at [492, 276] on select "Choose Default Petition PDF Packet Complete Bankruptcy Petition (all forms and …" at bounding box center [590, 288] width 196 height 25
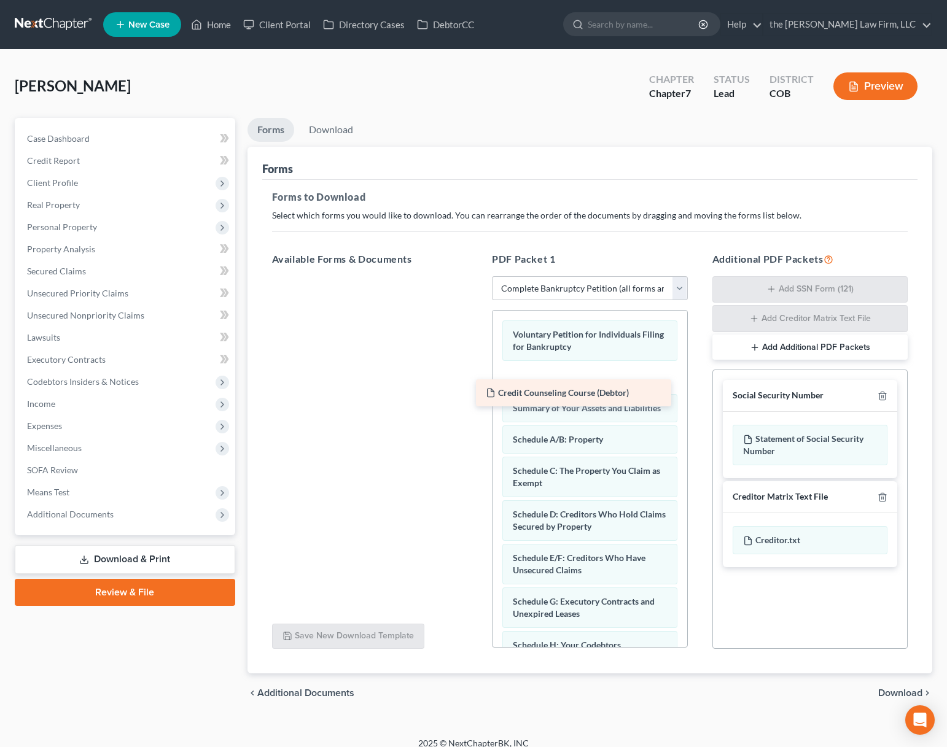
drag, startPoint x: 351, startPoint y: 281, endPoint x: 555, endPoint y: 381, distance: 227.1
click at [478, 276] on div "Credit Counseling Course (Debtor) Credit Counseling Course (Debtor)" at bounding box center [370, 276] width 216 height 0
click at [905, 691] on span "Download" at bounding box center [900, 693] width 44 height 10
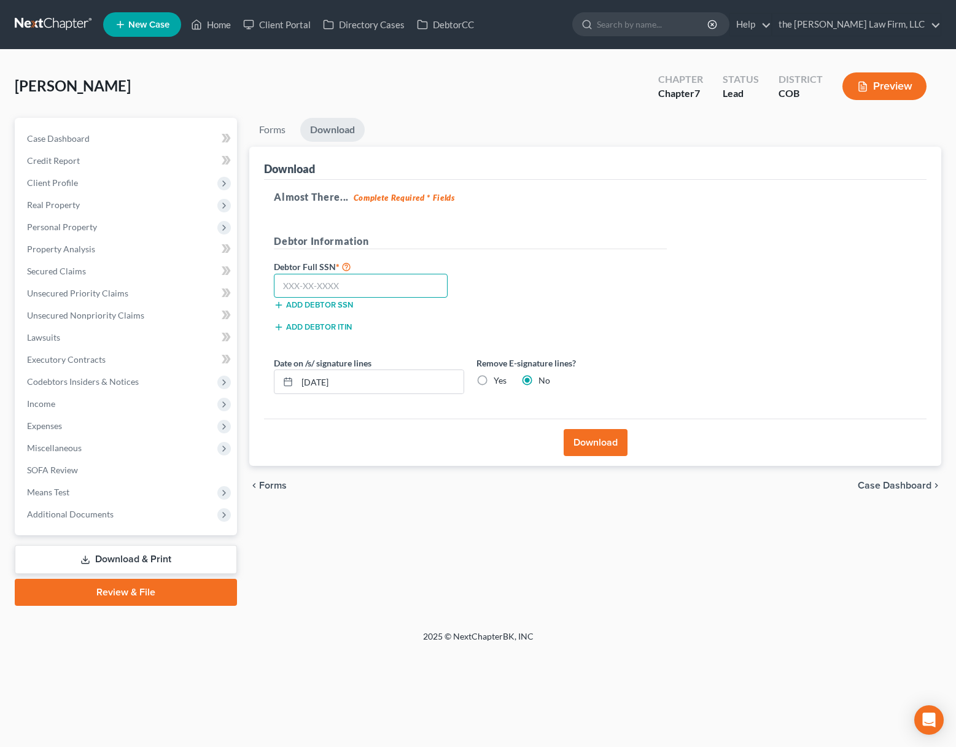
click at [376, 297] on input "text" at bounding box center [361, 286] width 174 height 25
type input "608-05-7435"
click at [590, 442] on button "Download" at bounding box center [596, 442] width 64 height 27
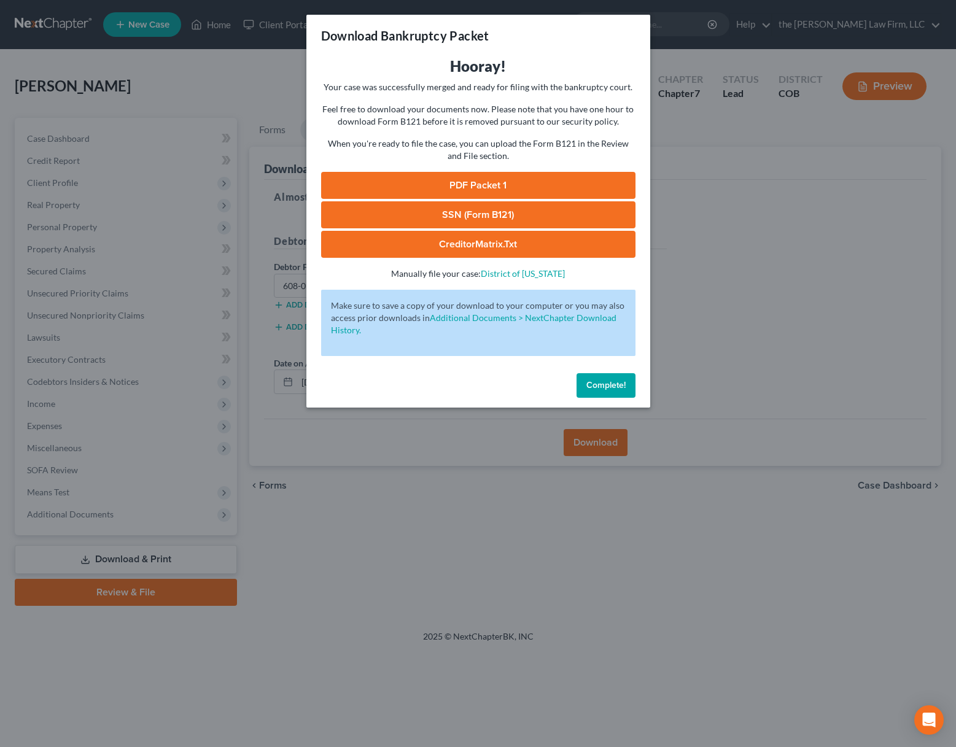
click at [473, 217] on link "SSN (Form B121)" at bounding box center [478, 214] width 314 height 27
drag, startPoint x: 485, startPoint y: 212, endPoint x: 502, endPoint y: 220, distance: 18.7
click at [485, 213] on link "SSN (Form B121)" at bounding box center [478, 214] width 314 height 27
click at [448, 182] on link "PDF Packet 1" at bounding box center [478, 185] width 314 height 27
